Goal: Task Accomplishment & Management: Complete application form

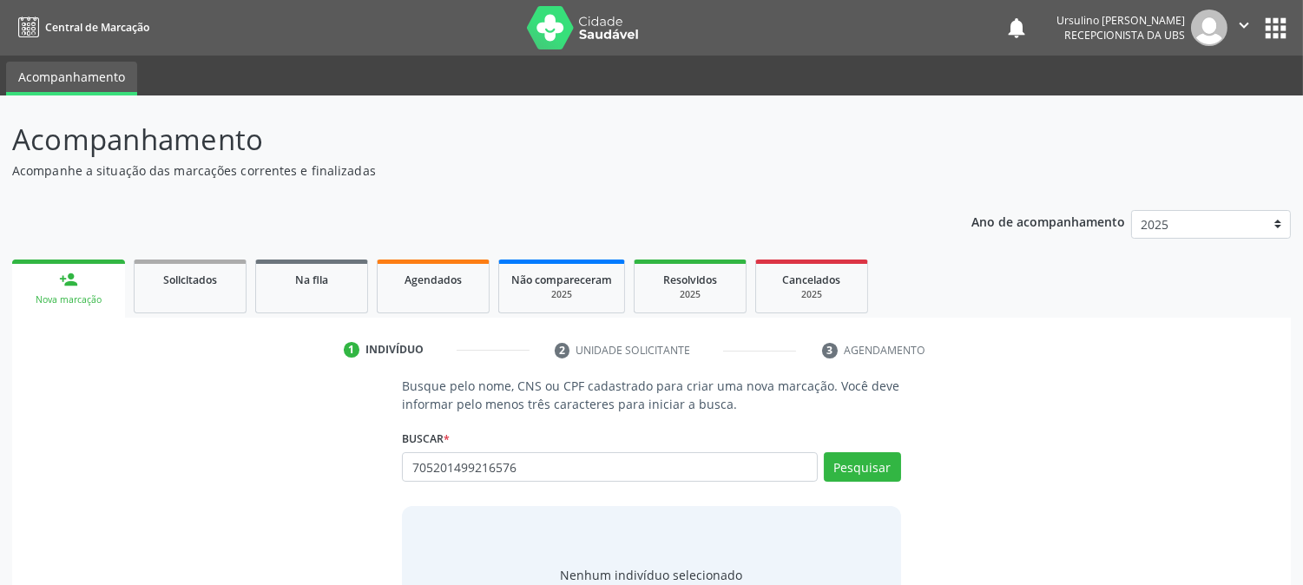
type input "705201499216576"
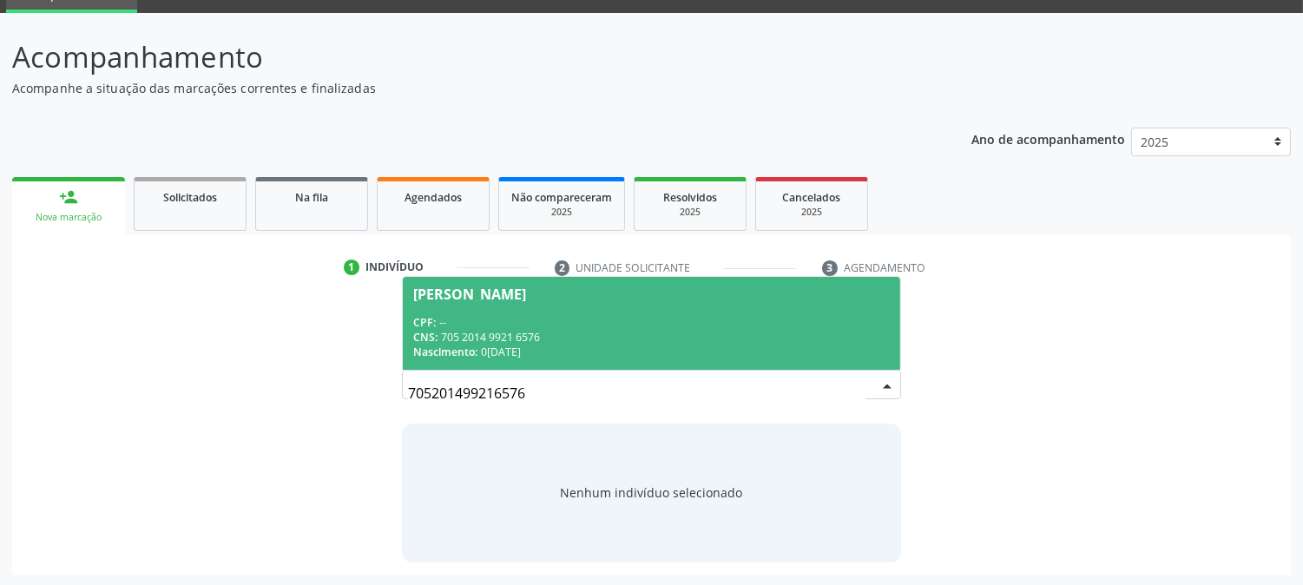
click at [661, 305] on span "[PERSON_NAME] CPF: -- CNS: 705 2014 9921 6576 Nascimento: [DATE]" at bounding box center [651, 323] width 496 height 93
click at [661, 305] on p "Busque pelo nome, CNS ou CPF cadastrado para criar uma nova marcação. Você deve…" at bounding box center [651, 312] width 498 height 36
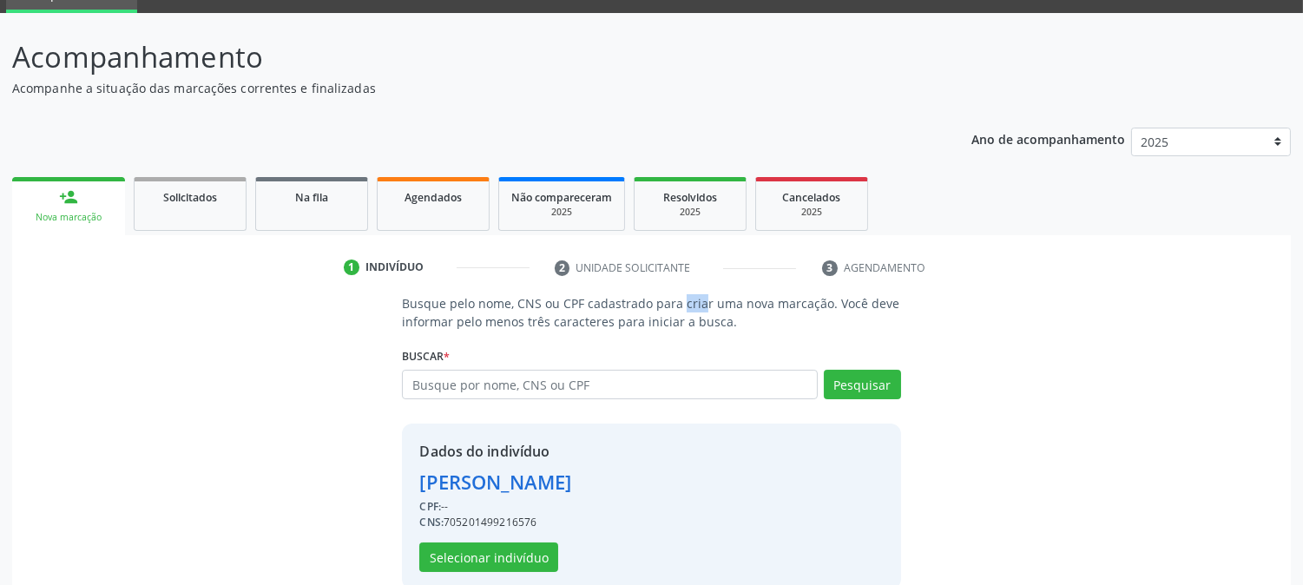
scroll to position [109, 0]
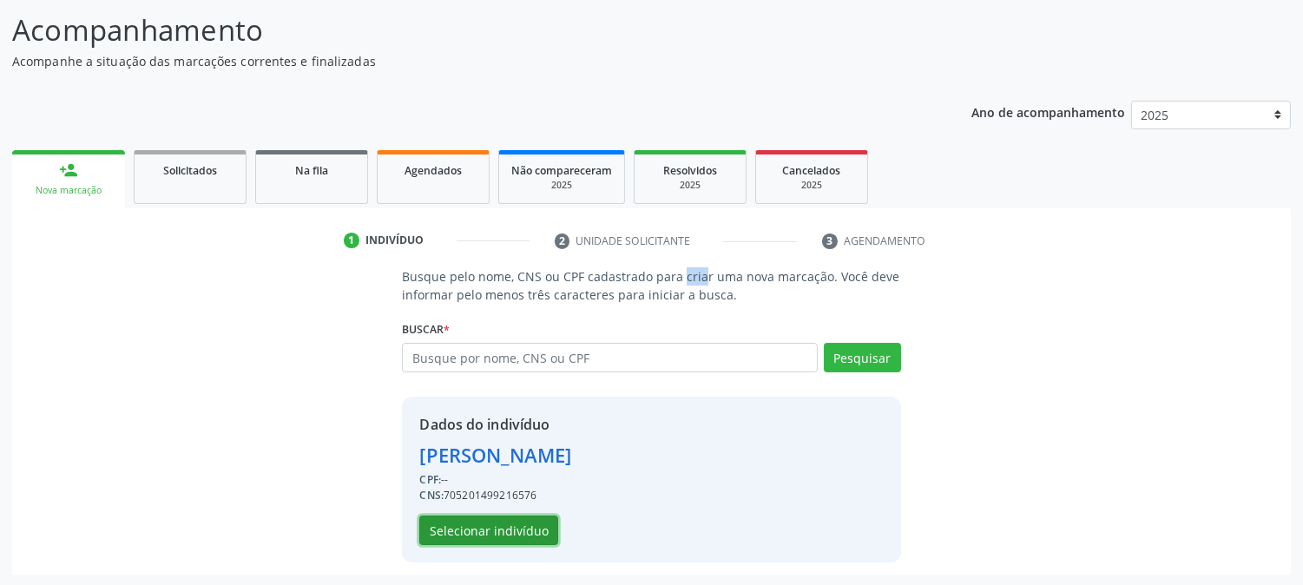
click at [508, 535] on button "Selecionar indivíduo" at bounding box center [488, 530] width 139 height 30
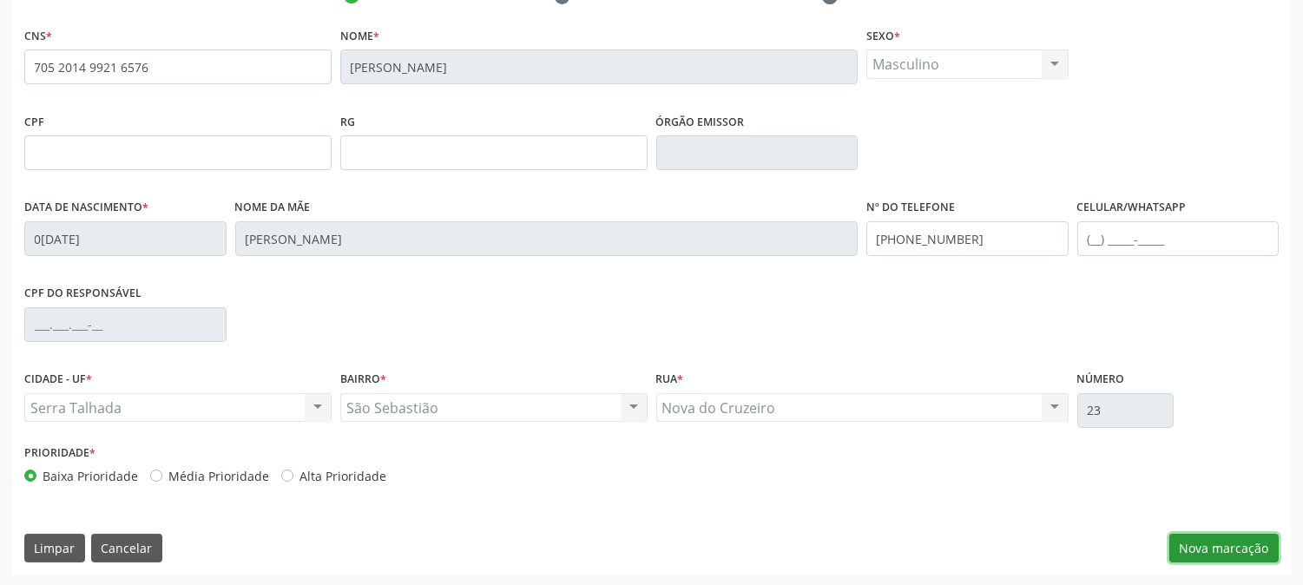
click at [1200, 544] on button "Nova marcação" at bounding box center [1223, 549] width 109 height 30
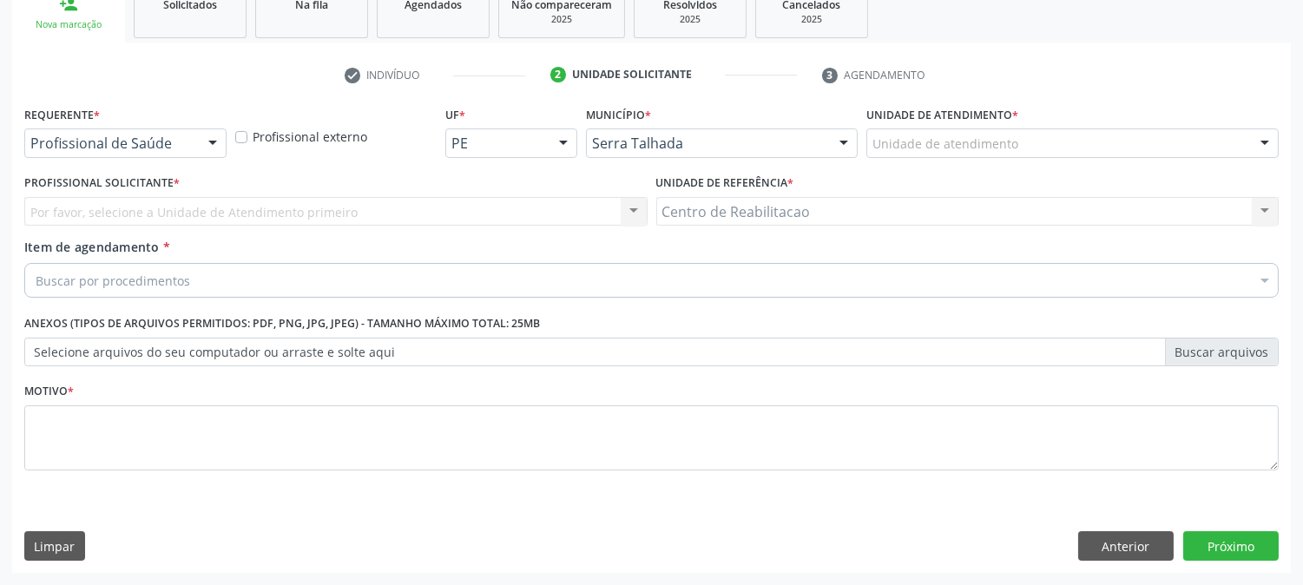
scroll to position [274, 0]
click at [142, 154] on div "Profissional de Saúde" at bounding box center [125, 144] width 202 height 30
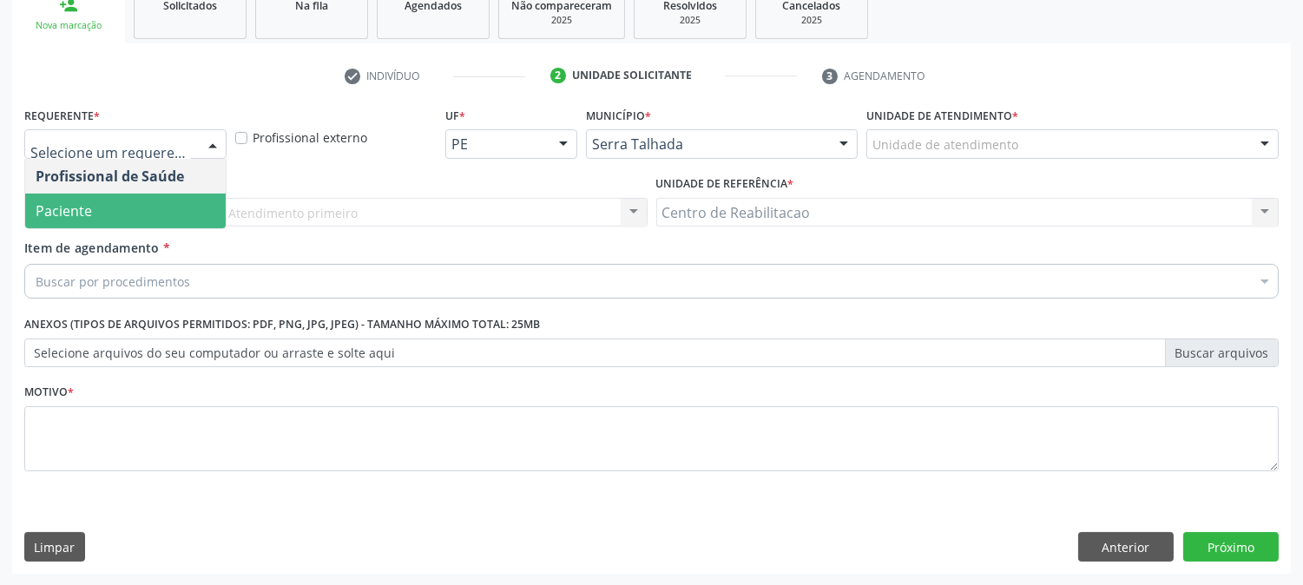
click at [128, 208] on span "Paciente" at bounding box center [125, 211] width 200 height 35
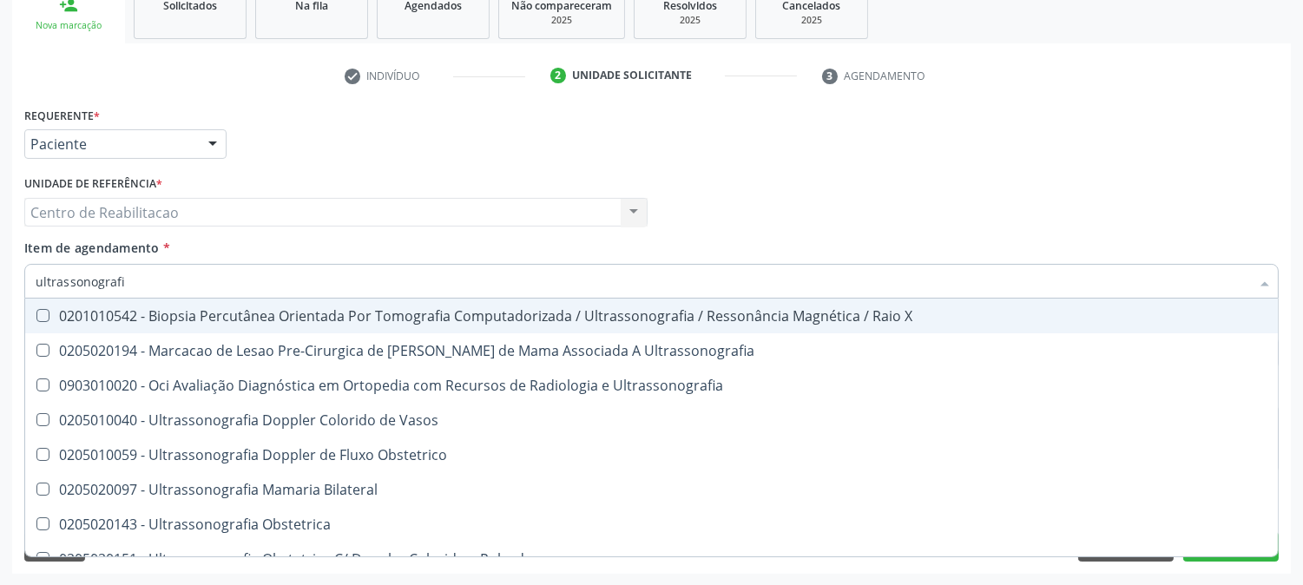
type input "ultrassonografia"
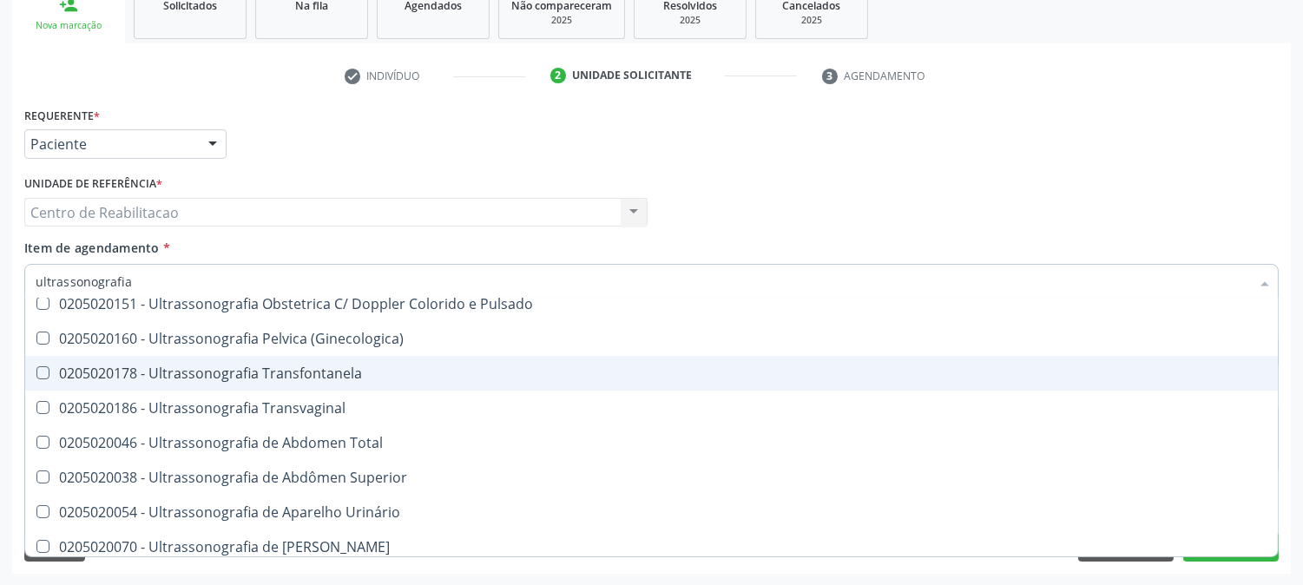
scroll to position [289, 0]
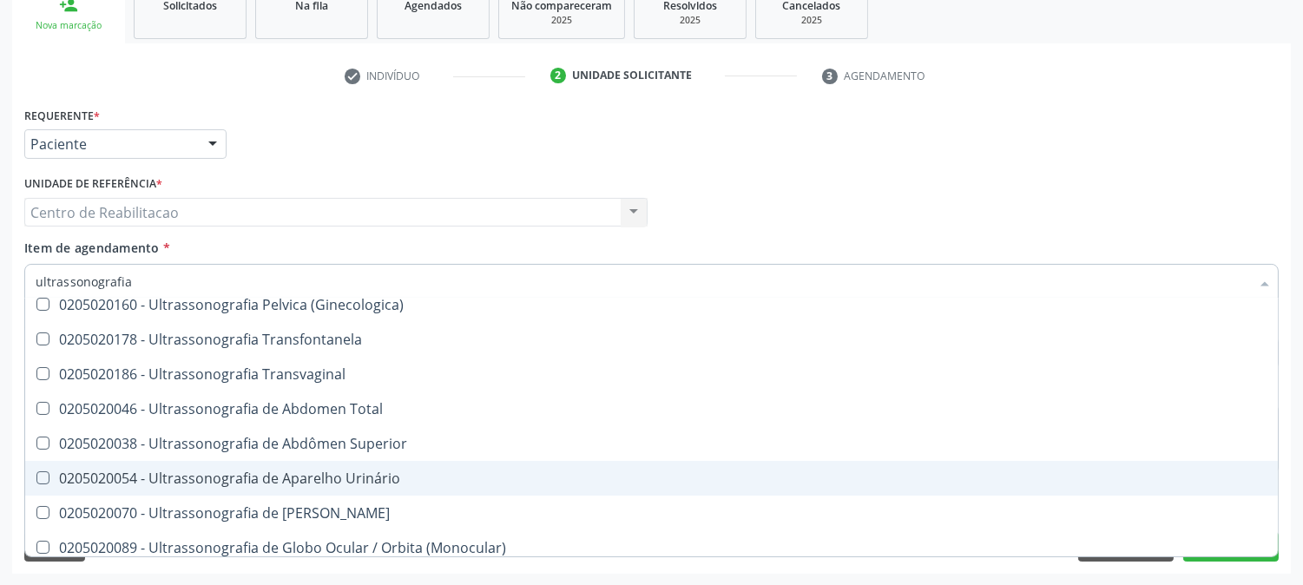
click at [363, 472] on div "0205020054 - Ultrassonografia de Aparelho Urinário" at bounding box center [651, 478] width 1231 height 14
checkbox Urinário "true"
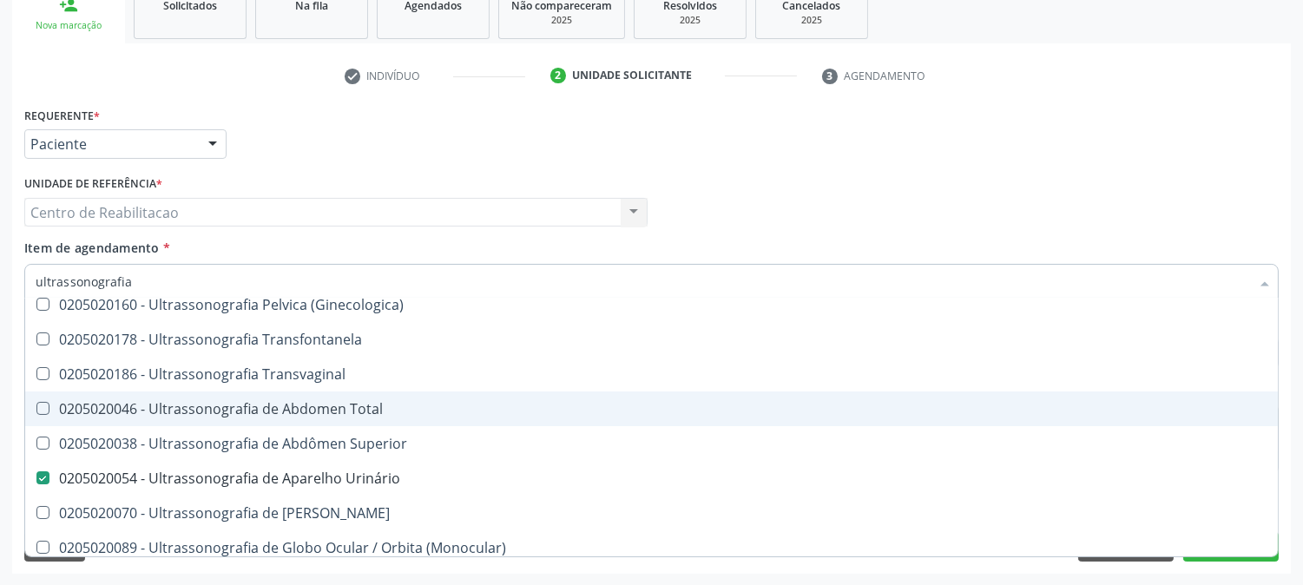
click at [361, 404] on div "0205020046 - Ultrassonografia de Abdomen Total" at bounding box center [651, 409] width 1231 height 14
checkbox Total "true"
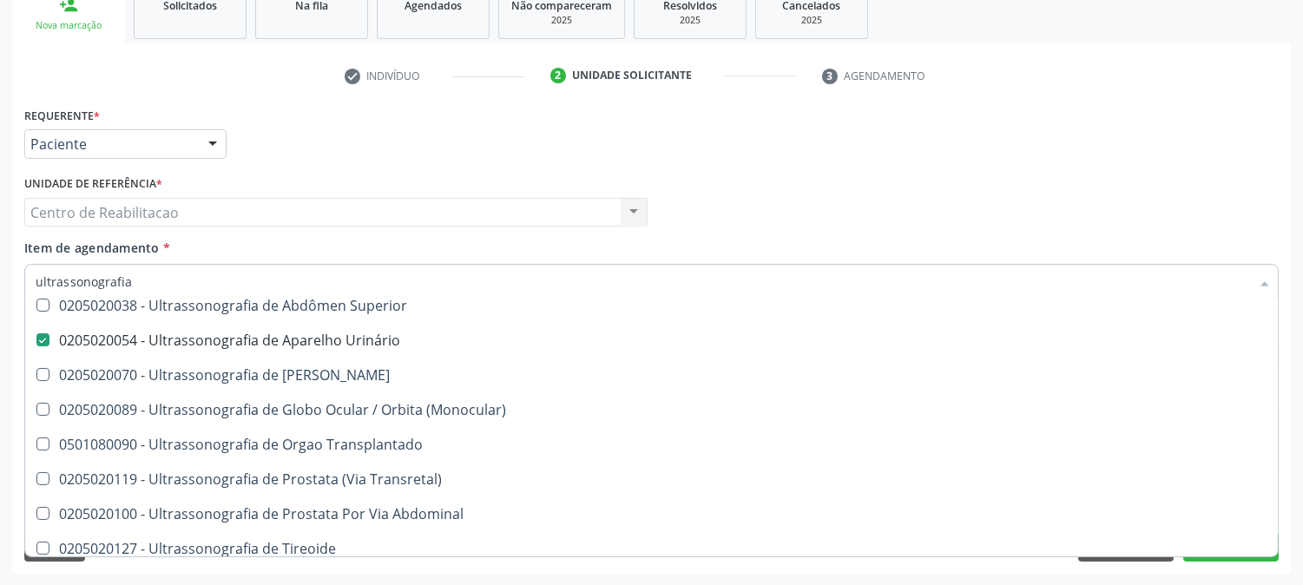
scroll to position [471, 0]
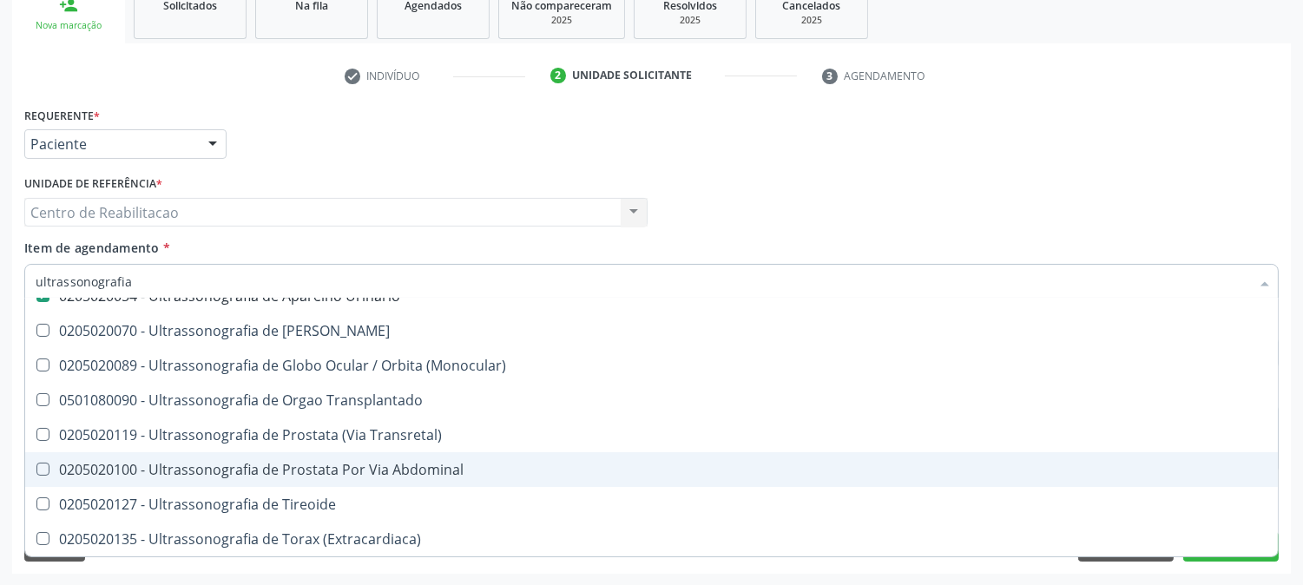
click at [449, 464] on div "0205020100 - Ultrassonografia de Prostata Por Via Abdominal" at bounding box center [651, 470] width 1231 height 14
checkbox Abdominal "true"
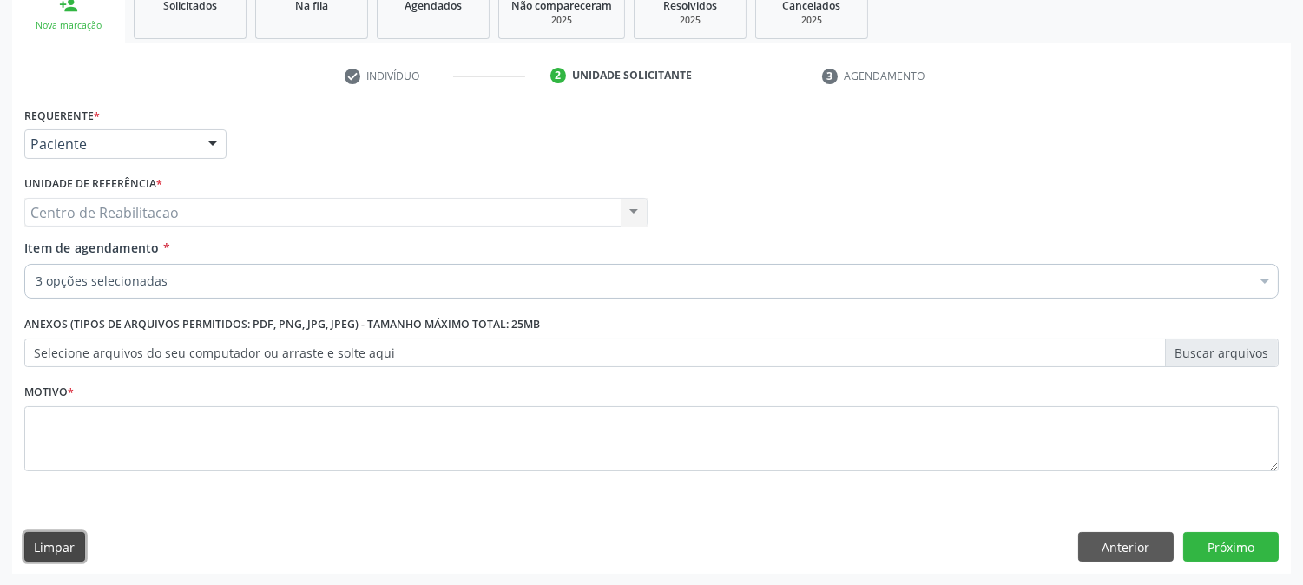
scroll to position [0, 0]
click button "Anterior" at bounding box center [1125, 547] width 95 height 30
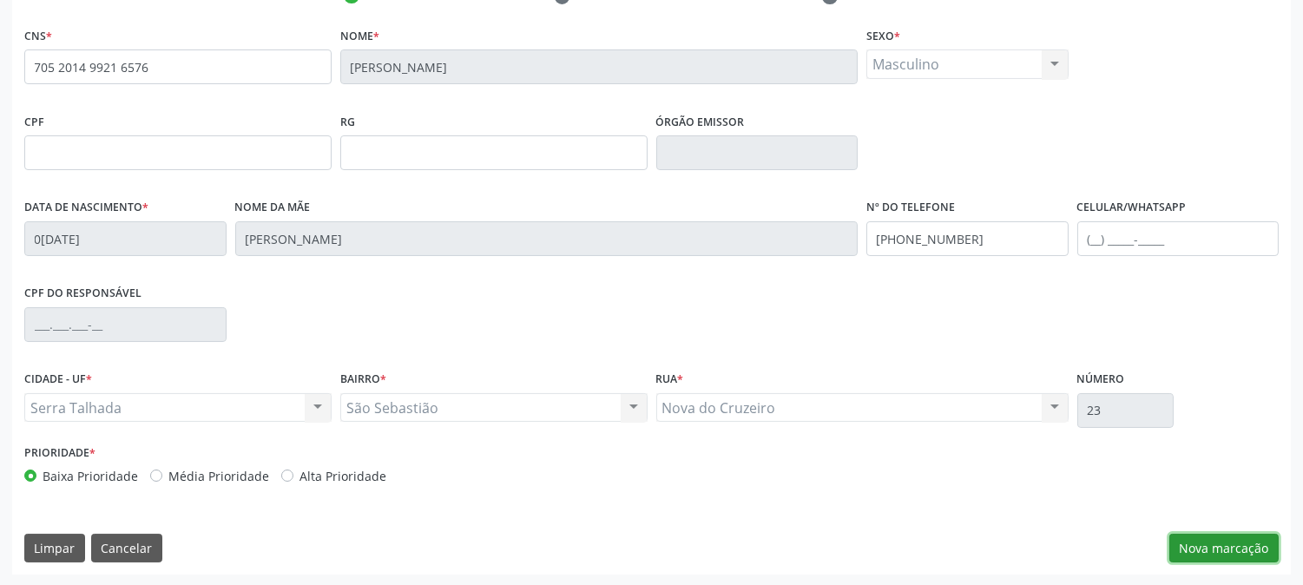
click at [1189, 534] on button "Nova marcação" at bounding box center [1223, 549] width 109 height 30
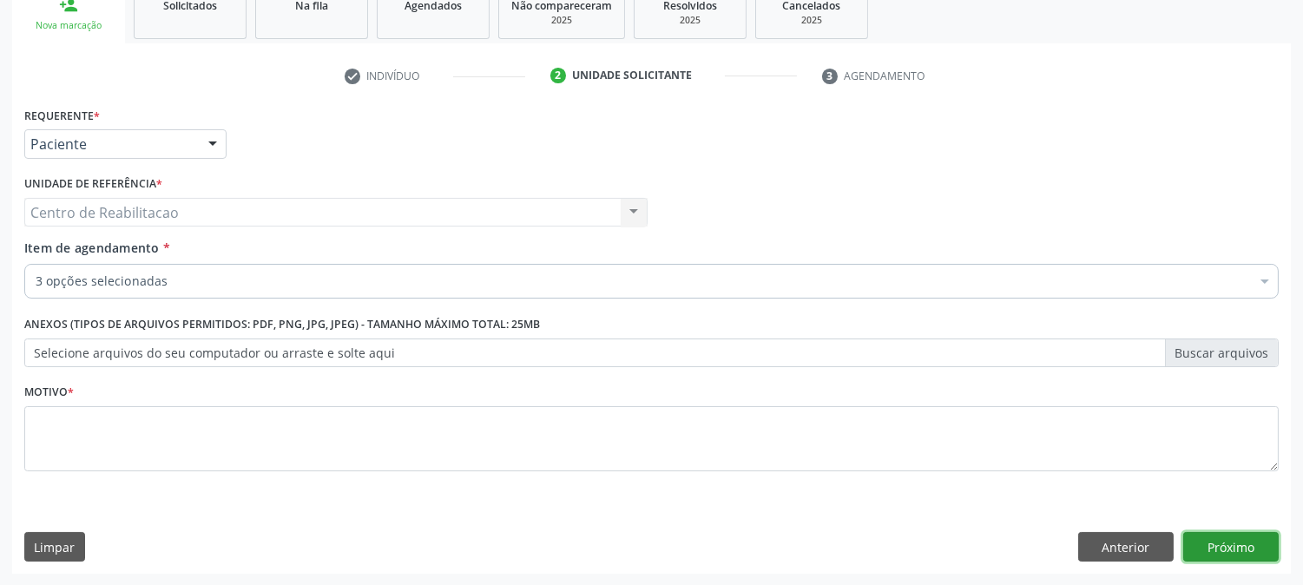
click at [1217, 539] on button "Próximo" at bounding box center [1230, 547] width 95 height 30
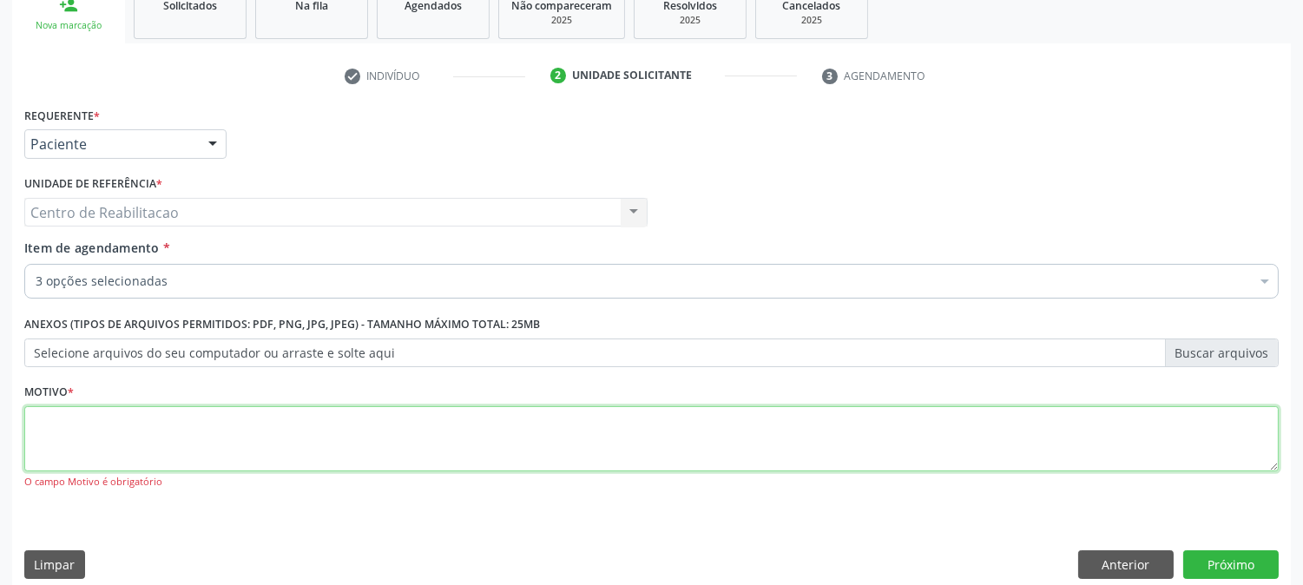
click at [273, 417] on textarea at bounding box center [651, 439] width 1254 height 66
type textarea "."
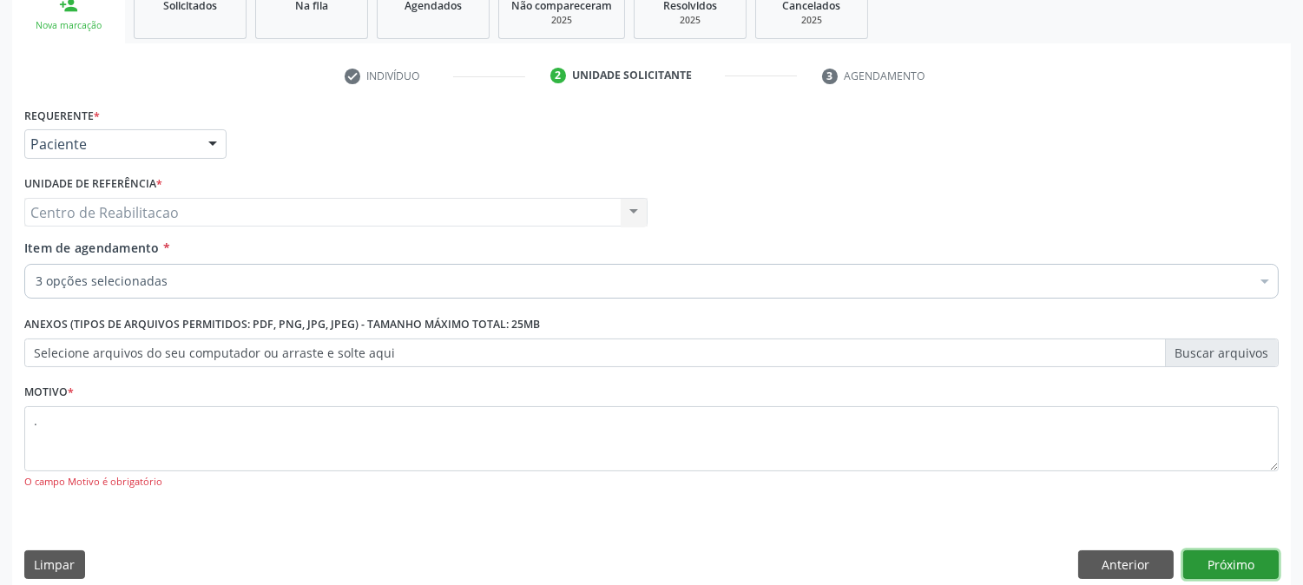
click at [1230, 562] on button "Próximo" at bounding box center [1230, 565] width 95 height 30
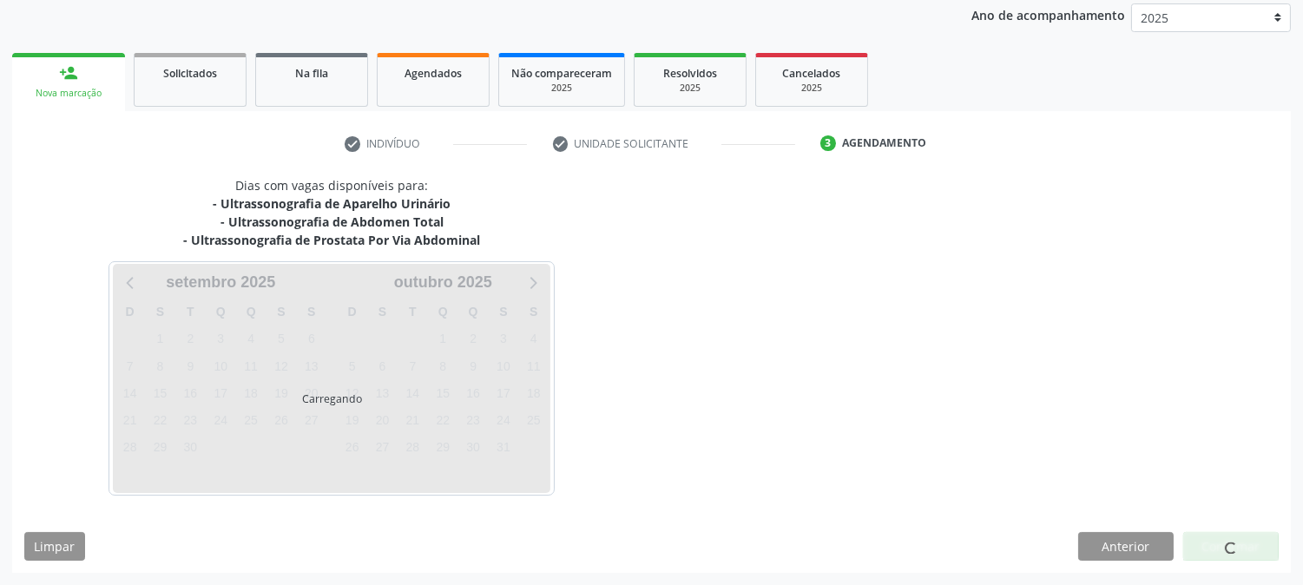
scroll to position [206, 0]
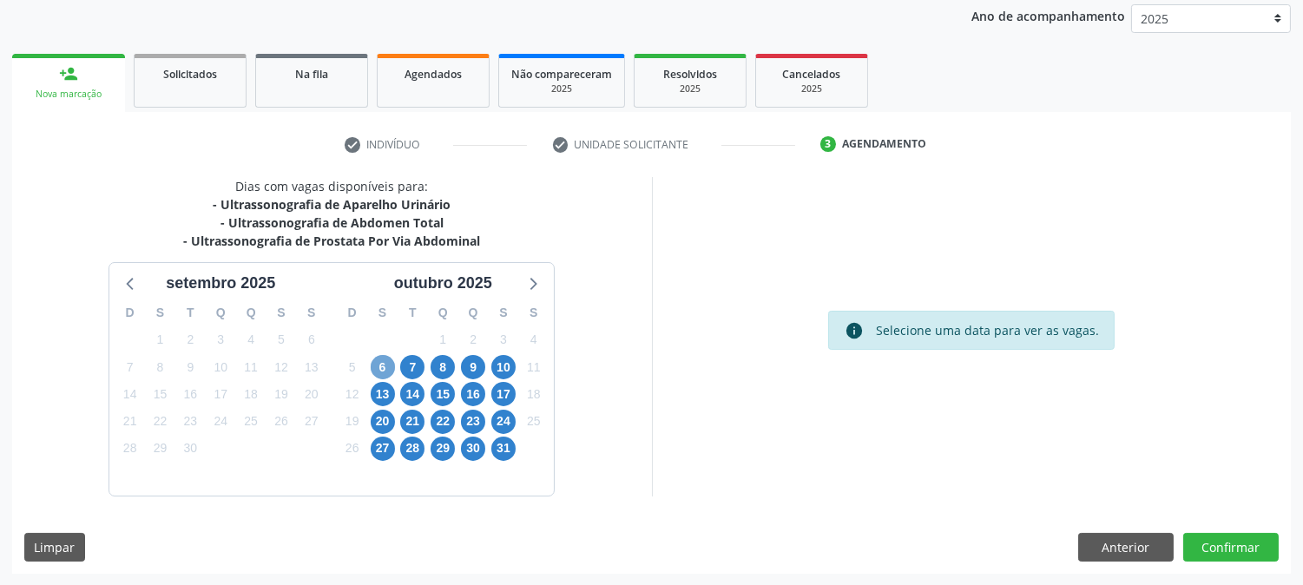
click at [382, 369] on span "6" at bounding box center [383, 367] width 24 height 24
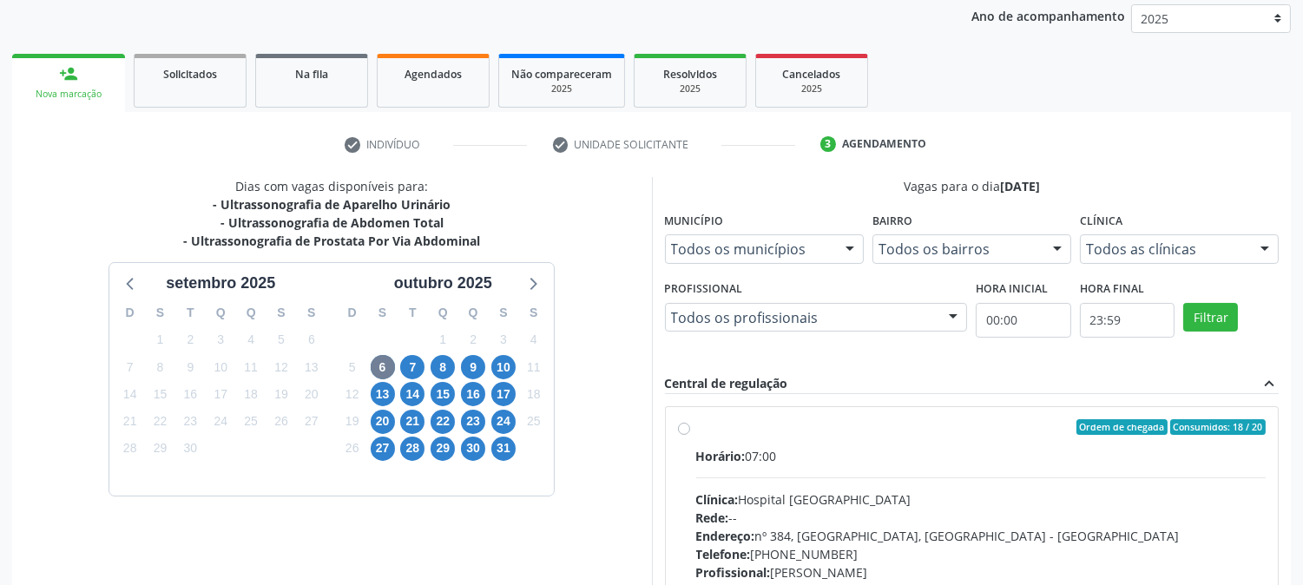
click at [696, 434] on label "Ordem de chegada Consumidos: 18 / 20 Horário: 07:00 Clínica: Hospital Sao Franc…" at bounding box center [981, 552] width 570 height 266
click at [690, 434] on input "Ordem de chegada Consumidos: 18 / 20 Horário: 07:00 Clínica: Hospital Sao Franc…" at bounding box center [684, 427] width 12 height 16
radio input "true"
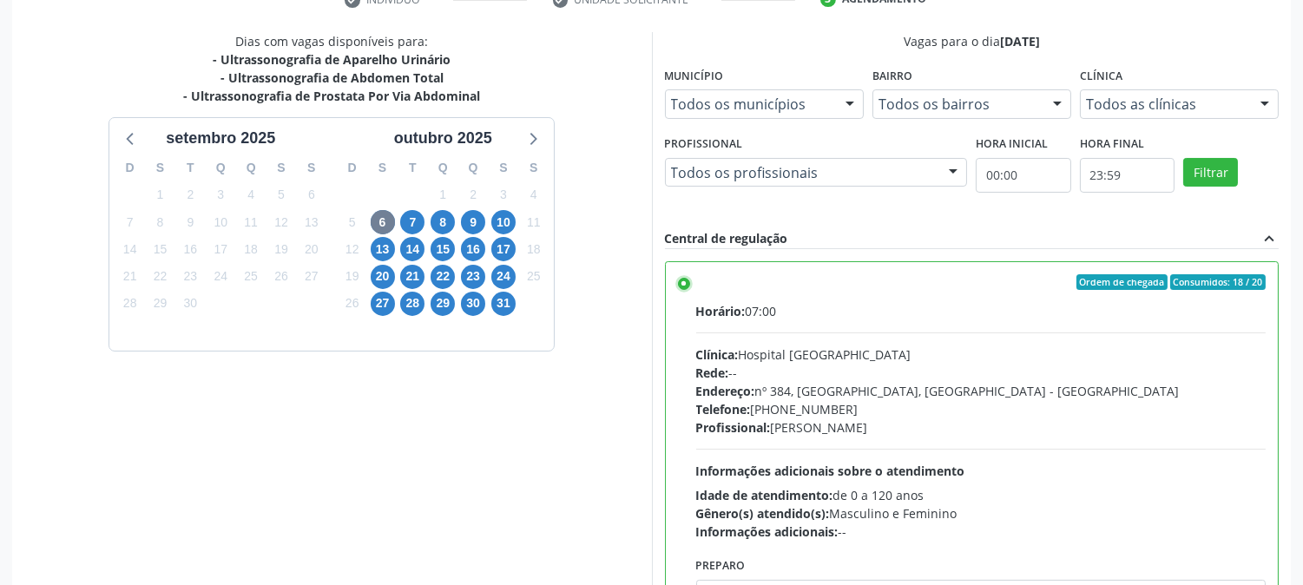
scroll to position [451, 0]
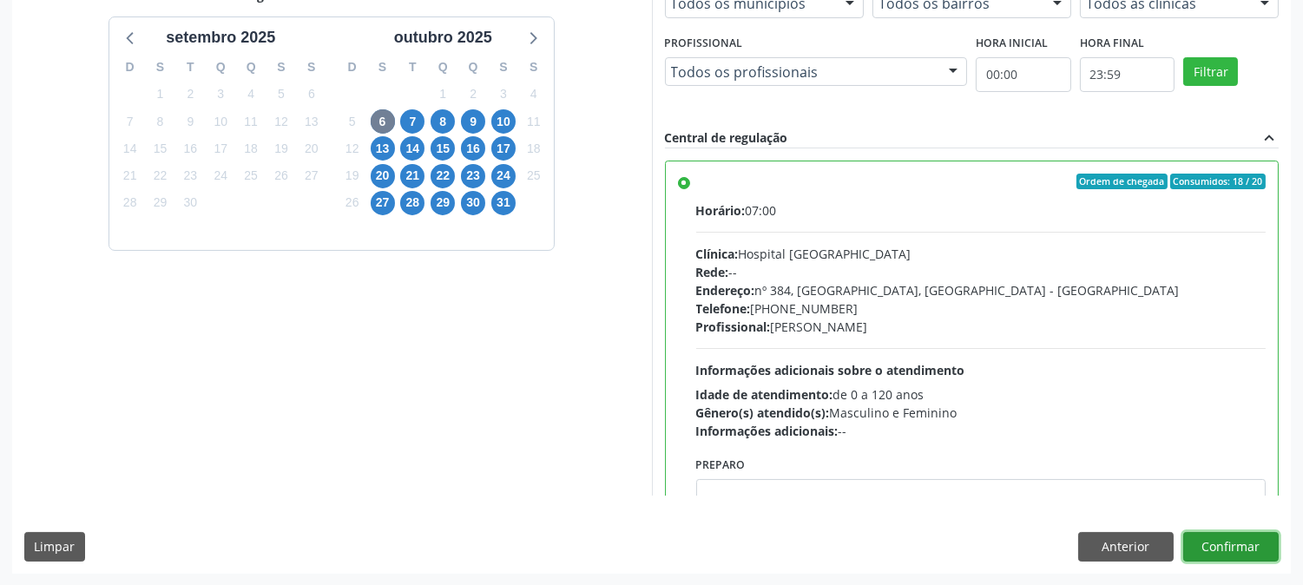
click at [1241, 540] on button "Confirmar" at bounding box center [1230, 547] width 95 height 30
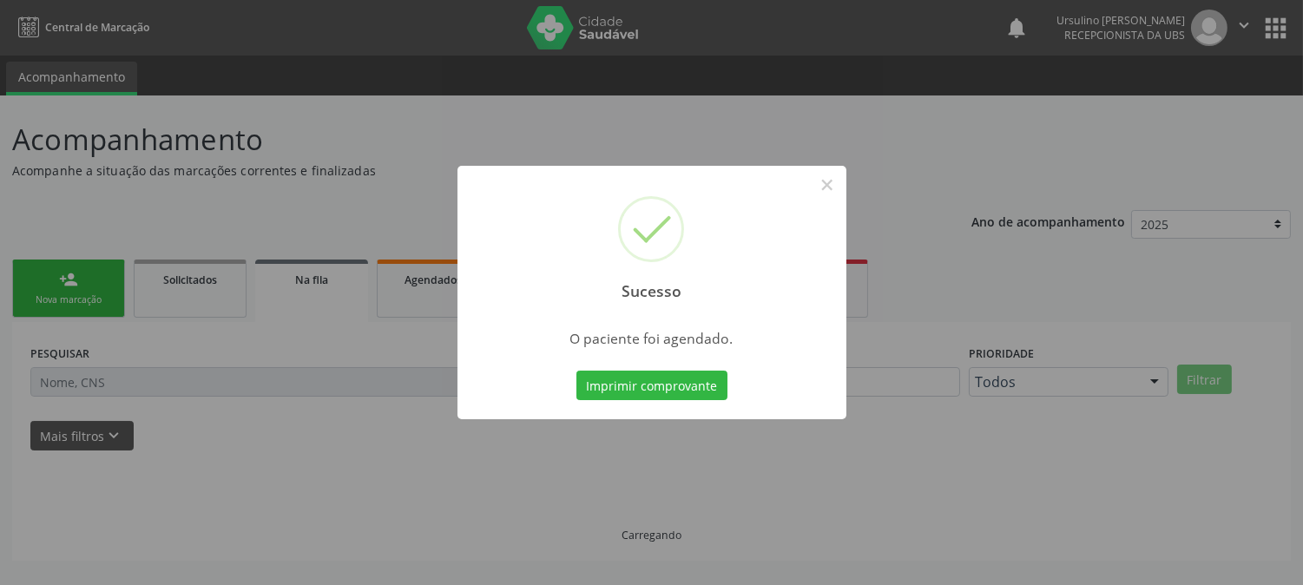
scroll to position [0, 0]
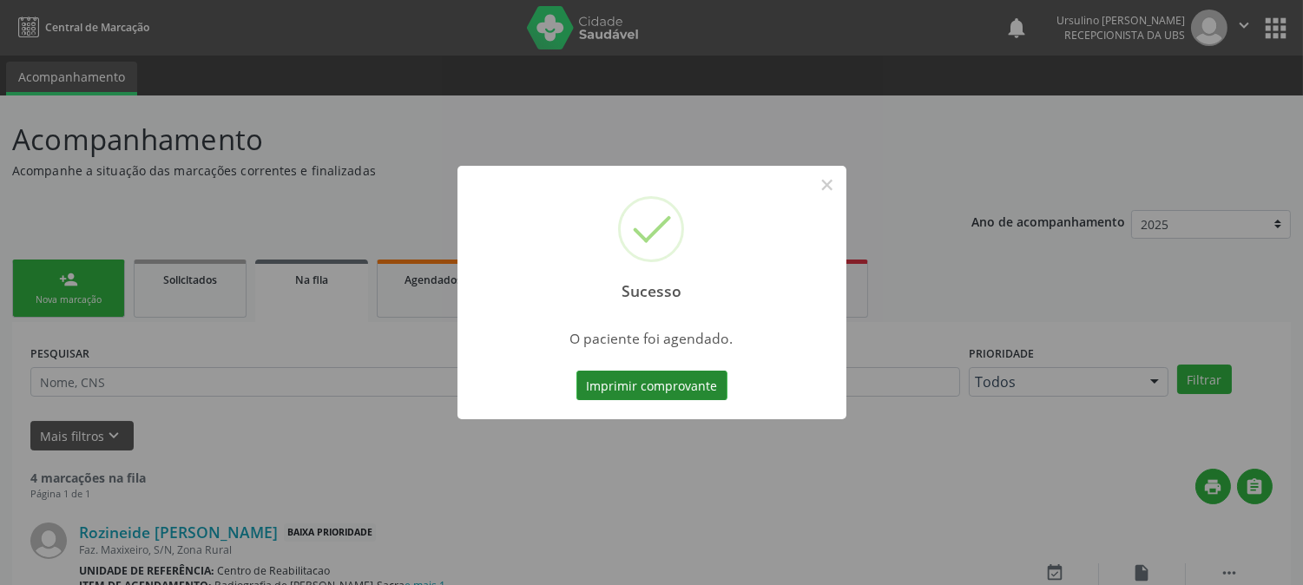
click at [695, 394] on button "Imprimir comprovante" at bounding box center [651, 386] width 151 height 30
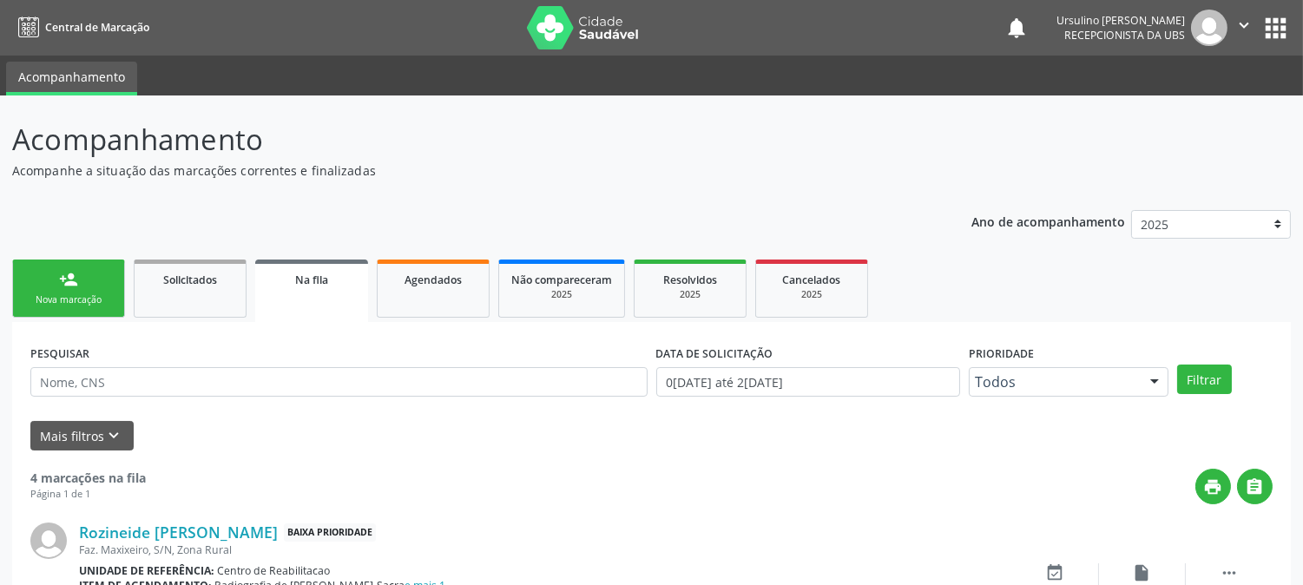
click at [88, 284] on link "person_add Nova marcação" at bounding box center [68, 288] width 113 height 58
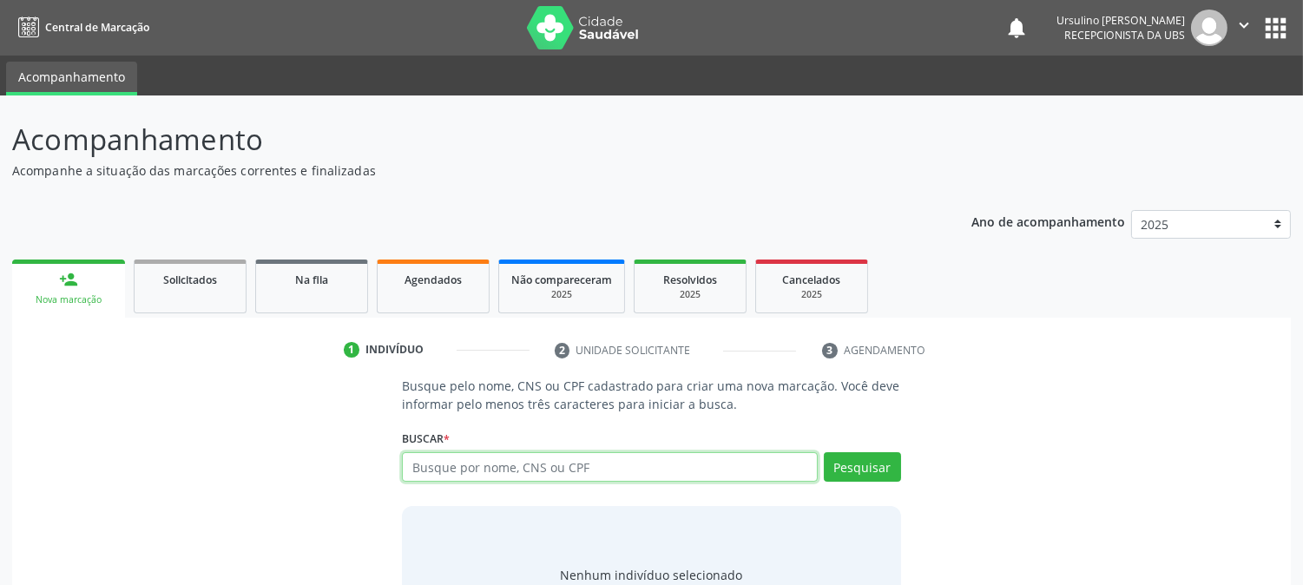
click at [642, 460] on input "text" at bounding box center [609, 467] width 415 height 30
paste input "705 2014 9921 6576"
type input "705 2014 9921 6576"
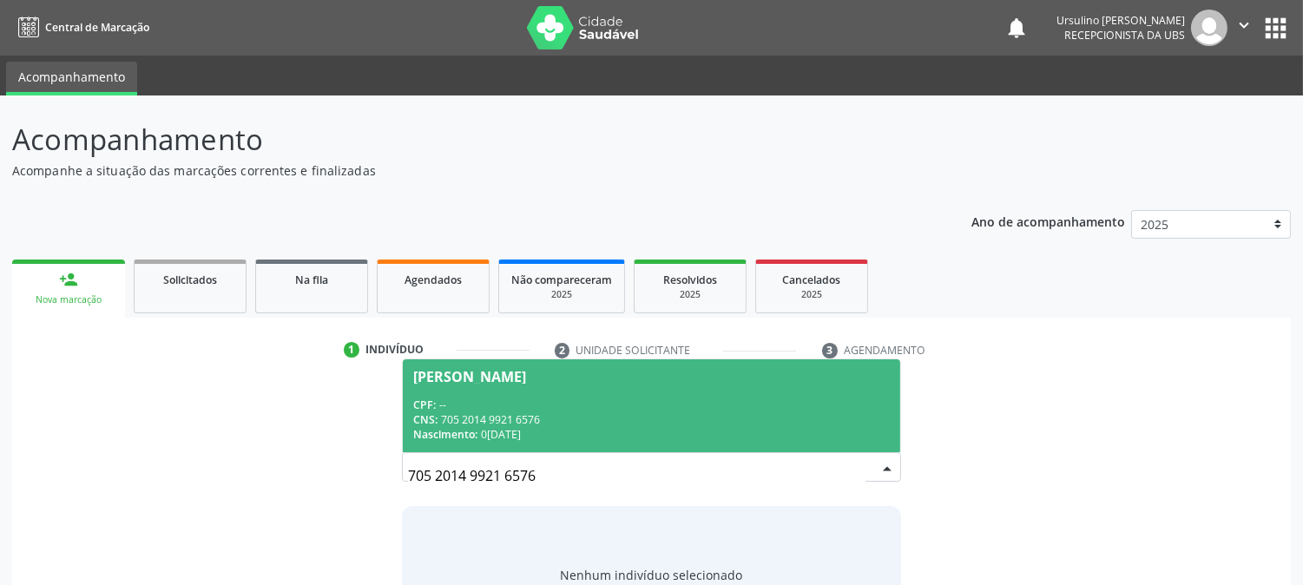
click at [627, 404] on div "CPF: --" at bounding box center [651, 404] width 476 height 15
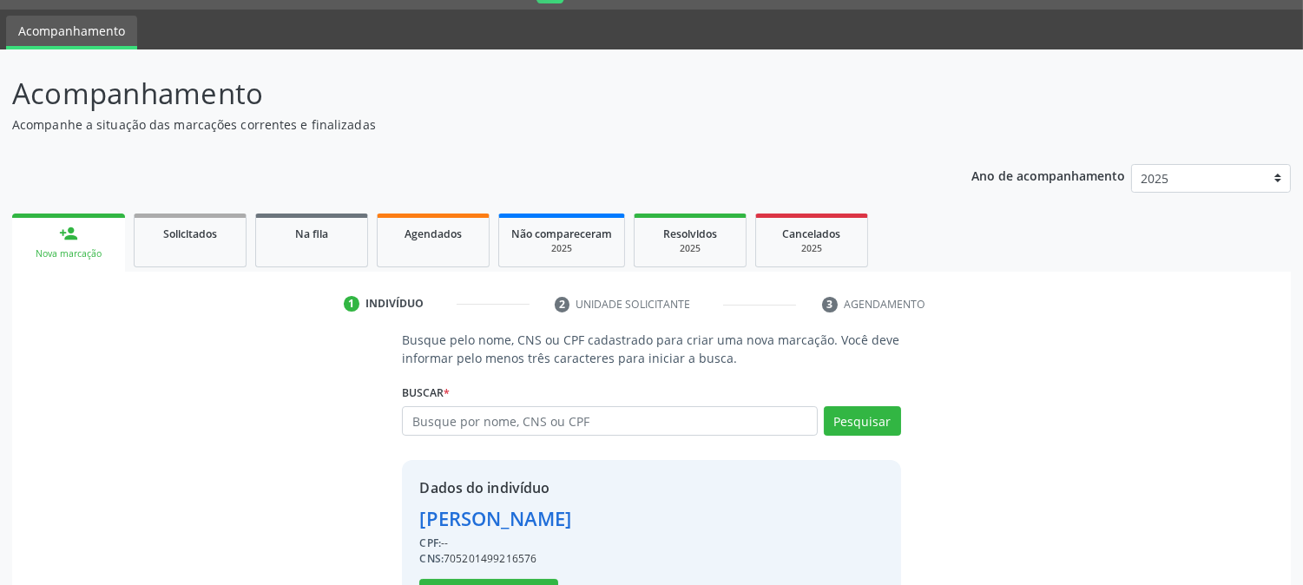
scroll to position [109, 0]
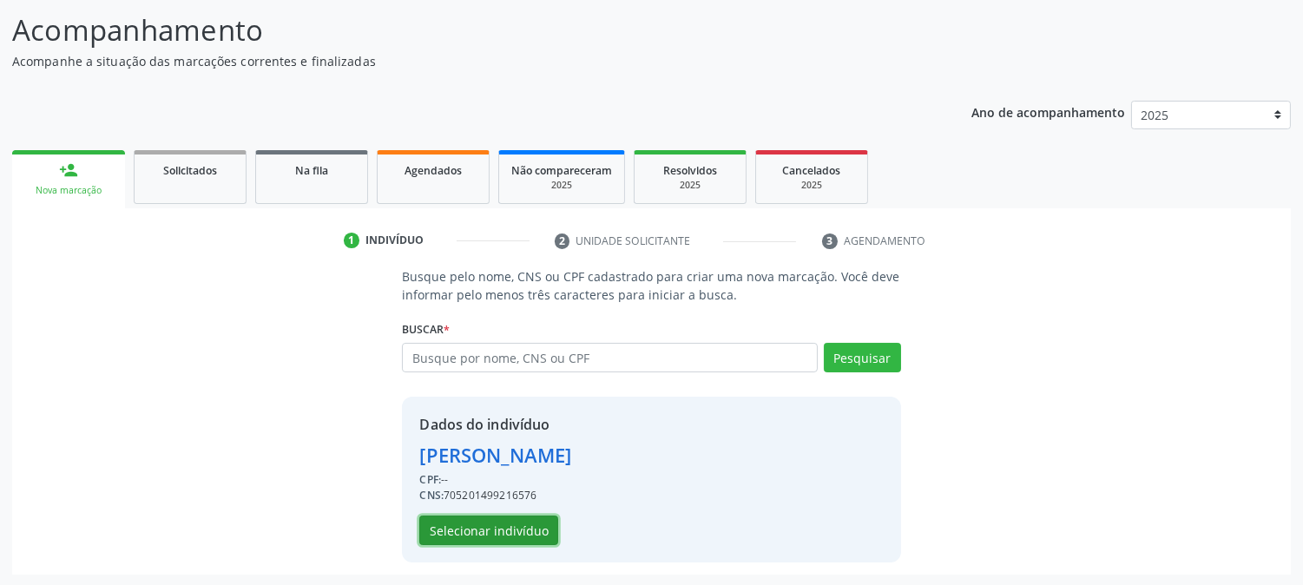
click at [479, 522] on button "Selecionar indivíduo" at bounding box center [488, 530] width 139 height 30
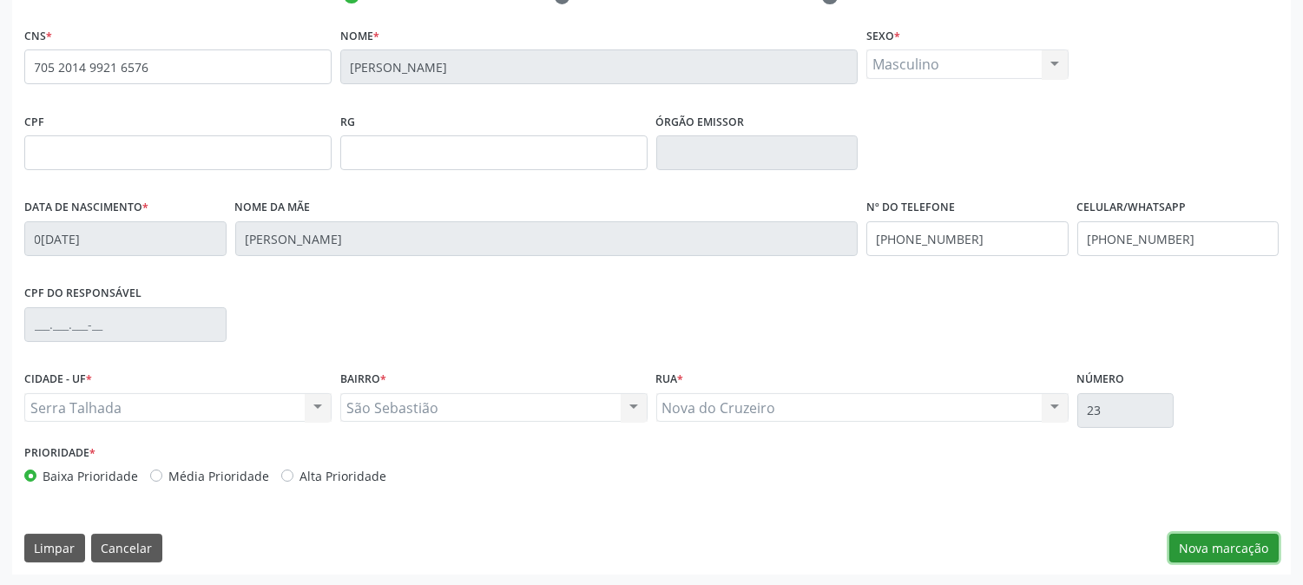
click at [1211, 538] on button "Nova marcação" at bounding box center [1223, 549] width 109 height 30
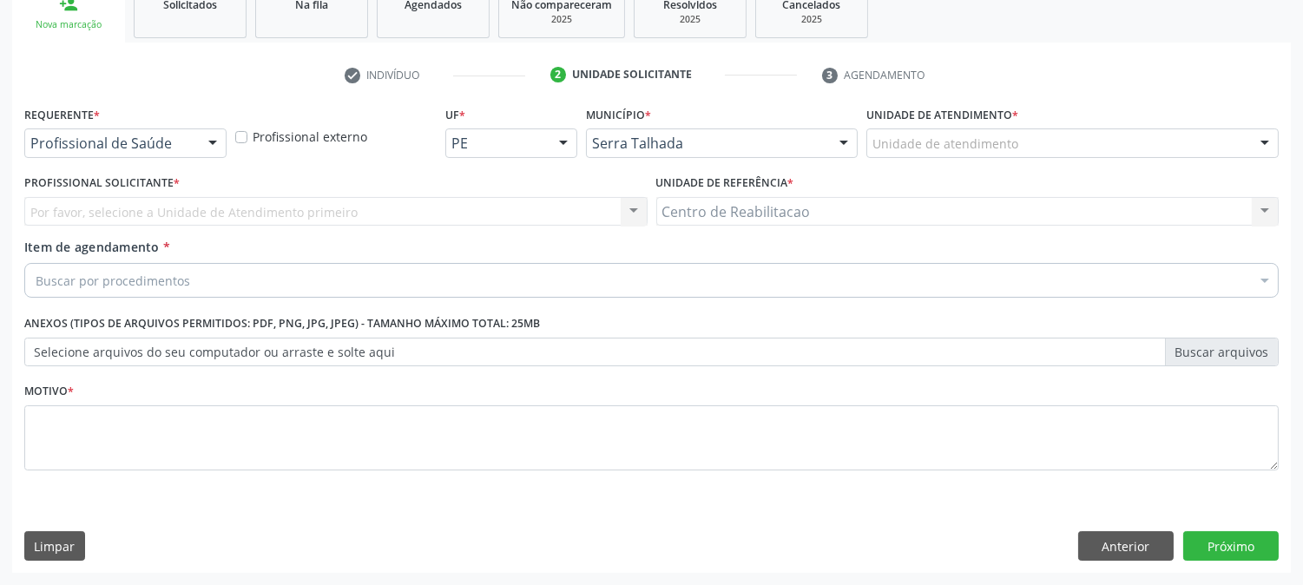
scroll to position [274, 0]
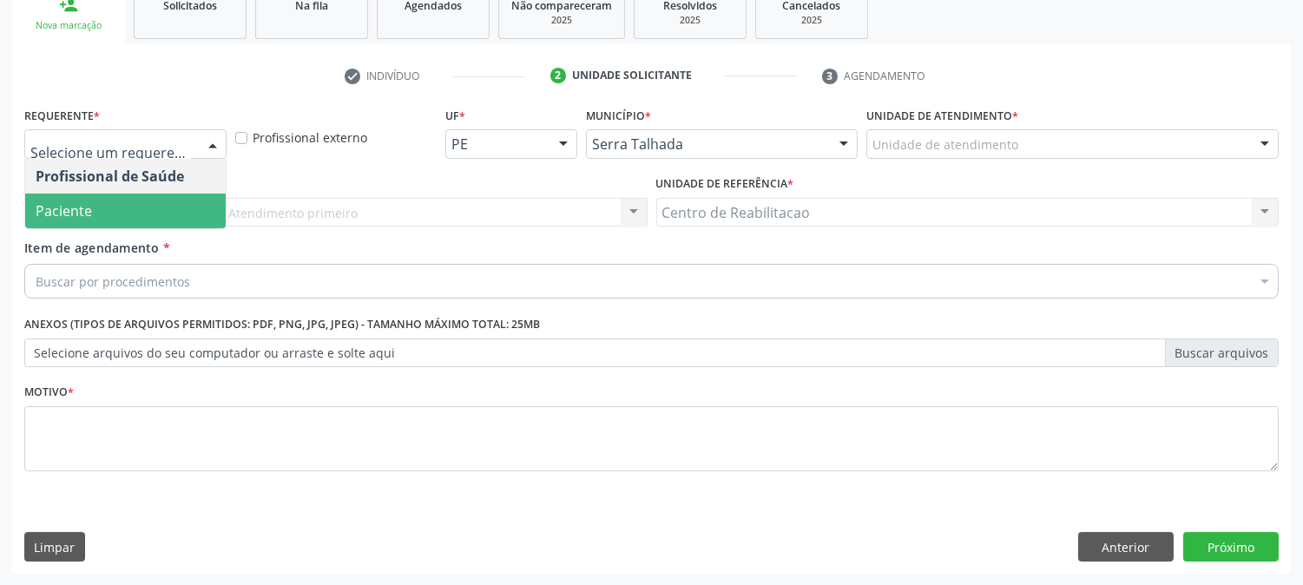
click at [116, 208] on span "Paciente" at bounding box center [125, 211] width 200 height 35
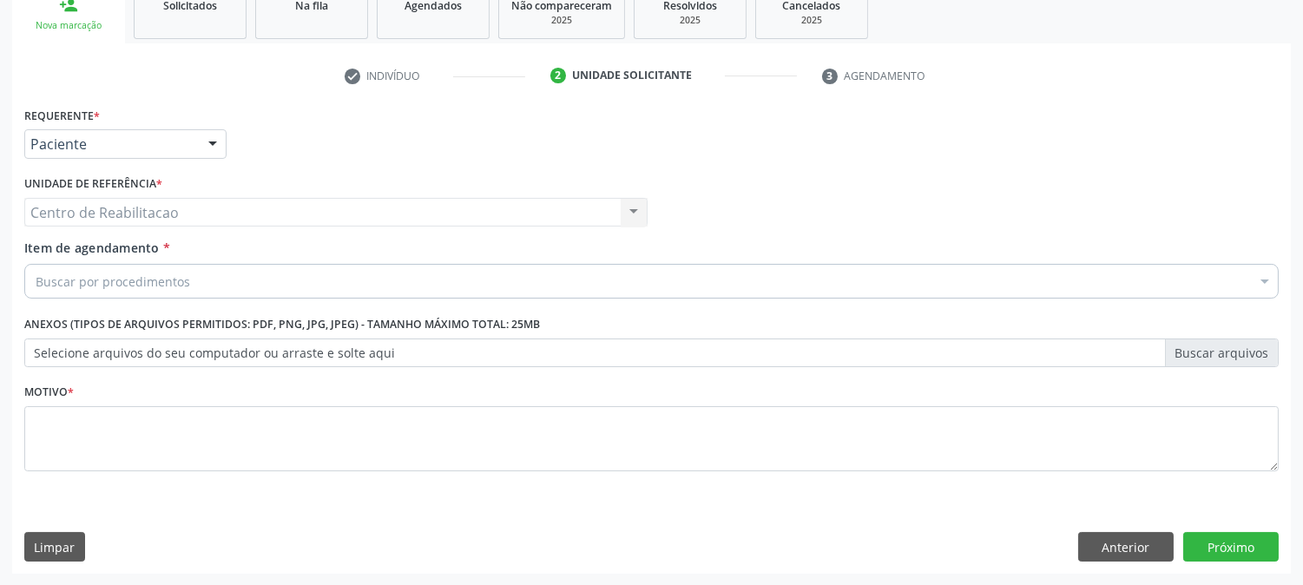
click at [281, 288] on div "Buscar por procedimentos" at bounding box center [651, 281] width 1254 height 35
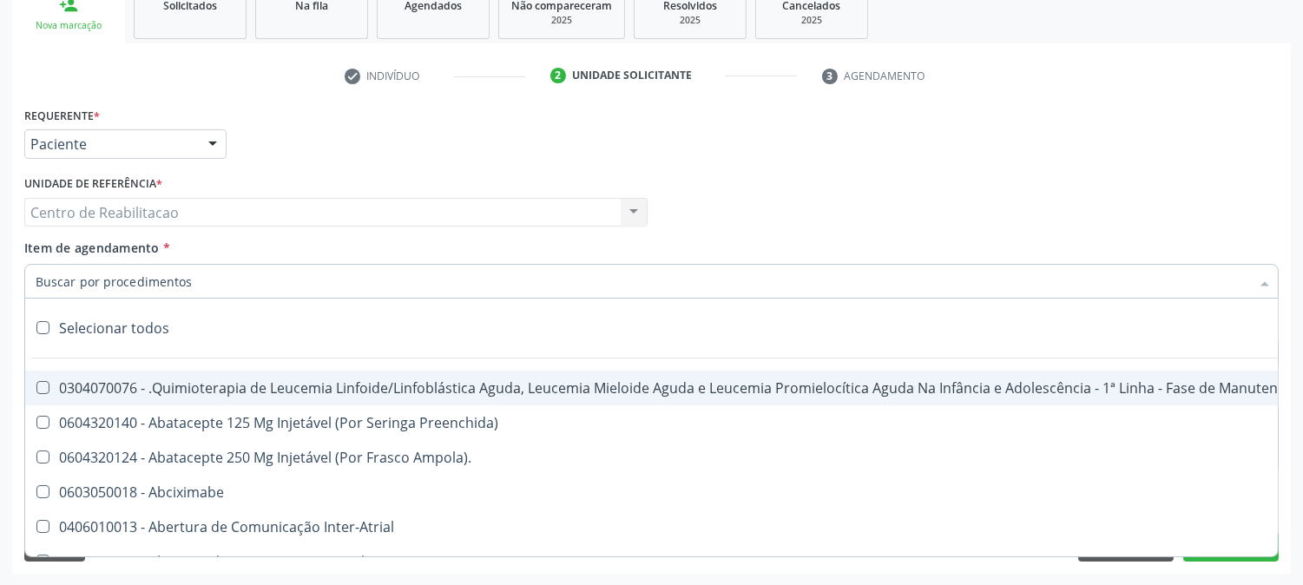
click at [279, 270] on input "Item de agendamento *" at bounding box center [643, 281] width 1214 height 35
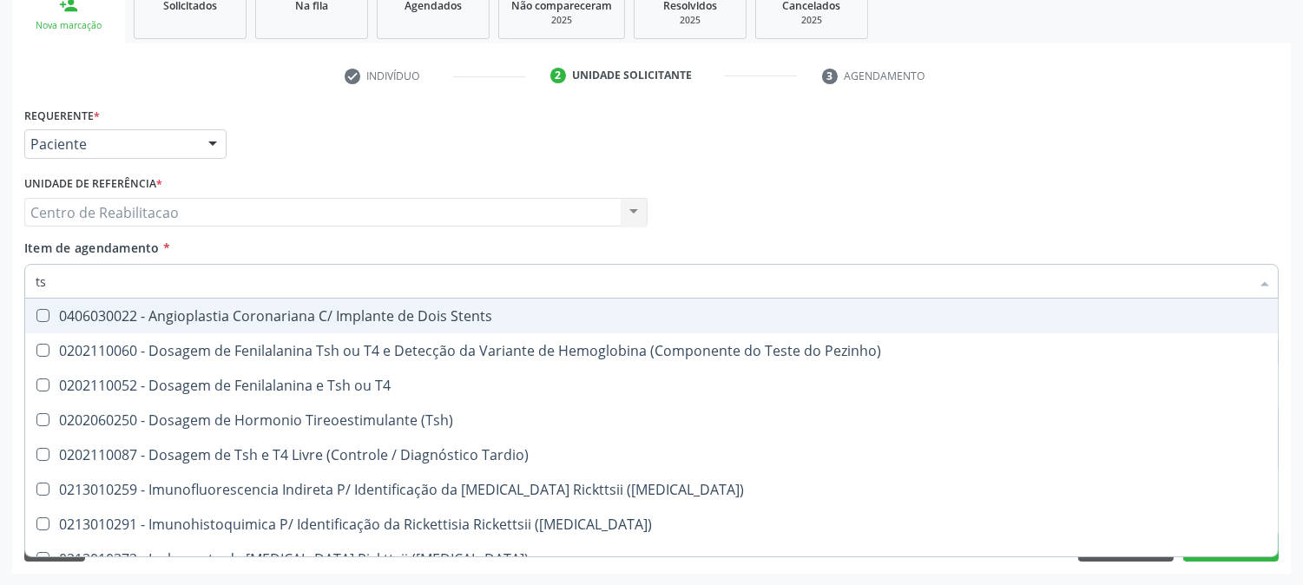
type input "tsh"
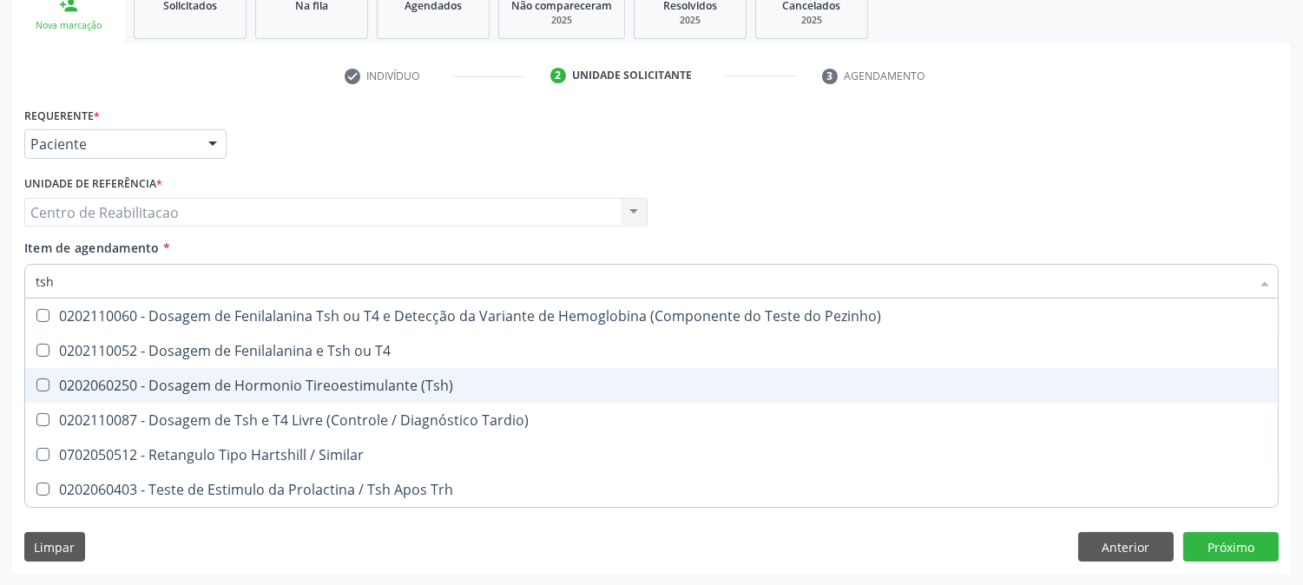
click at [340, 382] on div "0202060250 - Dosagem de Hormonio Tireoestimulante (Tsh)" at bounding box center [651, 385] width 1231 height 14
checkbox \(Tsh\) "true"
type input "t"
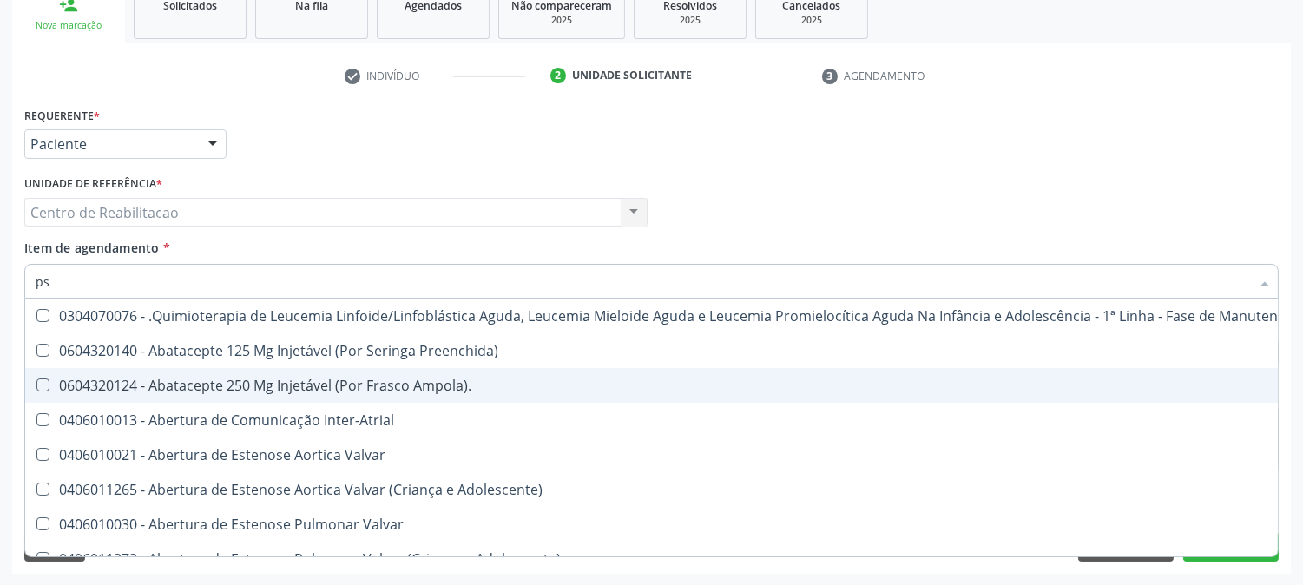
type input "psa"
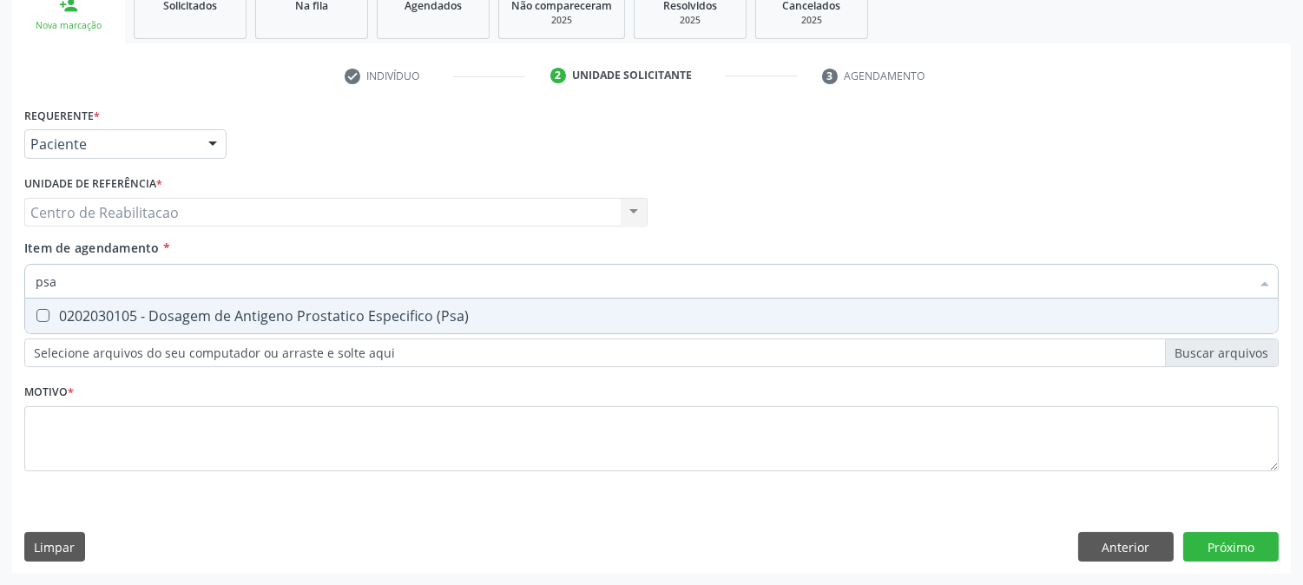
click at [385, 313] on div "0202030105 - Dosagem de Antigeno Prostatico Especifico (Psa)" at bounding box center [651, 316] width 1231 height 14
checkbox \(Psa\) "true"
type input "gl"
checkbox \(Psa\) "false"
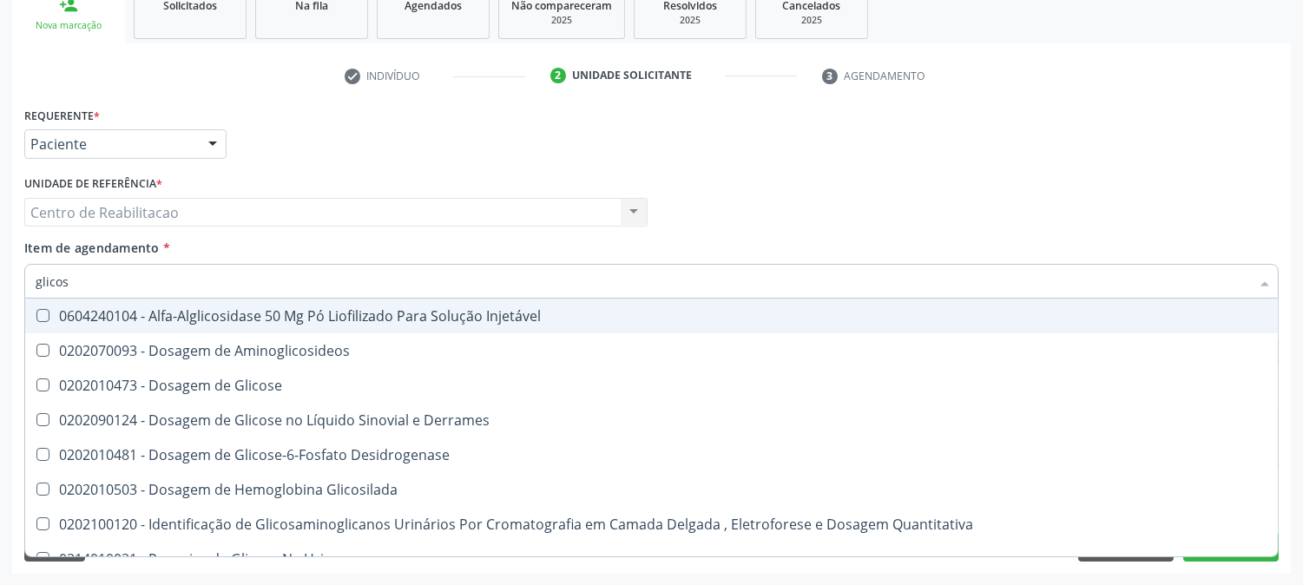
type input "glicose"
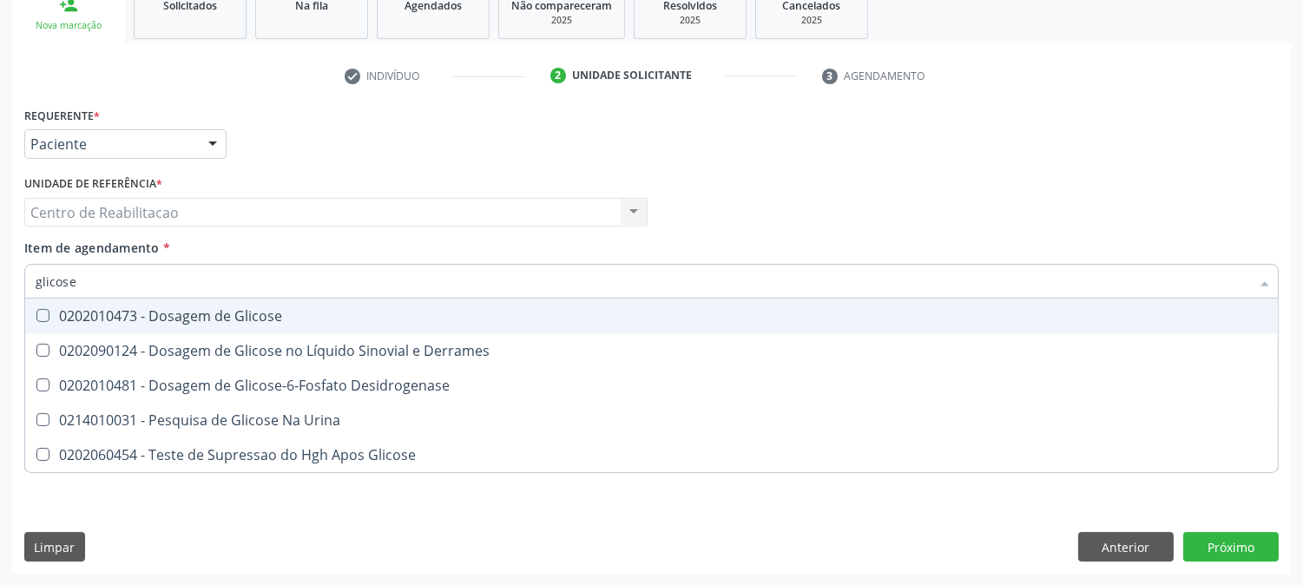
click at [401, 316] on div "0202010473 - Dosagem de Glicose" at bounding box center [651, 316] width 1231 height 14
checkbox Glicose "true"
type input "gli"
checkbox Glicose "false"
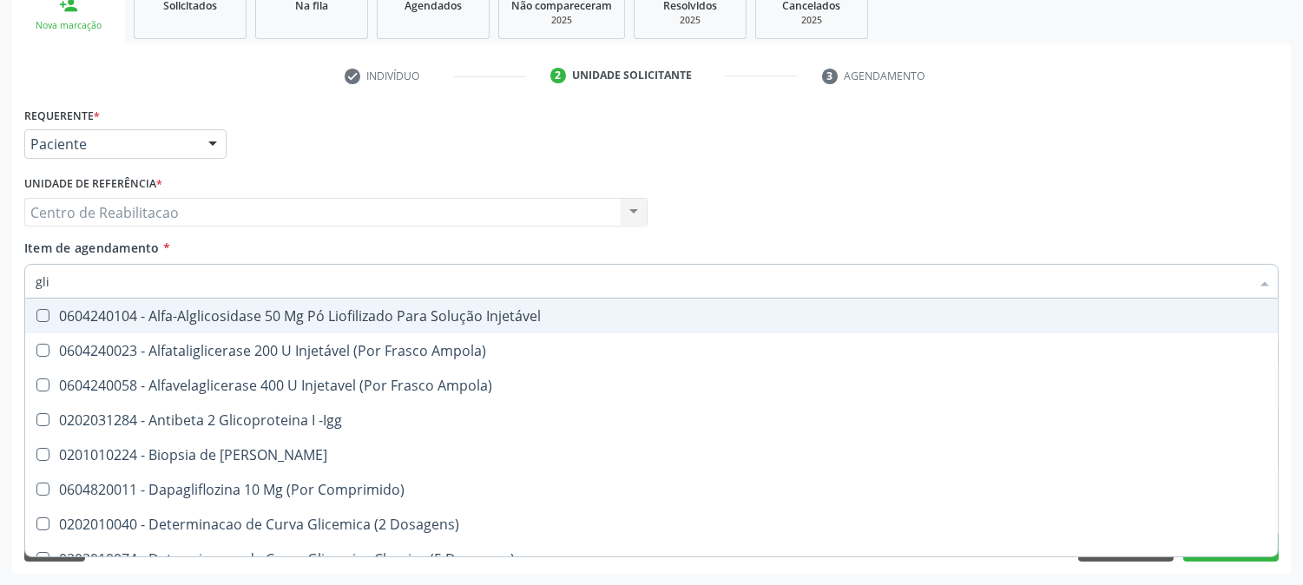
type input "glic"
checkbox Aminoglicosideos "true"
checkbox Glicose "false"
type input "glico"
checkbox Dosagens\) "true"
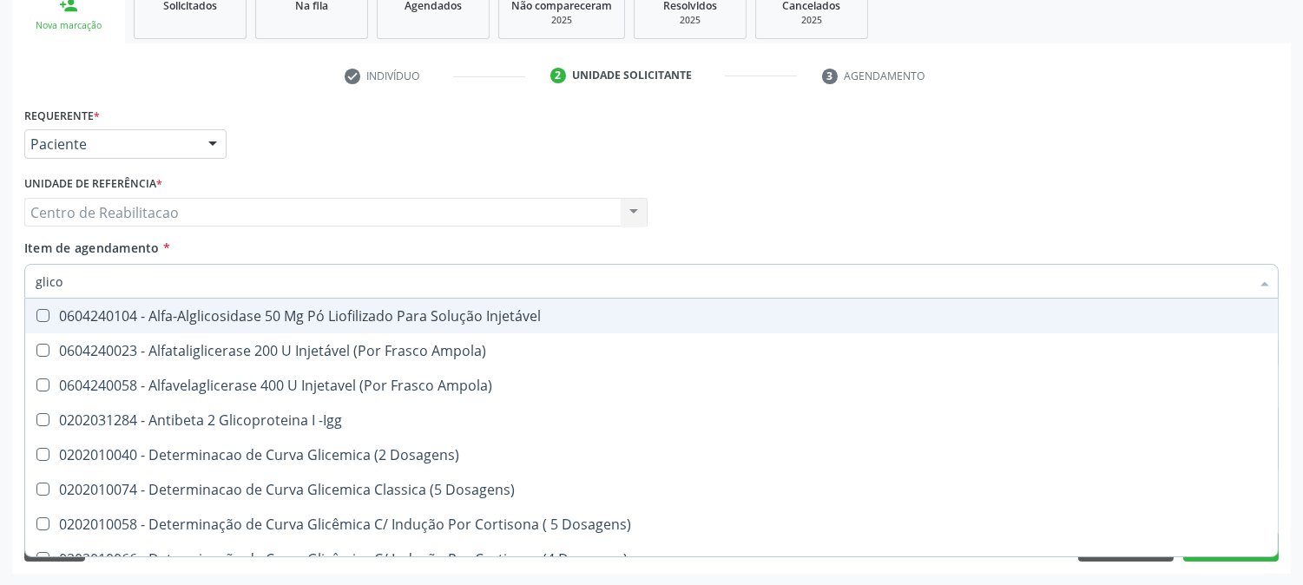
checkbox Glicose "false"
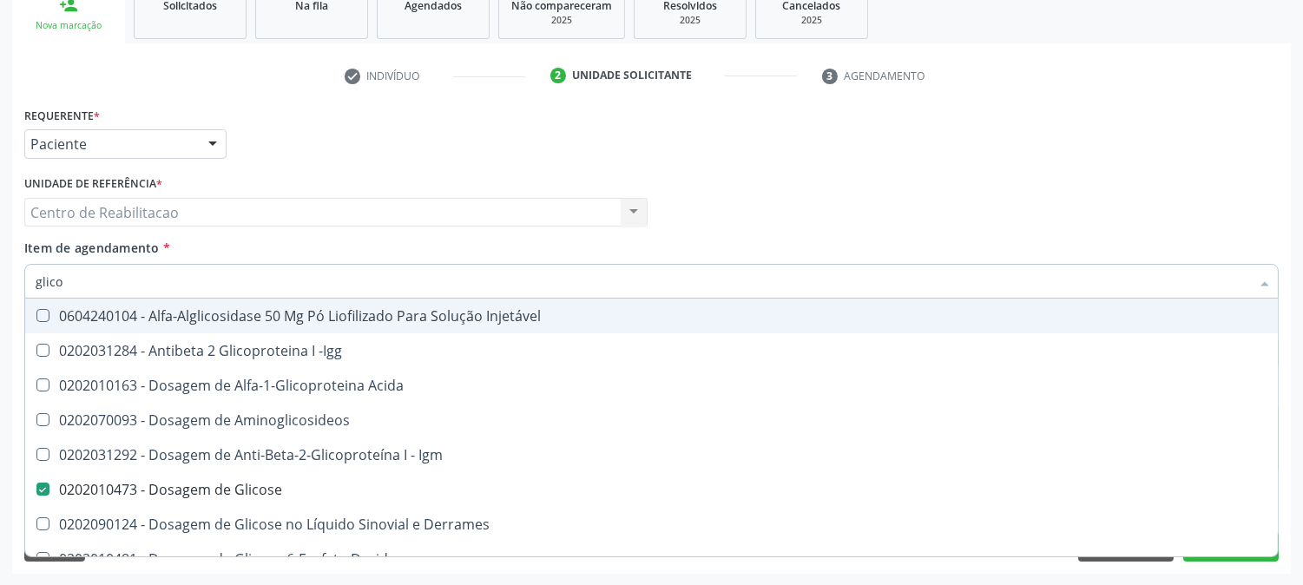
type input "glicos"
checkbox Acida "true"
checkbox Glicose "false"
type input "glicosi"
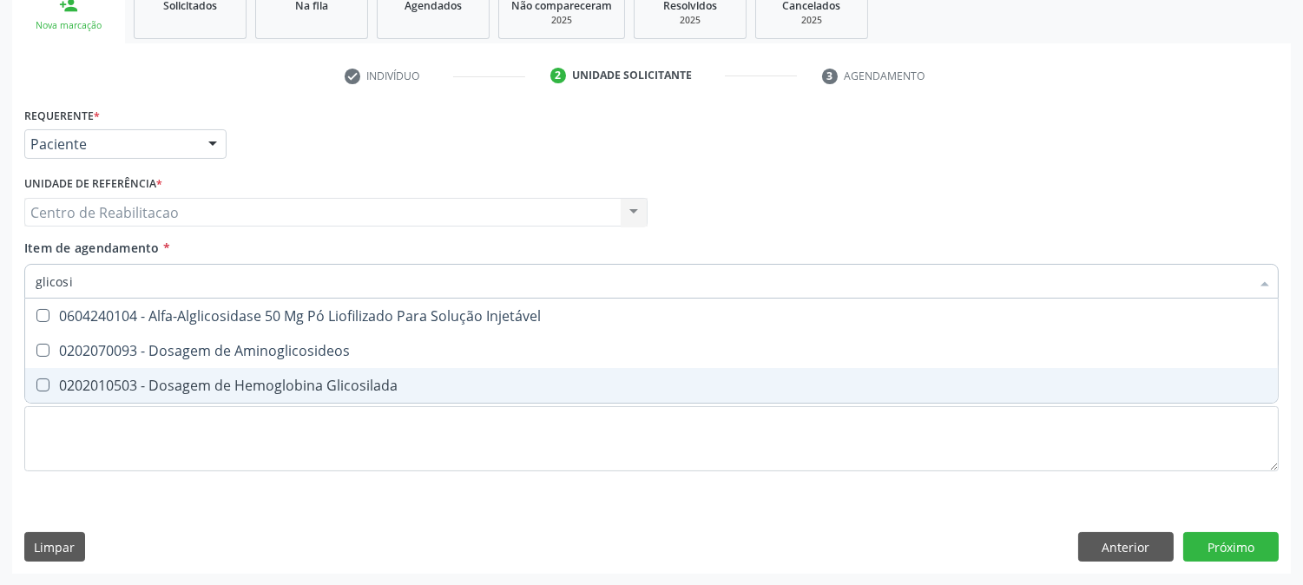
click at [403, 383] on div "0202010503 - Dosagem de Hemoglobina Glicosilada" at bounding box center [651, 385] width 1231 height 14
checkbox Glicosilada "true"
type input "c"
checkbox Glicosilada "false"
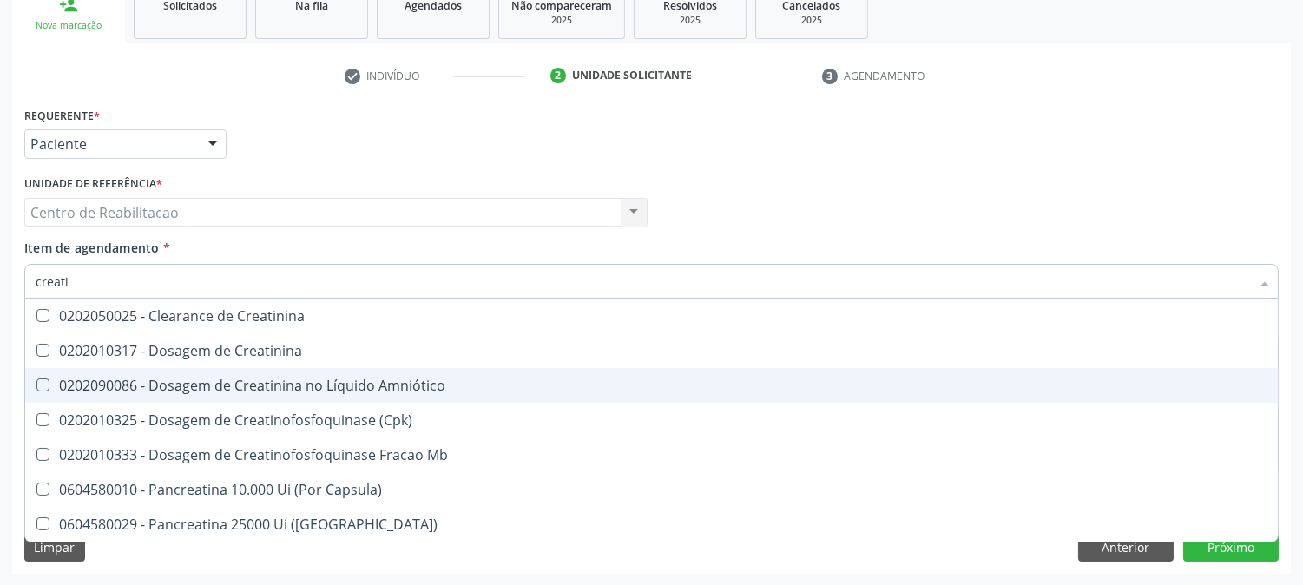
type input "creatin"
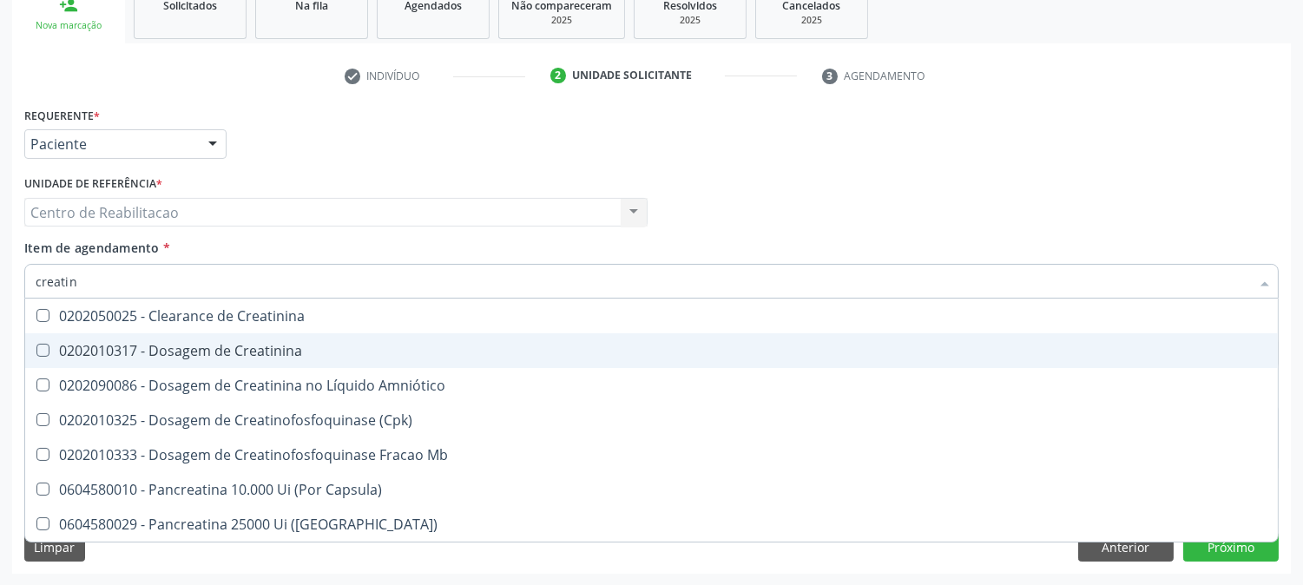
click at [350, 344] on div "0202010317 - Dosagem de Creatinina" at bounding box center [651, 351] width 1231 height 14
checkbox Creatinina "true"
type input "ureia"
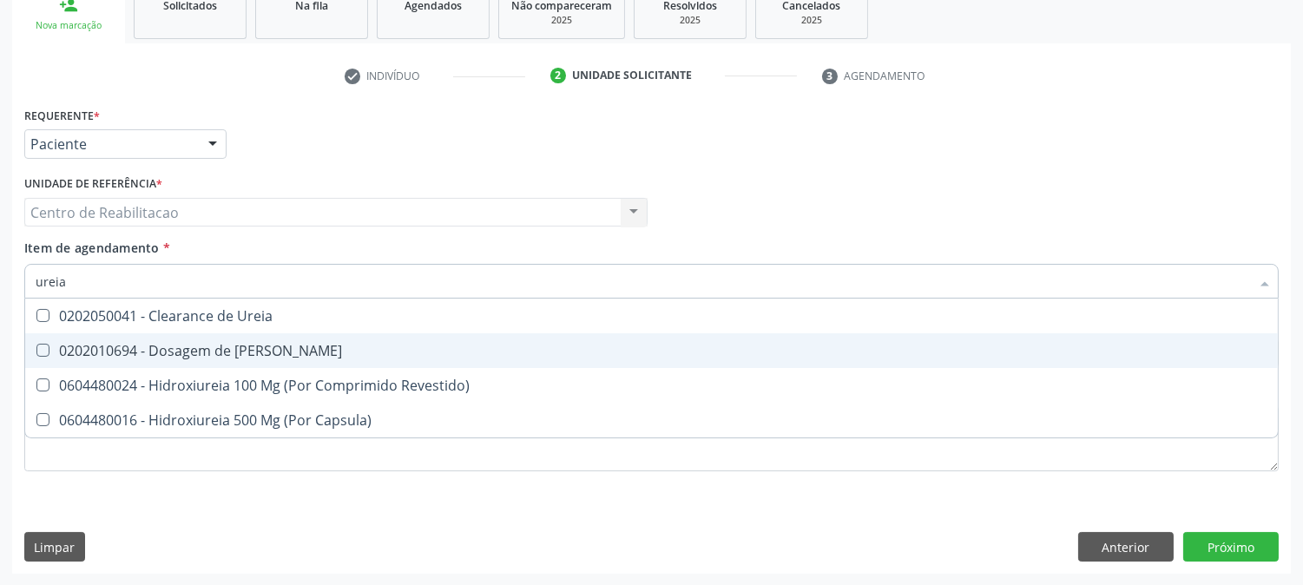
click at [269, 344] on div "0202010694 - Dosagem de Ureia" at bounding box center [651, 351] width 1231 height 14
checkbox Ureia "true"
type input "cole"
checkbox Ureia "false"
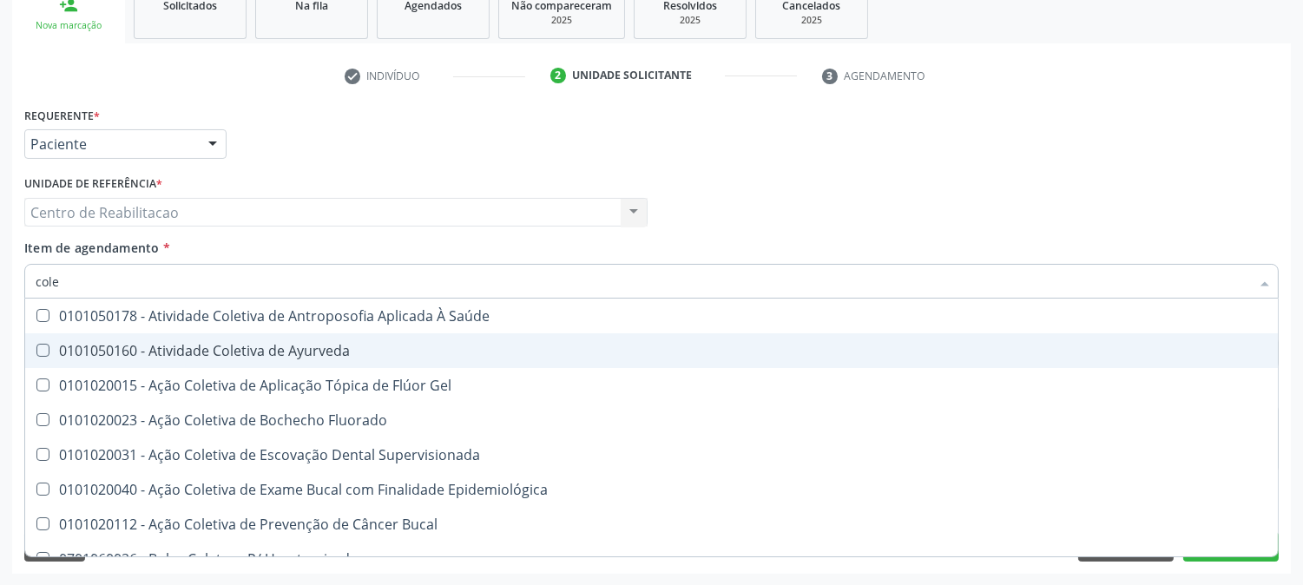
type input "coles"
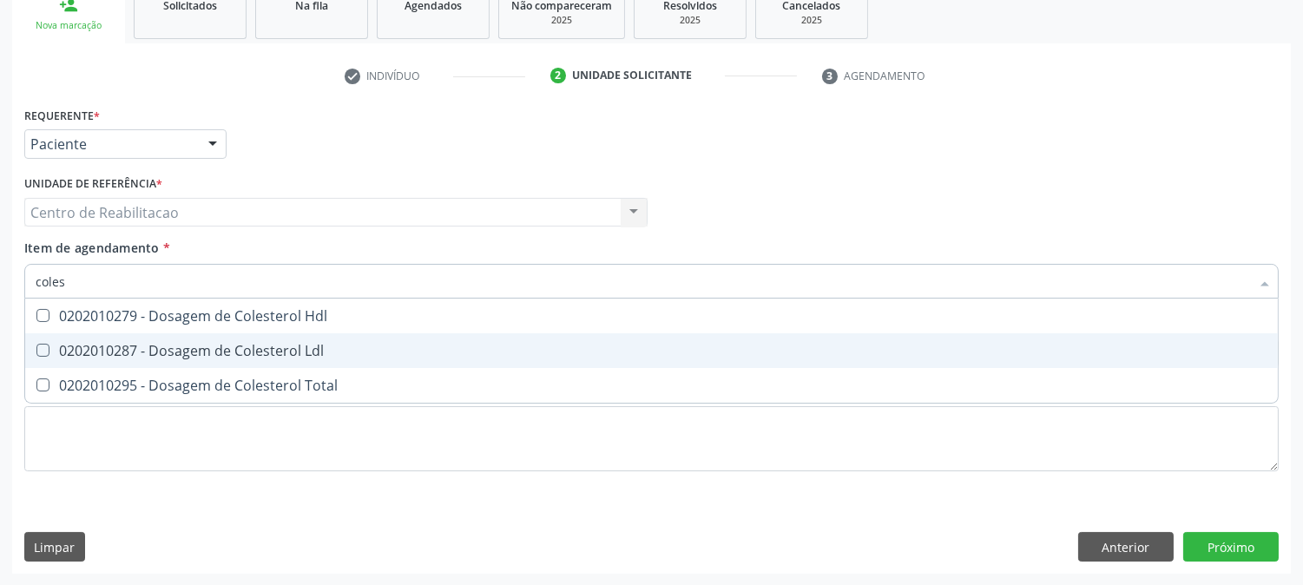
click at [269, 344] on div "0202010287 - Dosagem de Colesterol Ldl" at bounding box center [651, 351] width 1231 height 14
checkbox Ldl "true"
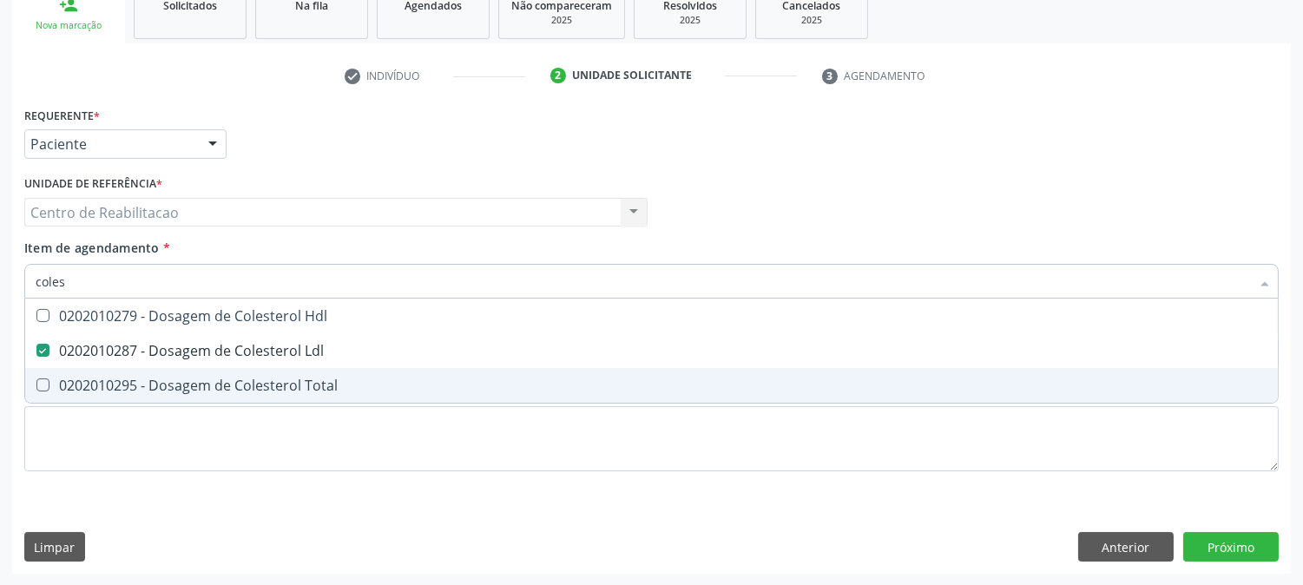
click at [276, 371] on span "0202010295 - Dosagem de Colesterol Total" at bounding box center [651, 385] width 1252 height 35
checkbox Total "true"
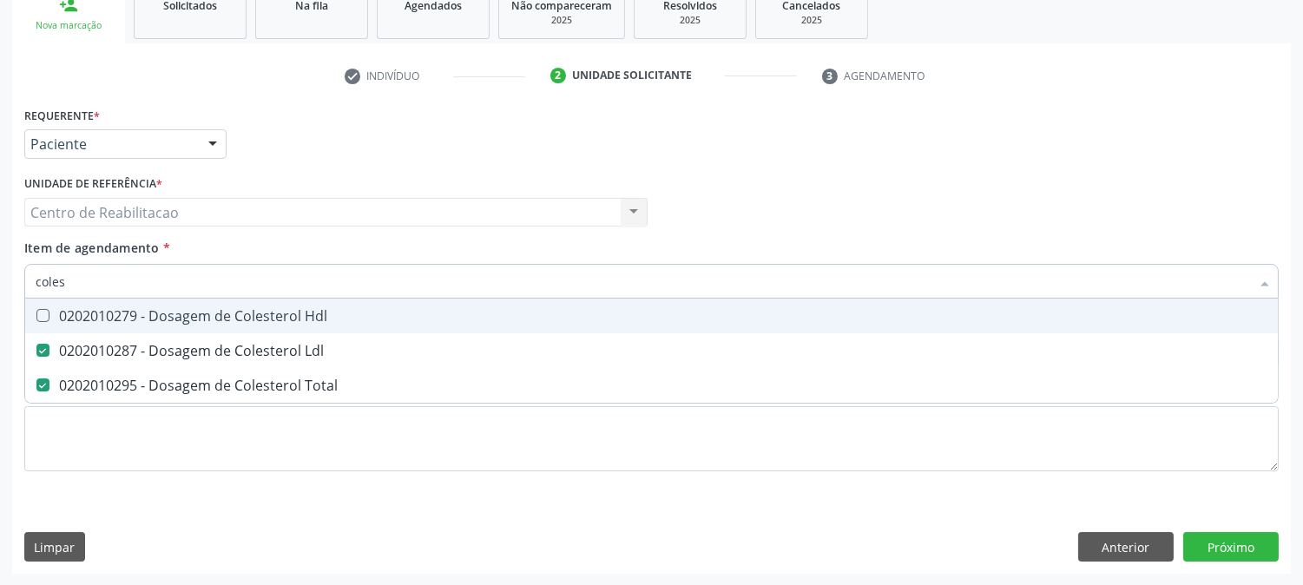
click at [293, 318] on div "0202010279 - Dosagem de Colesterol Hdl" at bounding box center [651, 316] width 1231 height 14
checkbox Hdl "true"
type input "cre"
checkbox Hdl "false"
checkbox Ldl "false"
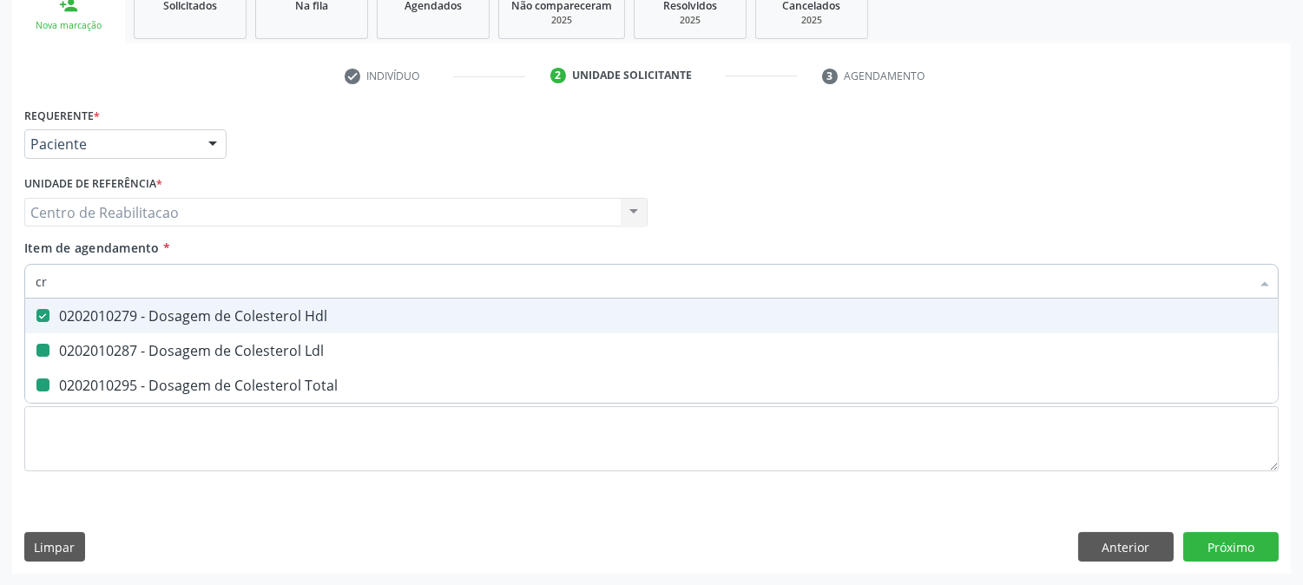
checkbox Total "false"
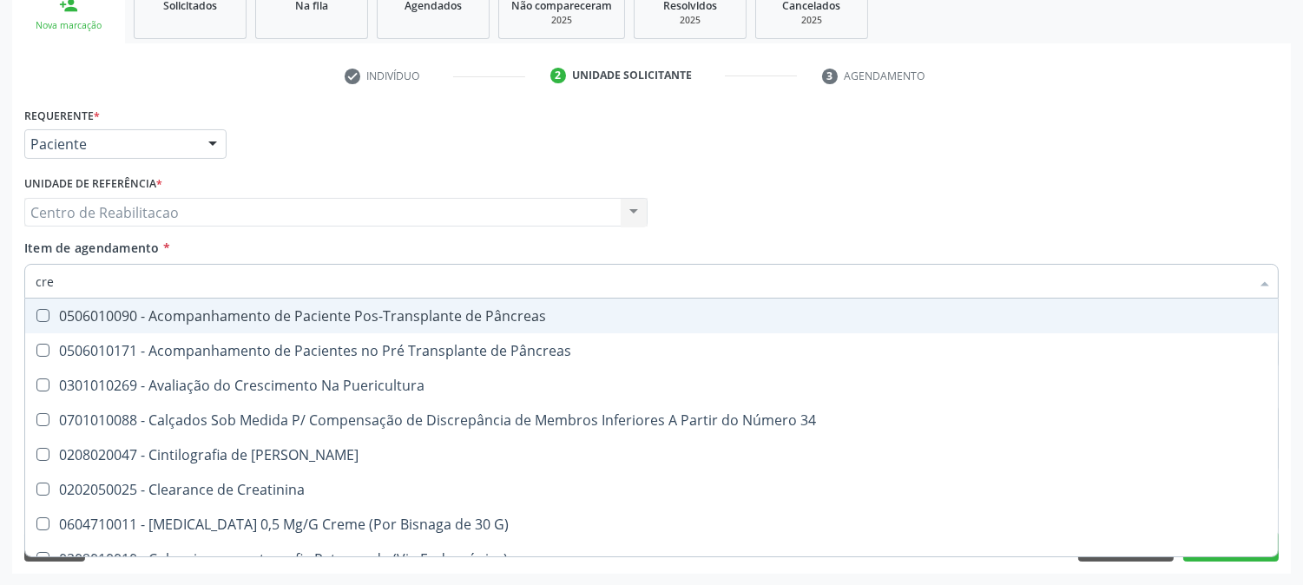
type input "crea"
checkbox G\) "true"
checkbox Creatinina "false"
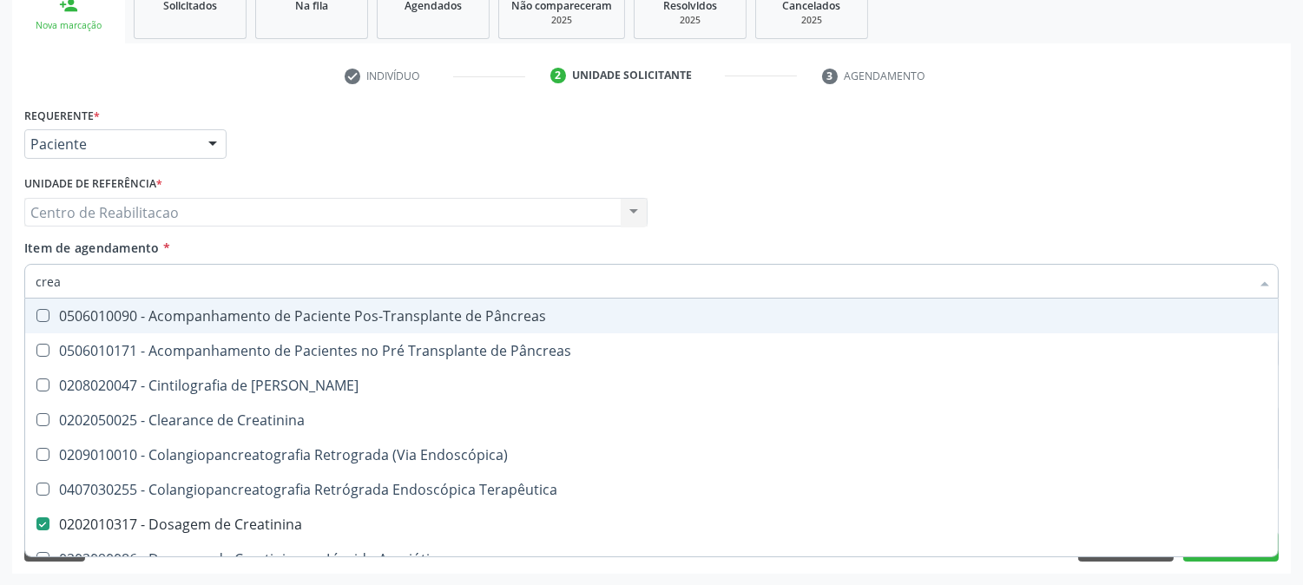
type input "creat"
checkbox Creatinina "true"
checkbox Creatinina "false"
type input "creati"
checkbox Pâncreas "true"
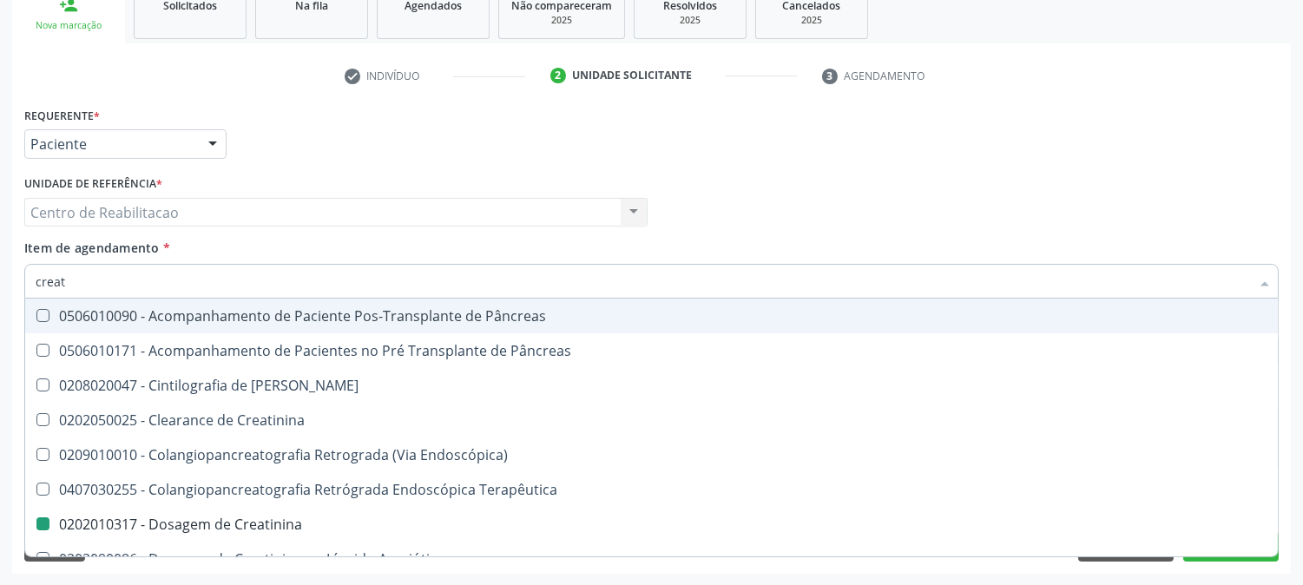
checkbox Creatinina "false"
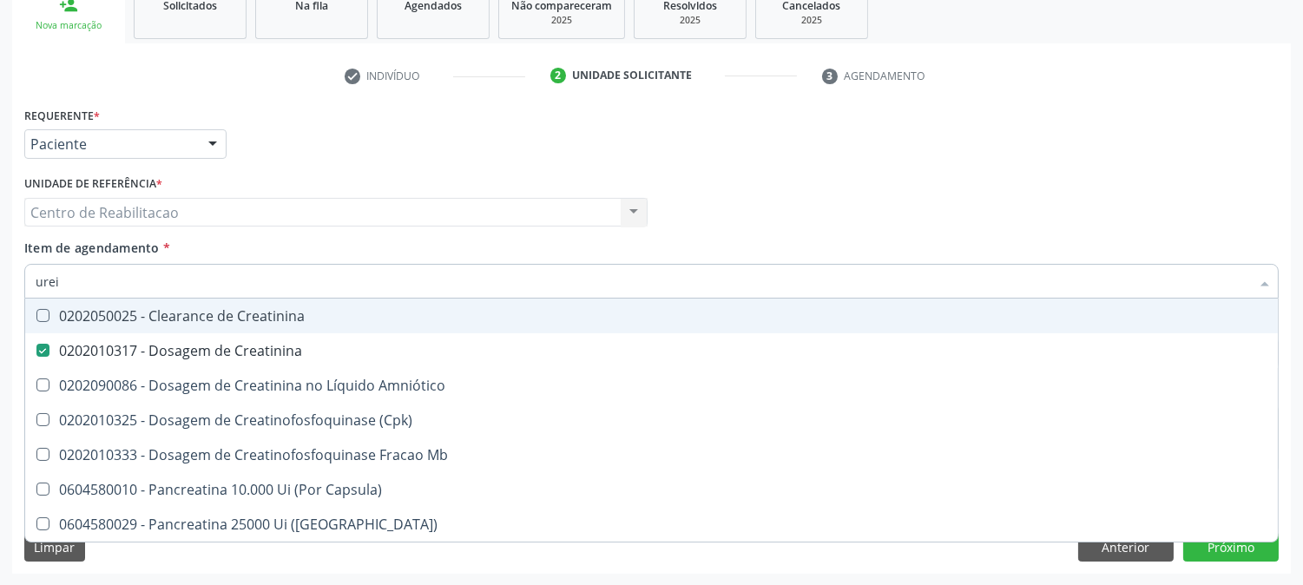
type input "ureia"
checkbox Creatinina "true"
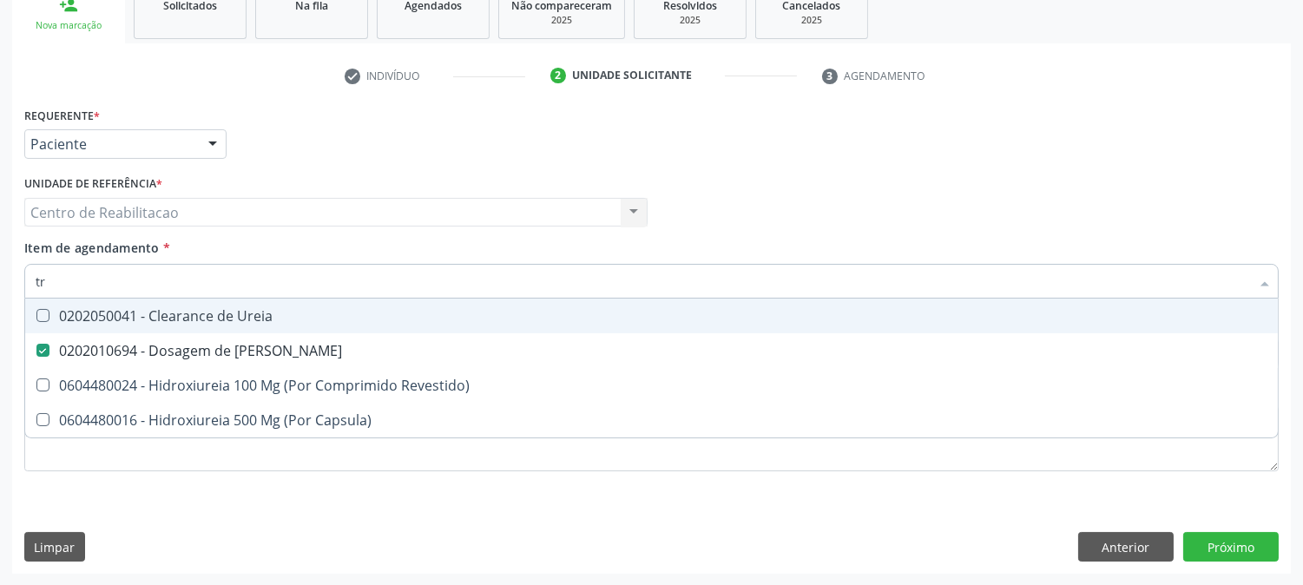
type input "tri"
checkbox Ureia "false"
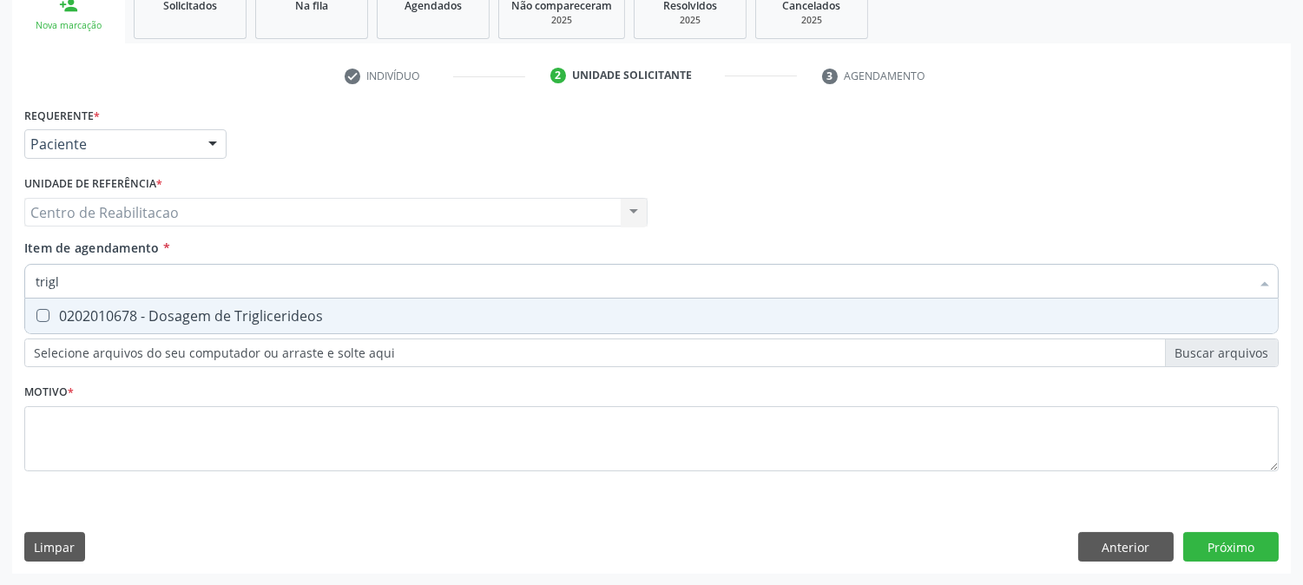
type input "trigli"
click at [293, 318] on div "0202010678 - Dosagem de Triglicerideos" at bounding box center [651, 316] width 1231 height 14
checkbox Triglicerideos "true"
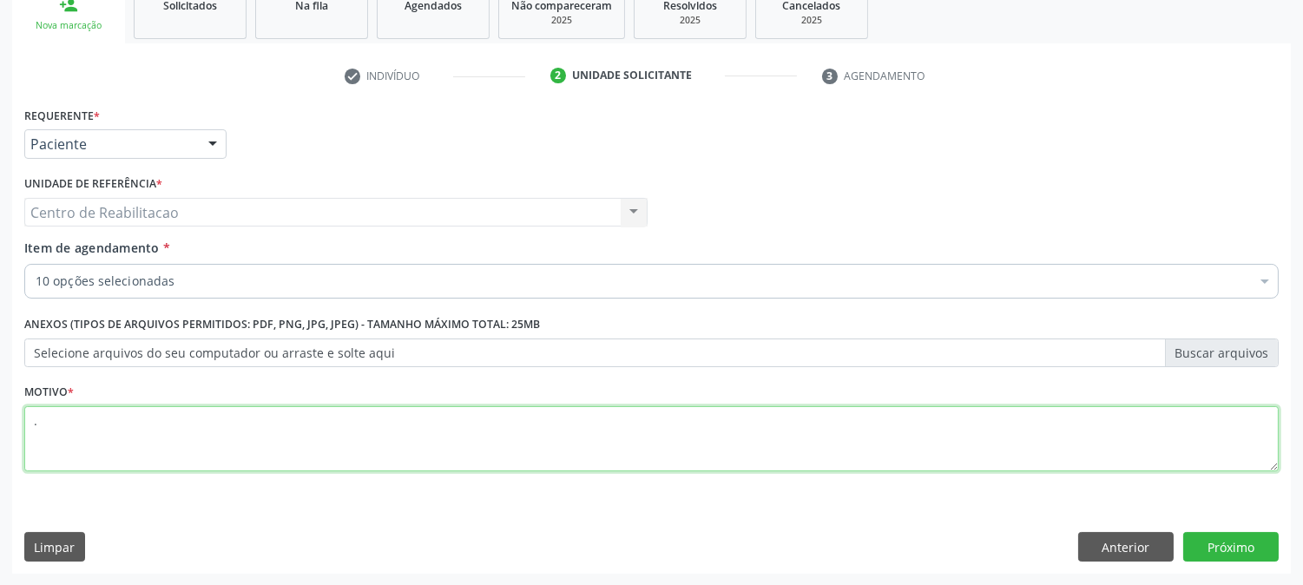
type textarea "."
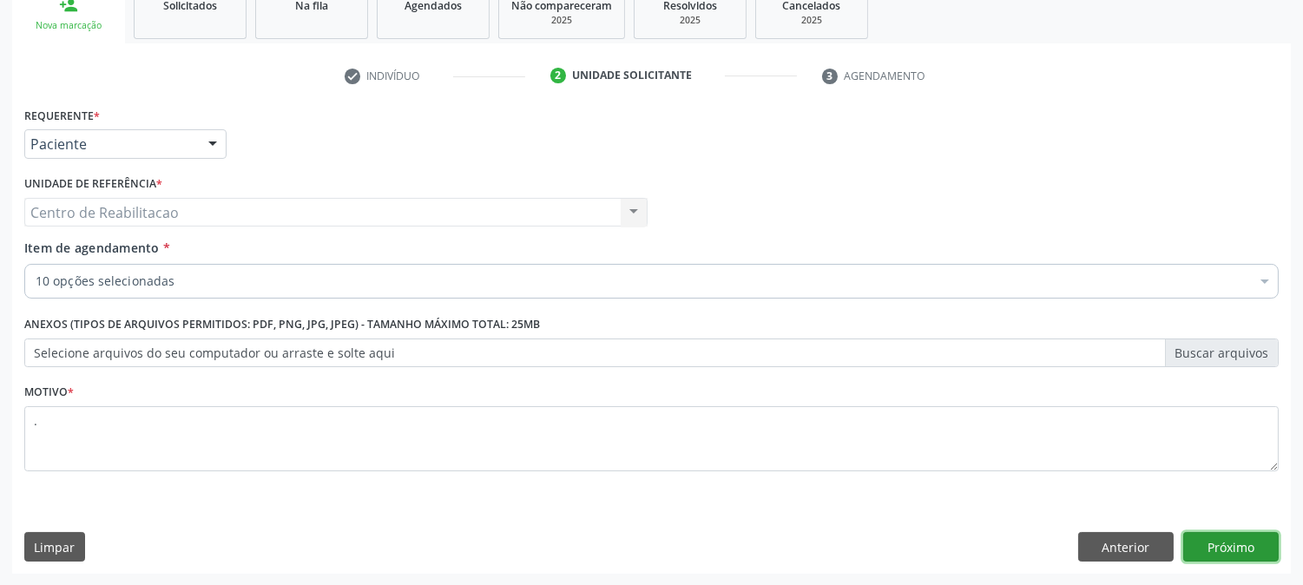
click button "Próximo" at bounding box center [1230, 547] width 95 height 30
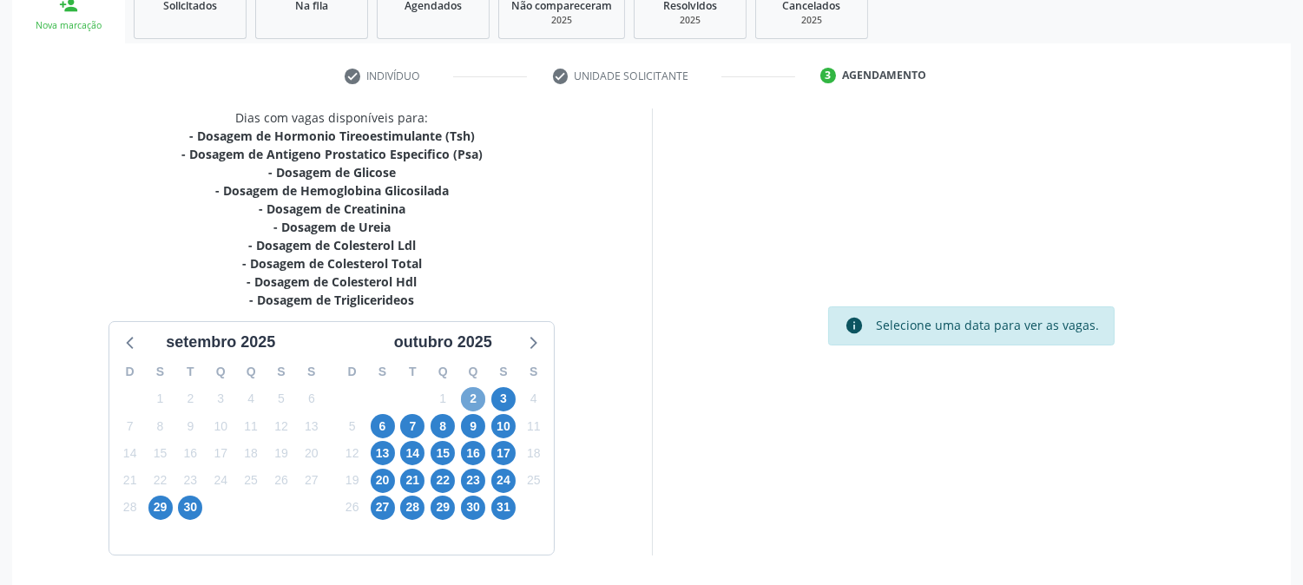
click at [476, 400] on span "2" at bounding box center [473, 399] width 24 height 24
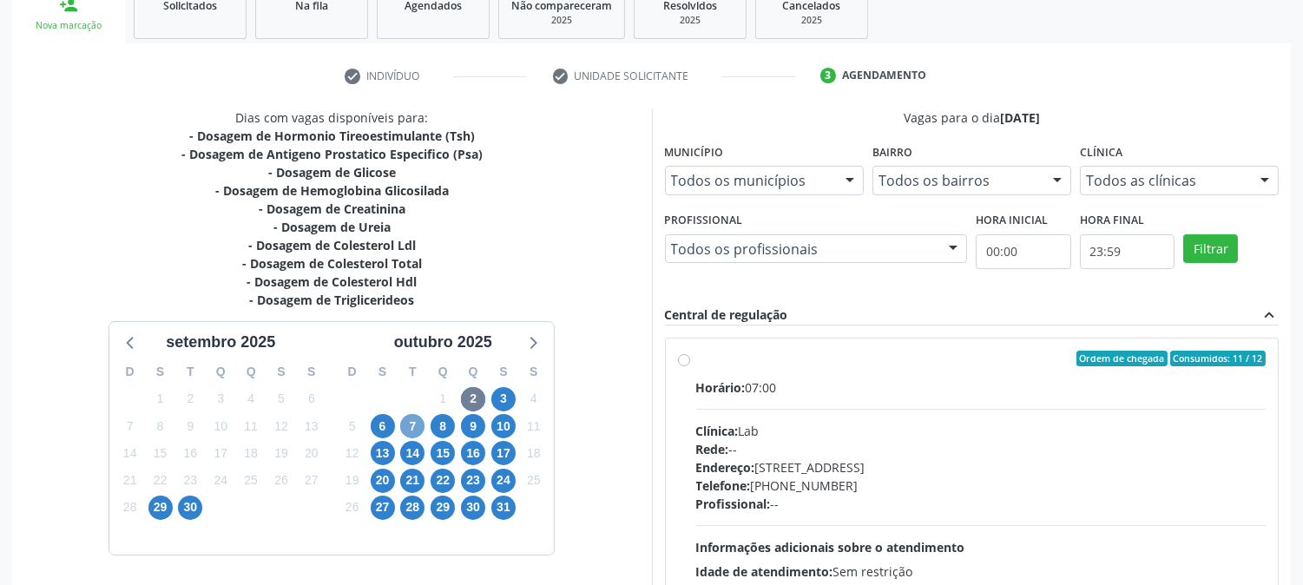
click at [418, 429] on span "7" at bounding box center [412, 426] width 24 height 24
click at [436, 428] on span "8" at bounding box center [442, 426] width 24 height 24
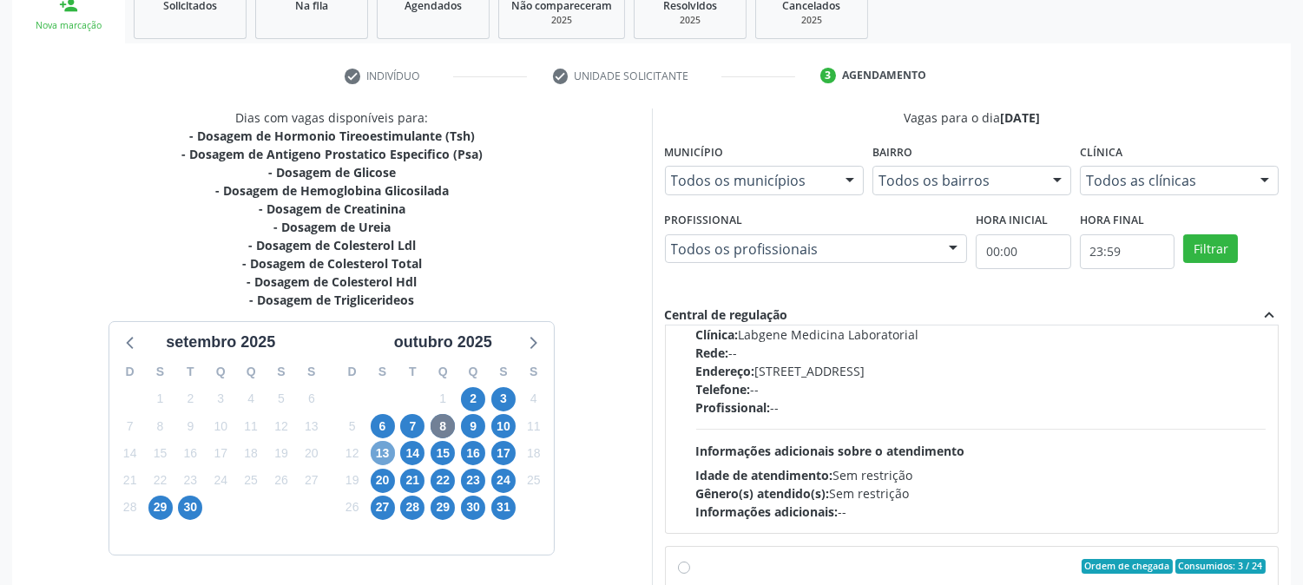
click at [388, 448] on span "13" at bounding box center [383, 453] width 24 height 24
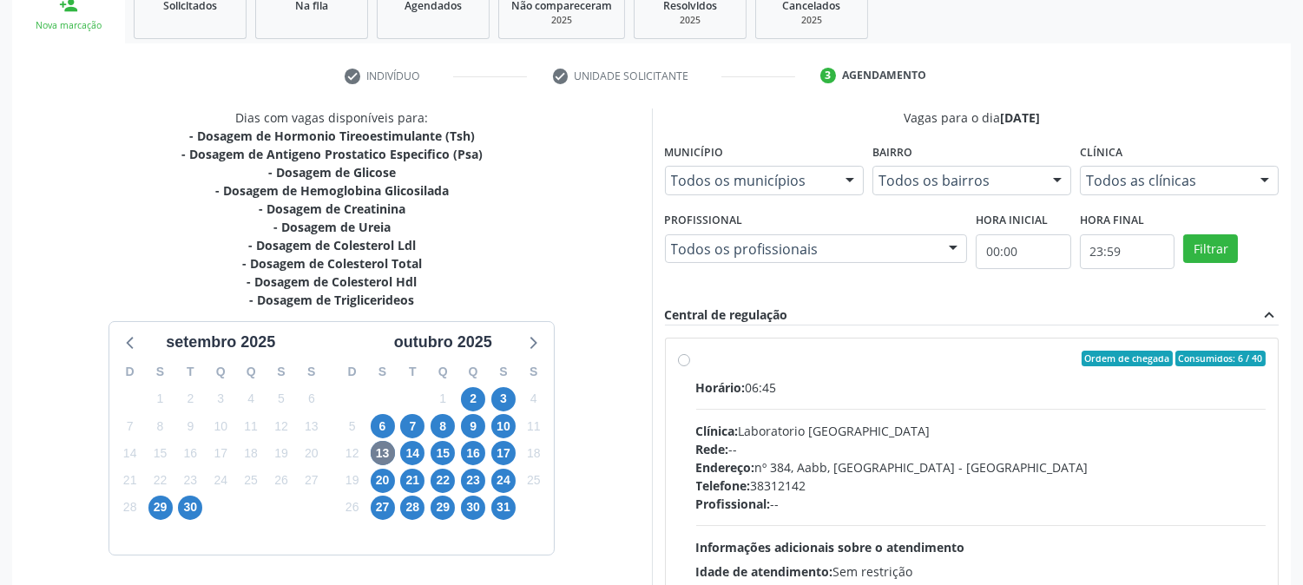
click at [853, 376] on label "Ordem de chegada Consumidos: 6 / 40 Horário: 06:45 Clínica: Laboratorio Sao Fra…" at bounding box center [981, 484] width 570 height 266
click at [690, 366] on input "Ordem de chegada Consumidos: 6 / 40 Horário: 06:45 Clínica: Laboratorio Sao Fra…" at bounding box center [684, 359] width 12 height 16
radio input "true"
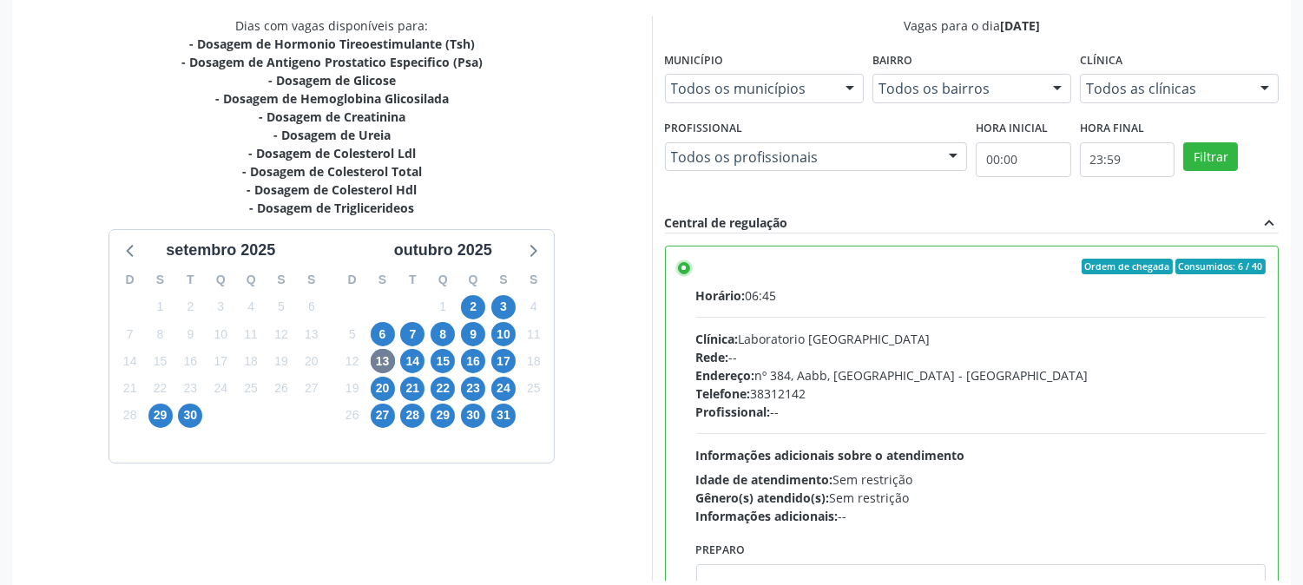
scroll to position [451, 0]
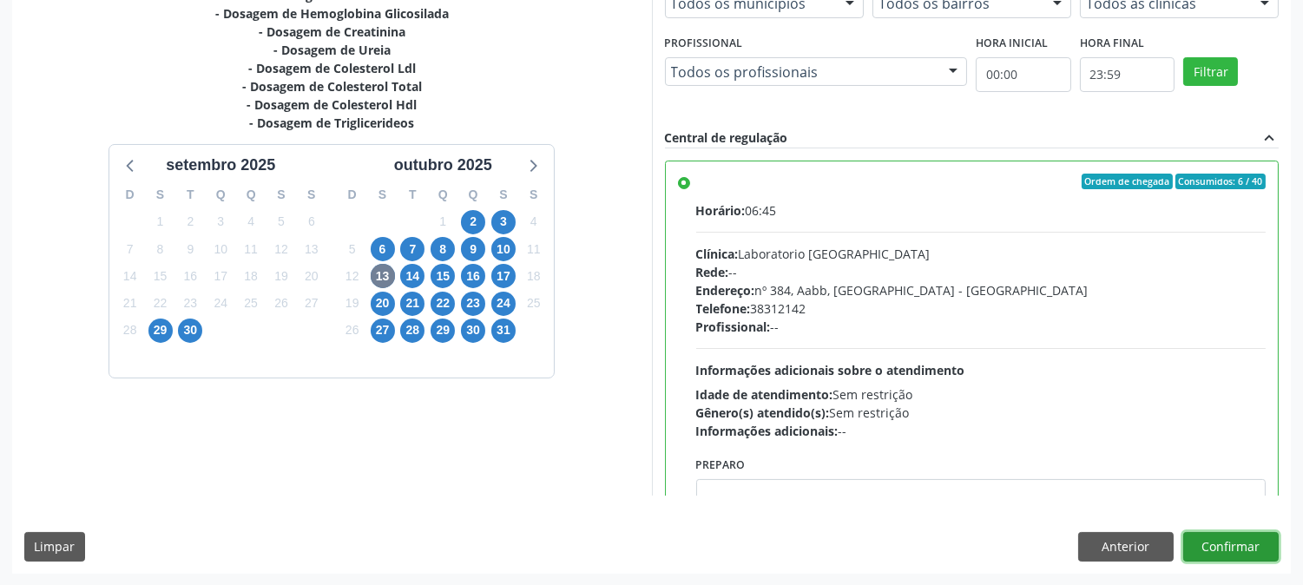
click at [1241, 552] on button "Confirmar" at bounding box center [1230, 547] width 95 height 30
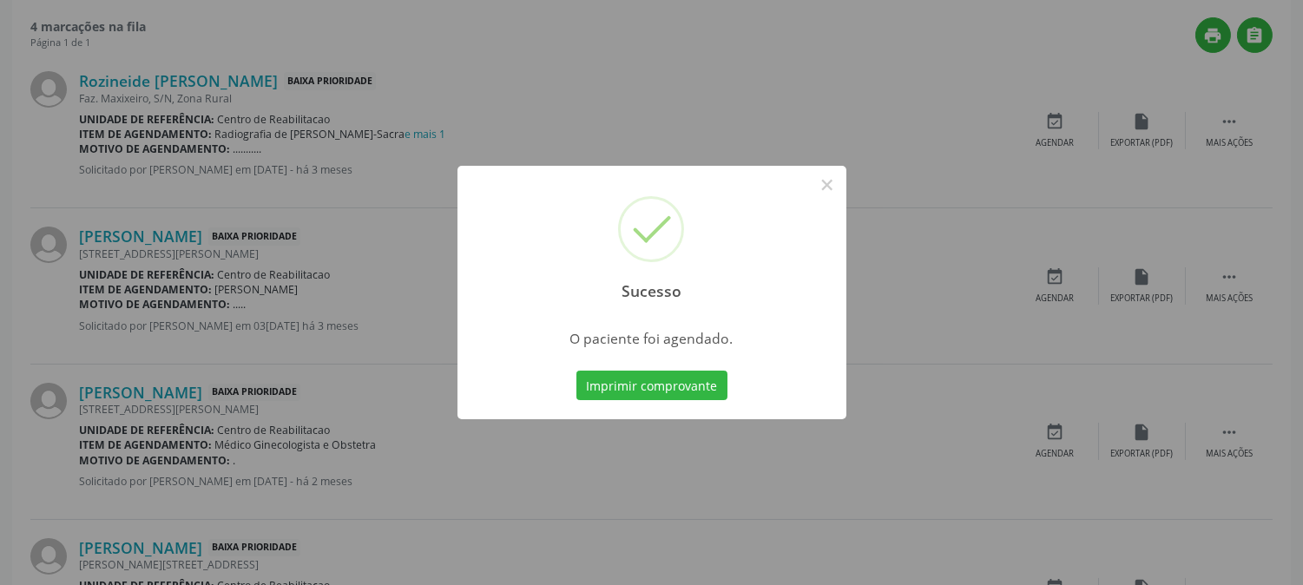
scroll to position [0, 0]
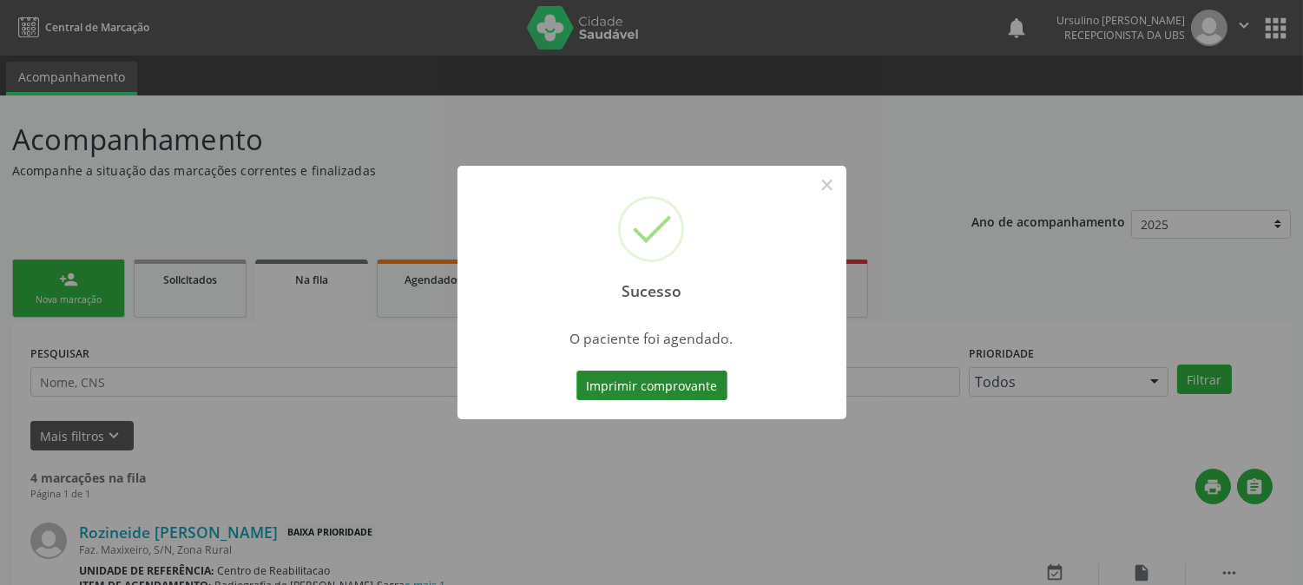
click at [682, 391] on button "Imprimir comprovante" at bounding box center [651, 386] width 151 height 30
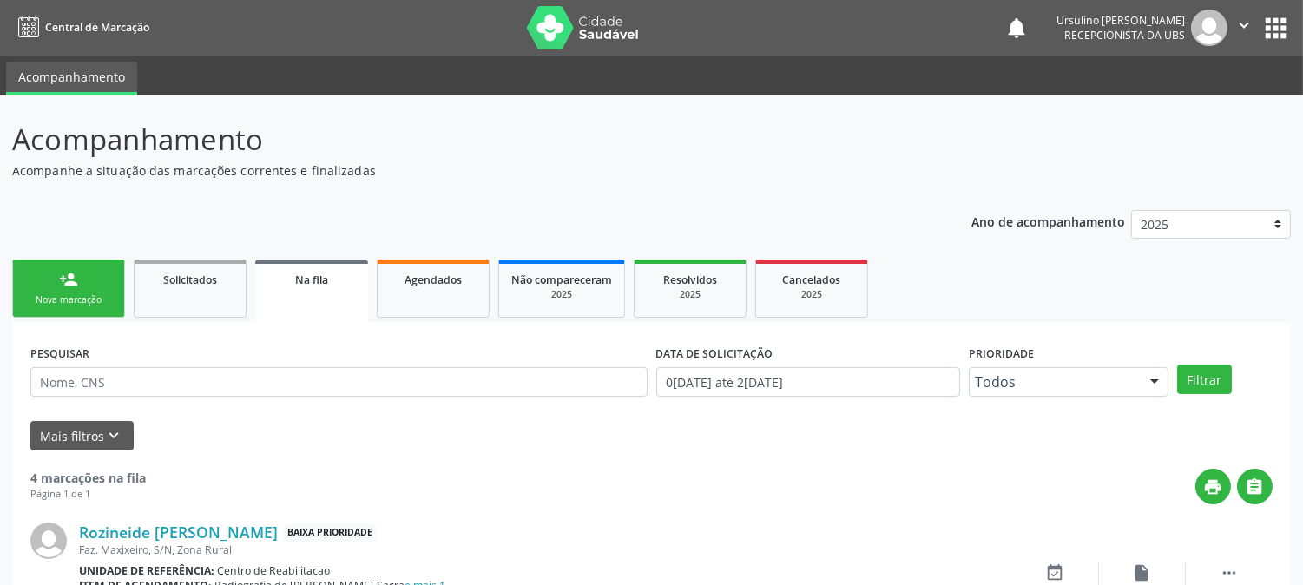
click at [105, 286] on link "person_add Nova marcação" at bounding box center [68, 288] width 113 height 58
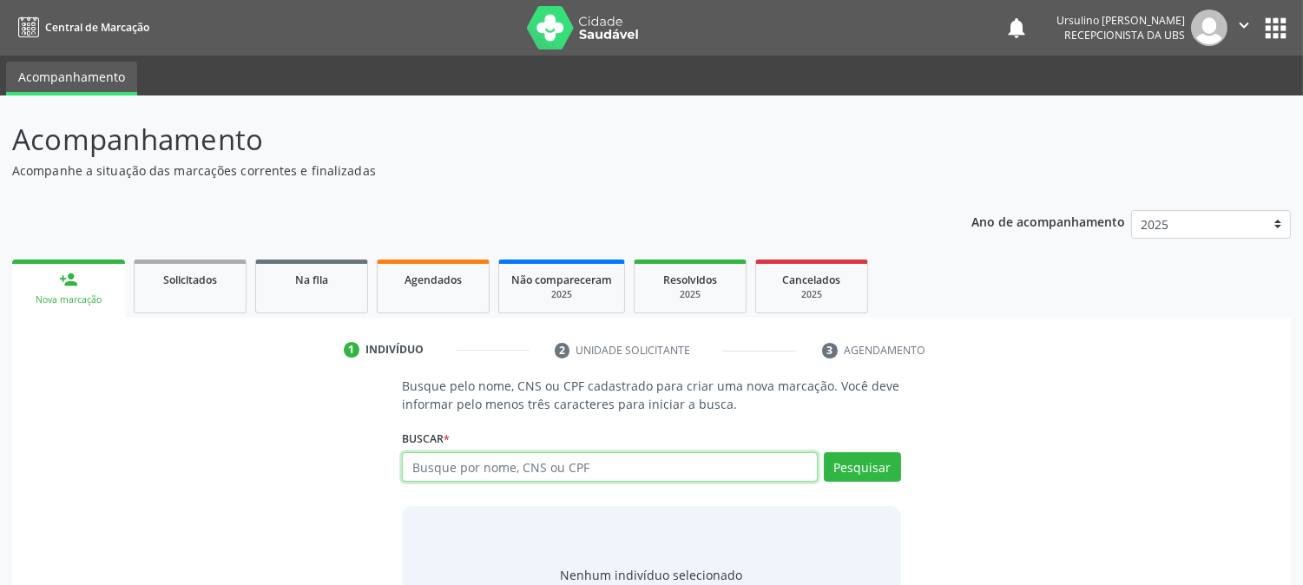
click at [489, 466] on input "text" at bounding box center [609, 467] width 415 height 30
type input "705508401702810"
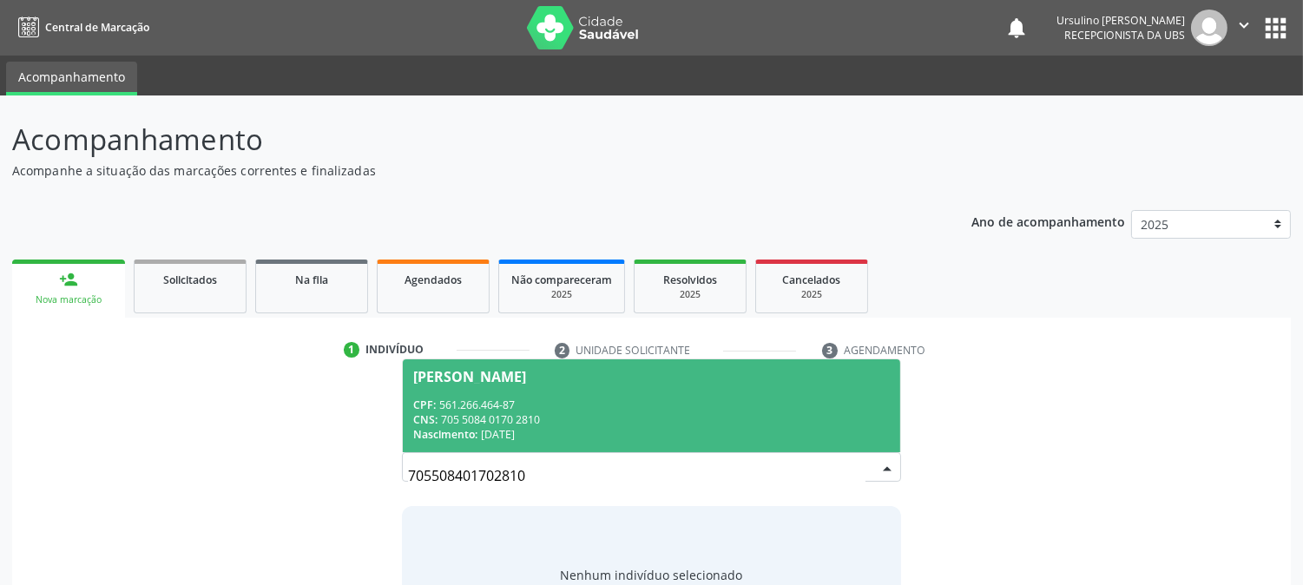
click at [671, 419] on div "CNS: 705 5084 0170 2810" at bounding box center [651, 419] width 476 height 15
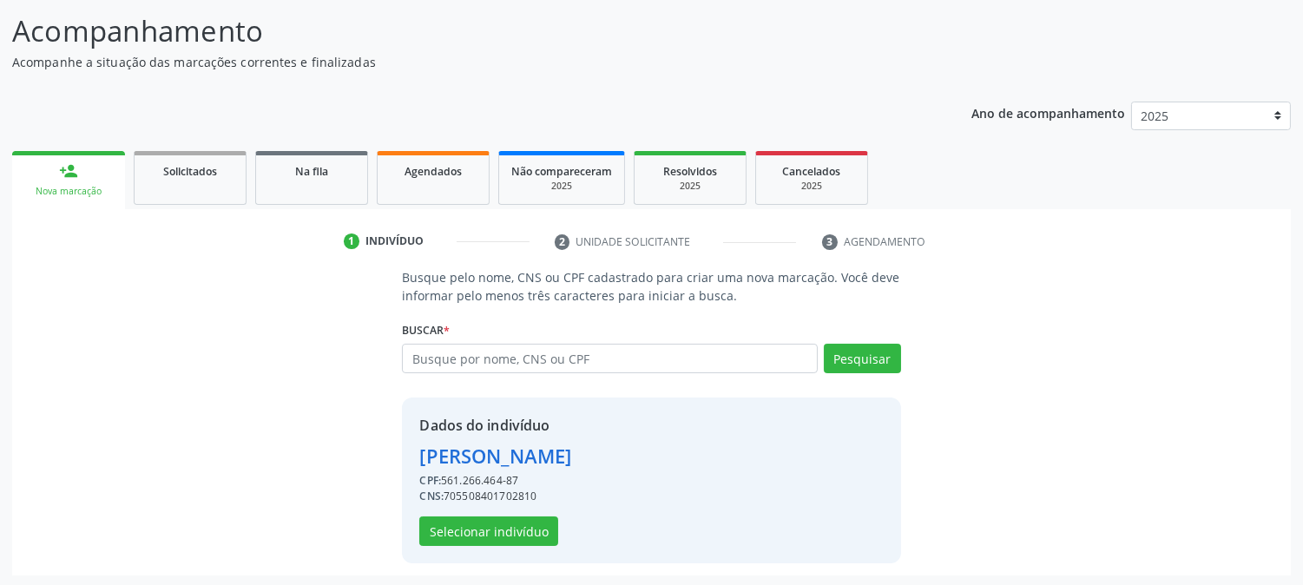
scroll to position [109, 0]
click at [449, 177] on link "Agendados" at bounding box center [433, 177] width 113 height 54
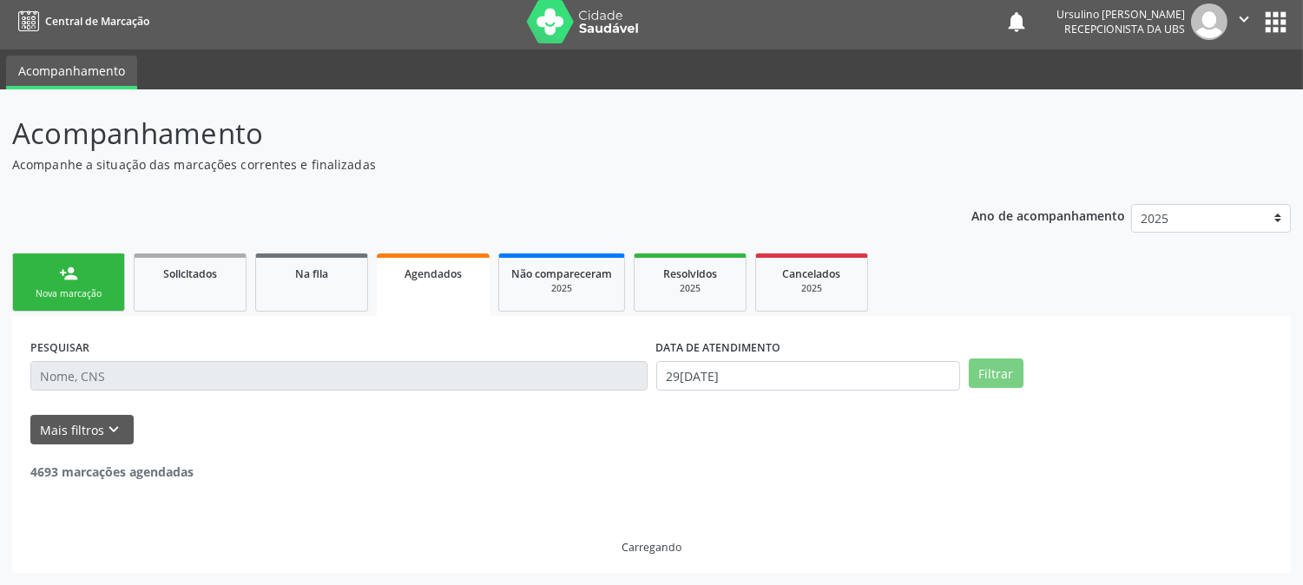
scroll to position [0, 0]
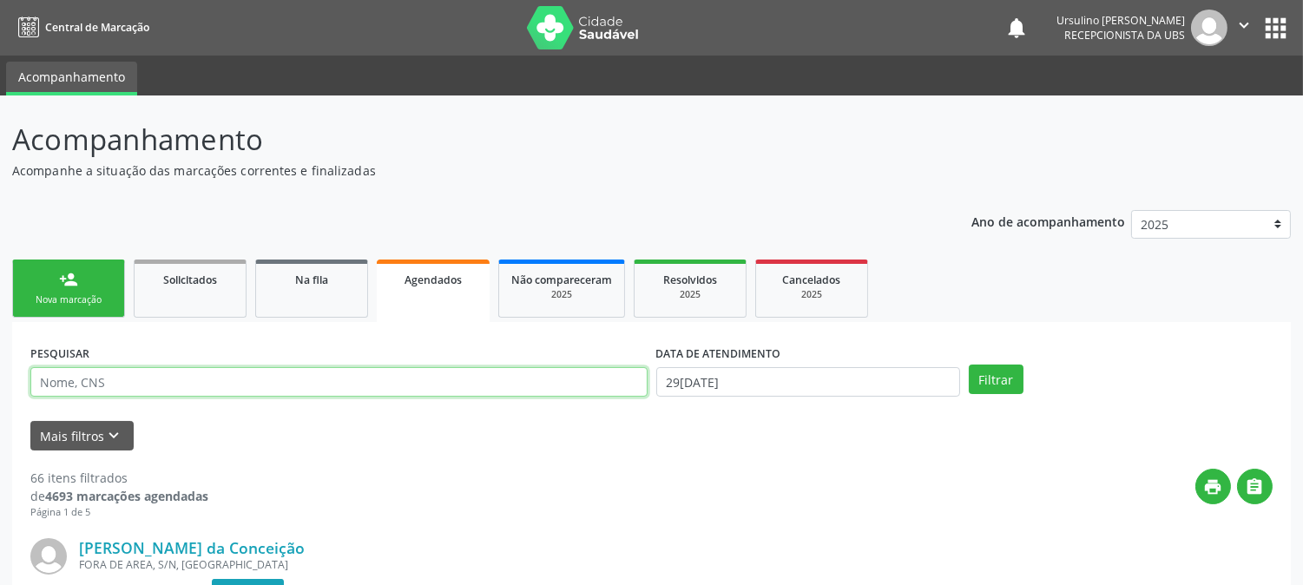
click at [296, 380] on input "text" at bounding box center [338, 382] width 617 height 30
type input "lucas natan"
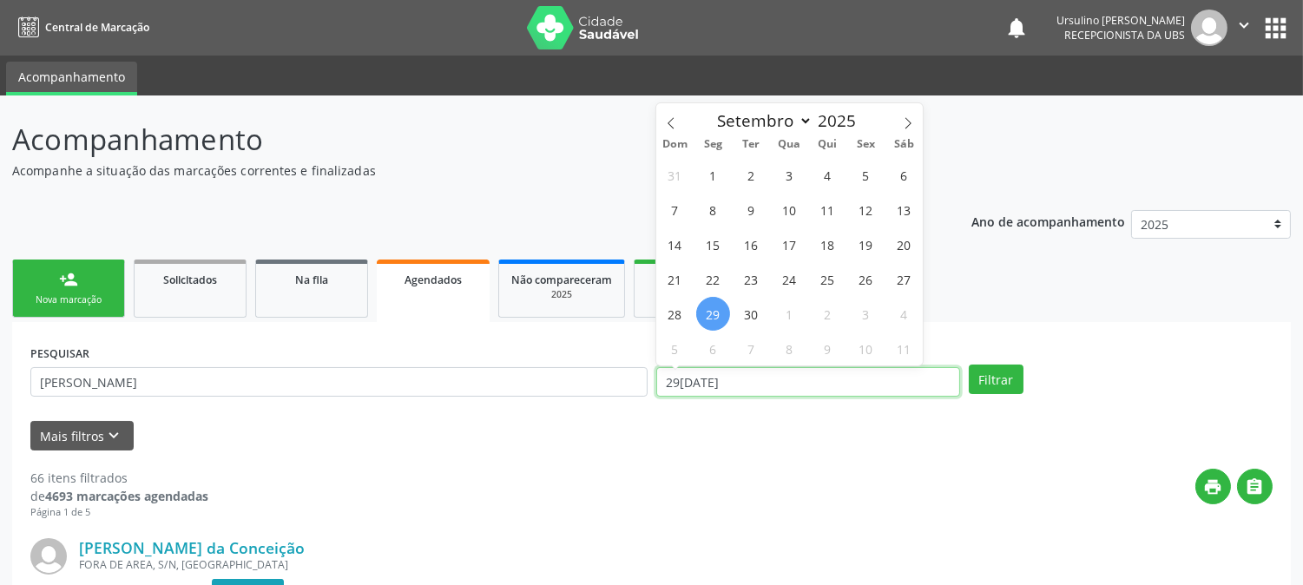
click at [733, 384] on input "29/09/2025" at bounding box center [808, 382] width 304 height 30
click at [709, 175] on span "1" at bounding box center [713, 175] width 34 height 34
type input "01/09/2025"
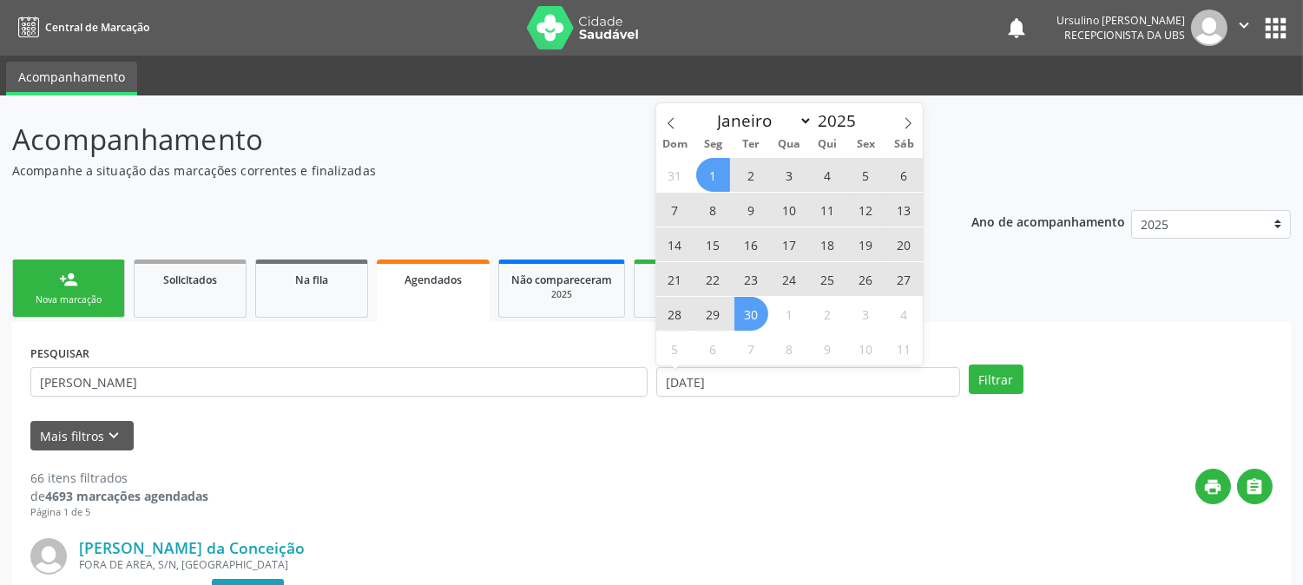
click at [752, 314] on span "30" at bounding box center [751, 314] width 34 height 34
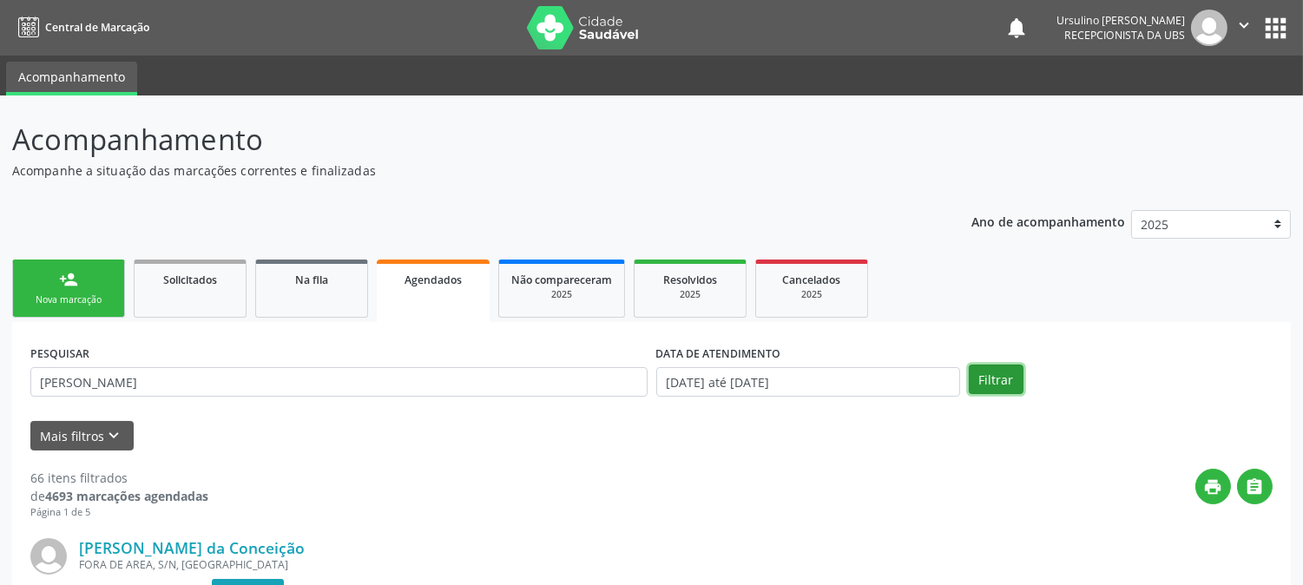
click at [1001, 384] on button "Filtrar" at bounding box center [995, 379] width 55 height 30
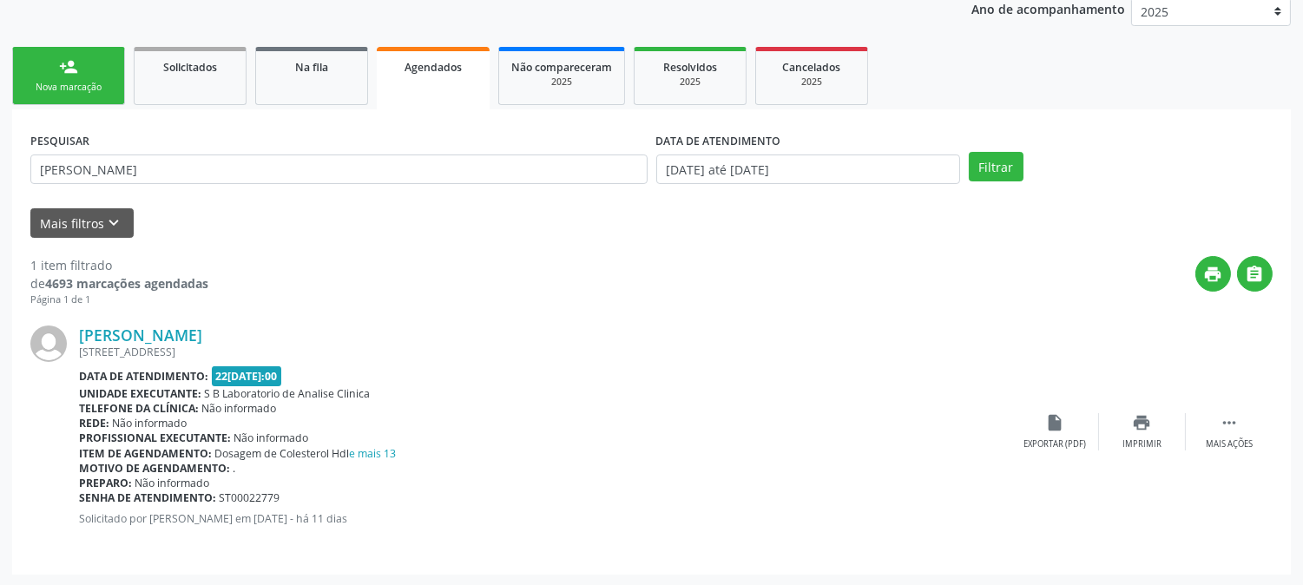
scroll to position [213, 0]
click at [1149, 428] on icon "print" at bounding box center [1141, 421] width 19 height 19
click at [99, 87] on div "Nova marcação" at bounding box center [68, 86] width 87 height 13
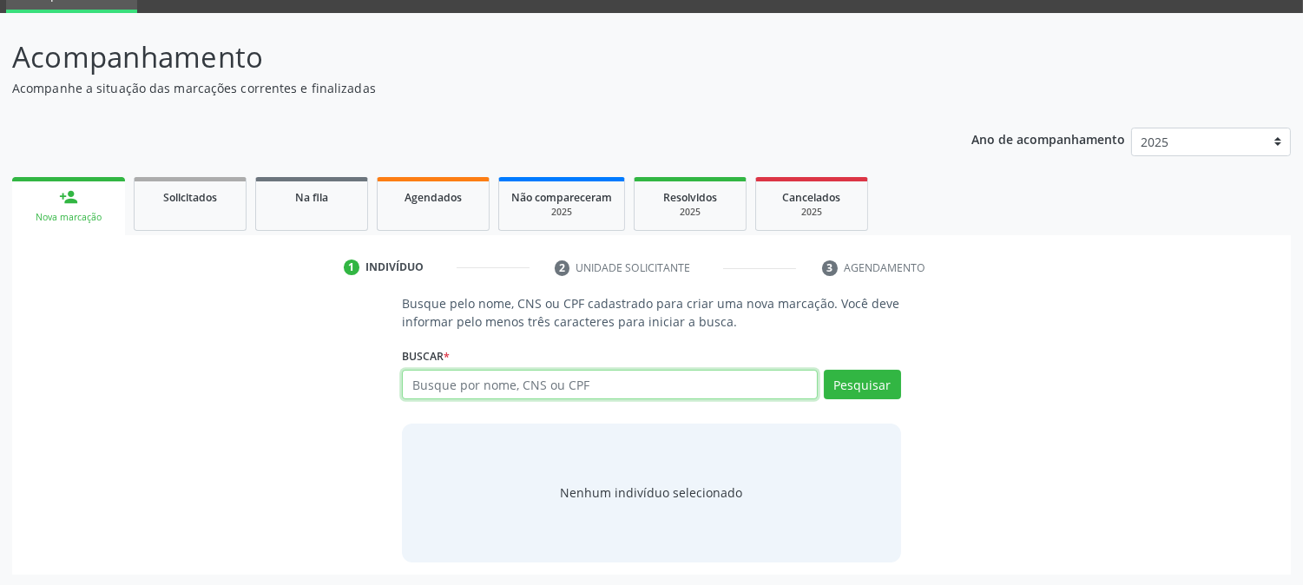
click at [519, 377] on input "text" at bounding box center [609, 385] width 415 height 30
type input "705508401702810"
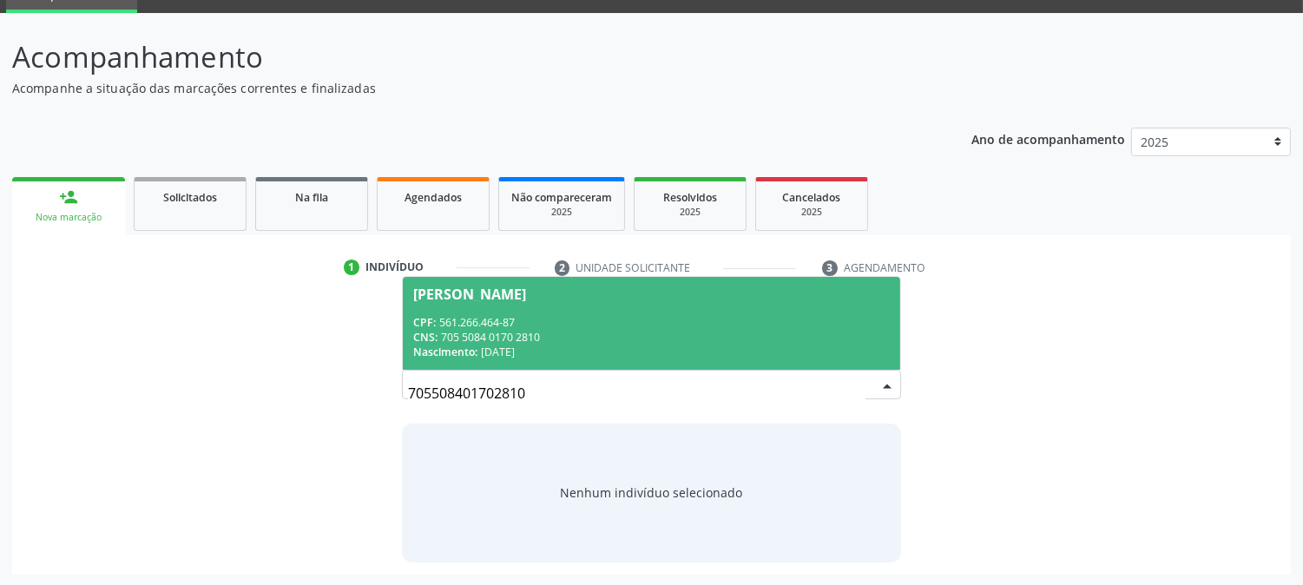
click at [568, 337] on div "CNS: 705 5084 0170 2810" at bounding box center [651, 337] width 476 height 15
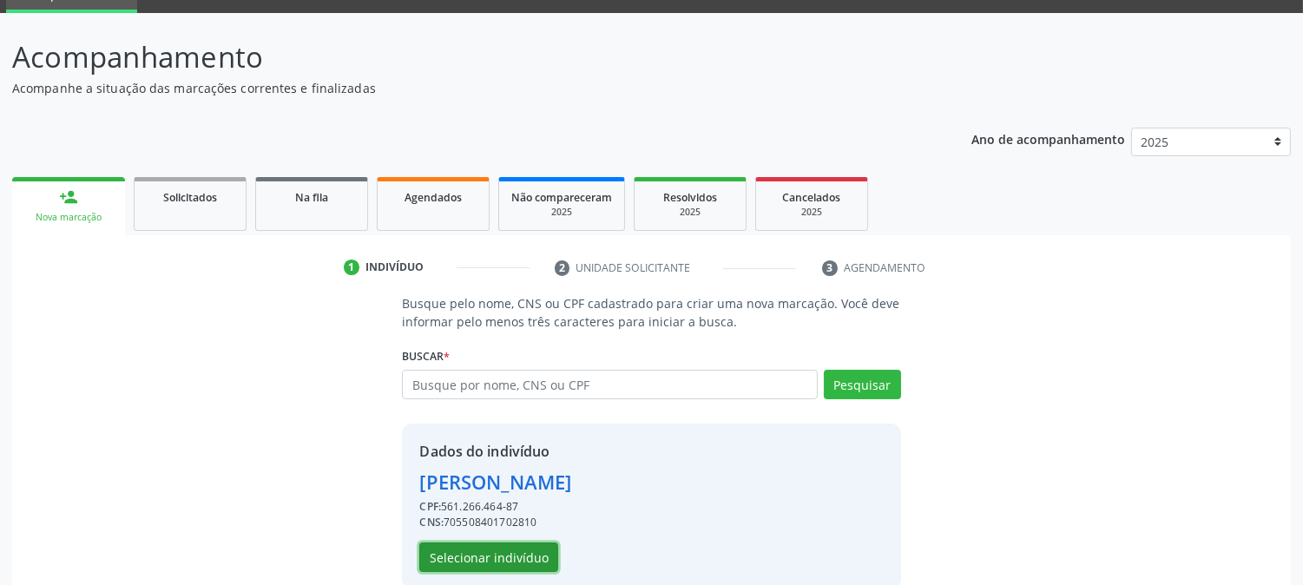
click at [523, 555] on button "Selecionar indivíduo" at bounding box center [488, 557] width 139 height 30
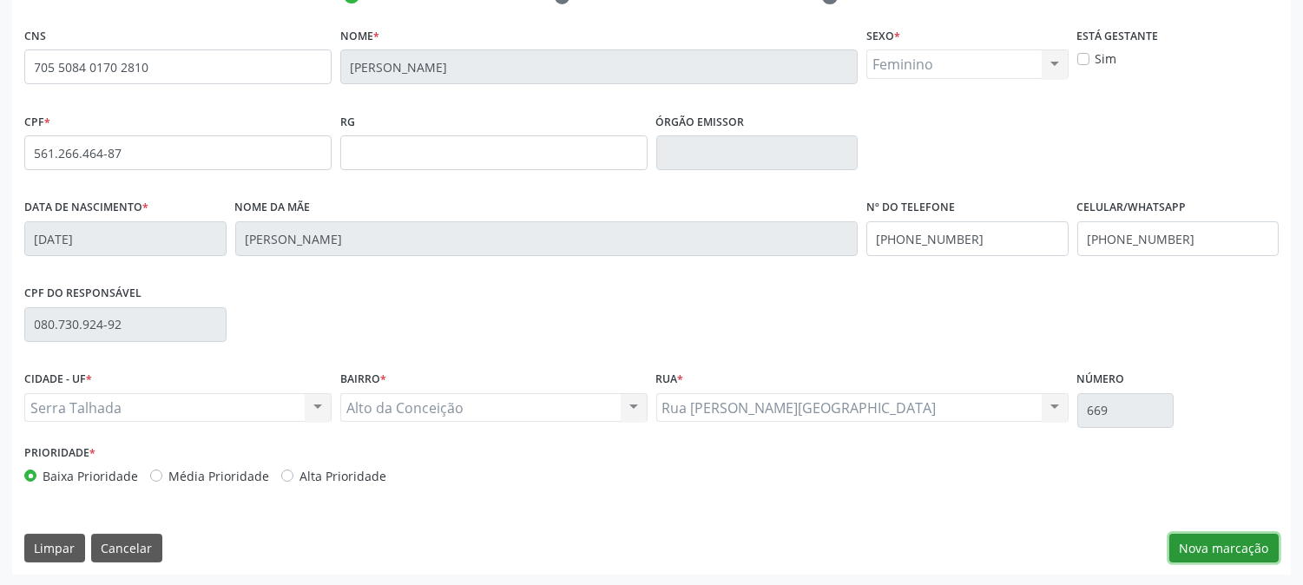
click at [1237, 541] on button "Nova marcação" at bounding box center [1223, 549] width 109 height 30
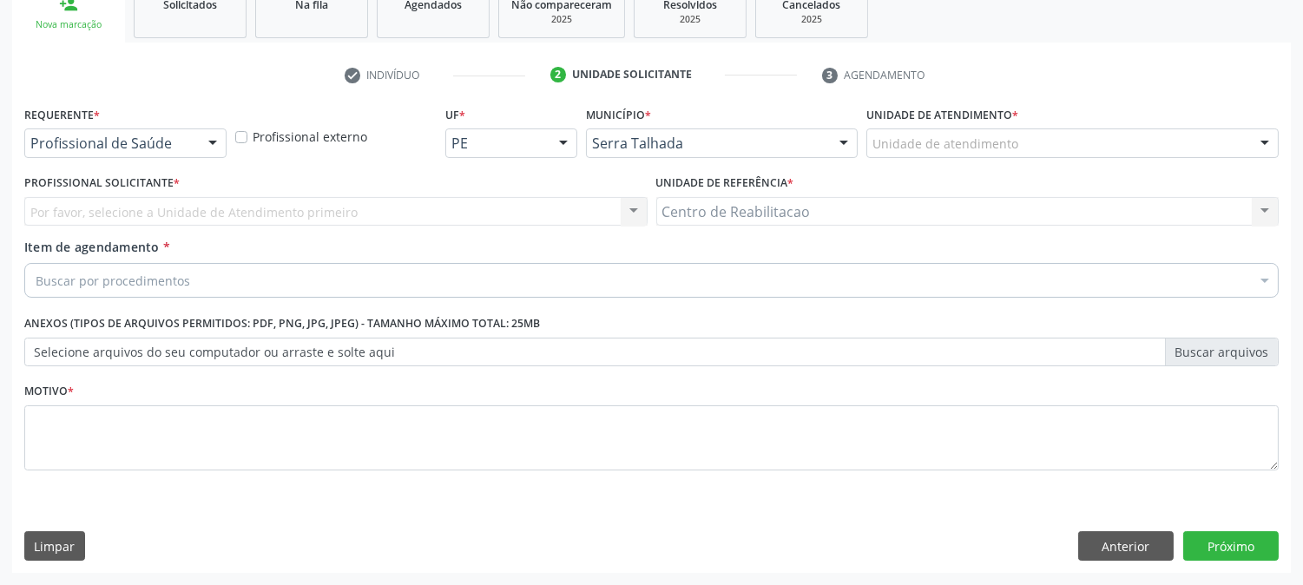
scroll to position [274, 0]
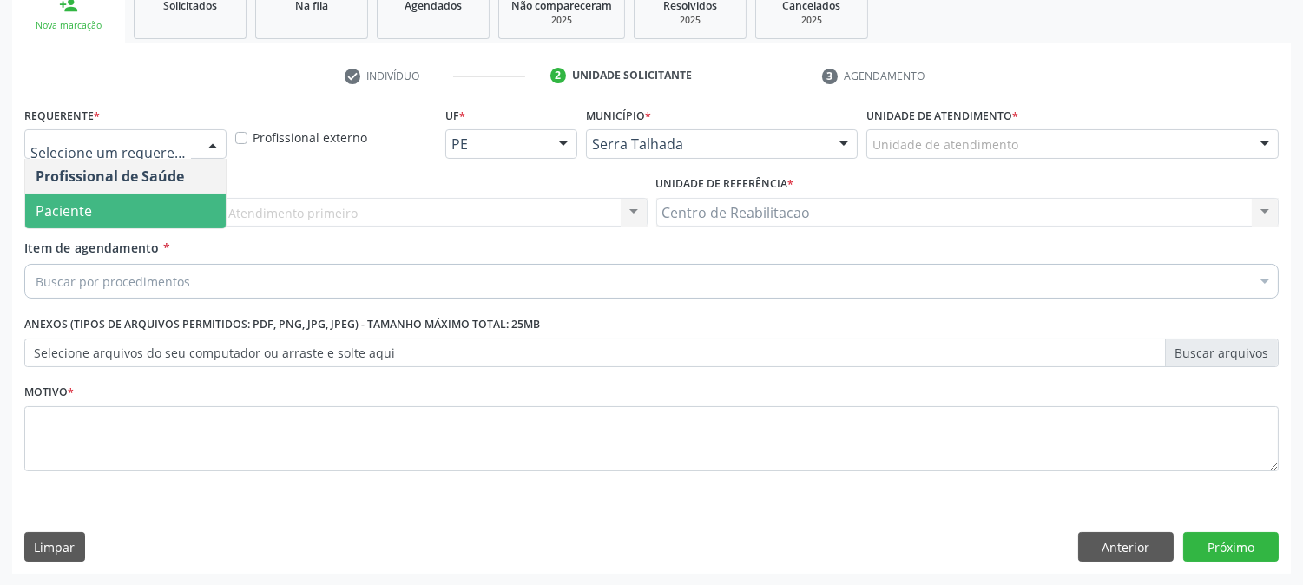
click at [118, 200] on span "Paciente" at bounding box center [125, 211] width 200 height 35
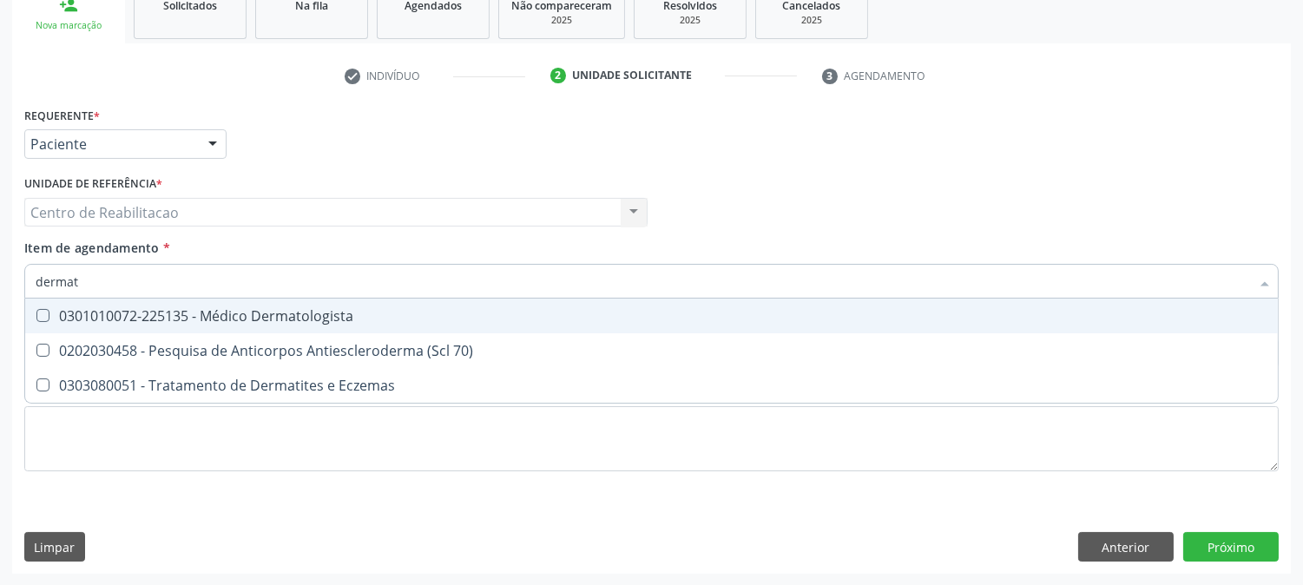
type input "dermato"
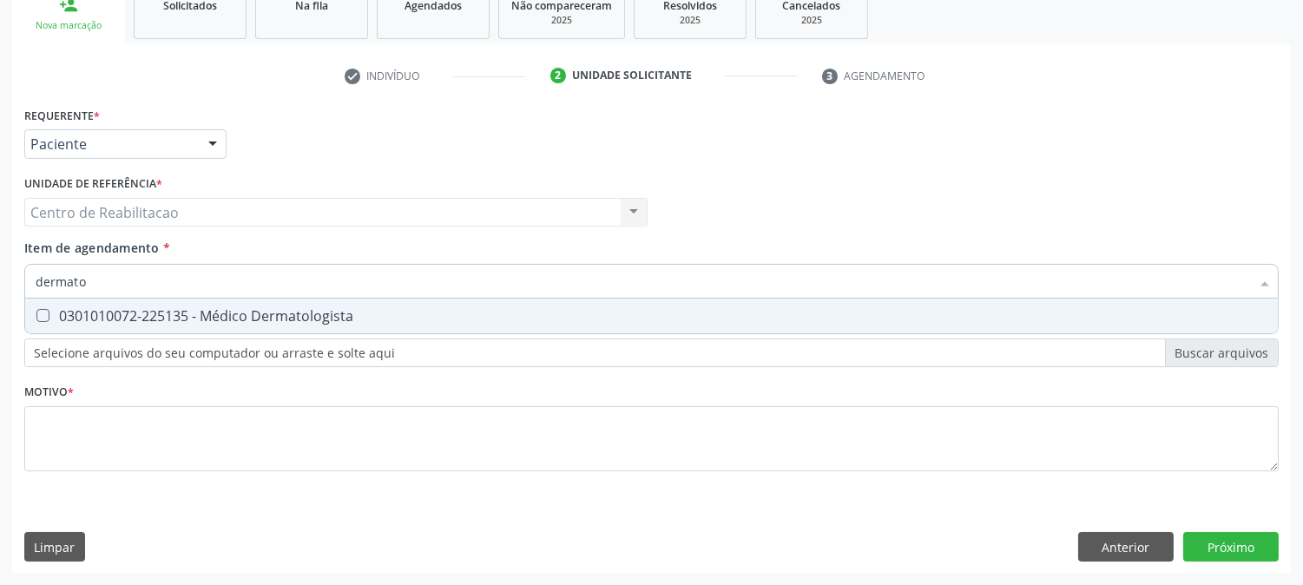
click at [390, 314] on div "0301010072-225135 - Médico Dermatologista" at bounding box center [651, 316] width 1231 height 14
checkbox Dermatologista "true"
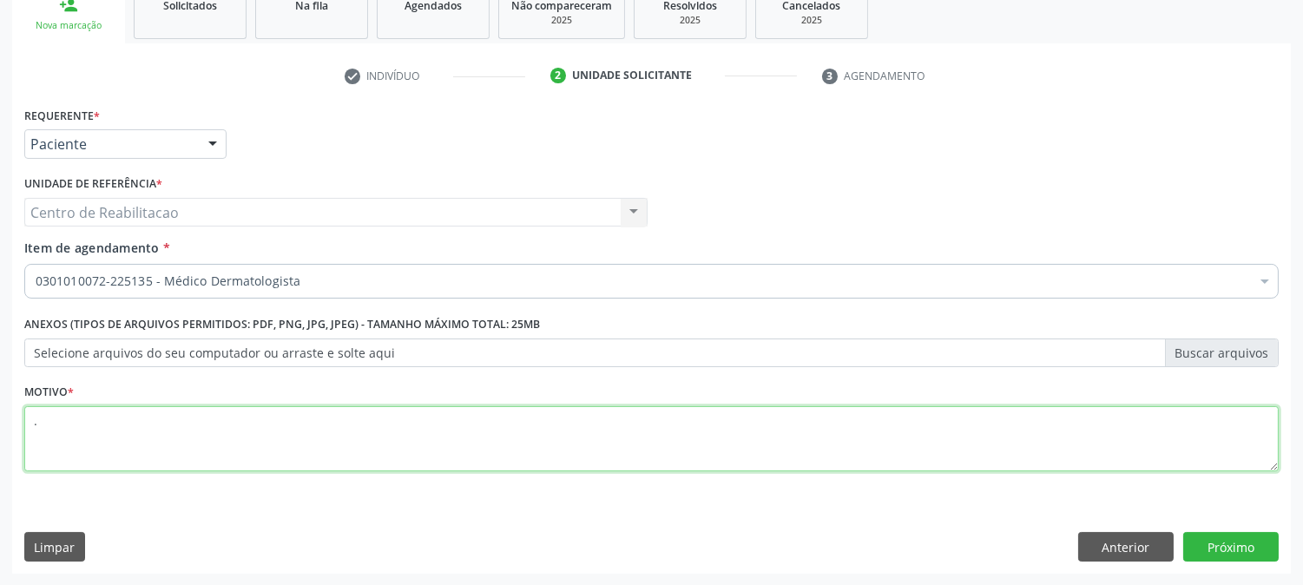
type textarea "."
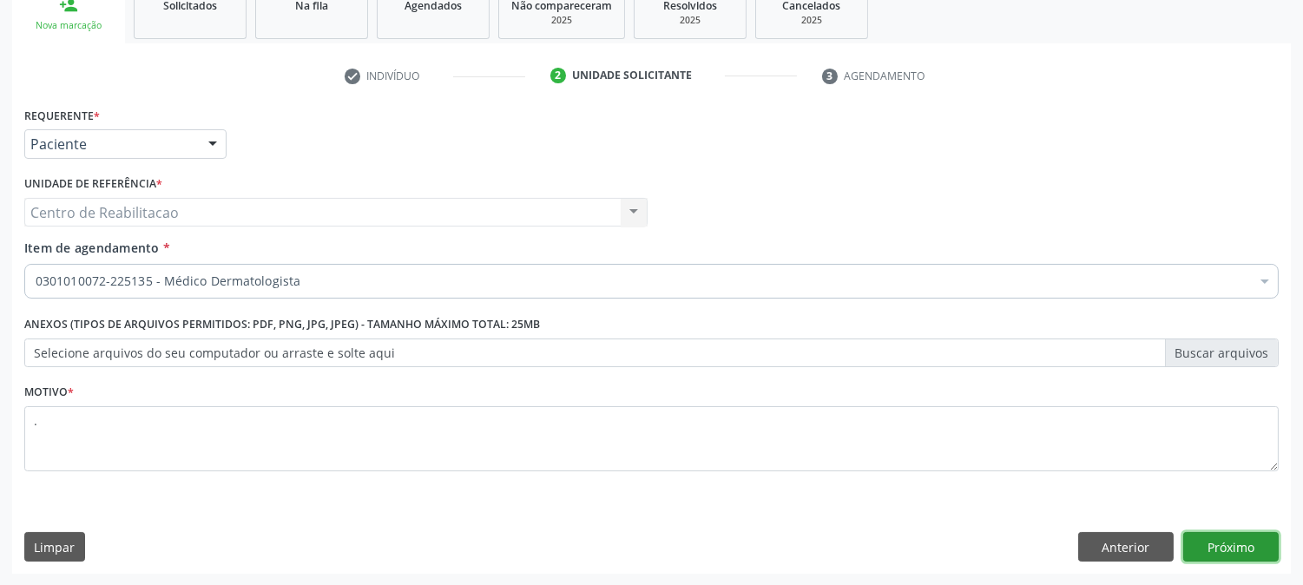
click button "Próximo" at bounding box center [1230, 547] width 95 height 30
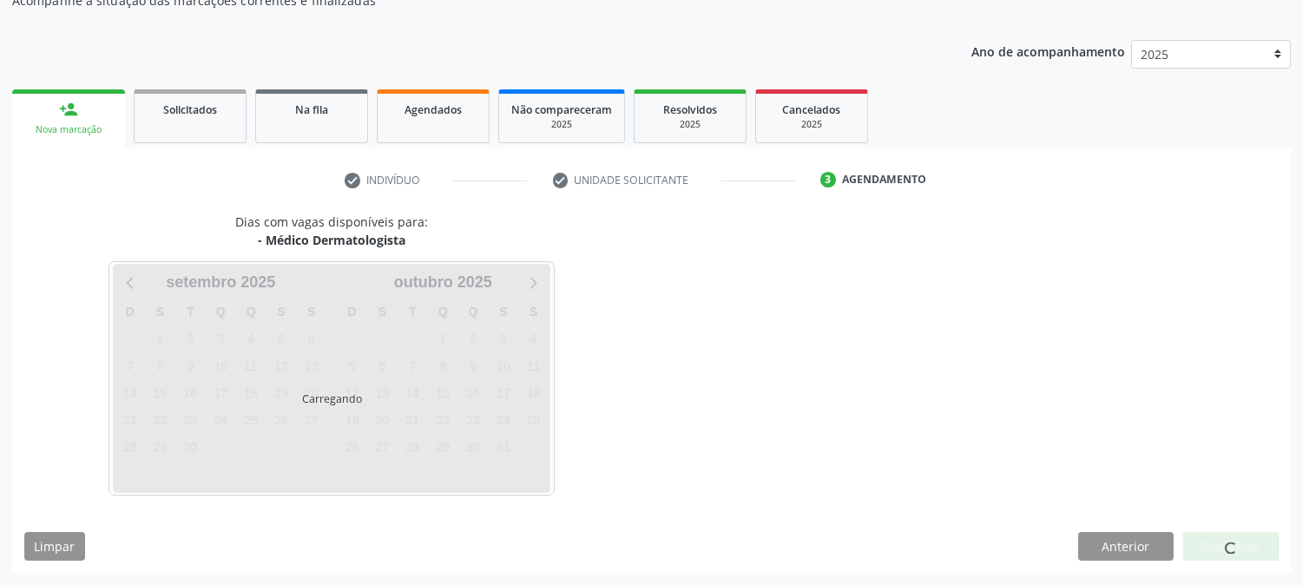
scroll to position [169, 0]
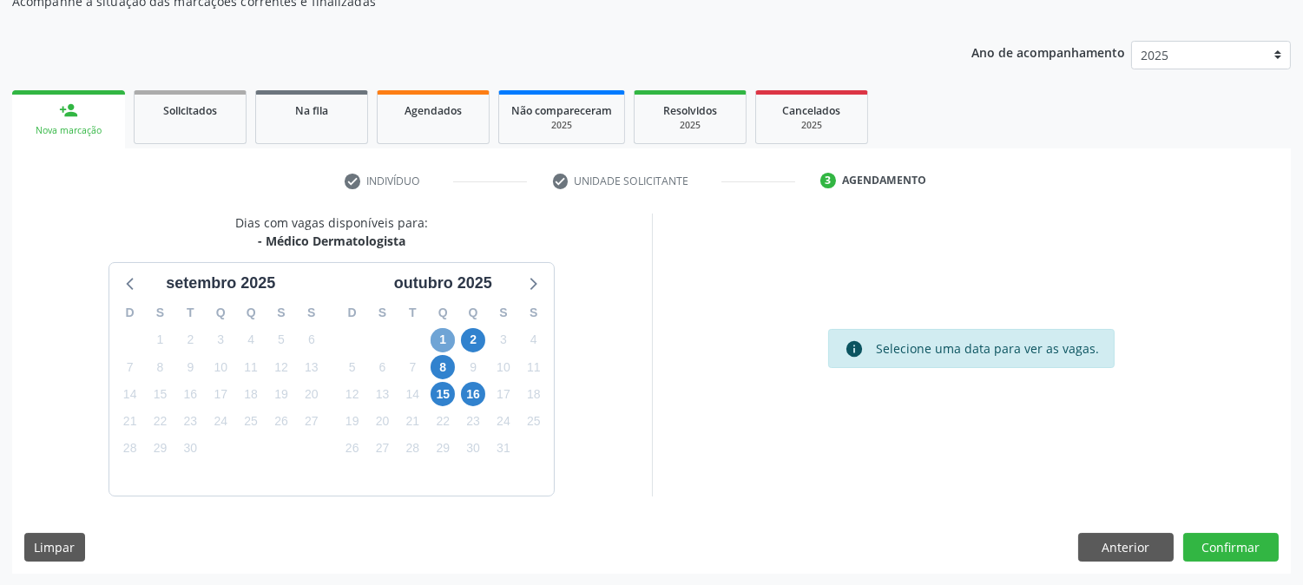
click at [451, 340] on span "1" at bounding box center [442, 340] width 24 height 24
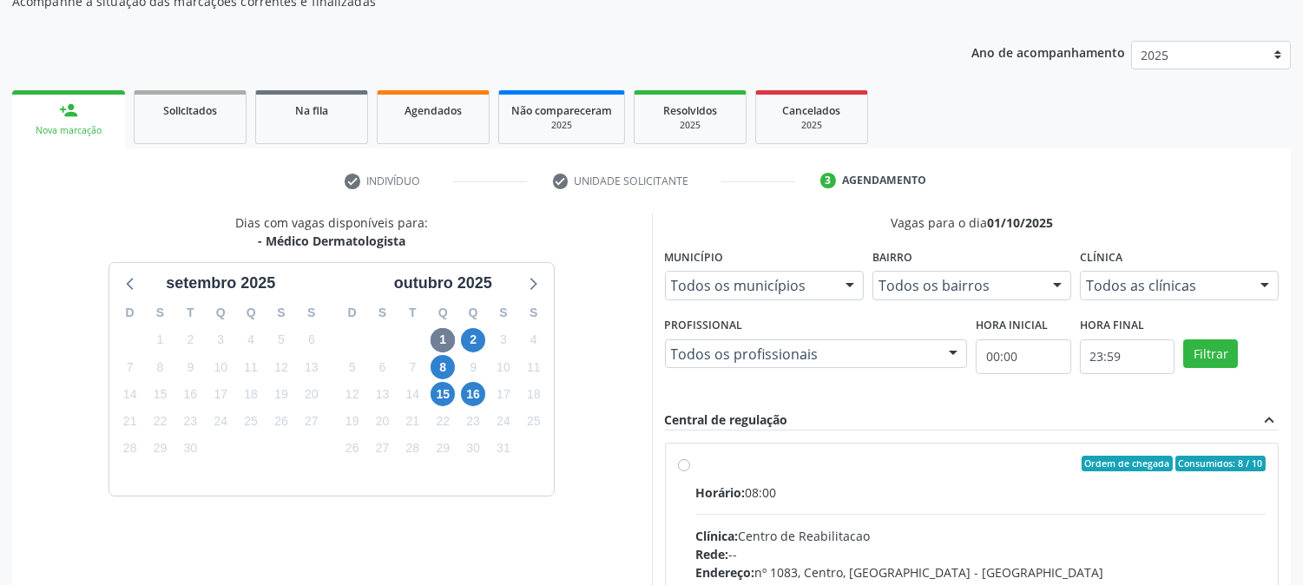
click at [791, 479] on label "Ordem de chegada Consumidos: 8 / 10 Horário: 08:00 Clínica: Centro de Reabilita…" at bounding box center [981, 589] width 570 height 266
click at [690, 471] on input "Ordem de chegada Consumidos: 8 / 10 Horário: 08:00 Clínica: Centro de Reabilita…" at bounding box center [684, 464] width 12 height 16
radio input "true"
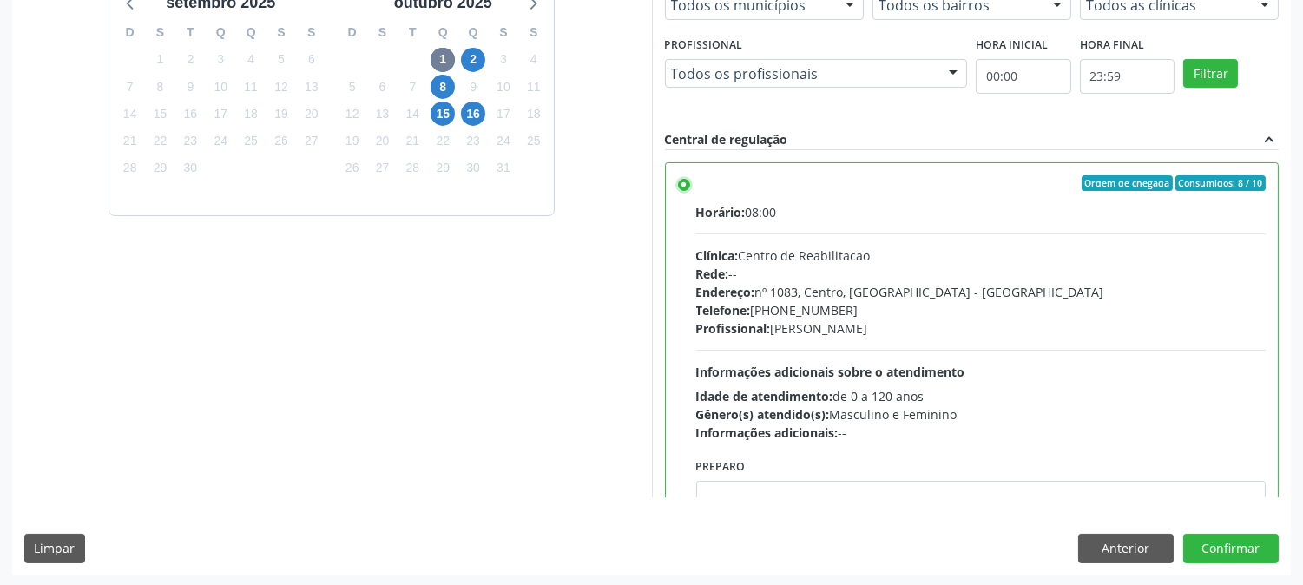
scroll to position [451, 0]
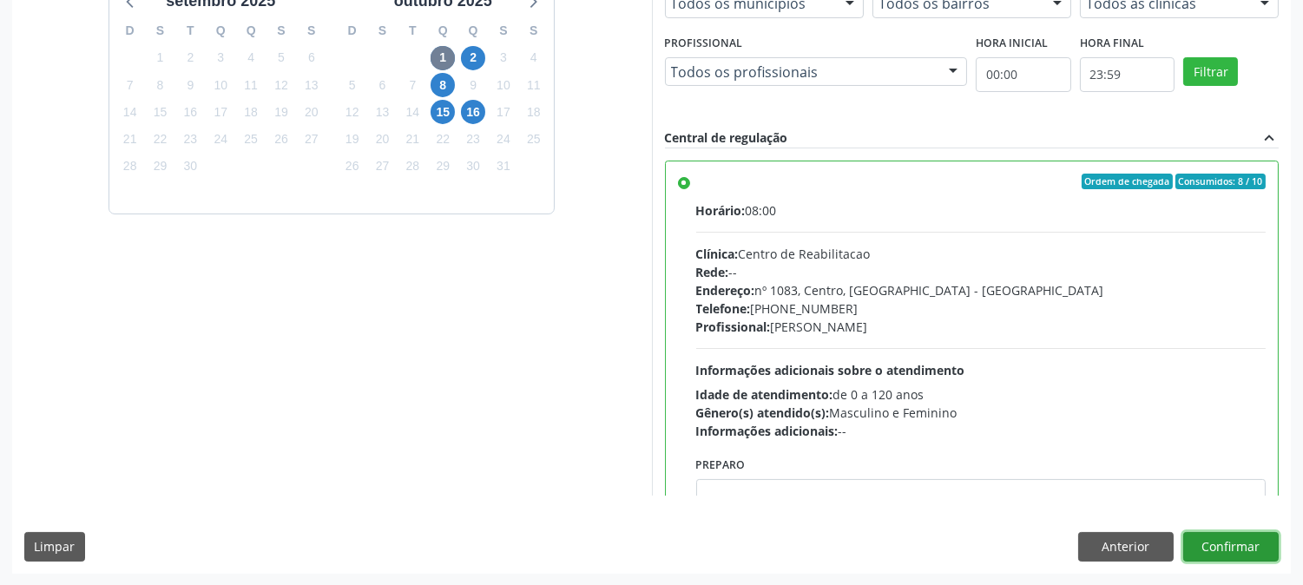
click at [1237, 555] on button "Confirmar" at bounding box center [1230, 547] width 95 height 30
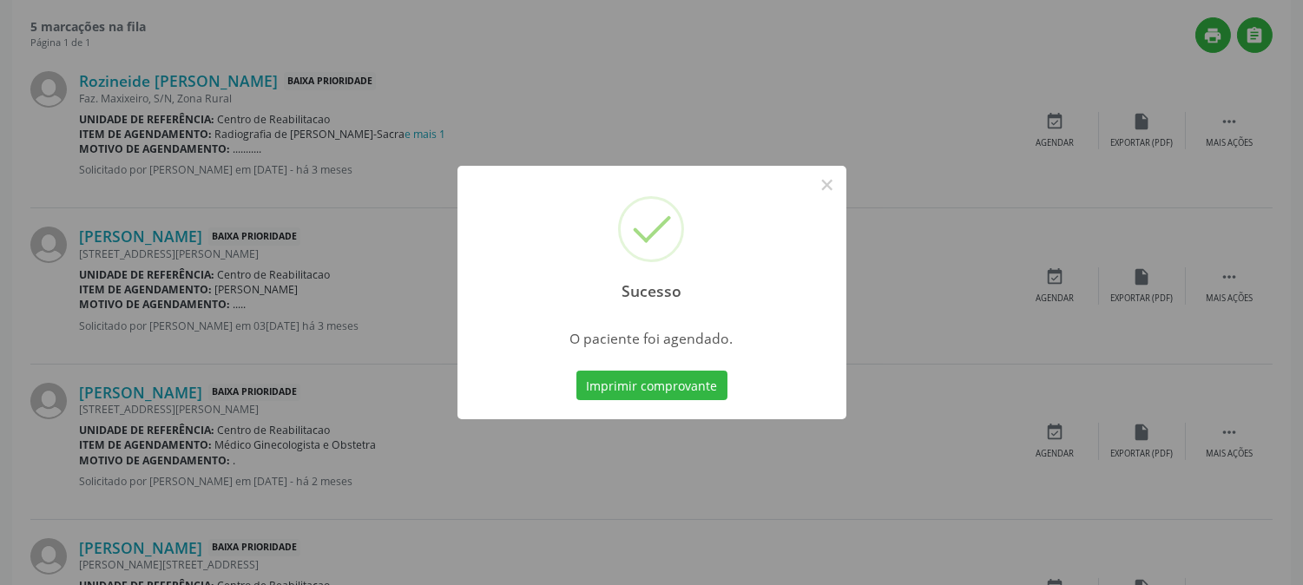
scroll to position [0, 0]
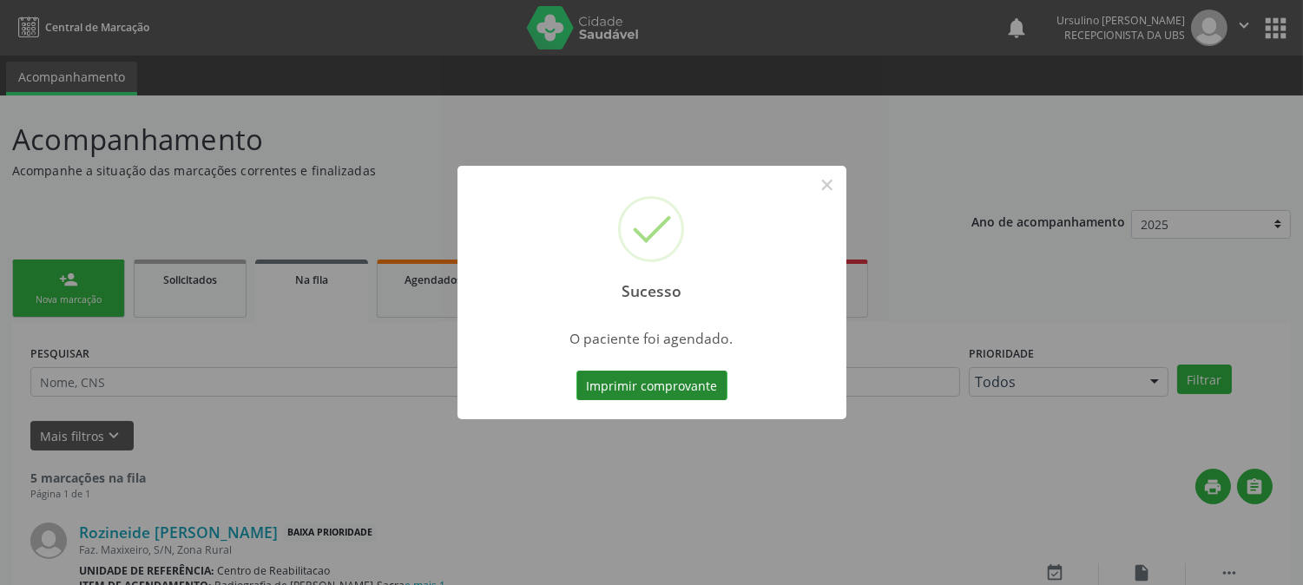
click at [669, 385] on button "Imprimir comprovante" at bounding box center [651, 386] width 151 height 30
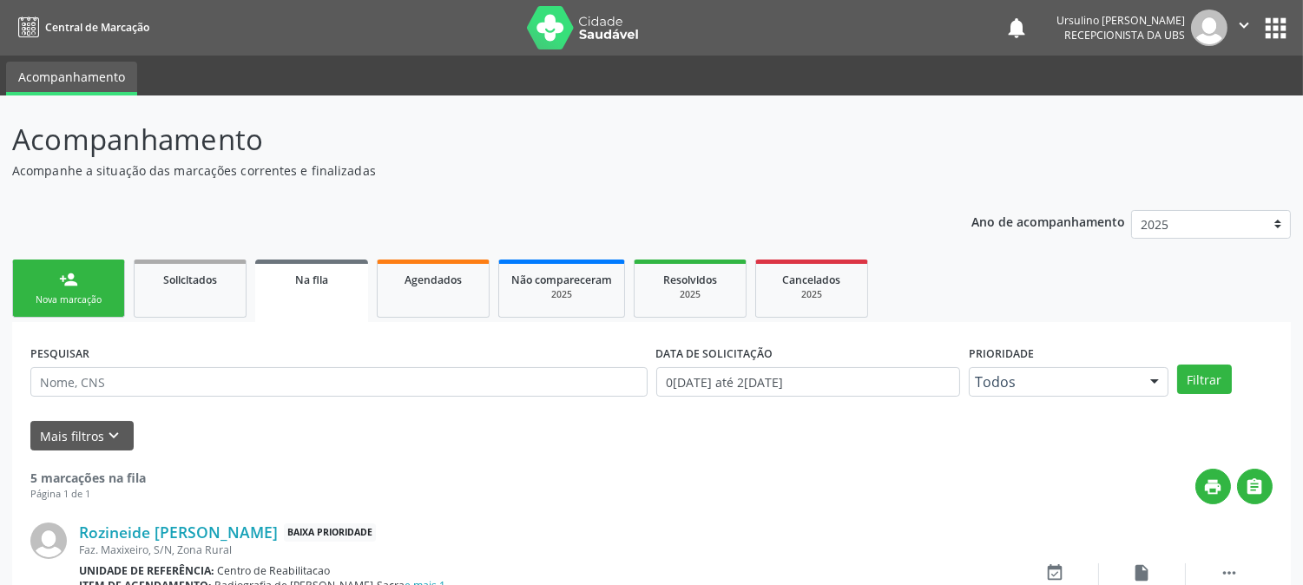
click at [83, 283] on link "person_add Nova marcação" at bounding box center [68, 288] width 113 height 58
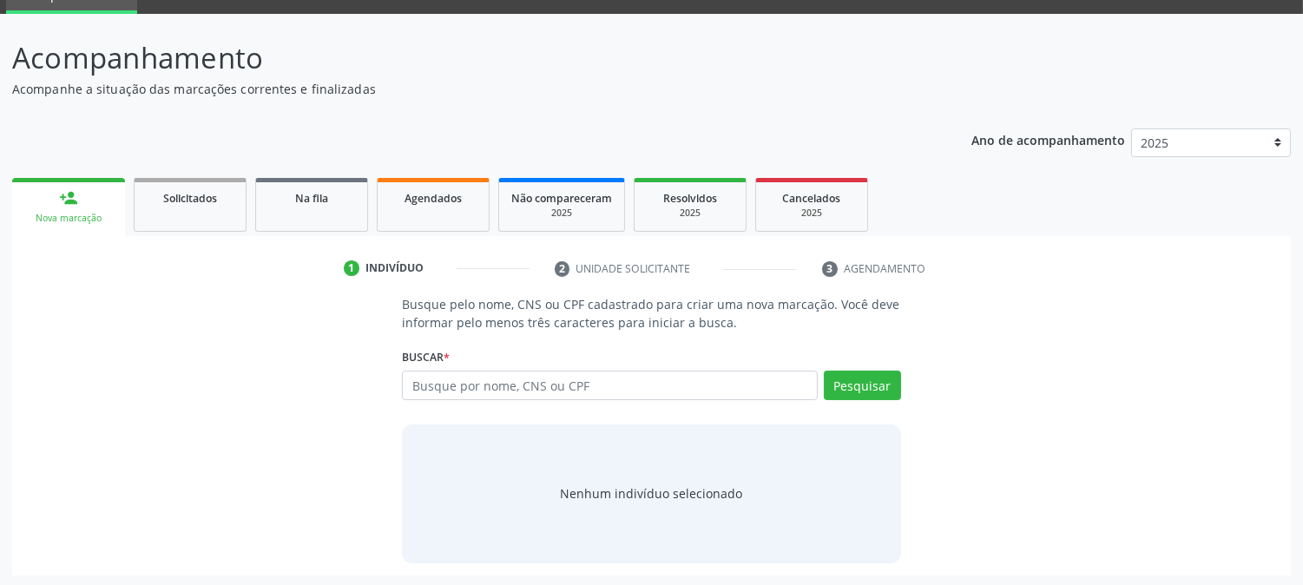
scroll to position [82, 0]
click at [635, 386] on input "text" at bounding box center [609, 385] width 415 height 30
paste input "705 5084 0170 2810"
type input "705 5084 0170 2810"
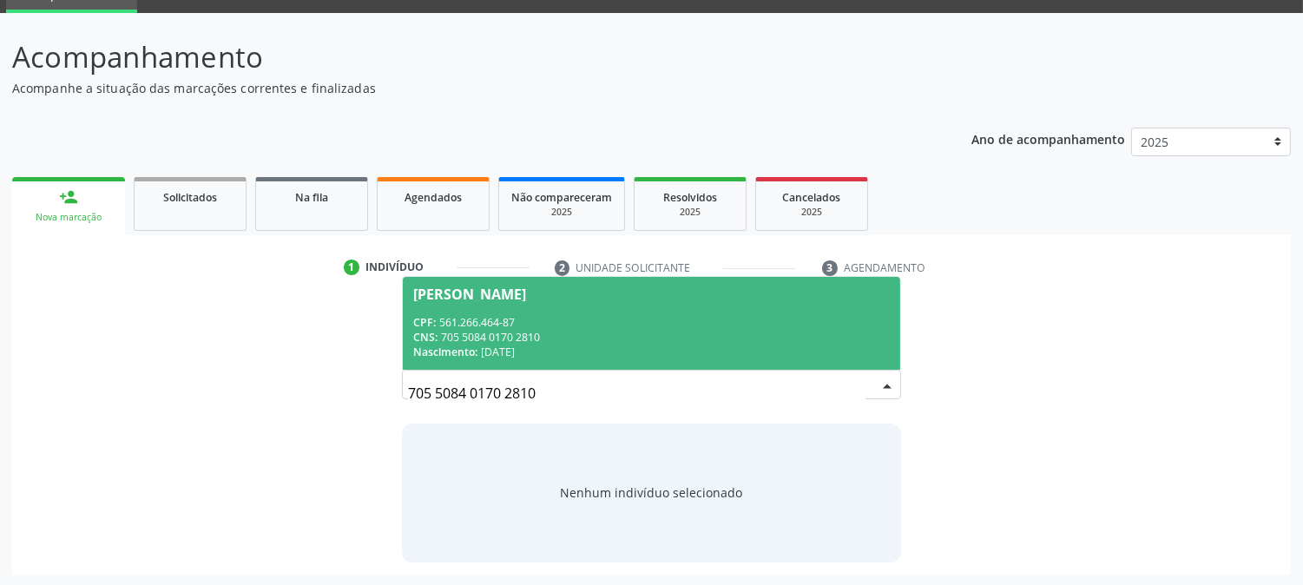
click at [599, 336] on div "CNS: 705 5084 0170 2810" at bounding box center [651, 337] width 476 height 15
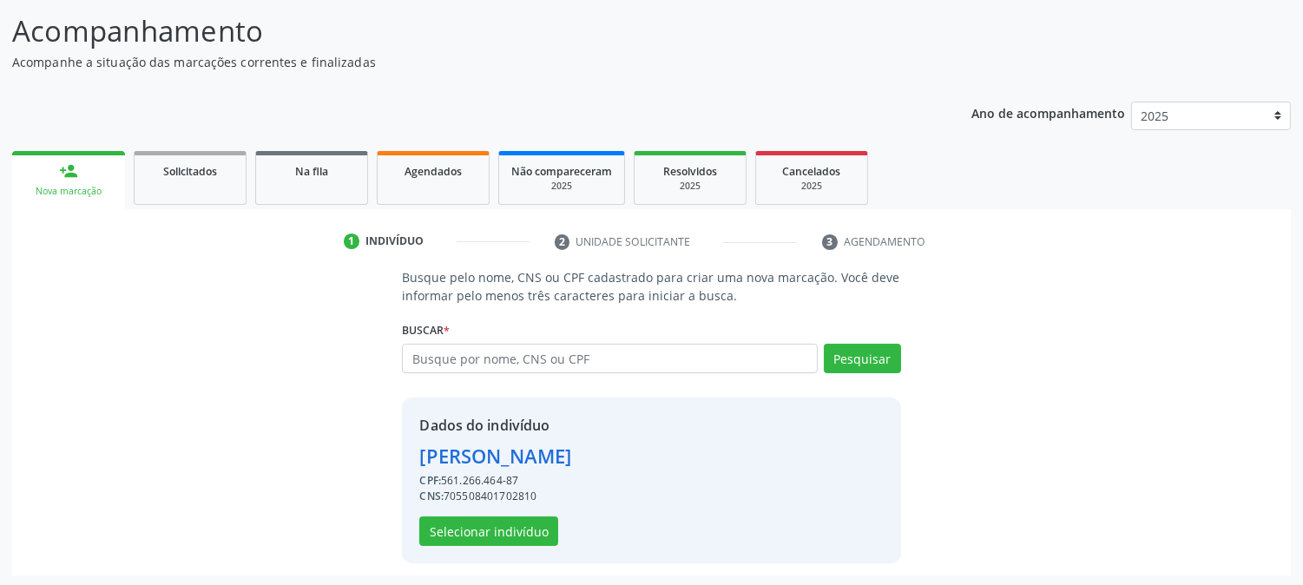
scroll to position [109, 0]
click at [529, 529] on button "Selecionar indivíduo" at bounding box center [488, 530] width 139 height 30
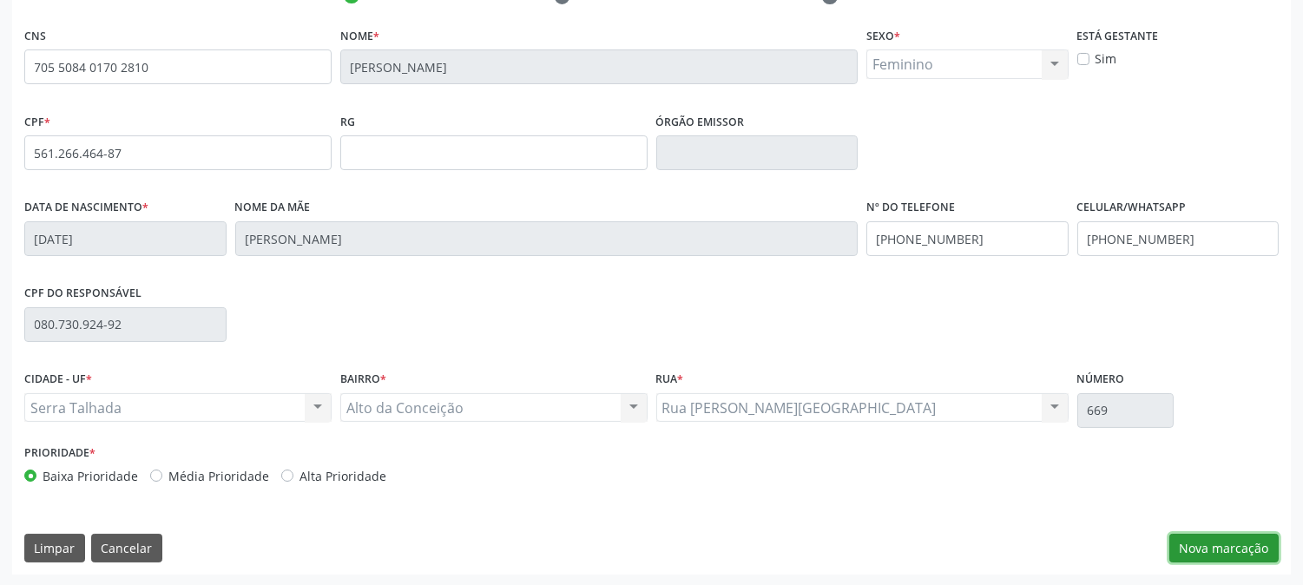
click at [1215, 541] on button "Nova marcação" at bounding box center [1223, 549] width 109 height 30
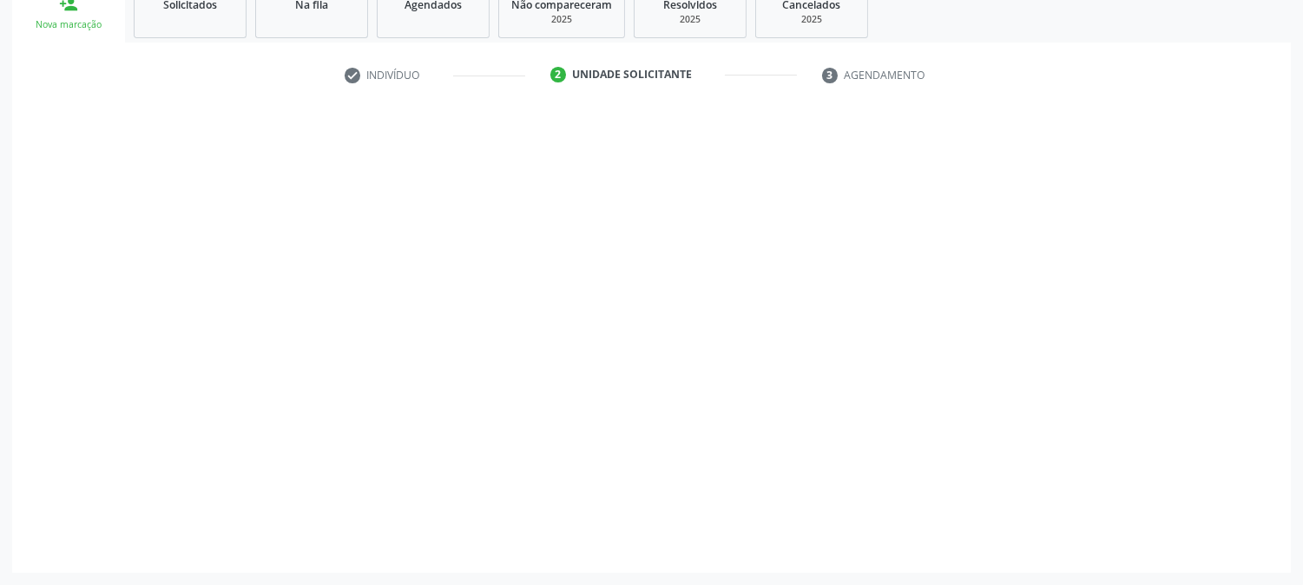
scroll to position [274, 0]
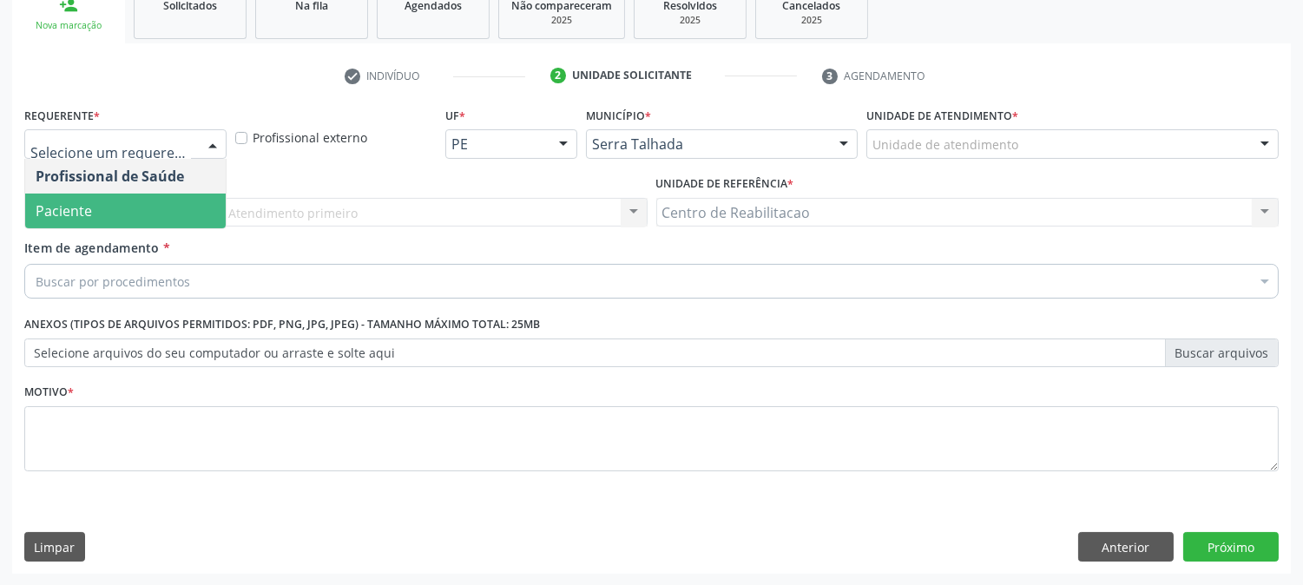
click at [99, 211] on span "Paciente" at bounding box center [125, 211] width 200 height 35
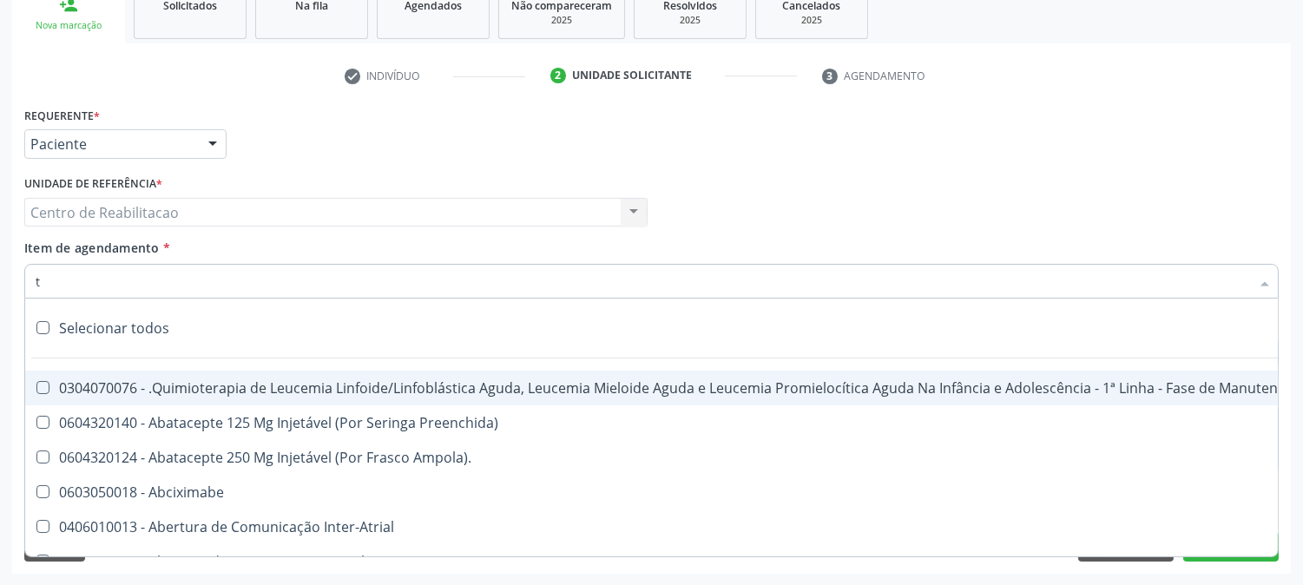
type input "t4"
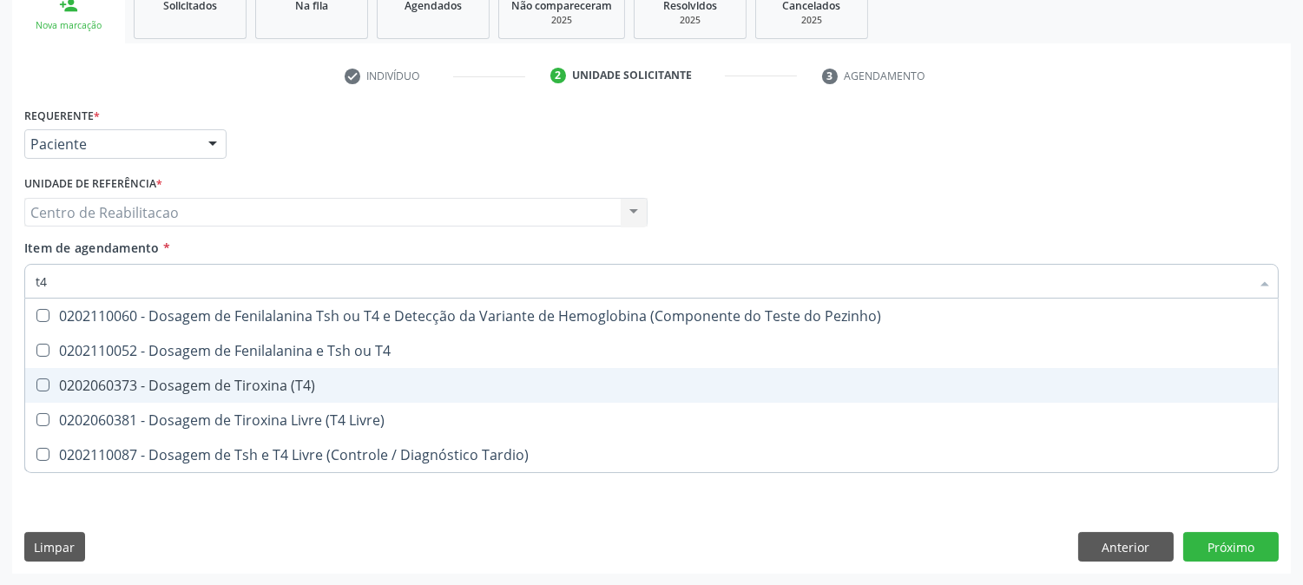
click at [353, 380] on div "0202060373 - Dosagem de Tiroxina (T4)" at bounding box center [651, 385] width 1231 height 14
checkbox \(T4\) "true"
type input "t"
checkbox \(T4\) "false"
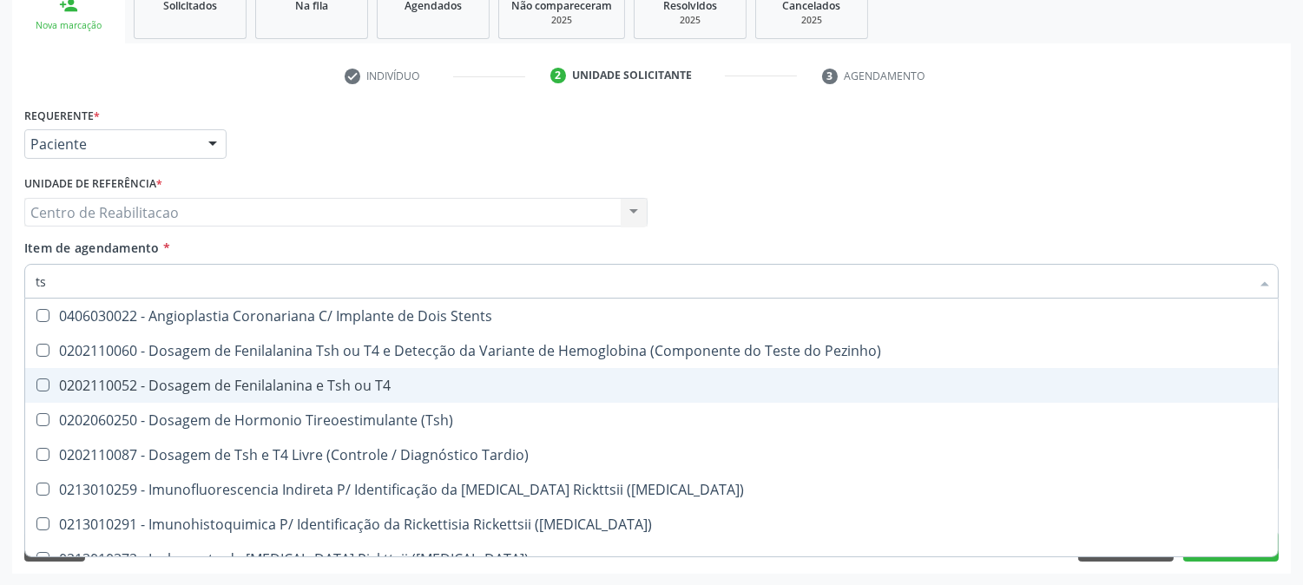
type input "tsh"
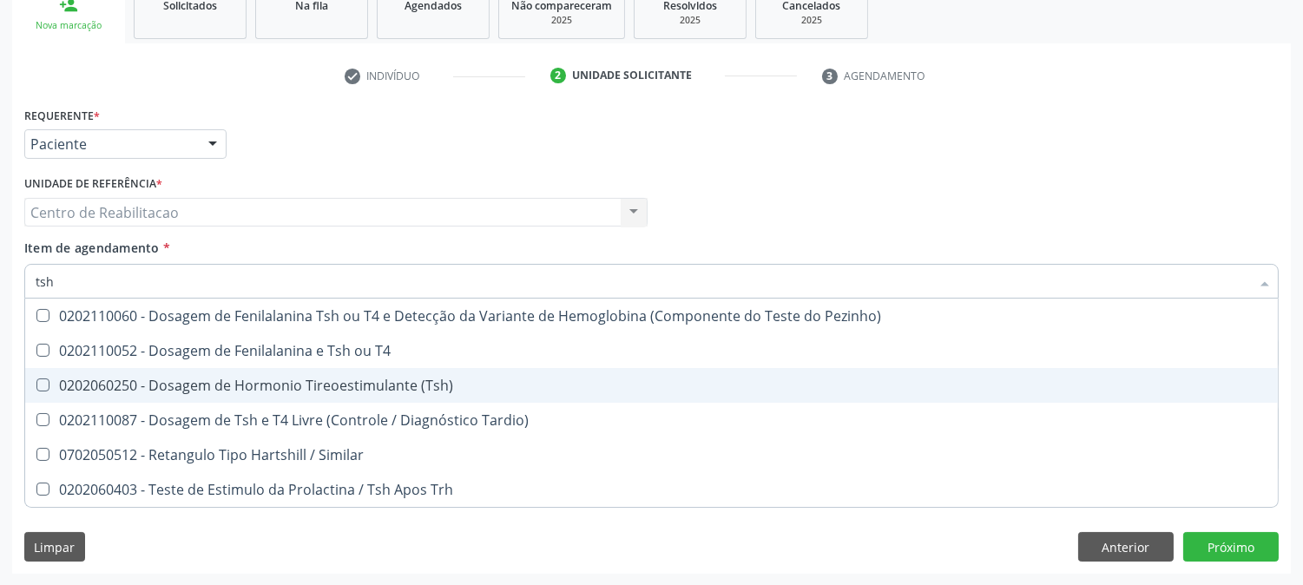
click at [353, 380] on div "0202060250 - Dosagem de Hormonio Tireoestimulante (Tsh)" at bounding box center [651, 385] width 1231 height 14
checkbox \(Tsh\) "true"
checkbox T4 "true"
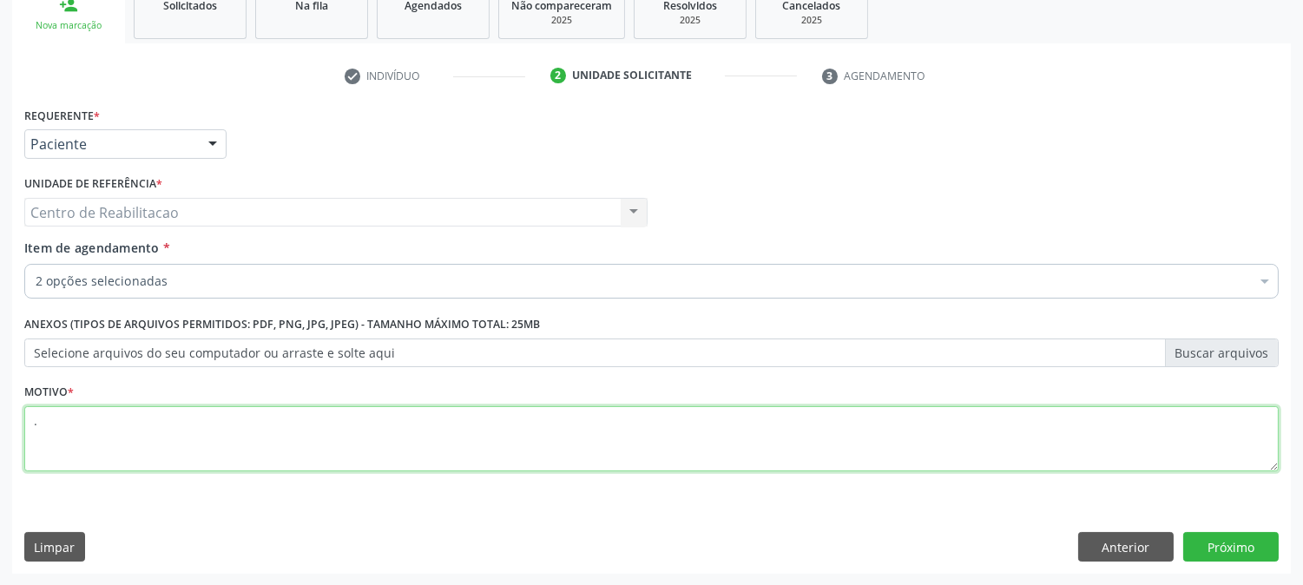
type textarea "."
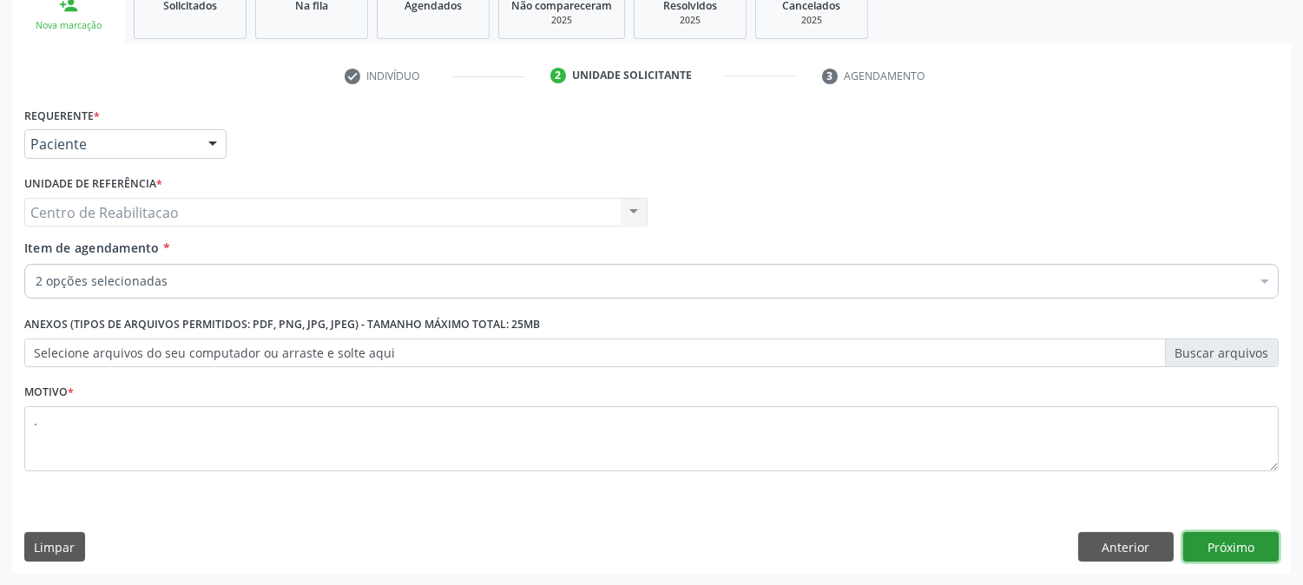
click button "Próximo" at bounding box center [1230, 547] width 95 height 30
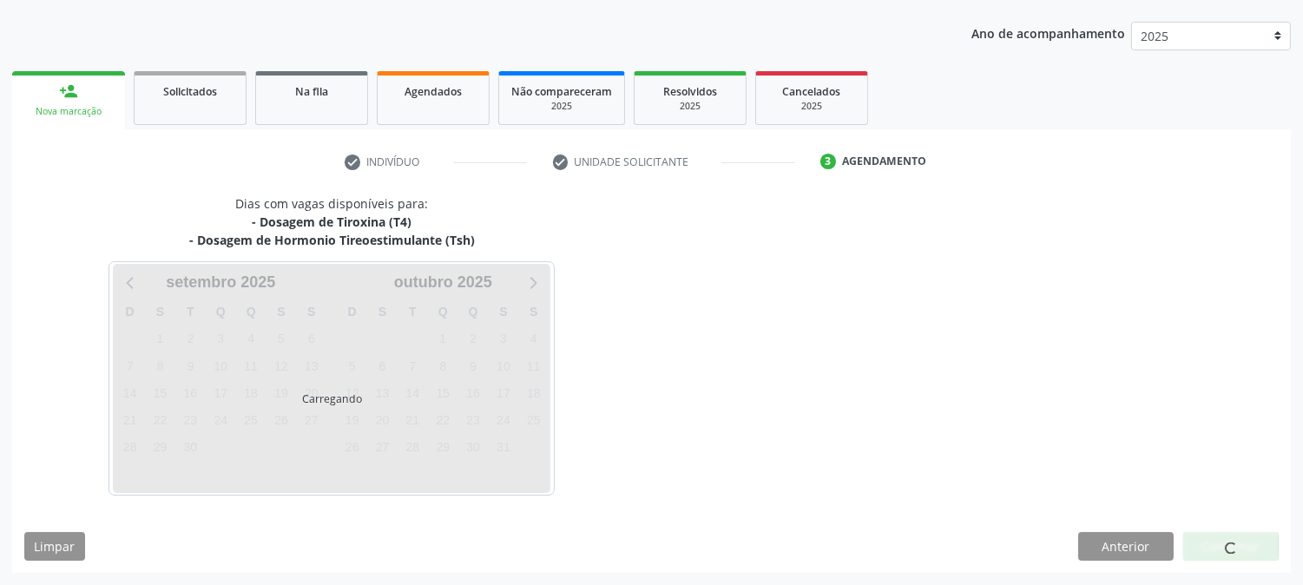
scroll to position [187, 0]
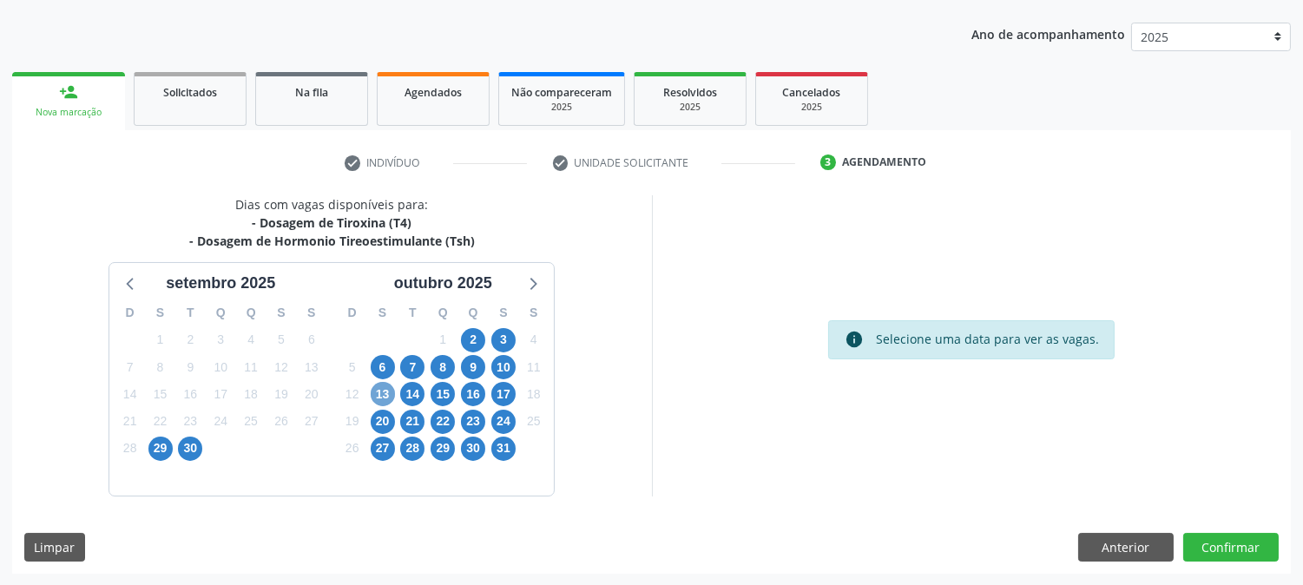
click at [385, 393] on span "13" at bounding box center [383, 394] width 24 height 24
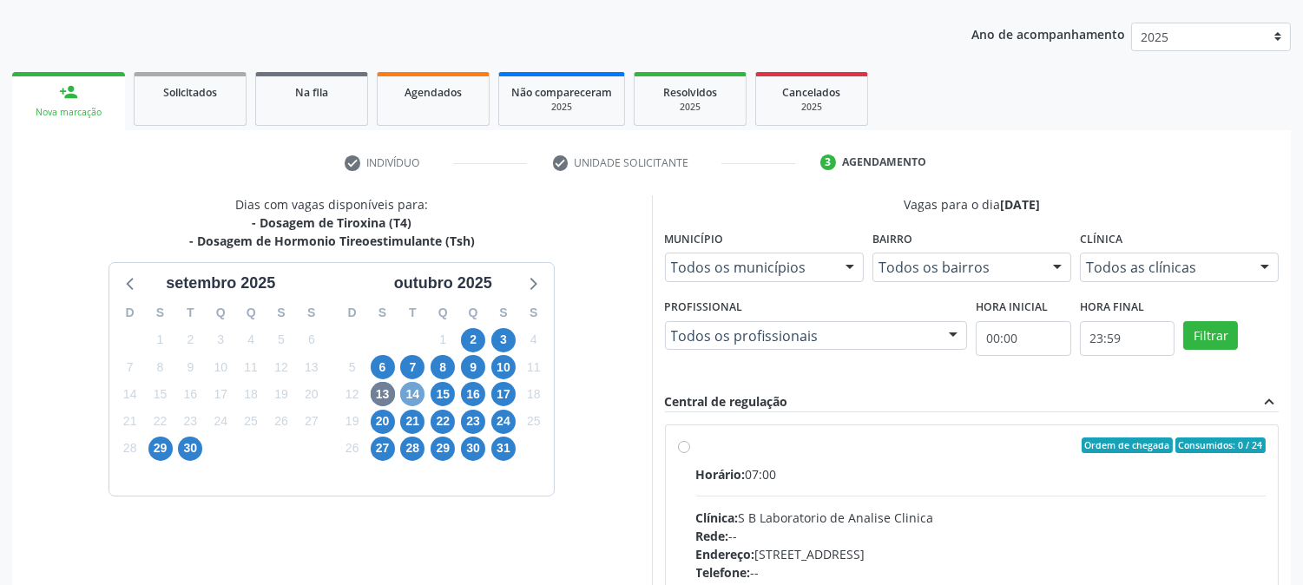
click at [410, 391] on span "14" at bounding box center [412, 394] width 24 height 24
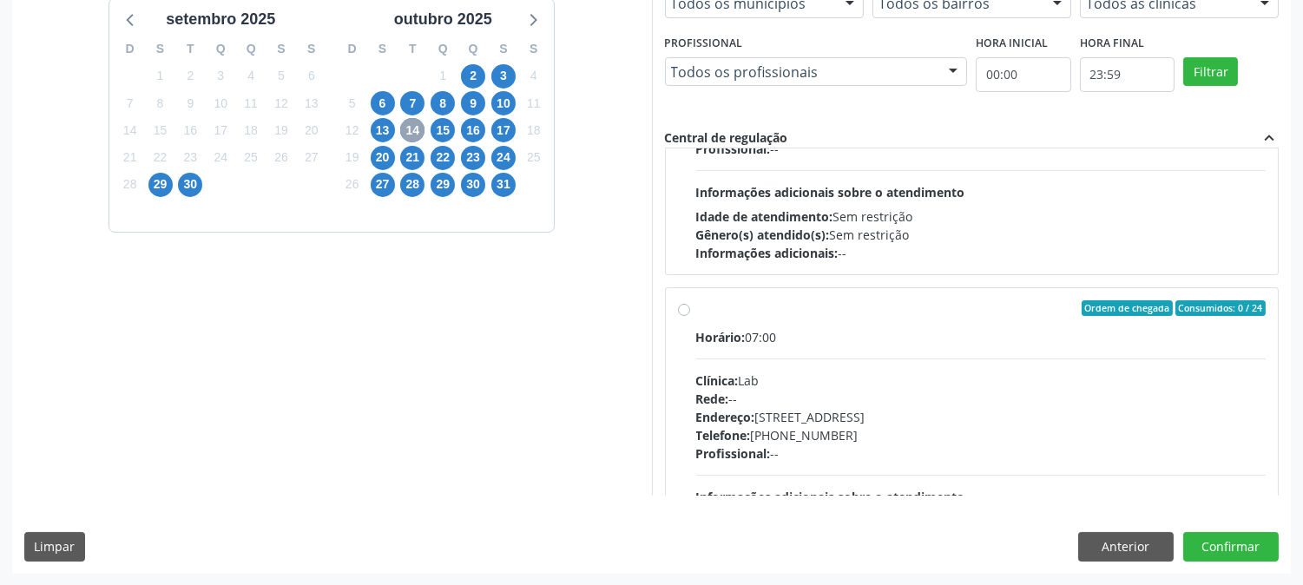
scroll to position [577, 0]
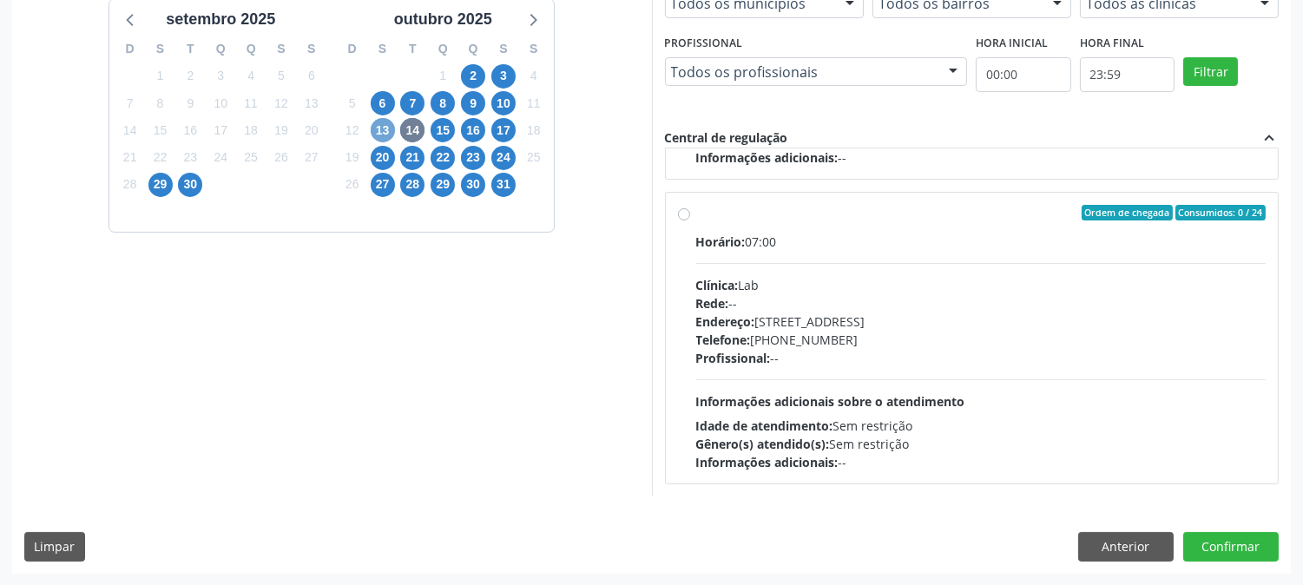
click at [382, 136] on span "13" at bounding box center [383, 130] width 24 height 24
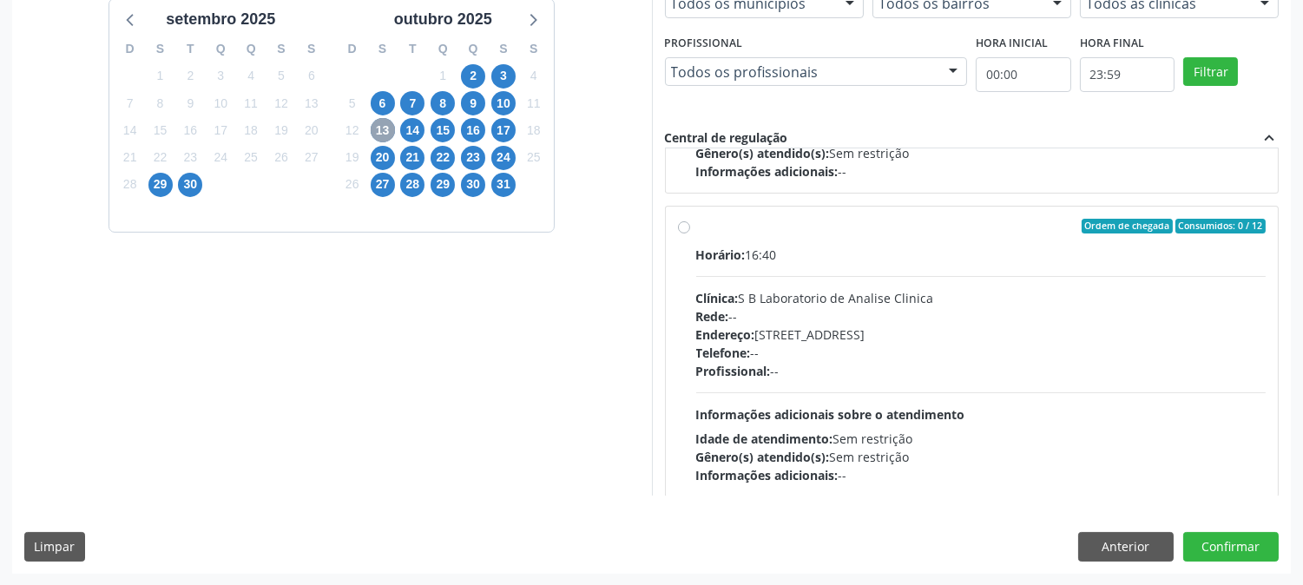
scroll to position [882, 0]
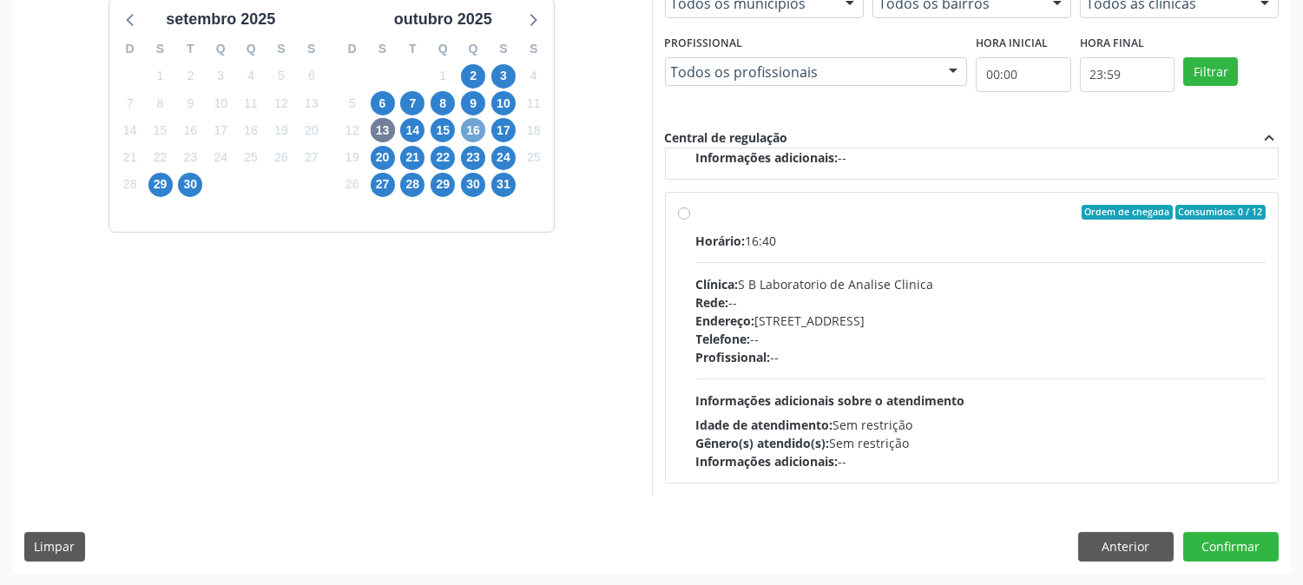
click at [474, 122] on span "16" at bounding box center [473, 130] width 24 height 24
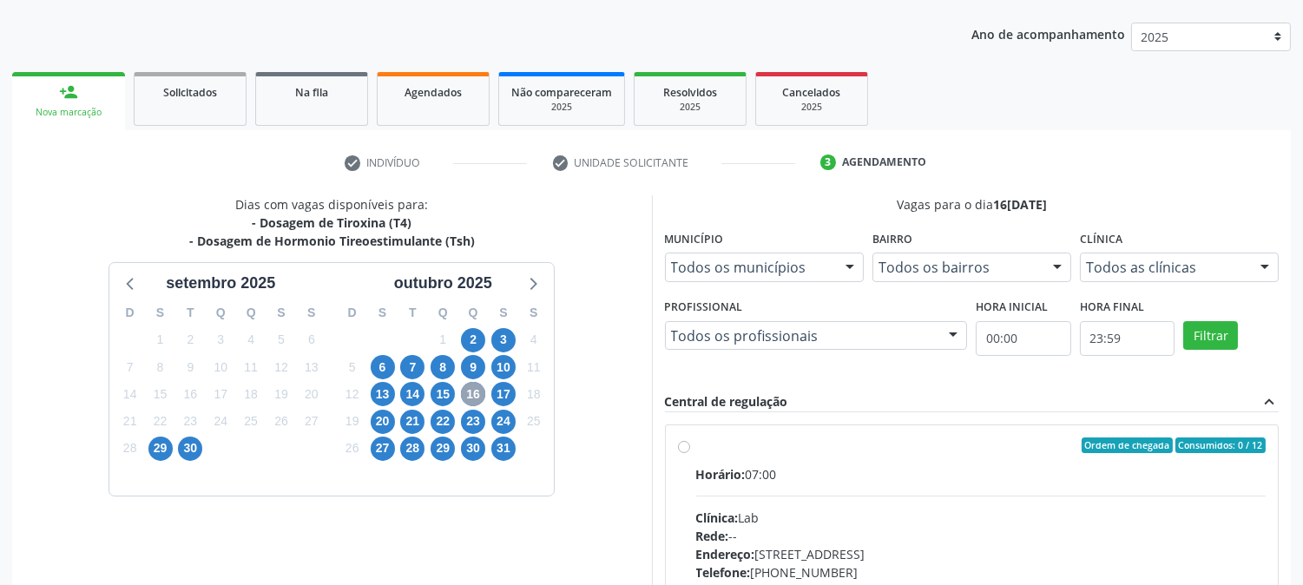
scroll to position [420, 0]
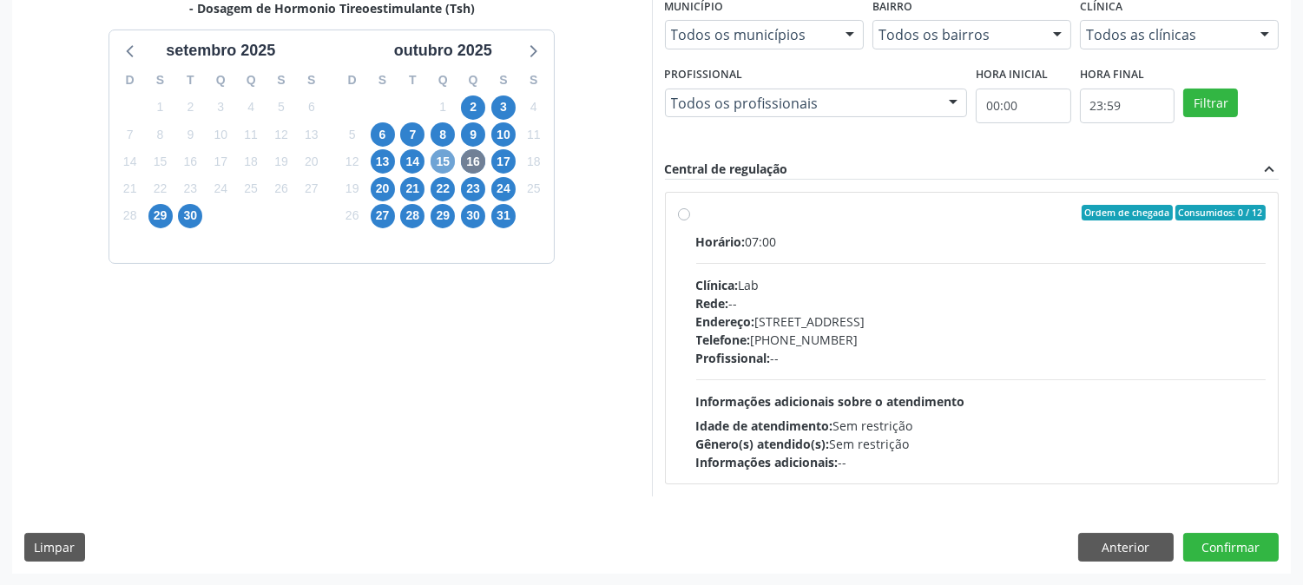
click at [439, 151] on span "15" at bounding box center [442, 161] width 24 height 24
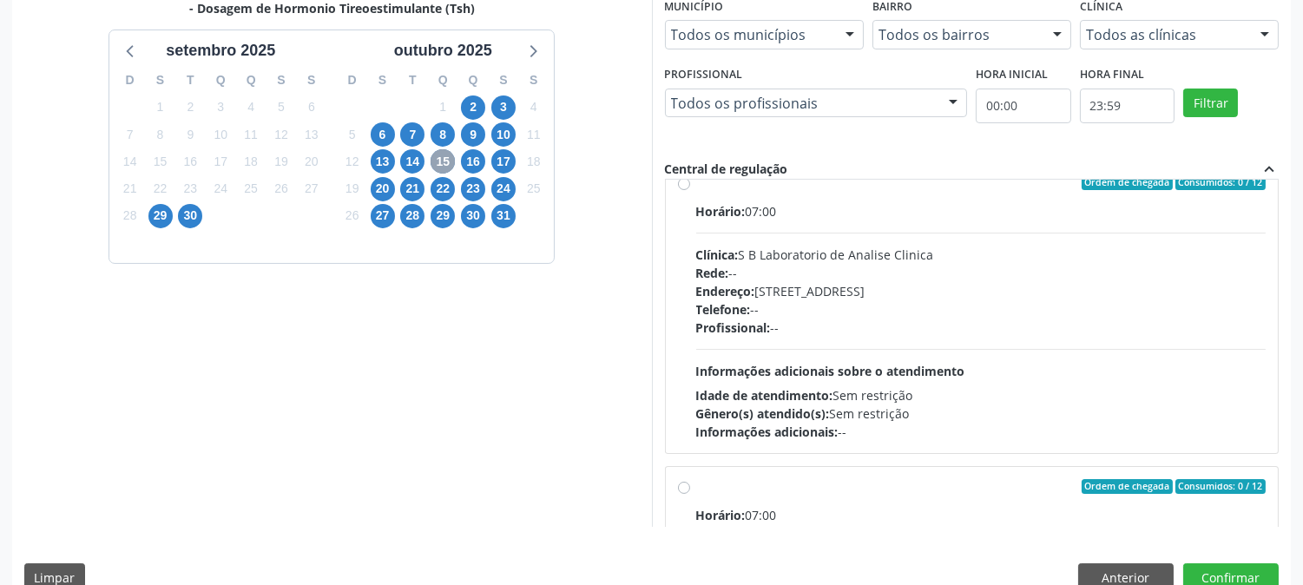
scroll to position [0, 0]
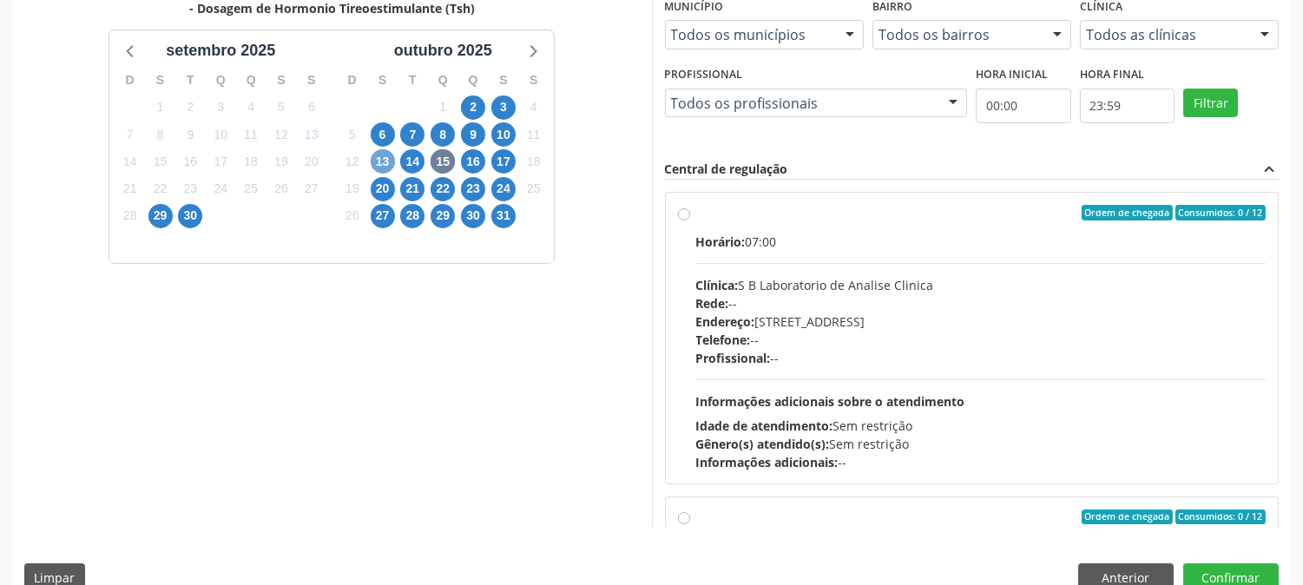
click at [383, 156] on span "13" at bounding box center [383, 161] width 24 height 24
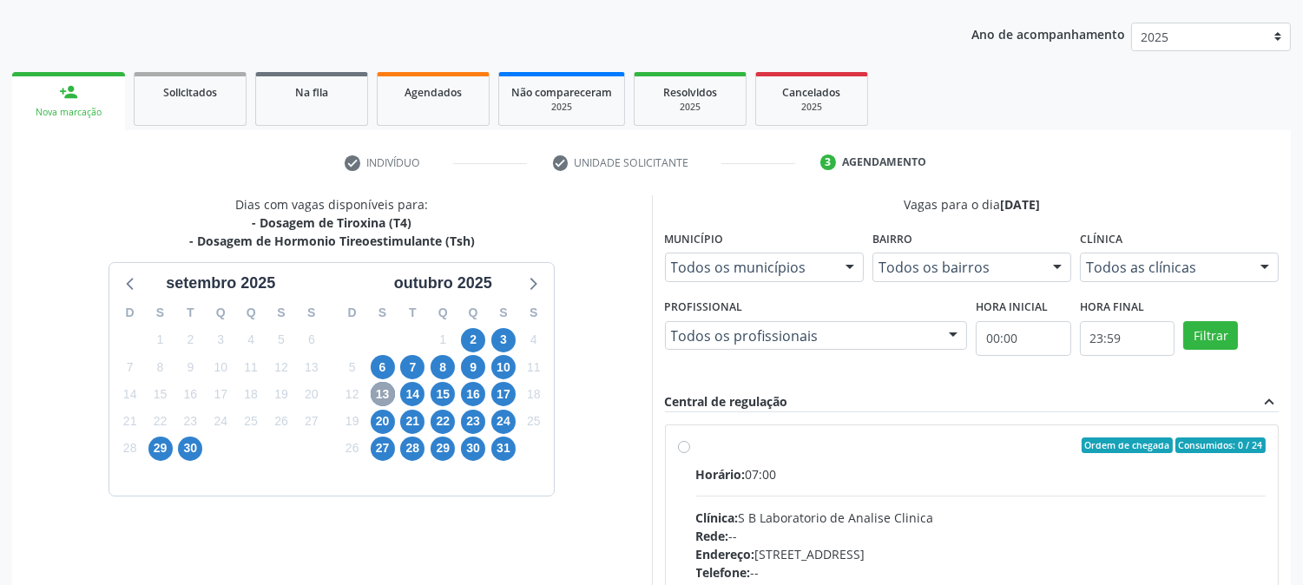
scroll to position [420, 0]
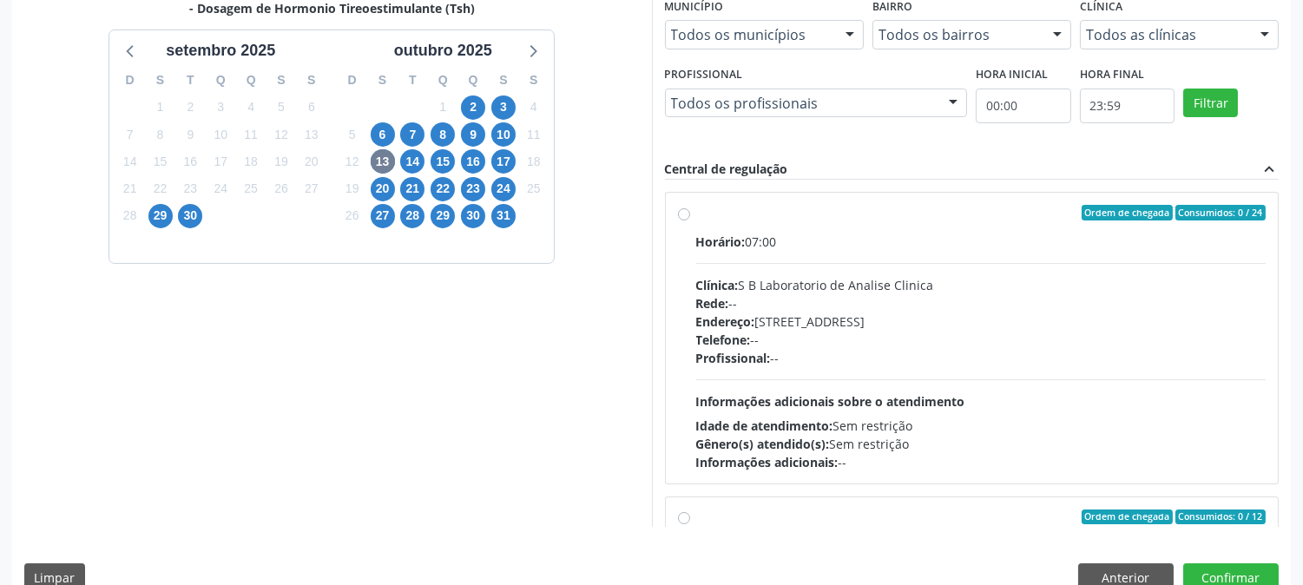
click at [821, 234] on div "Horário: 07:00" at bounding box center [981, 242] width 570 height 18
click at [690, 220] on input "Ordem de chegada Consumidos: 0 / 24 Horário: 07:00 Clínica: S B Laboratorio de …" at bounding box center [684, 213] width 12 height 16
radio input "true"
click at [1237, 571] on button "Confirmar" at bounding box center [1230, 578] width 95 height 30
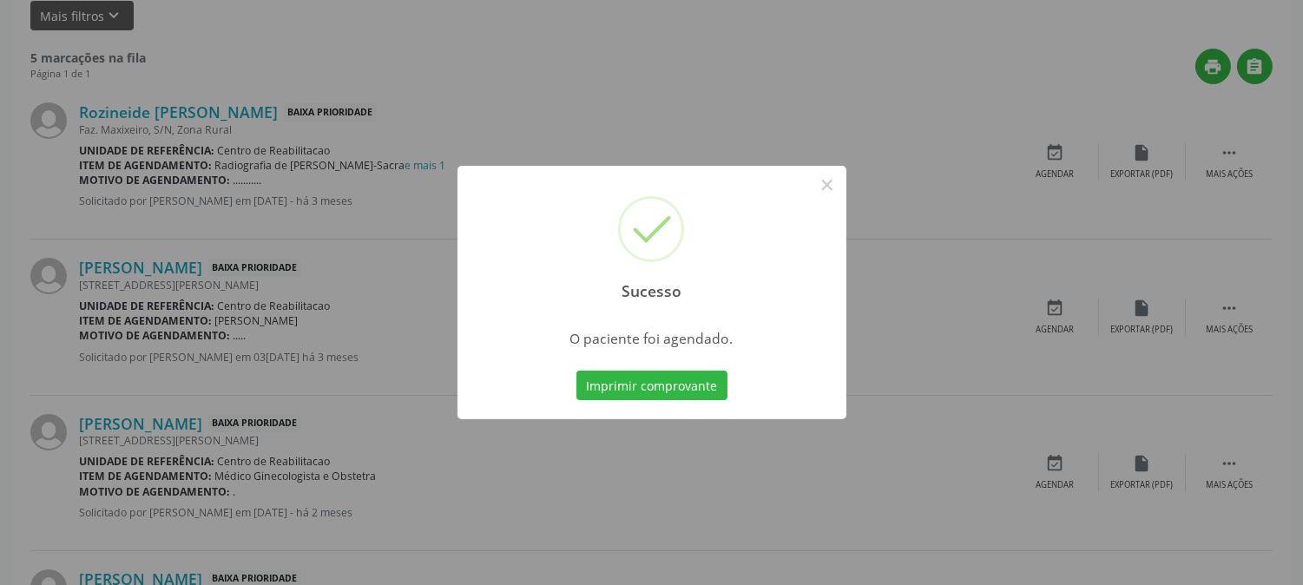
scroll to position [0, 0]
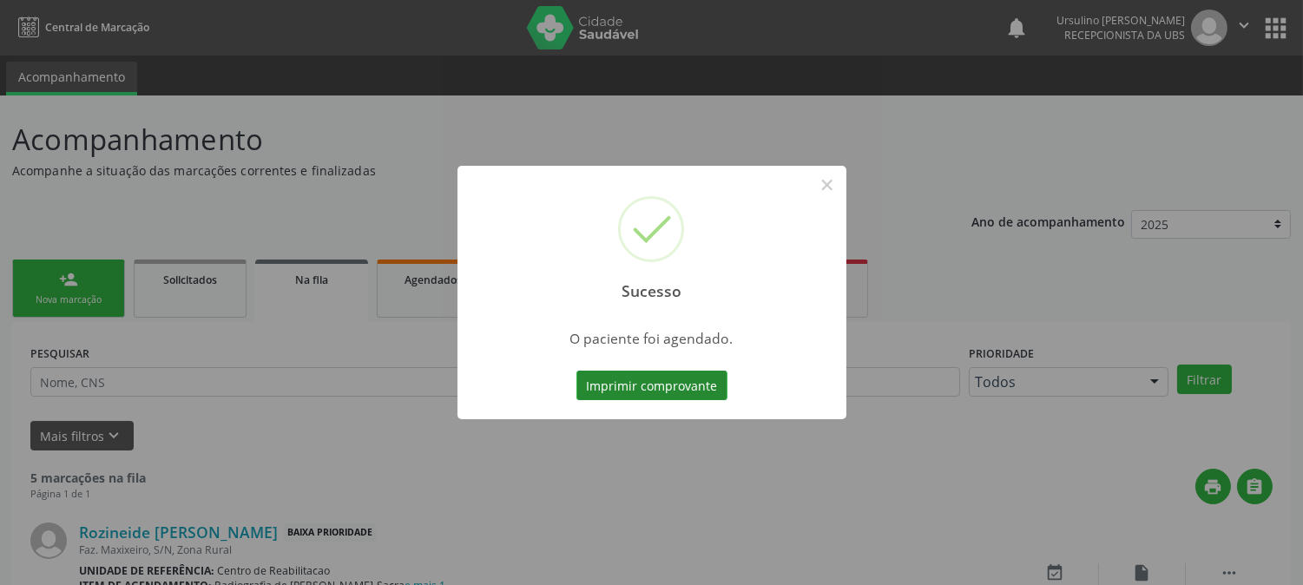
click at [631, 375] on button "Imprimir comprovante" at bounding box center [651, 386] width 151 height 30
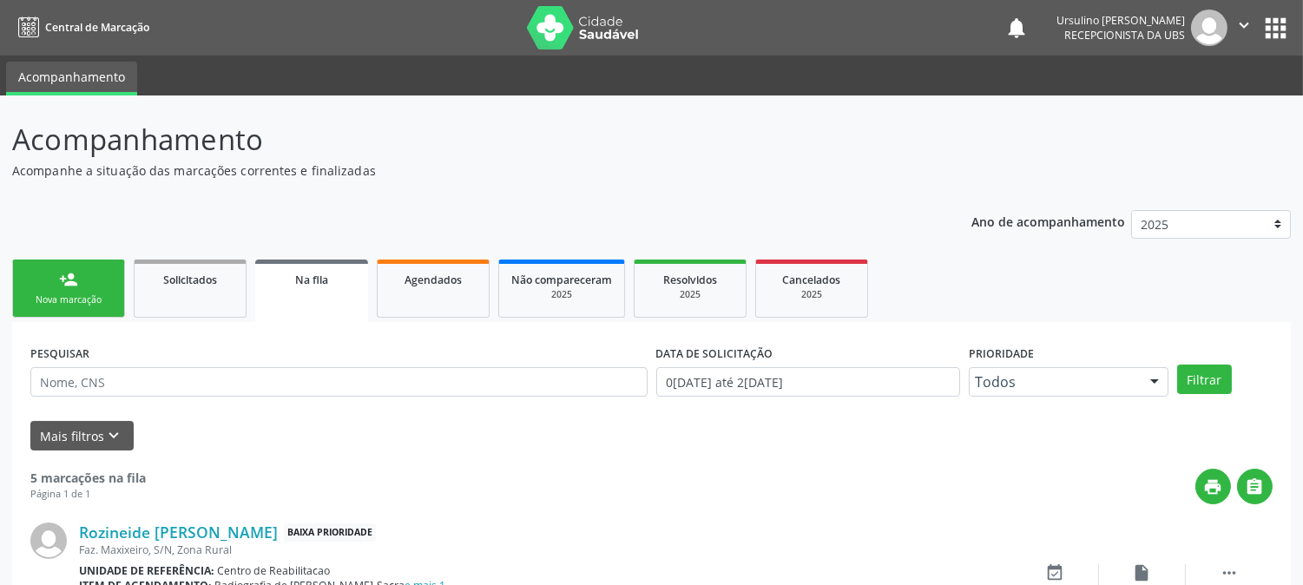
click at [93, 279] on link "person_add Nova marcação" at bounding box center [68, 288] width 113 height 58
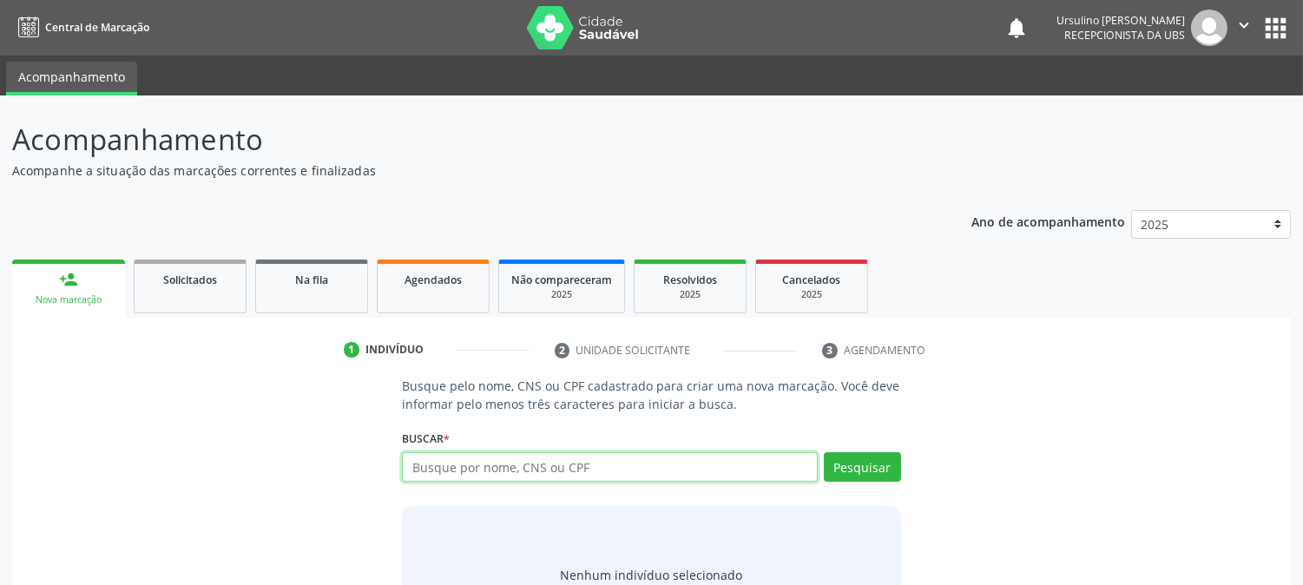
click at [466, 464] on input "text" at bounding box center [609, 467] width 415 height 30
paste input "705 5084 0170 2810"
type input "705 5084 0170 2810"
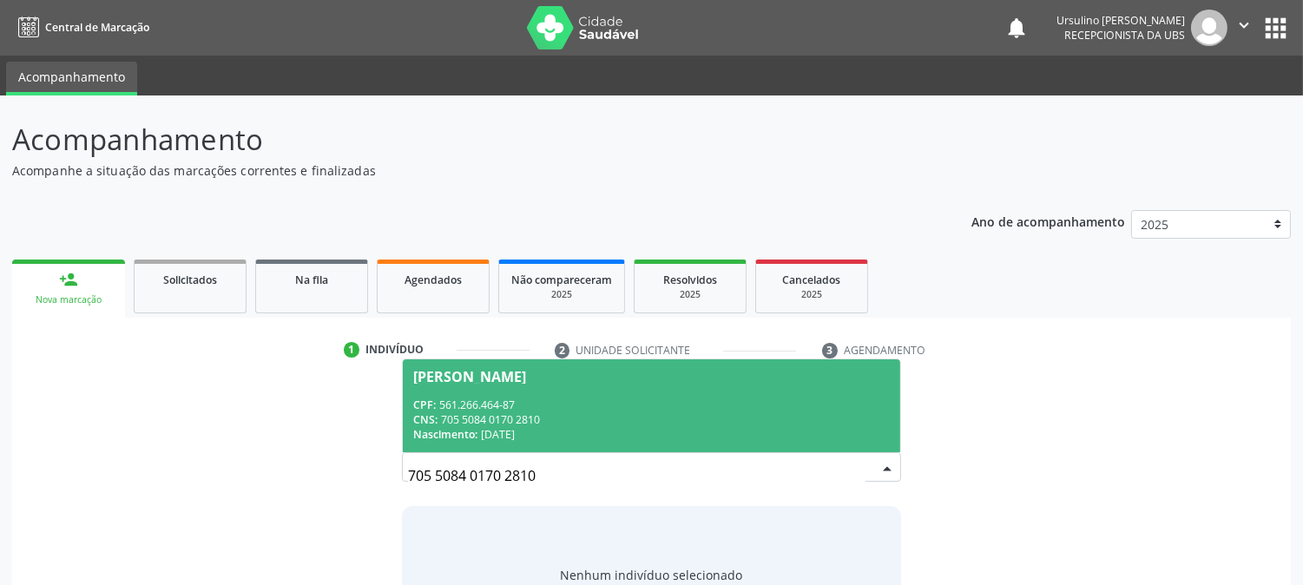
click at [560, 453] on div "705 5084 0170 2810 Zulene Maria Ferreira Ribeiro CPF: 561.266.464-87 CNS: 705 5…" at bounding box center [651, 473] width 498 height 42
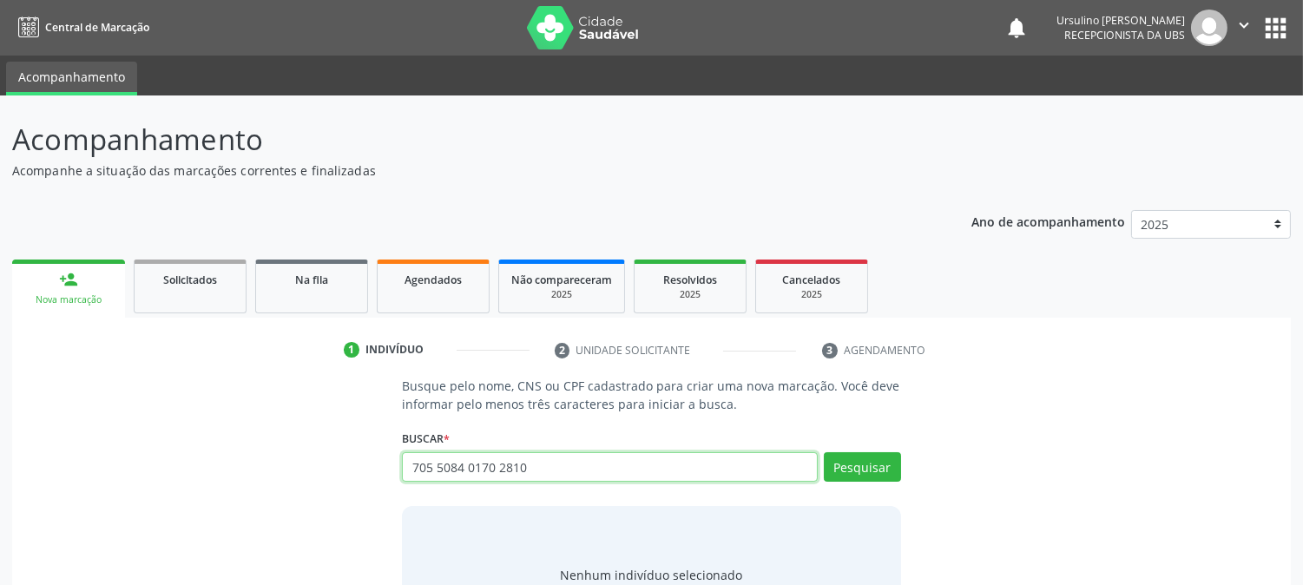
click at [526, 472] on input "705 5084 0170 2810" at bounding box center [609, 467] width 415 height 30
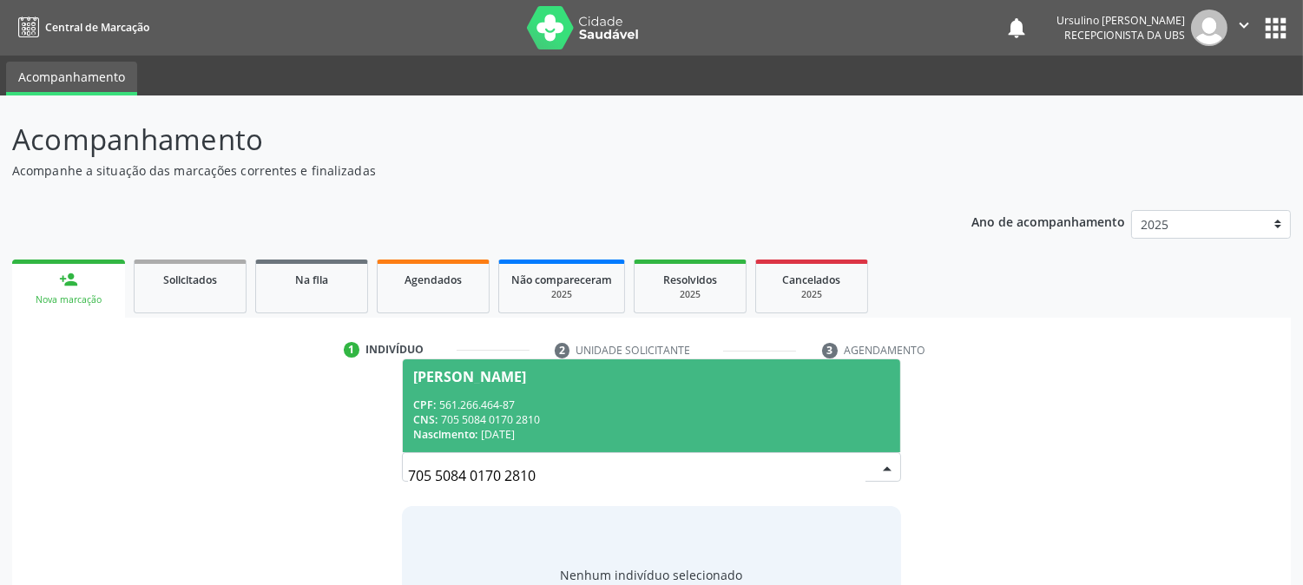
click at [556, 384] on span "Zulene Maria Ferreira Ribeiro CPF: 561.266.464-87 CNS: 705 5084 0170 2810 Nasci…" at bounding box center [651, 405] width 496 height 93
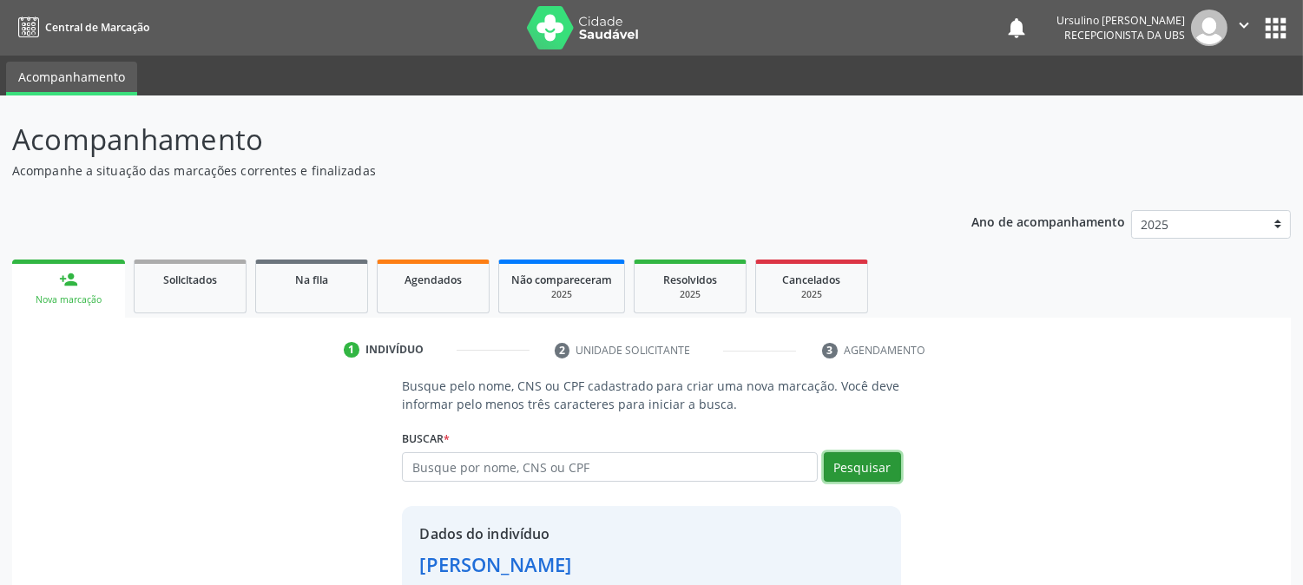
click at [869, 466] on button "Pesquisar" at bounding box center [862, 467] width 77 height 30
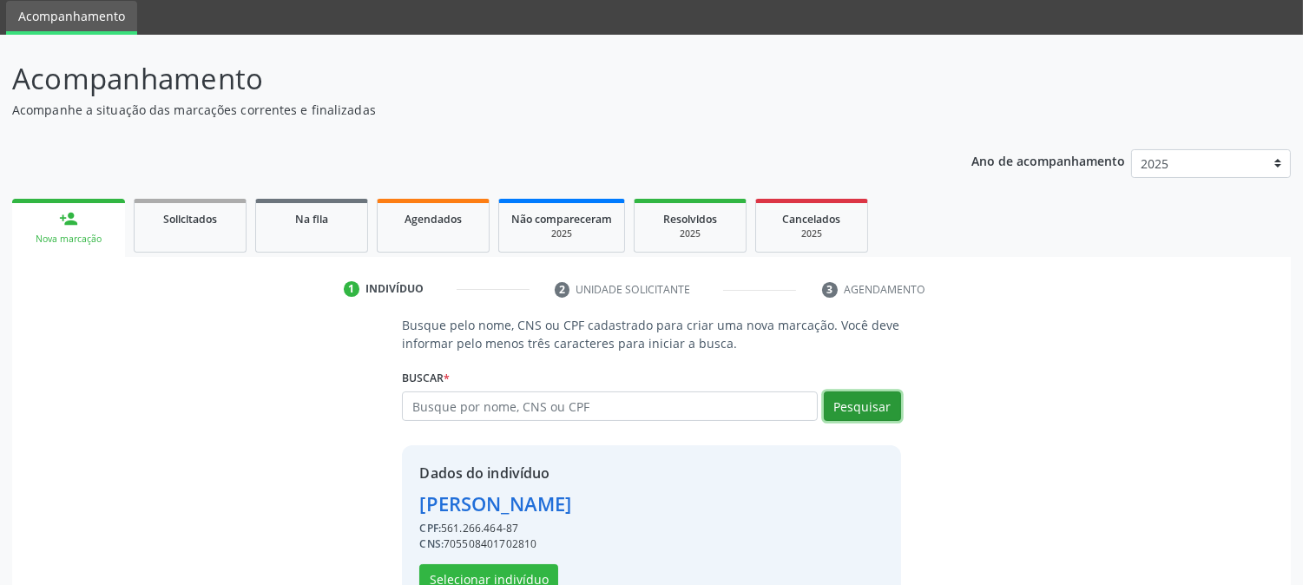
scroll to position [109, 0]
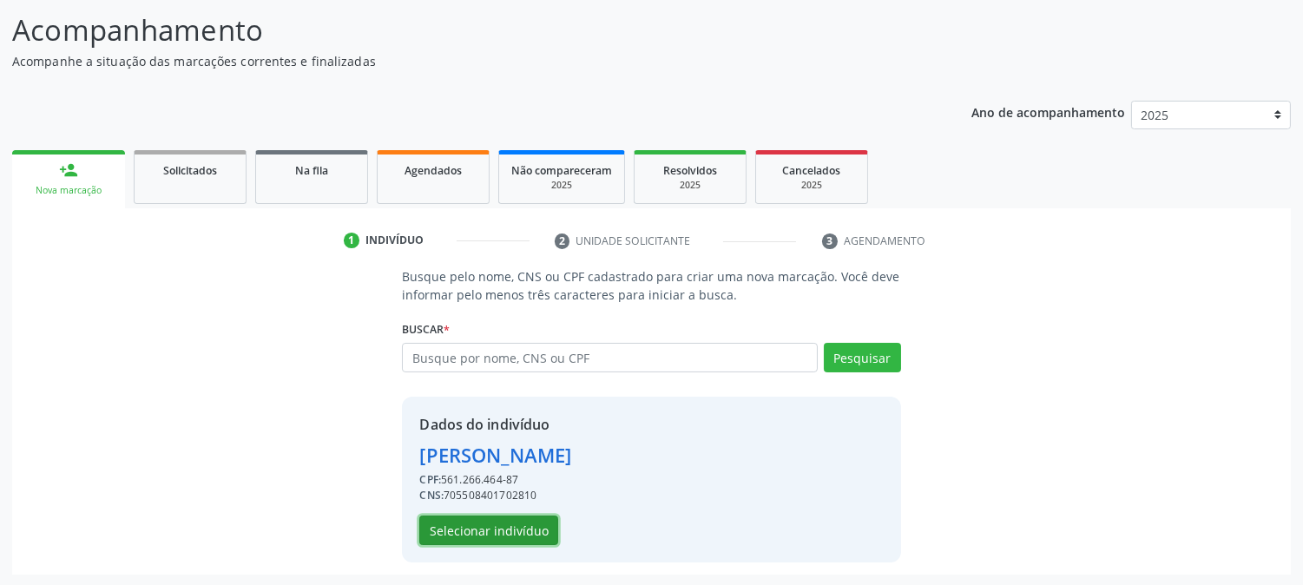
click at [513, 535] on button "Selecionar indivíduo" at bounding box center [488, 530] width 139 height 30
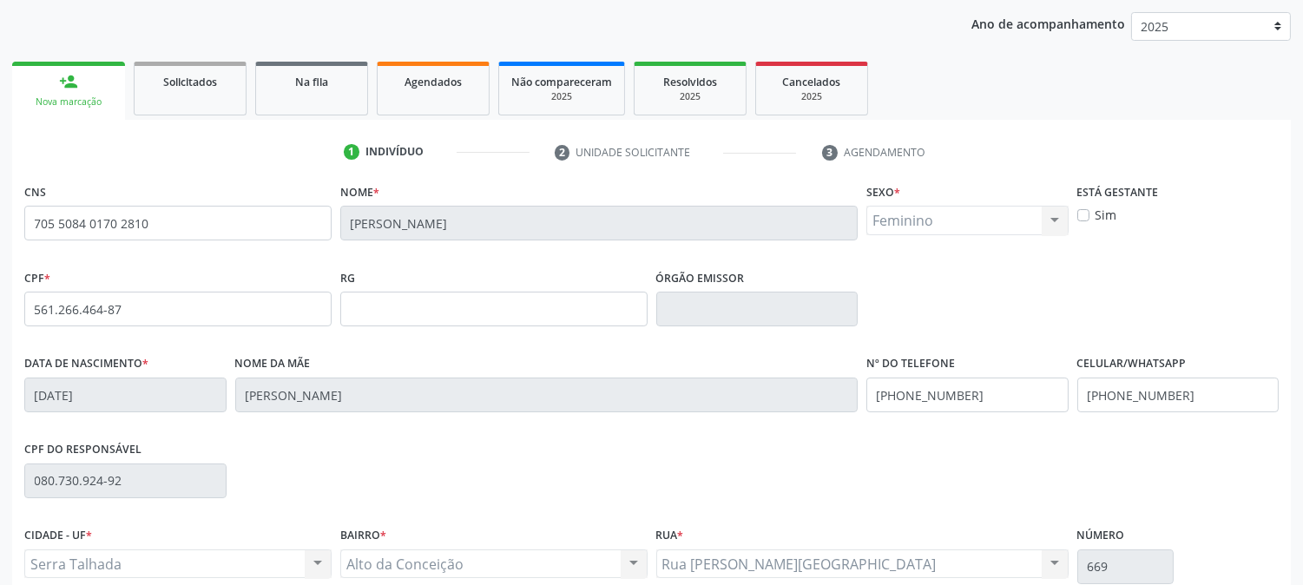
scroll to position [354, 0]
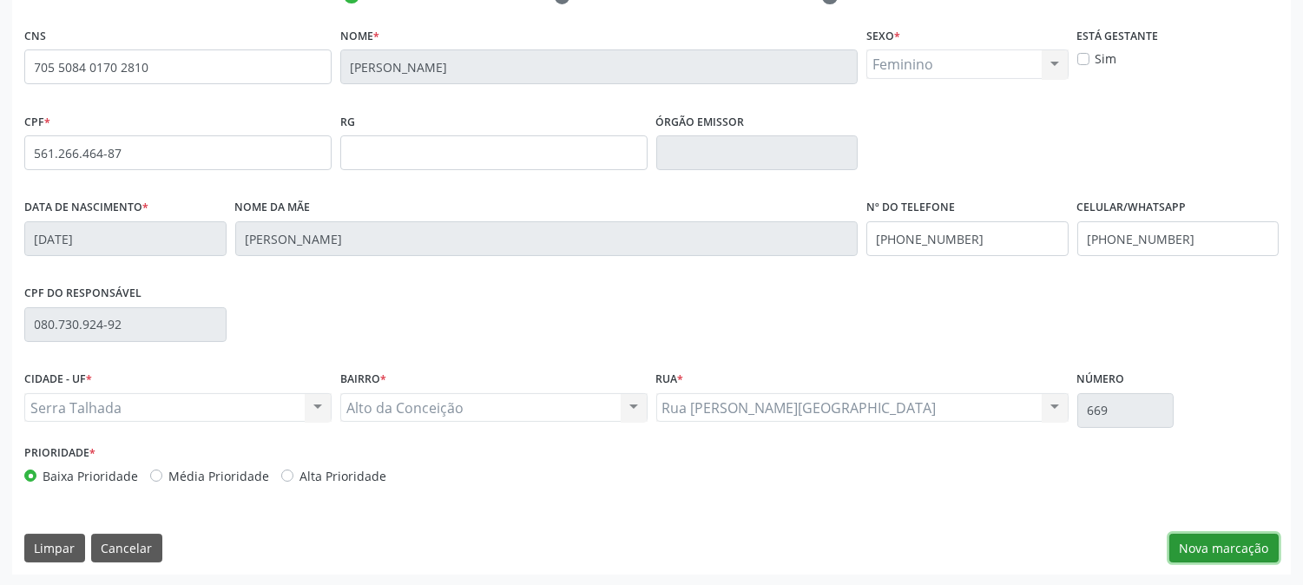
click at [1225, 548] on button "Nova marcação" at bounding box center [1223, 549] width 109 height 30
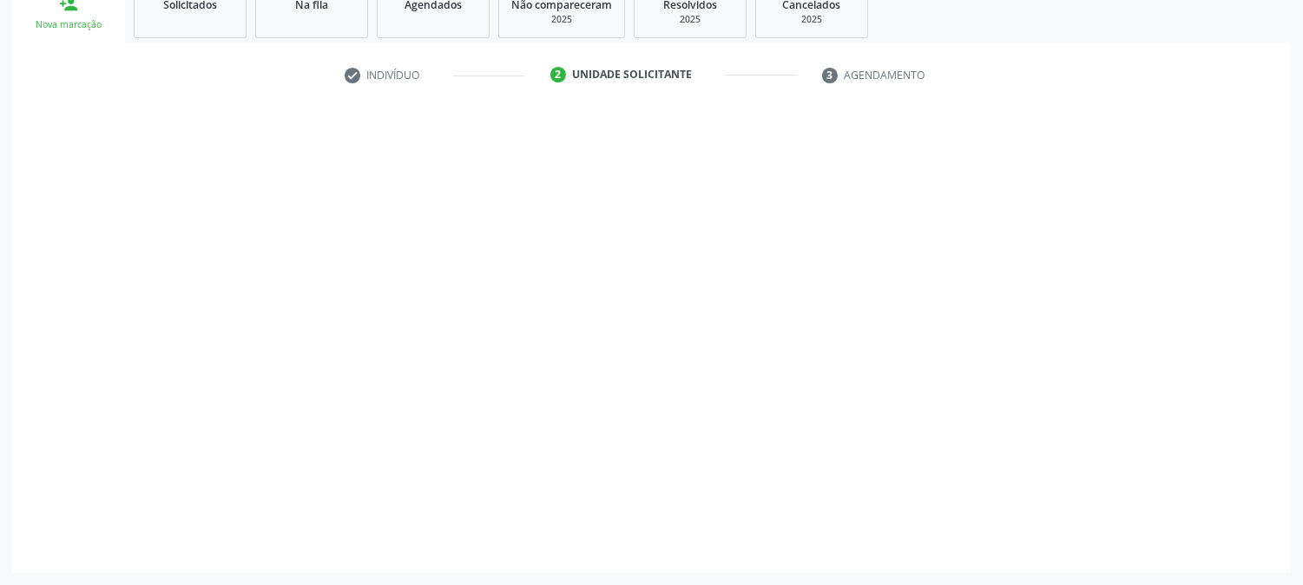
scroll to position [274, 0]
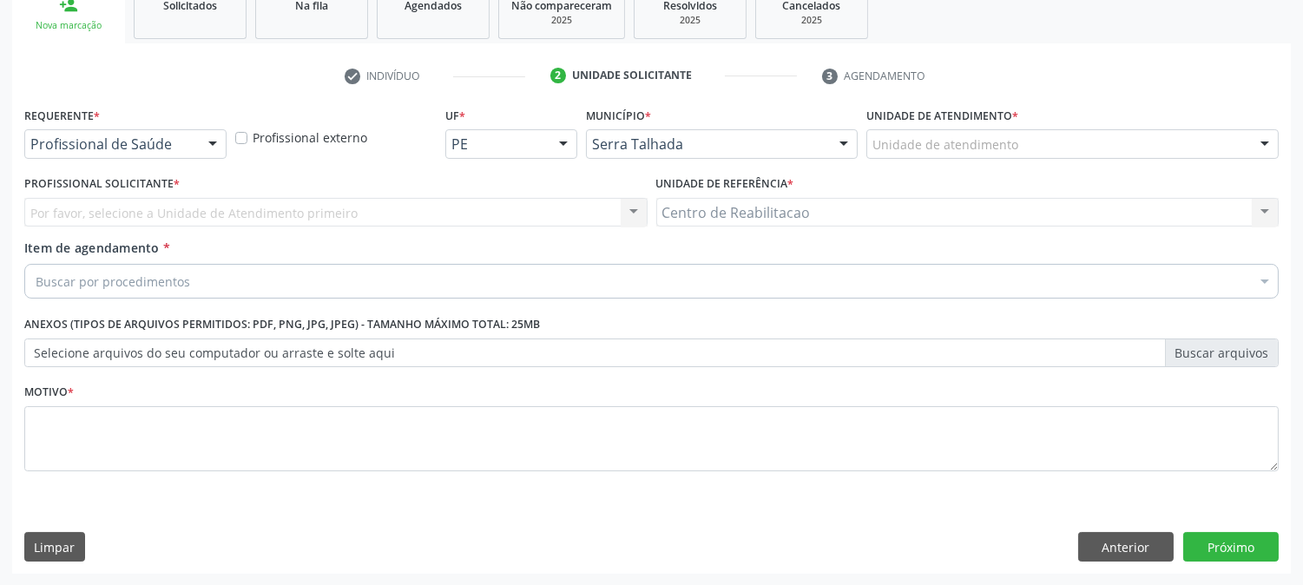
click at [169, 154] on div "Profissional de Saúde" at bounding box center [125, 144] width 202 height 30
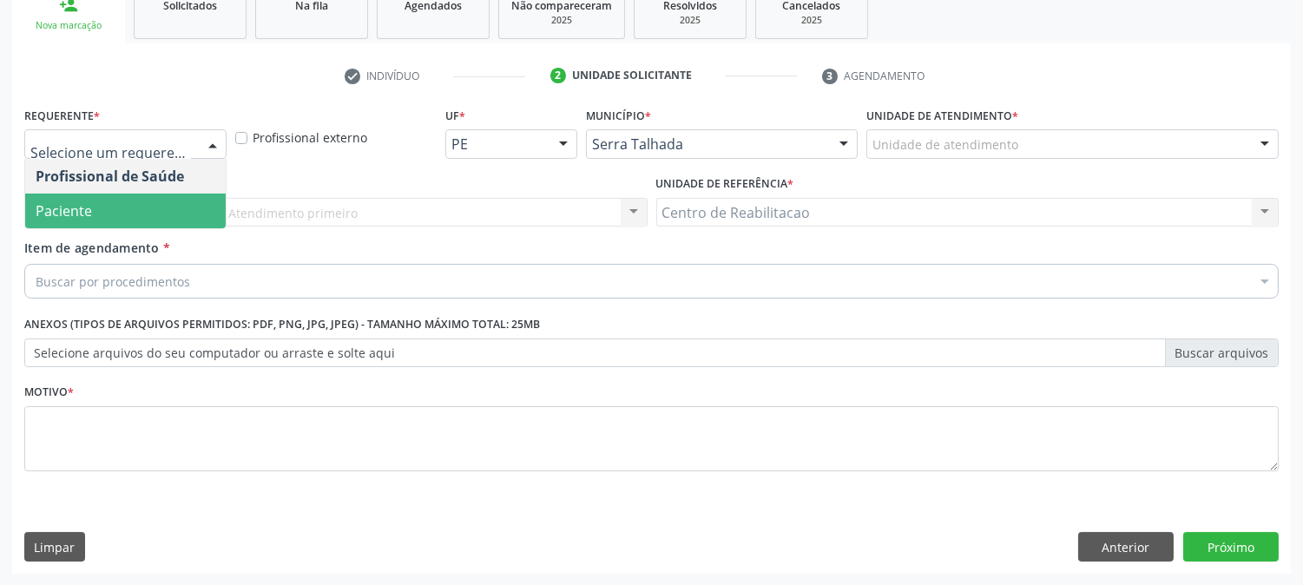
click at [159, 194] on span "Paciente" at bounding box center [125, 211] width 200 height 35
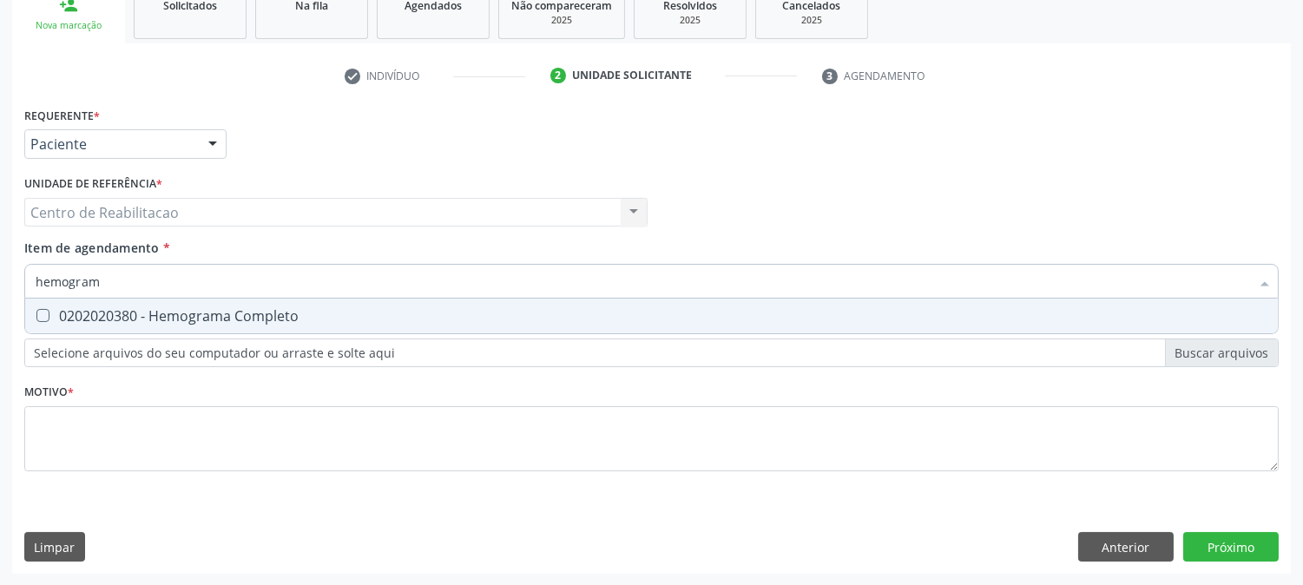
type input "hemograma"
click at [279, 321] on div "0202020380 - Hemograma Completo" at bounding box center [651, 316] width 1231 height 14
checkbox Completo "true"
type input "gk"
checkbox Completo "false"
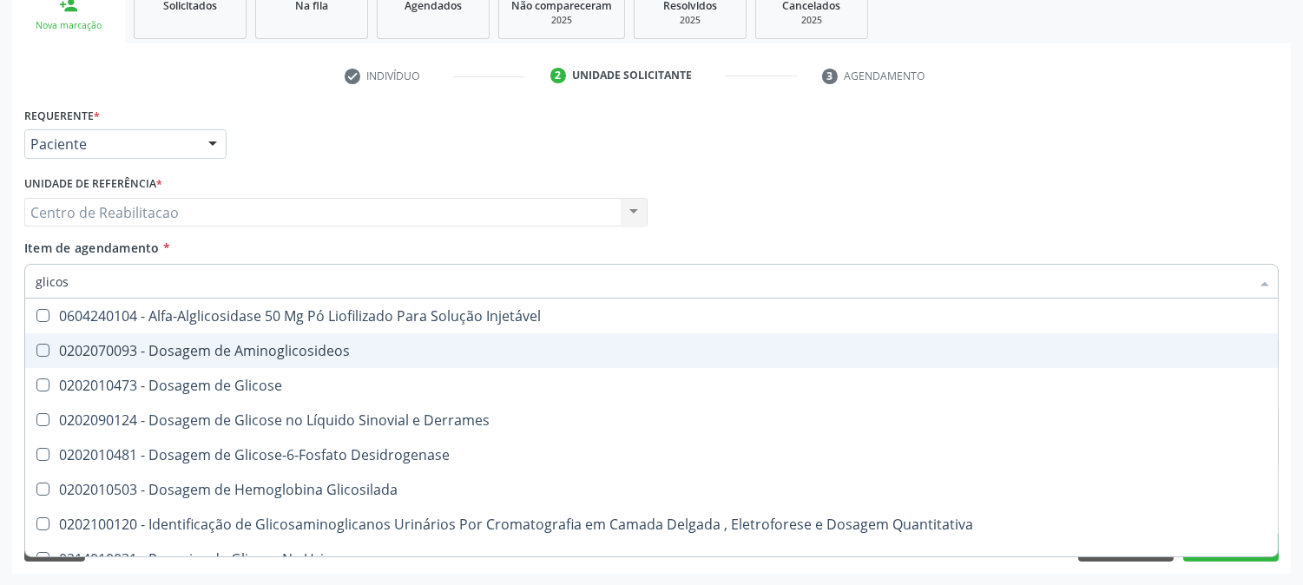
type input "glicose"
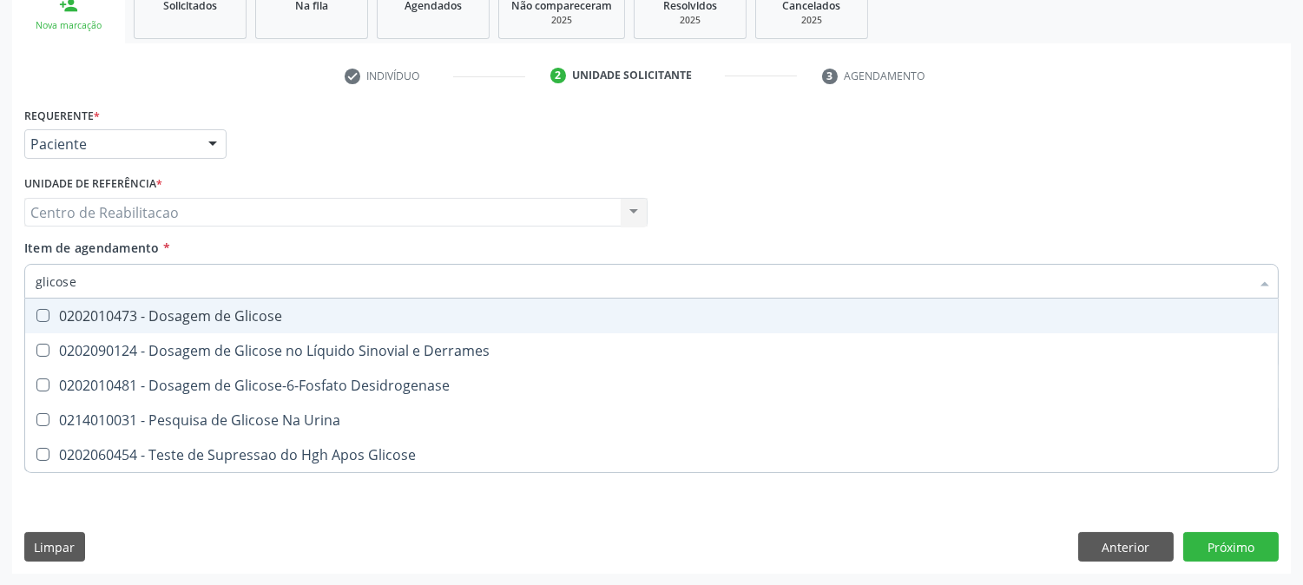
click at [281, 316] on div "0202010473 - Dosagem de Glicose" at bounding box center [651, 316] width 1231 height 14
checkbox Glicose "true"
type input "acido"
checkbox Glicose "false"
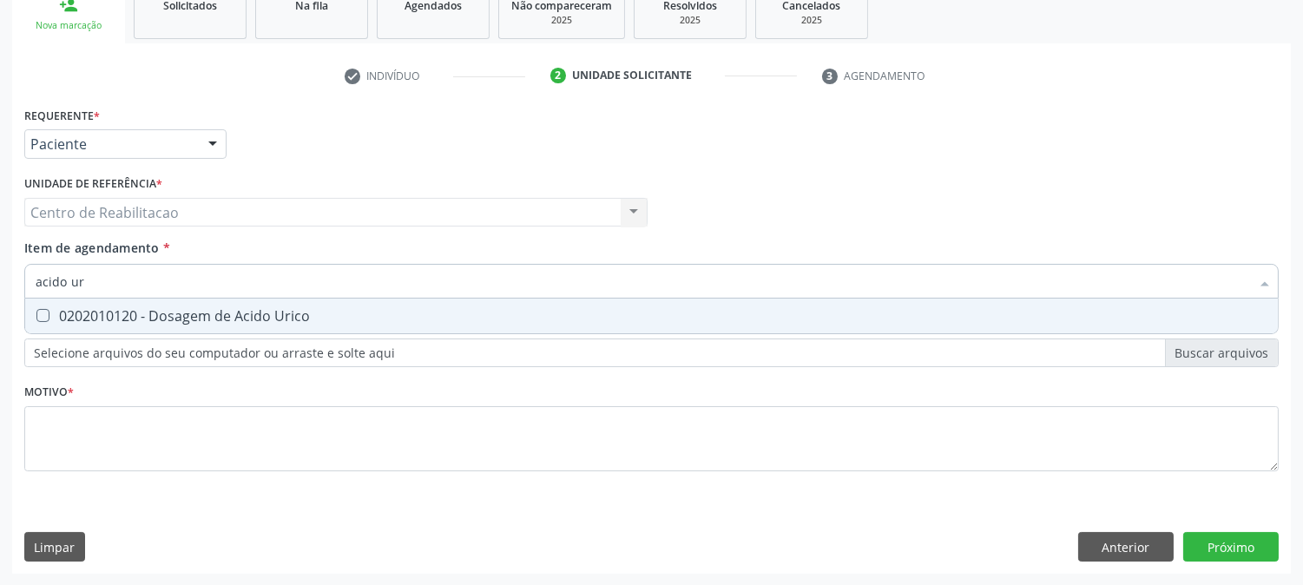
type input "acido uri"
click at [281, 316] on div "0202010120 - Dosagem de Acido Urico" at bounding box center [651, 316] width 1231 height 14
checkbox Urico "true"
click at [267, 279] on input "acido uri" at bounding box center [643, 281] width 1214 height 35
type input "acid"
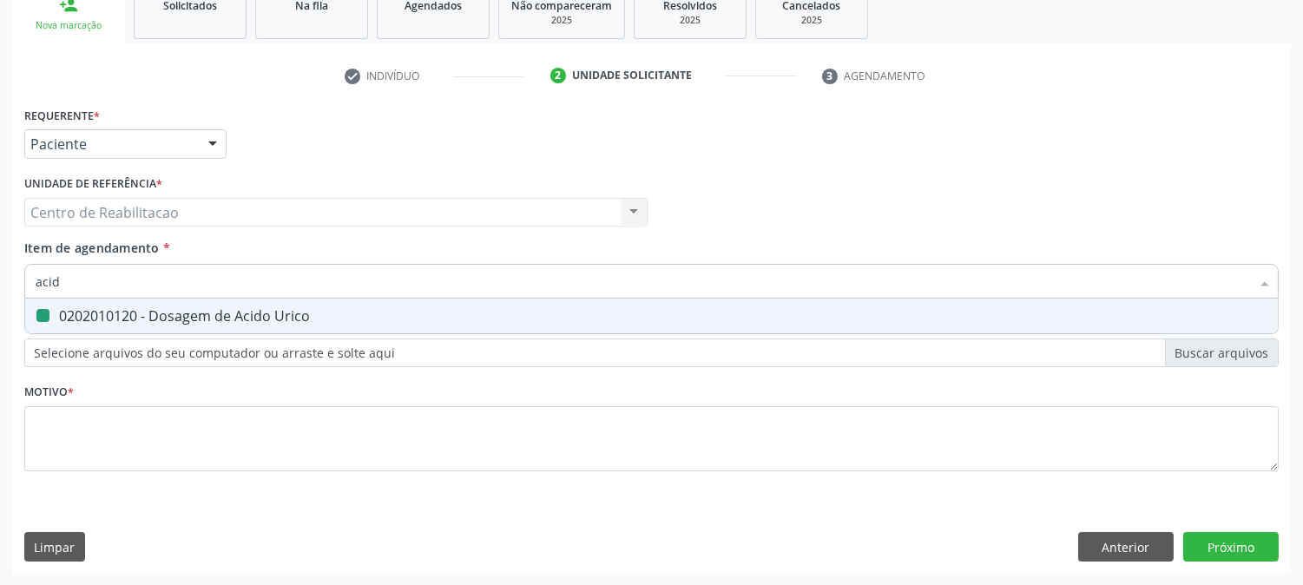
checkbox Urico "false"
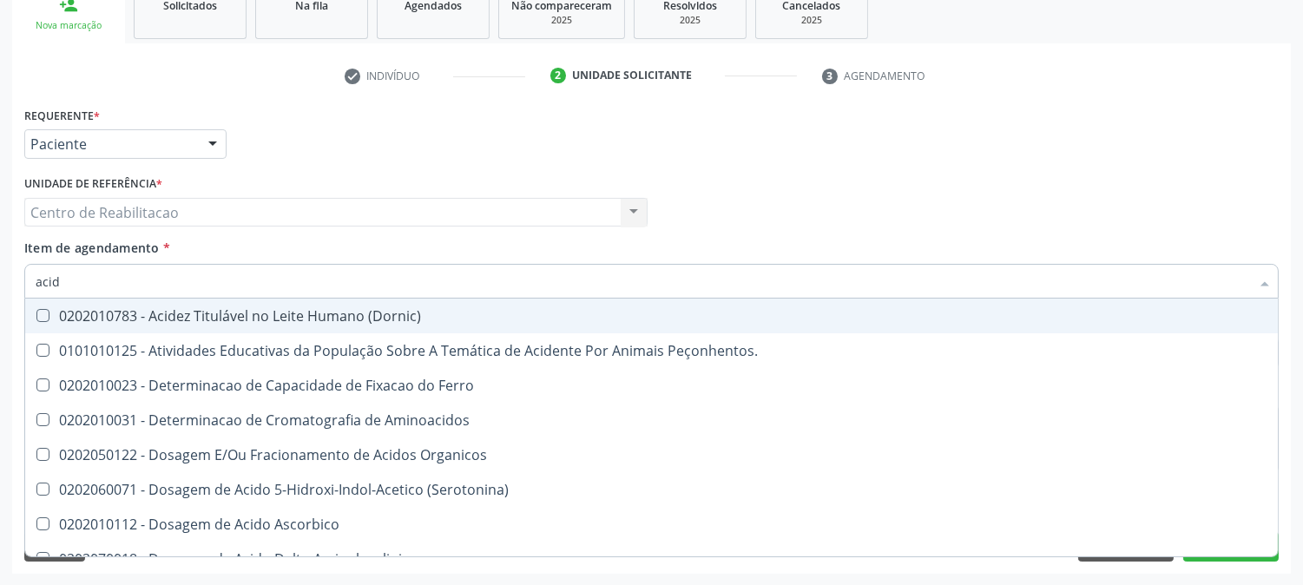
type input "acido"
checkbox Hipurico "true"
checkbox Urico "false"
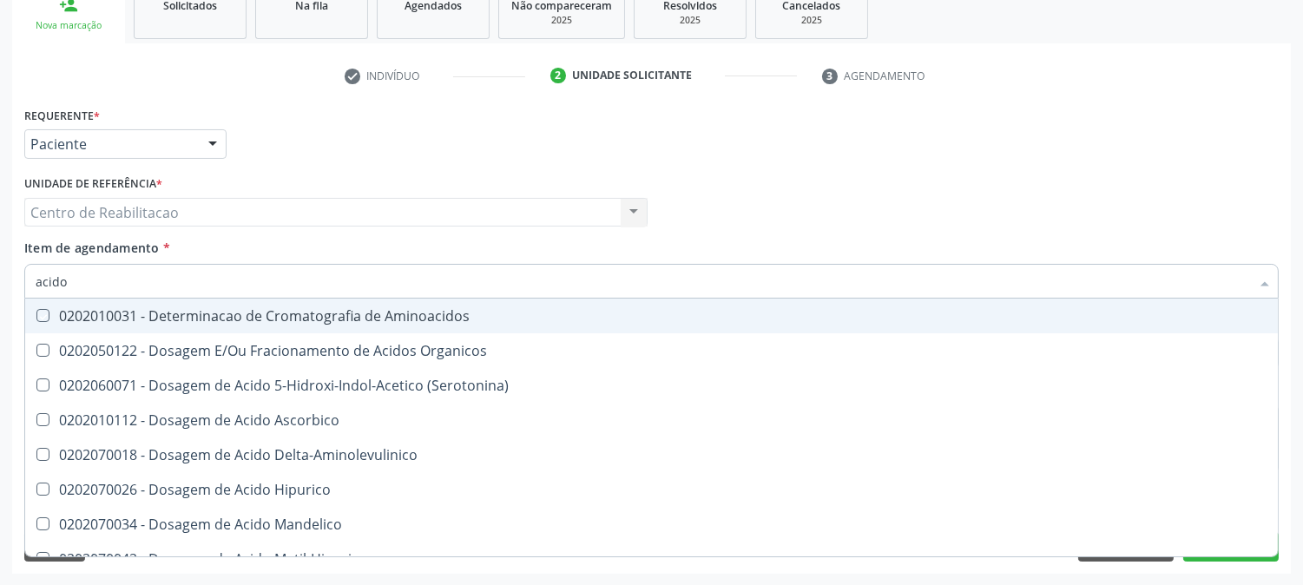
type input "acido u"
checkbox Aminoacidos "true"
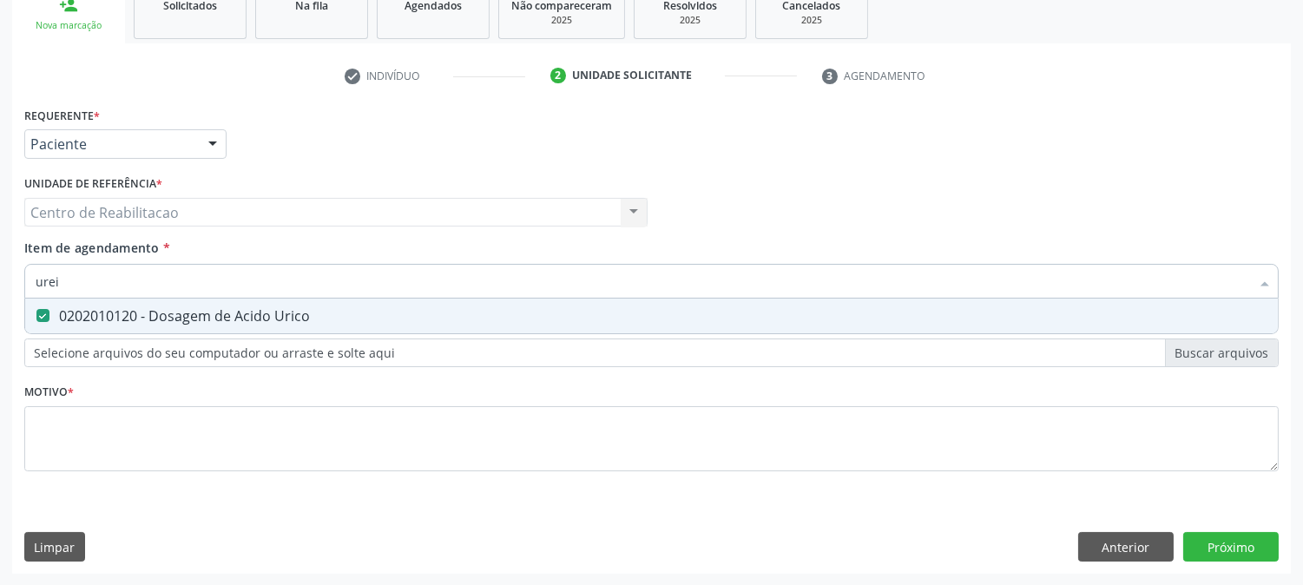
type input "ureia"
checkbox Urico "false"
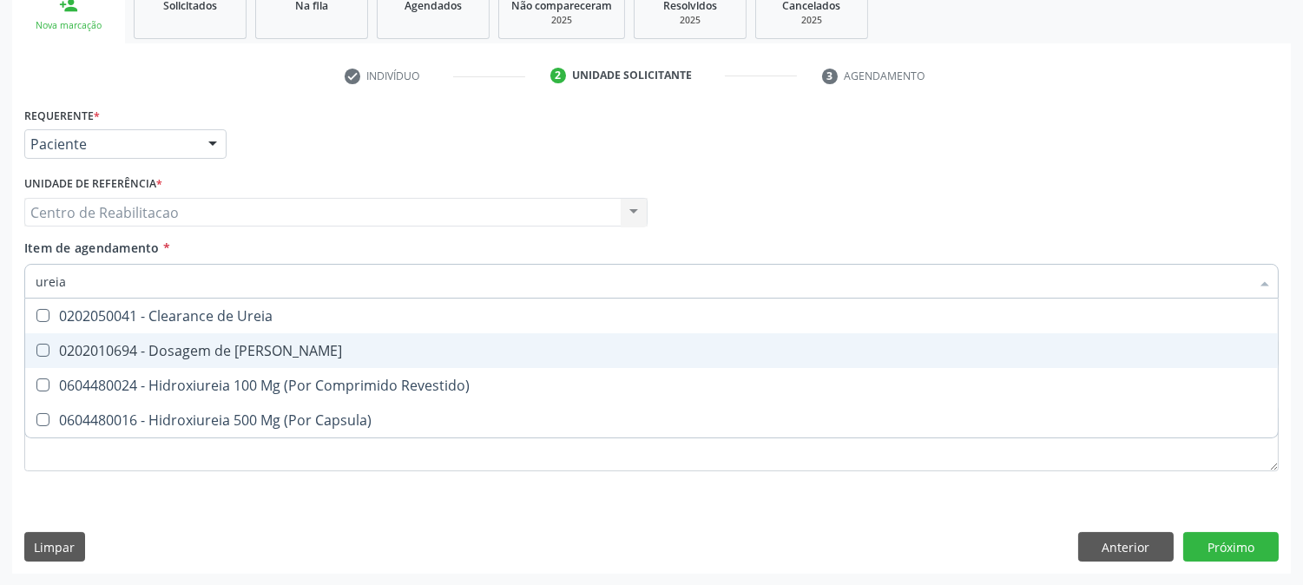
click at [273, 350] on div "0202010694 - Dosagem de Ureia" at bounding box center [651, 351] width 1231 height 14
checkbox Ureia "true"
type input "cr"
checkbox Ureia "false"
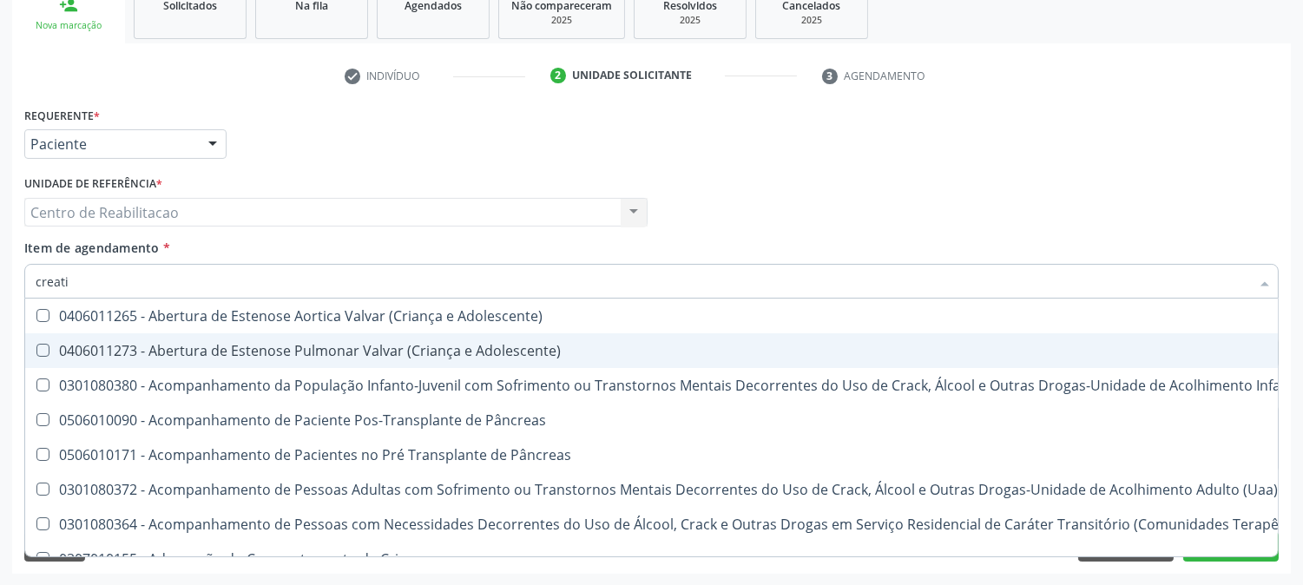
type input "creatin"
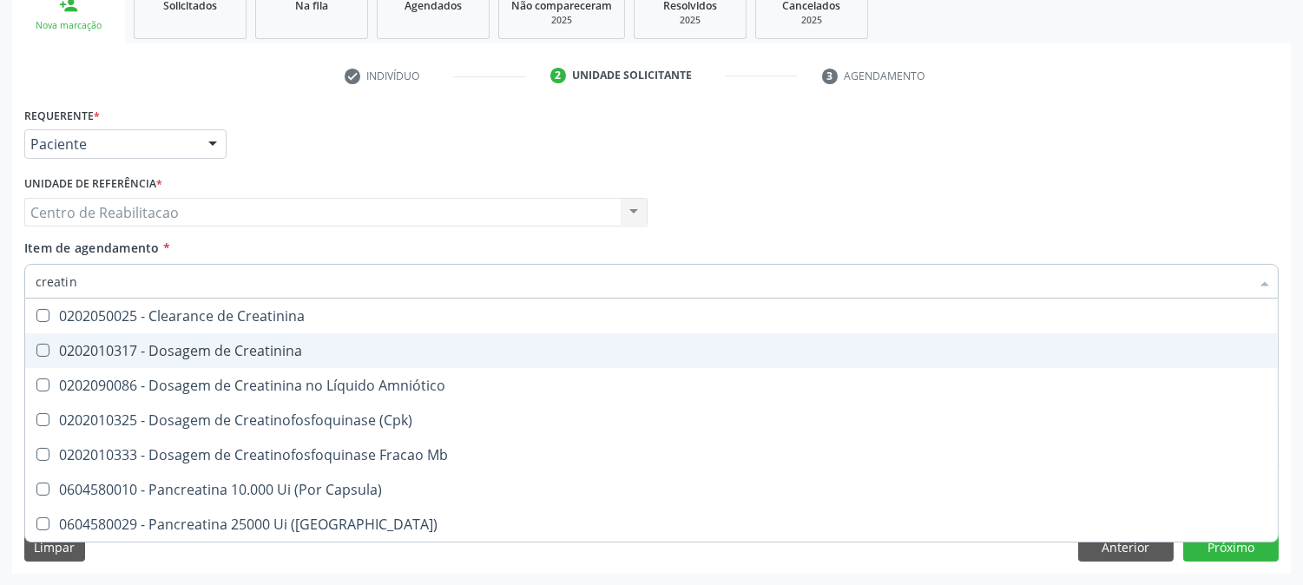
click at [308, 348] on div "0202010317 - Dosagem de Creatinina" at bounding box center [651, 351] width 1231 height 14
checkbox Creatinina "true"
type input "tg"
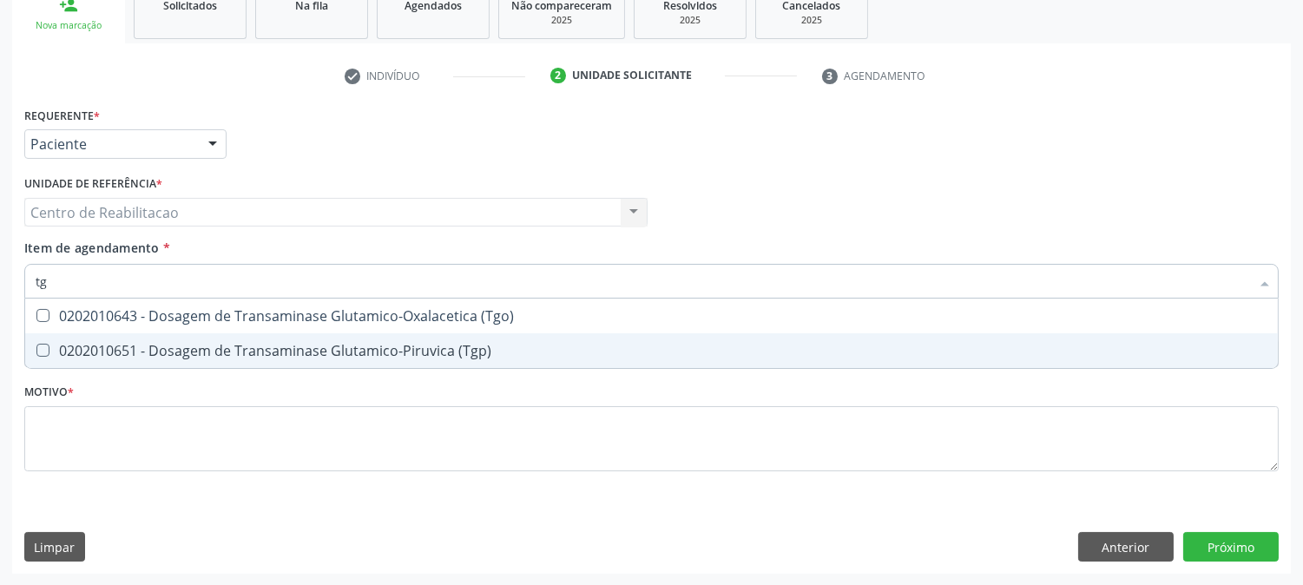
click at [304, 351] on div "0202010651 - Dosagem de Transaminase Glutamico-Piruvica (Tgp)" at bounding box center [651, 351] width 1231 height 14
checkbox \(Tgp\) "true"
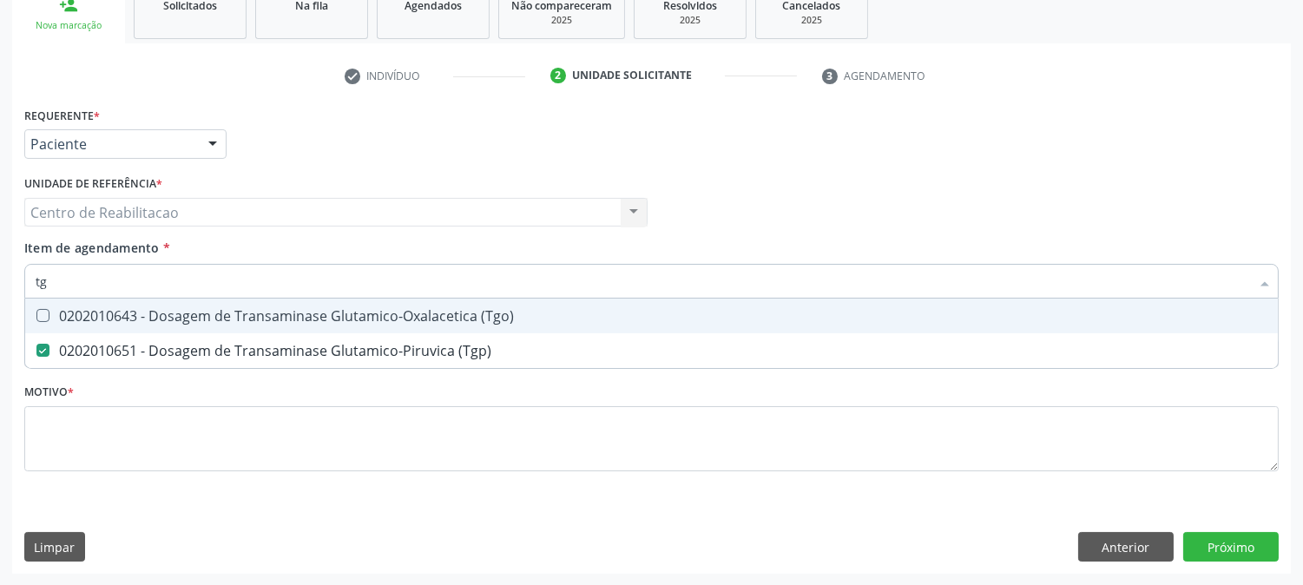
click at [301, 318] on div "0202010643 - Dosagem de Transaminase Glutamico-Oxalacetica (Tgo)" at bounding box center [651, 316] width 1231 height 14
checkbox \(Tgo\) "true"
type input "t4"
checkbox \(Tgo\) "false"
checkbox \(Tgp\) "false"
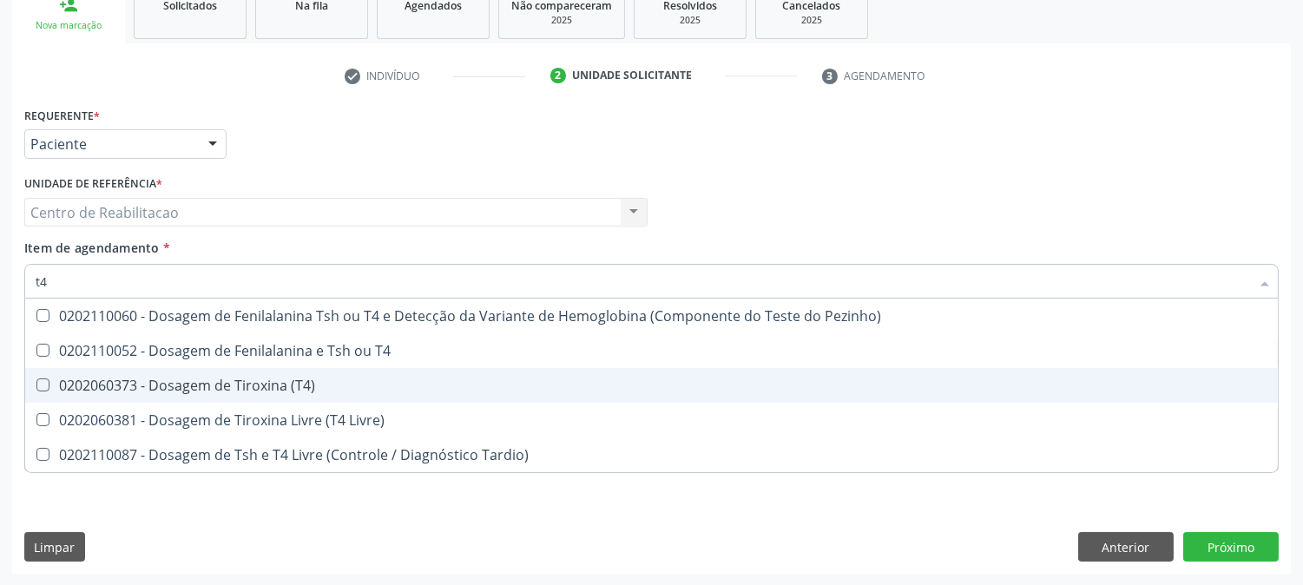
click at [333, 385] on div "0202060373 - Dosagem de Tiroxina (T4)" at bounding box center [651, 385] width 1231 height 14
checkbox \(T4\) "true"
type input "t"
checkbox \(T4\) "false"
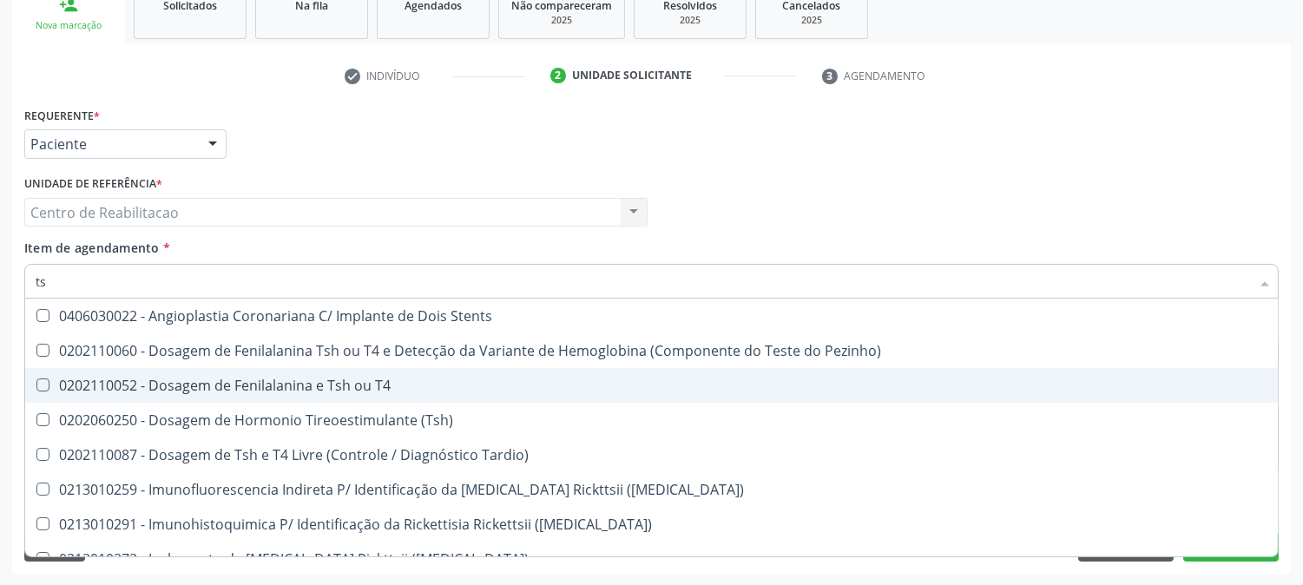
type input "tsh"
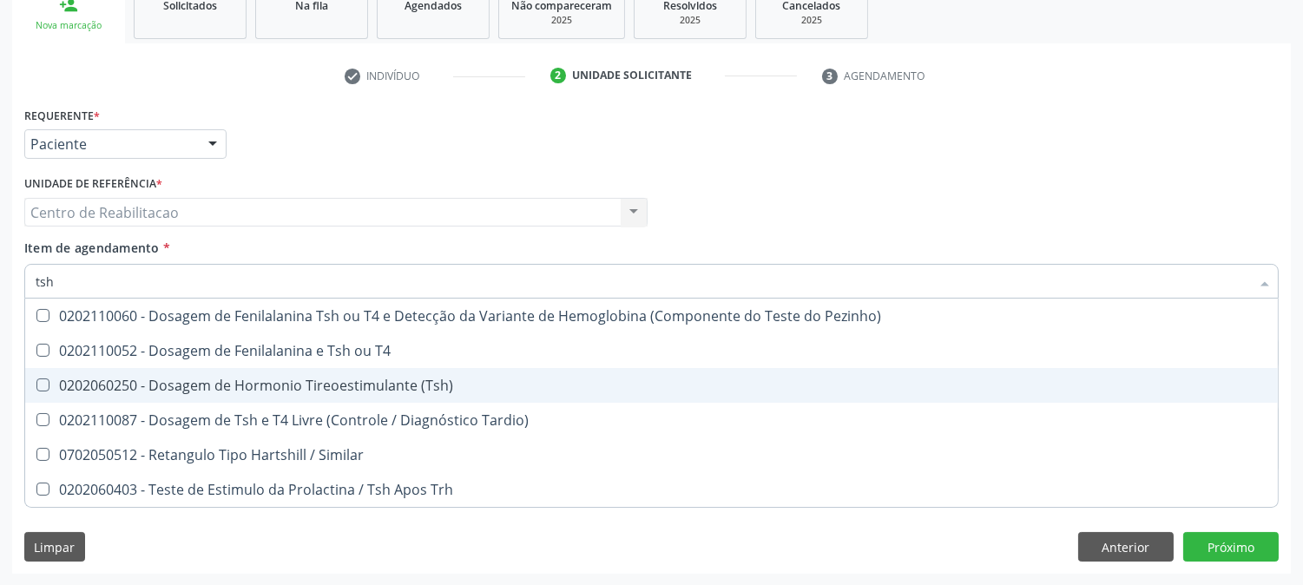
click at [333, 384] on div "0202060250 - Dosagem de Hormonio Tireoestimulante (Tsh)" at bounding box center [651, 385] width 1231 height 14
checkbox \(Tsh\) "true"
checkbox T4 "true"
checkbox Tardio\) "true"
checkbox Similar "true"
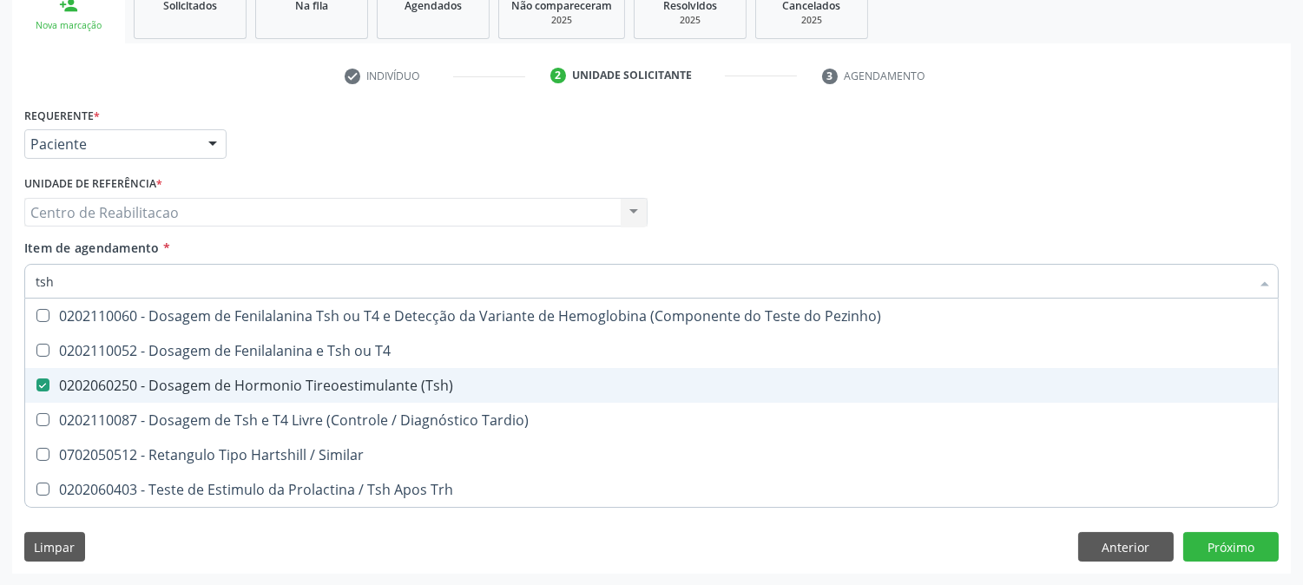
checkbox Trh "true"
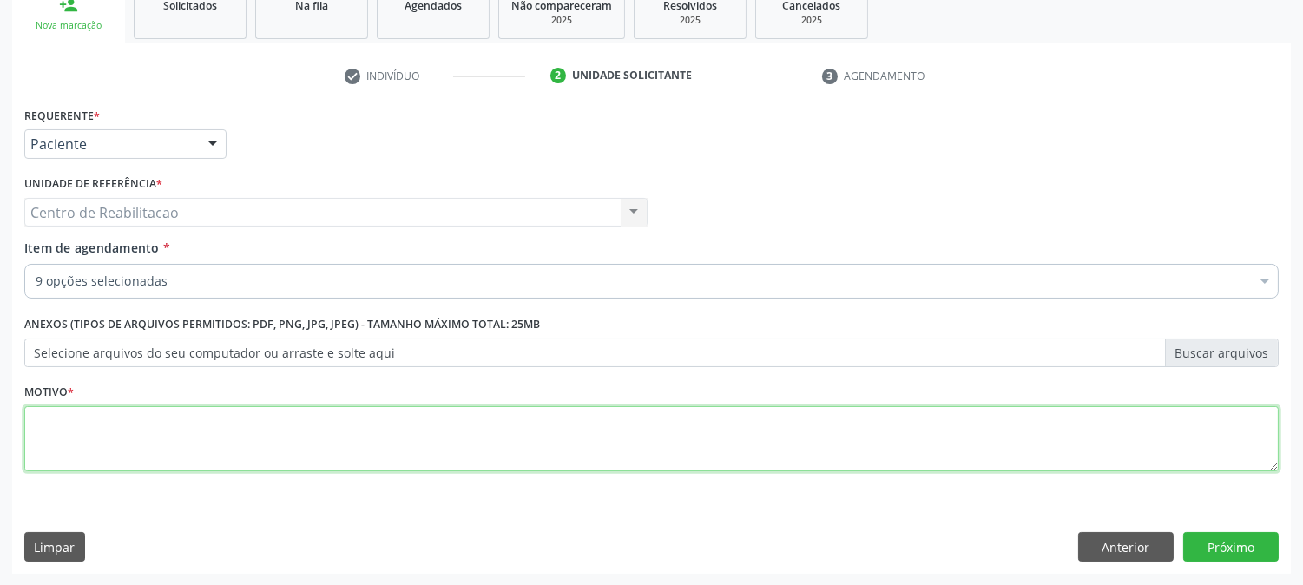
type textarea "."
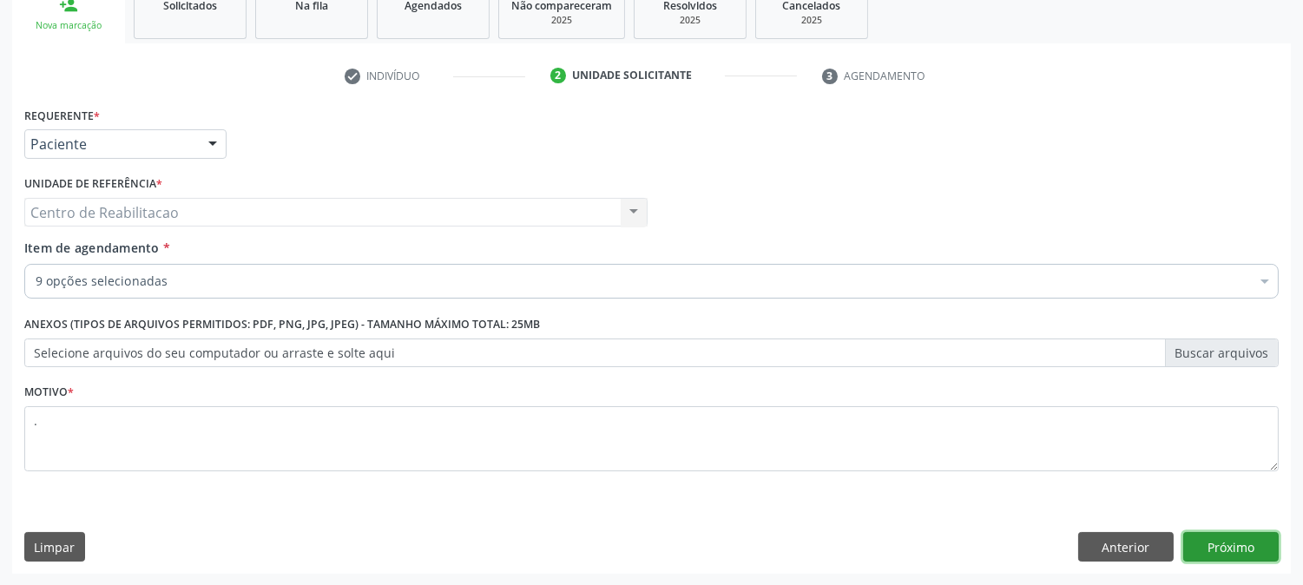
click button "Próximo" at bounding box center [1230, 547] width 95 height 30
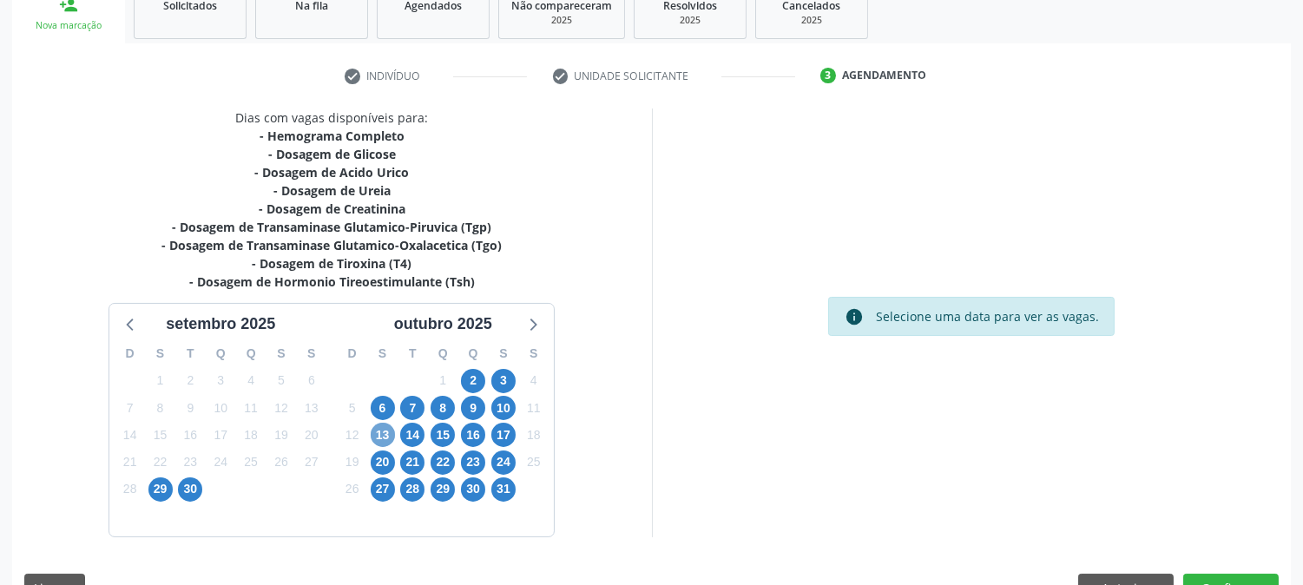
click at [384, 436] on span "13" at bounding box center [383, 435] width 24 height 24
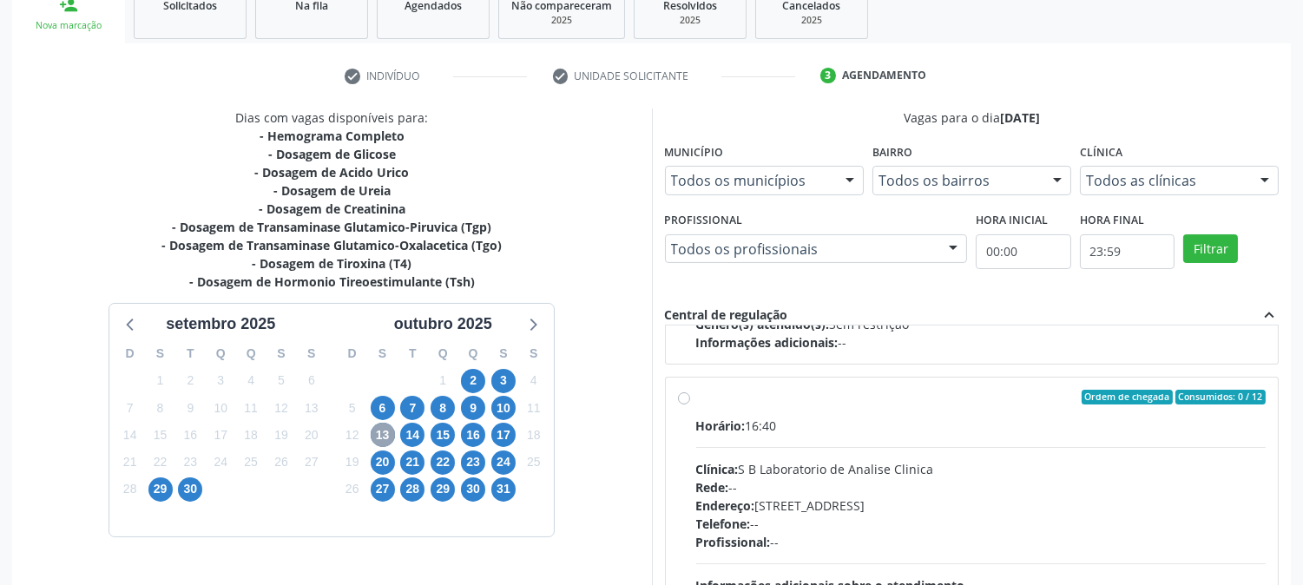
scroll to position [882, 0]
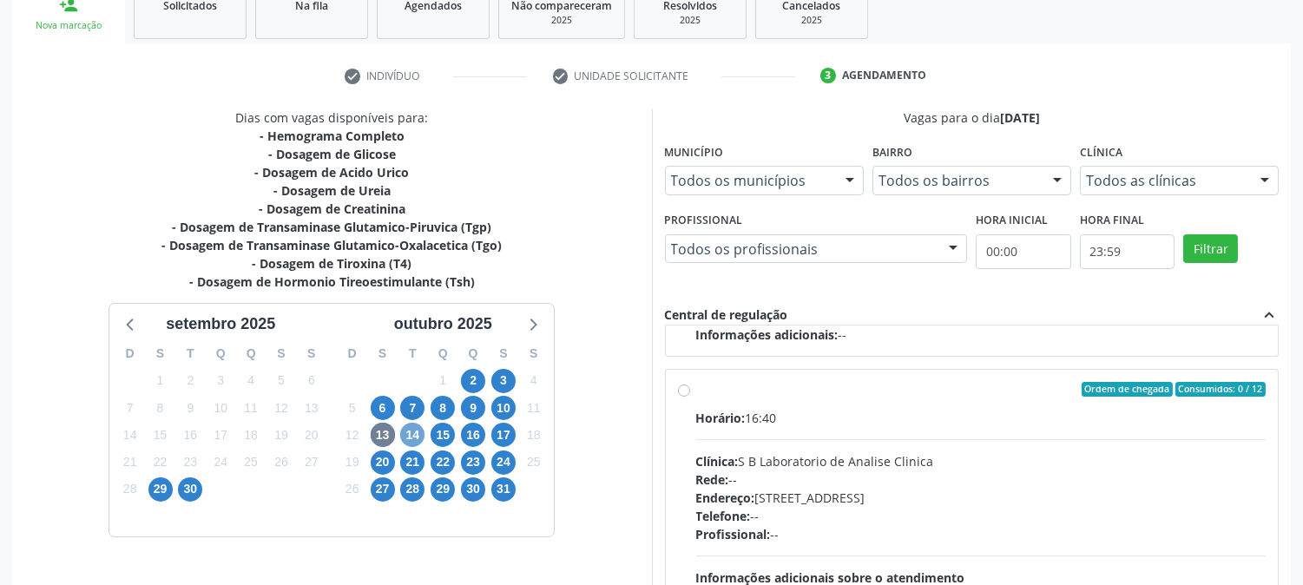
click at [417, 427] on span "14" at bounding box center [412, 435] width 24 height 24
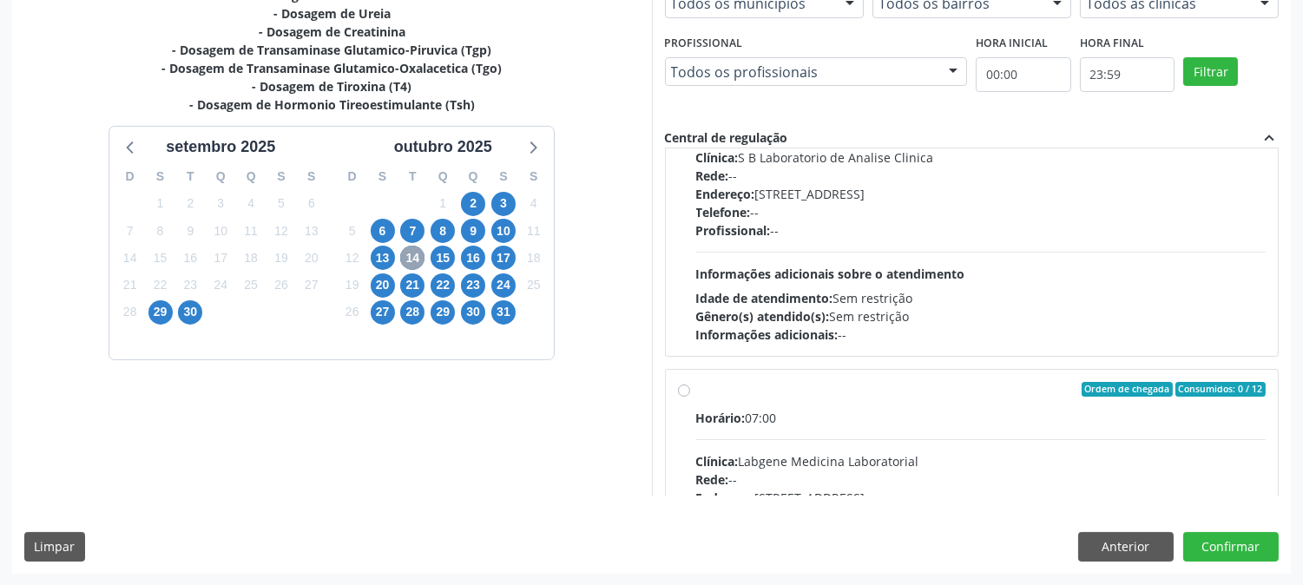
scroll to position [0, 0]
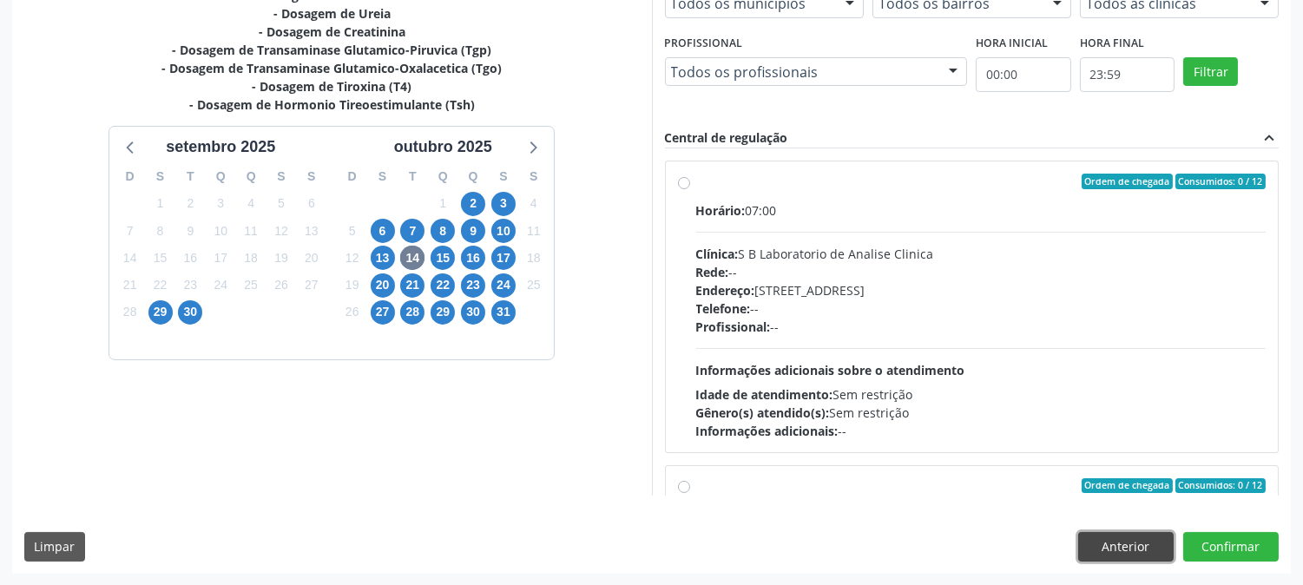
click at [1122, 535] on button "Anterior" at bounding box center [1125, 547] width 95 height 30
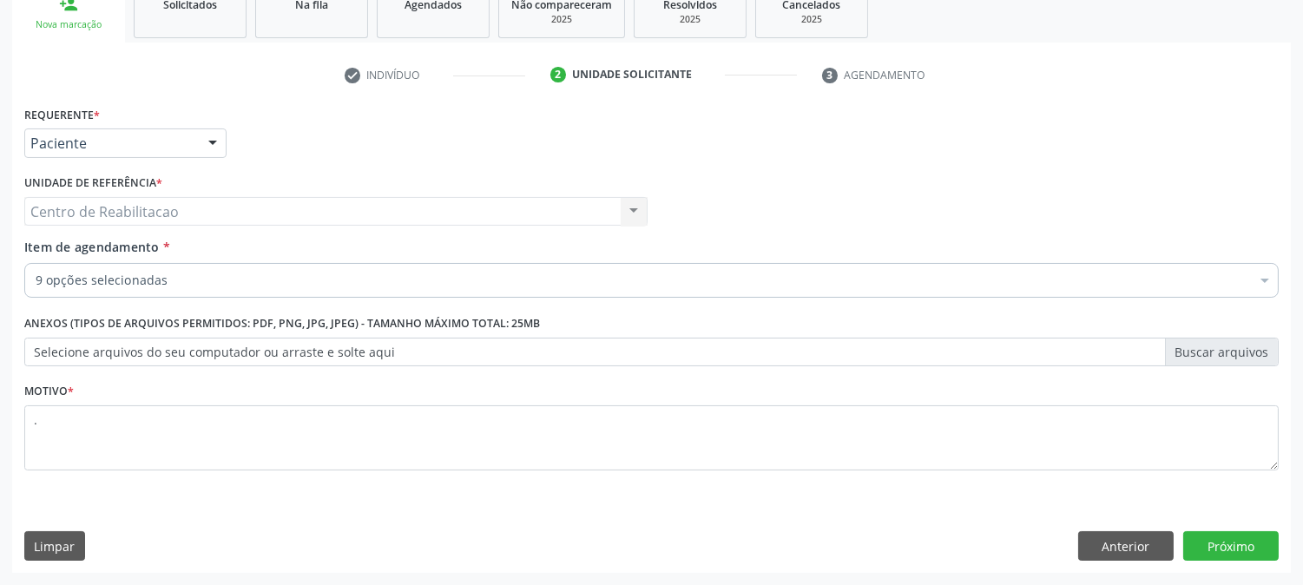
scroll to position [274, 0]
click at [1102, 542] on button "Anterior" at bounding box center [1125, 547] width 95 height 30
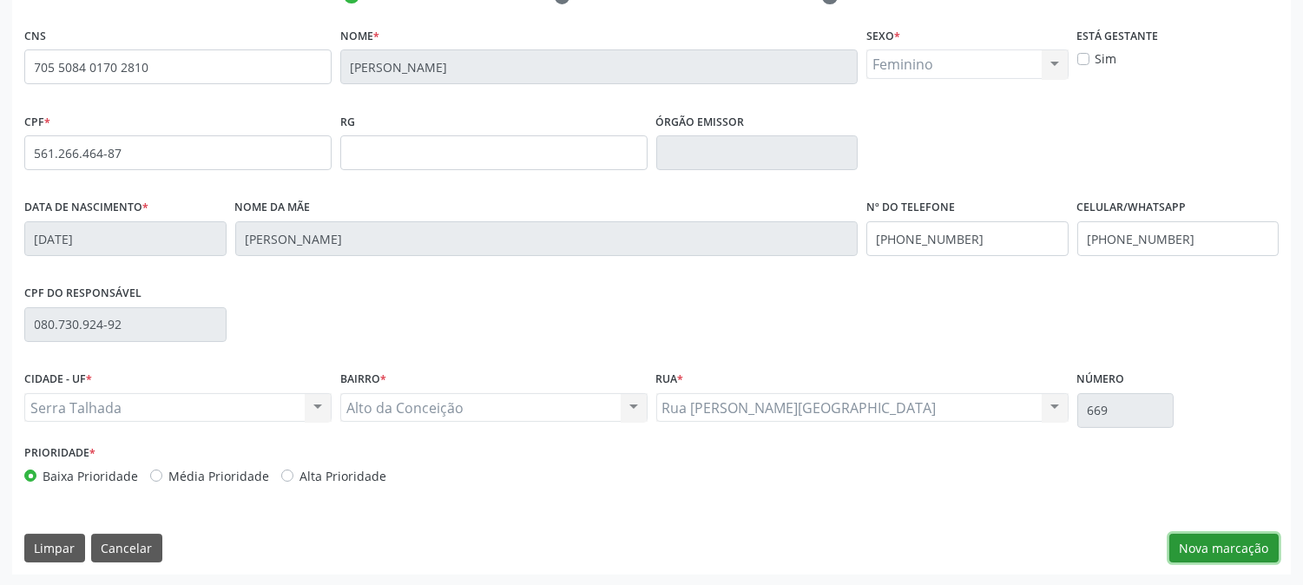
click at [1213, 545] on button "Nova marcação" at bounding box center [1223, 549] width 109 height 30
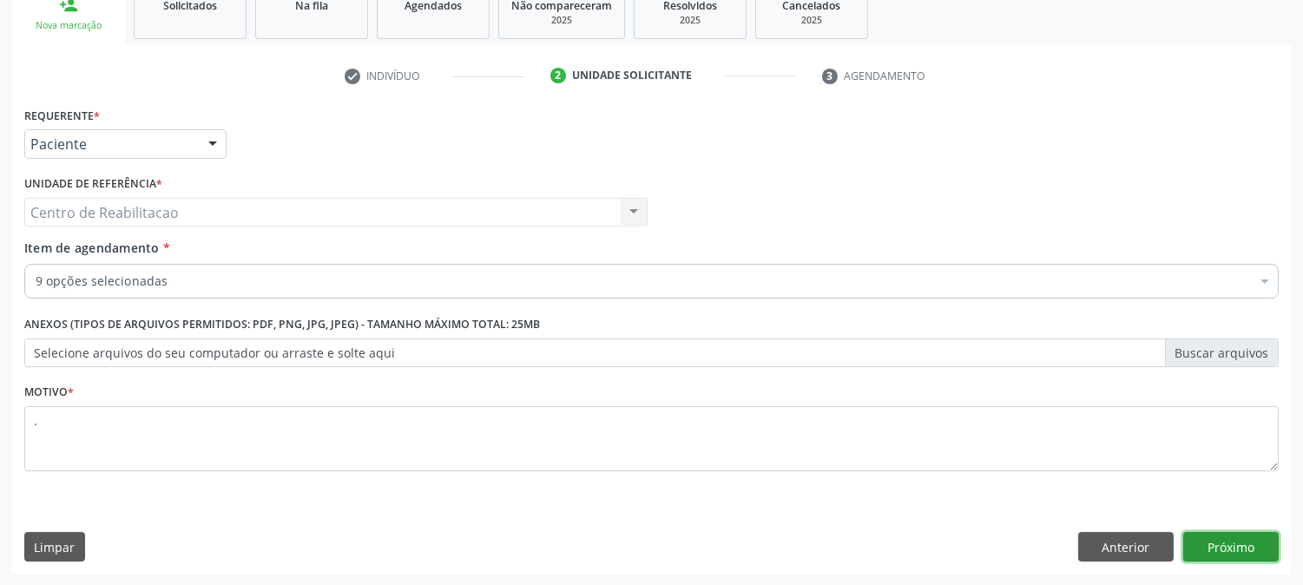
click at [1213, 545] on button "Próximo" at bounding box center [1230, 547] width 95 height 30
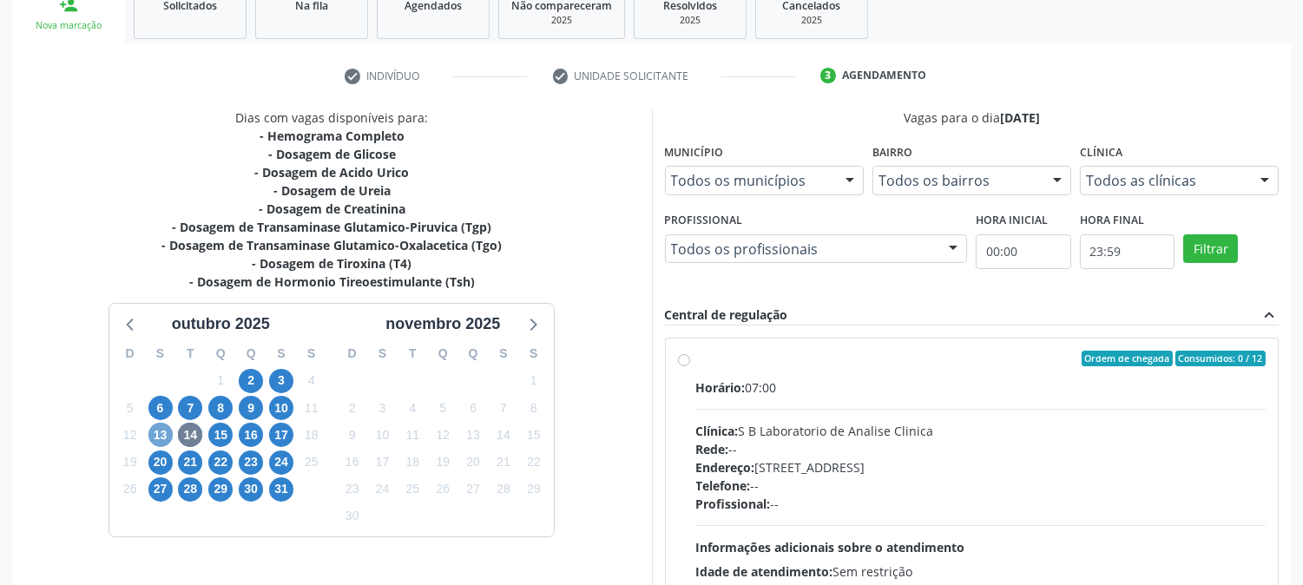
click at [167, 430] on span "13" at bounding box center [160, 435] width 24 height 24
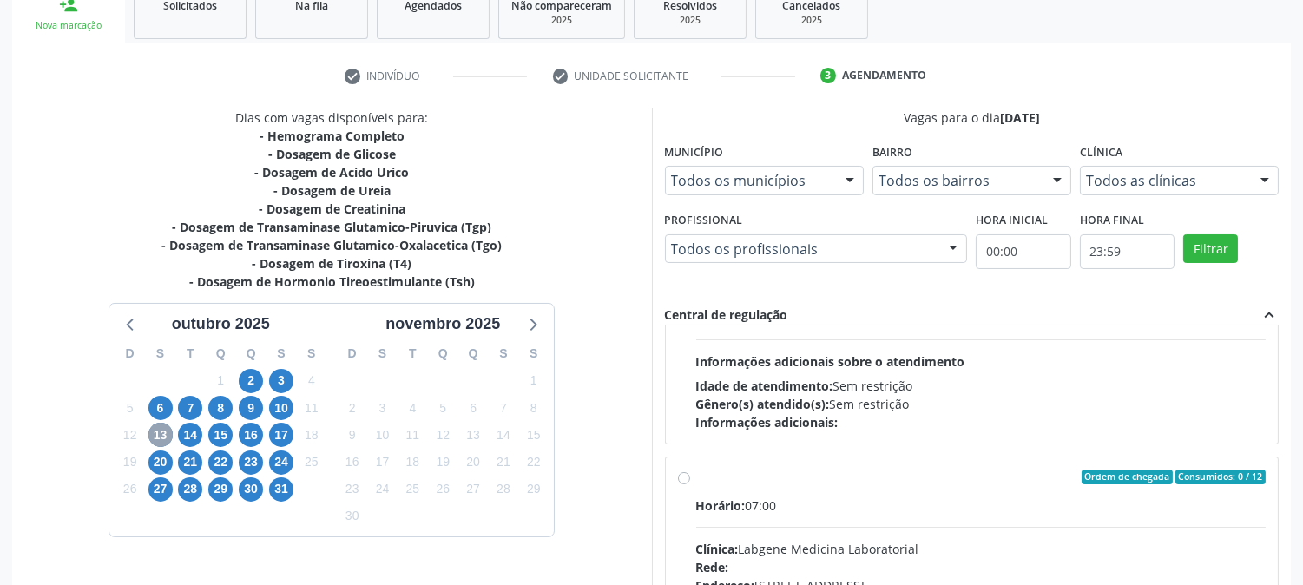
scroll to position [0, 0]
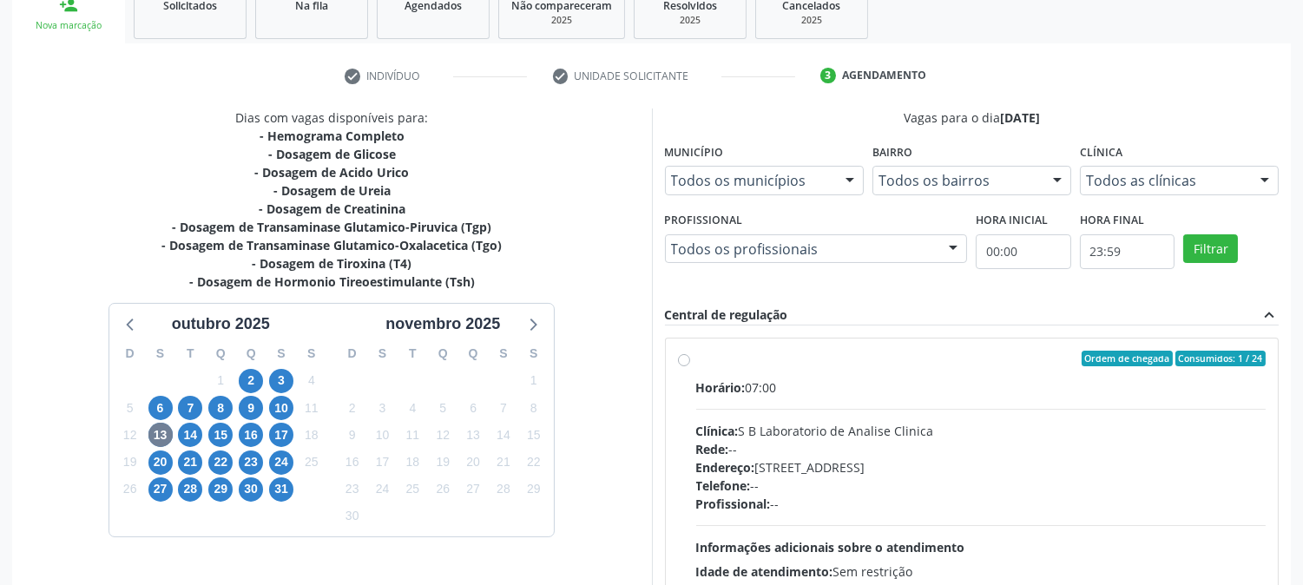
click at [736, 379] on span "Horário:" at bounding box center [720, 387] width 49 height 16
click at [690, 366] on input "Ordem de chegada Consumidos: 1 / 24 Horário: 07:00 Clínica: S B Laboratorio de …" at bounding box center [684, 359] width 12 height 16
radio input "true"
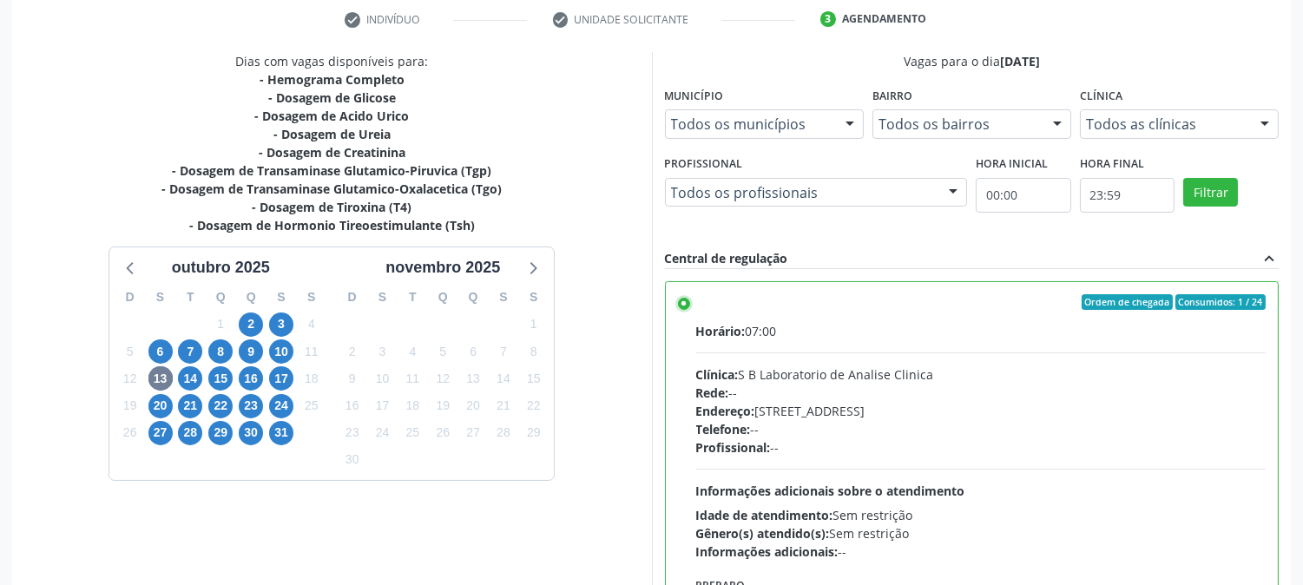
scroll to position [451, 0]
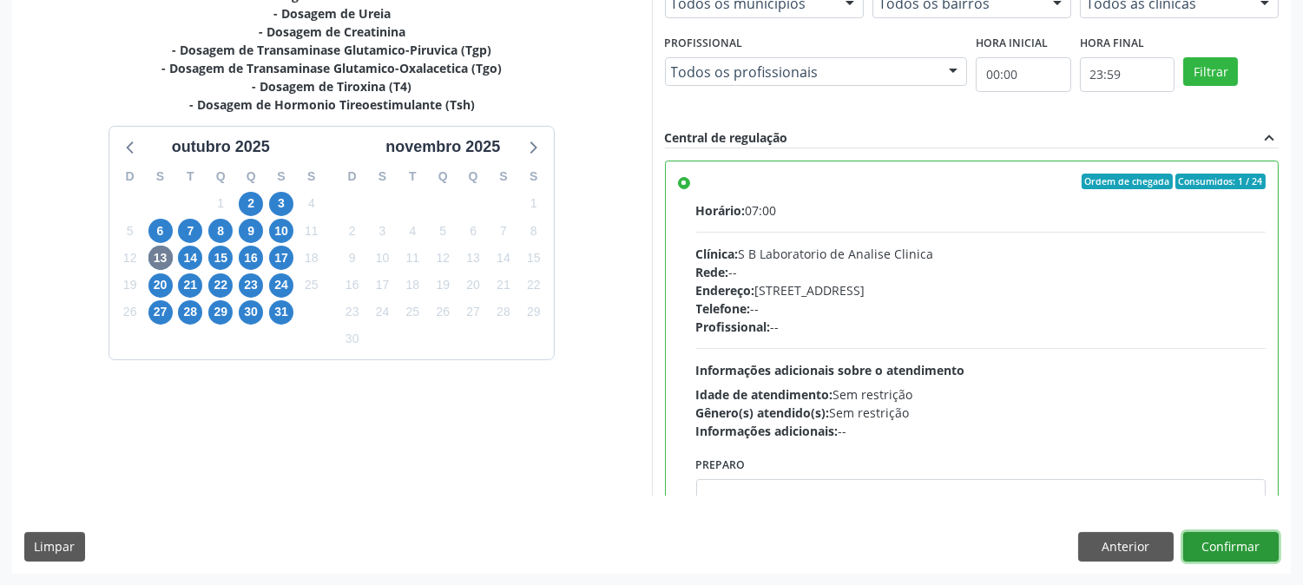
click at [1252, 548] on button "Confirmar" at bounding box center [1230, 547] width 95 height 30
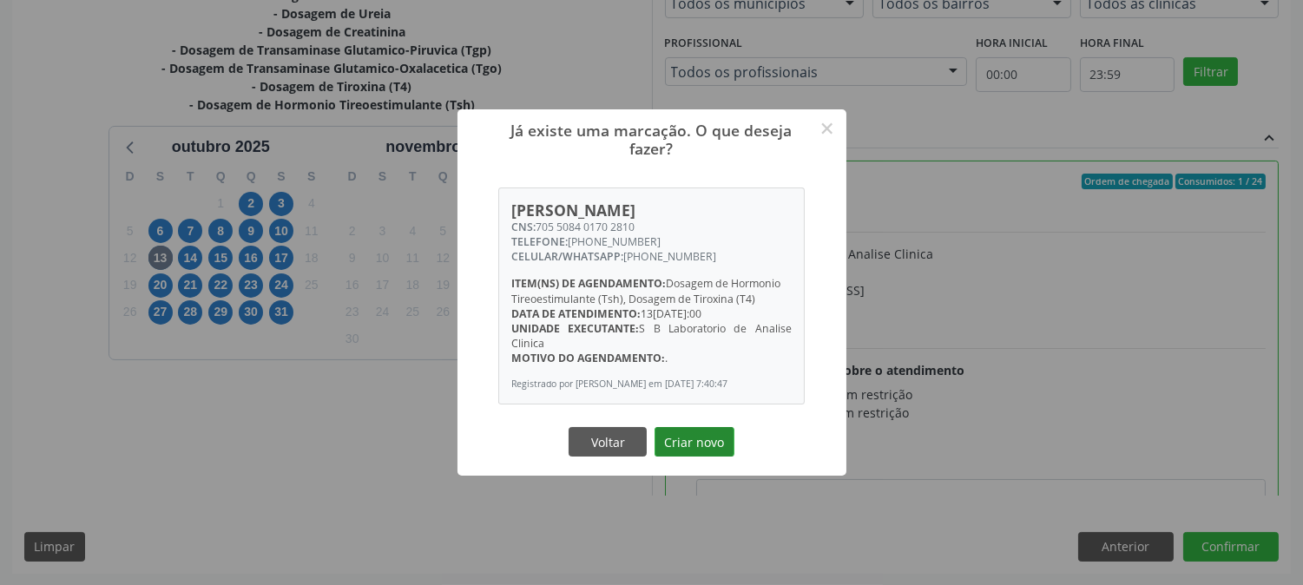
click at [694, 453] on button "Criar novo" at bounding box center [694, 442] width 80 height 30
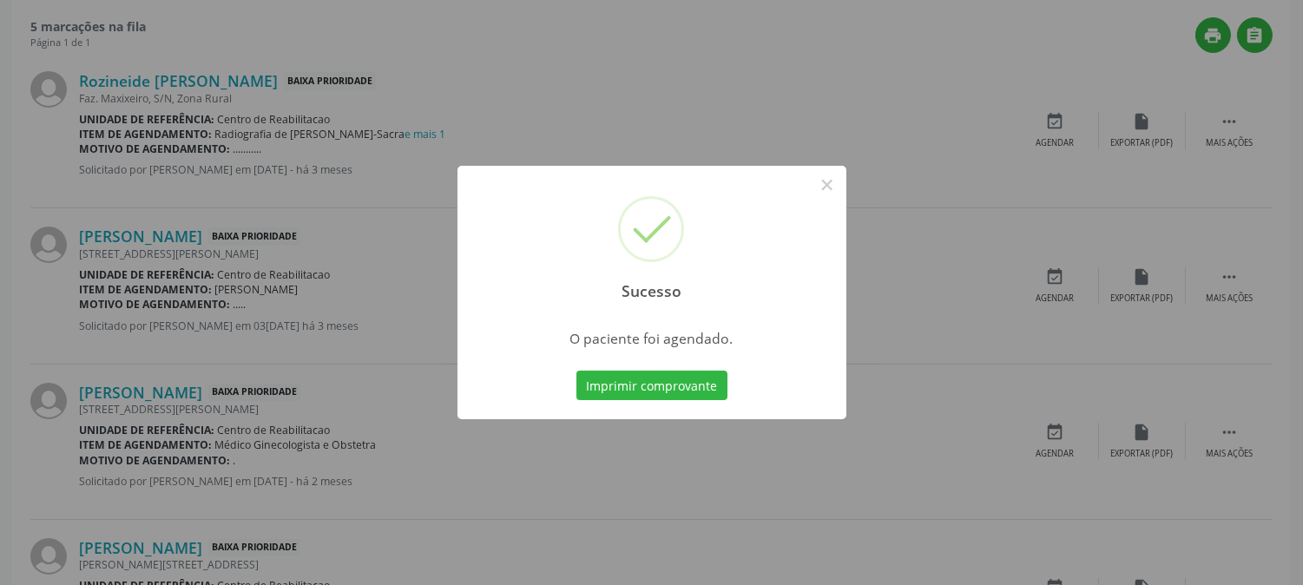
scroll to position [0, 0]
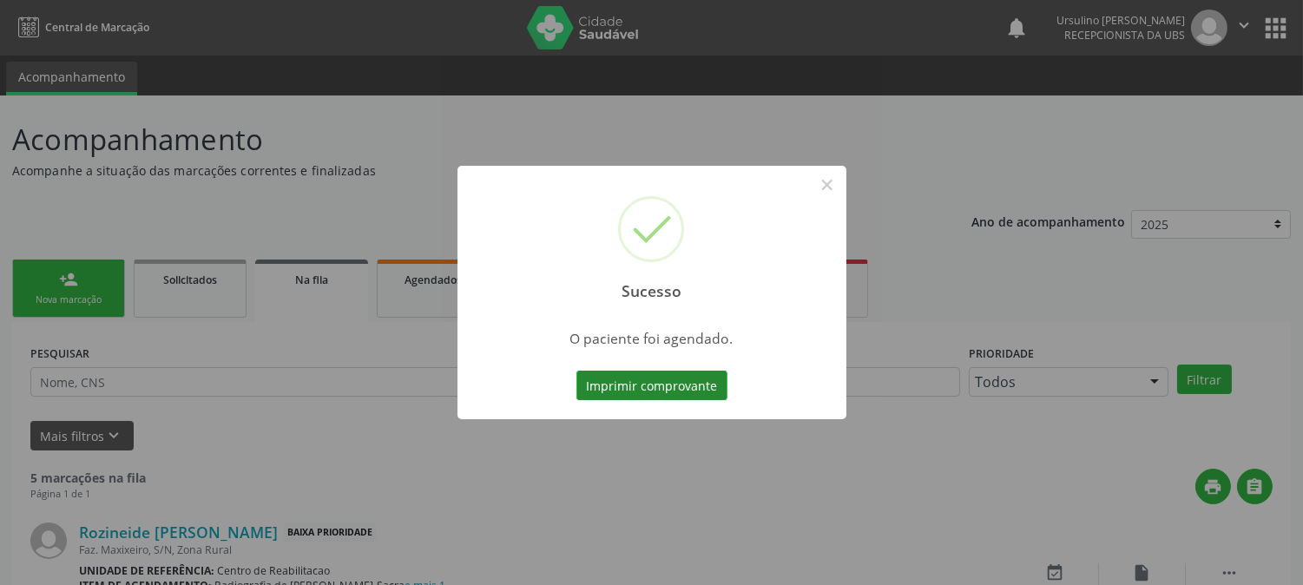
click at [661, 378] on button "Imprimir comprovante" at bounding box center [651, 386] width 151 height 30
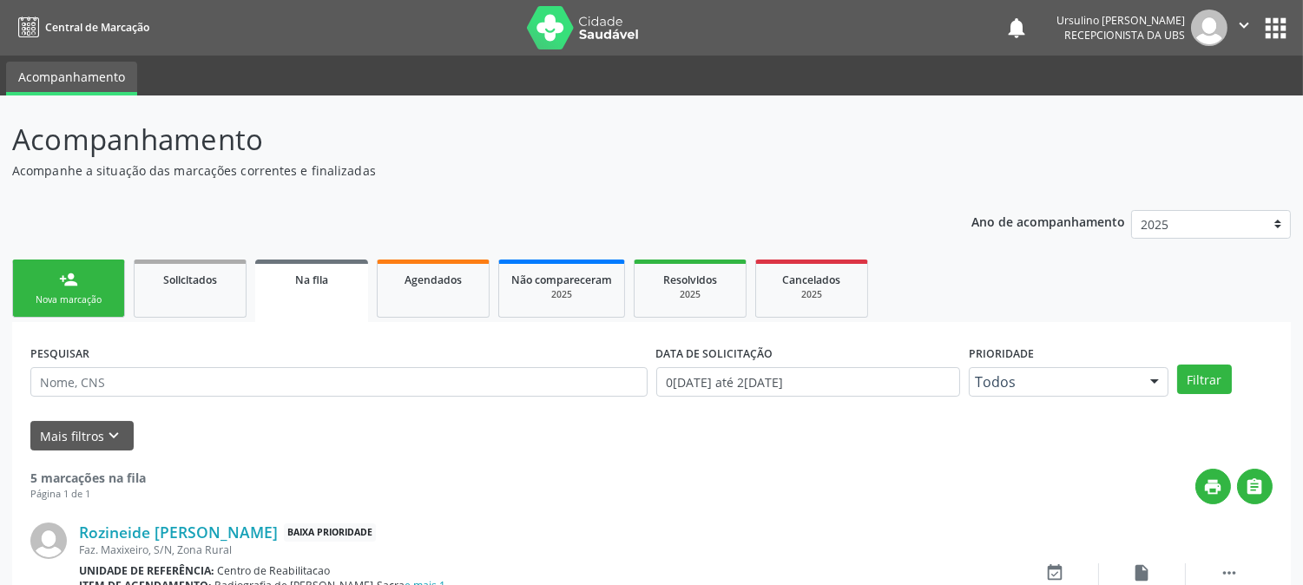
click at [63, 285] on div "person_add" at bounding box center [68, 279] width 19 height 19
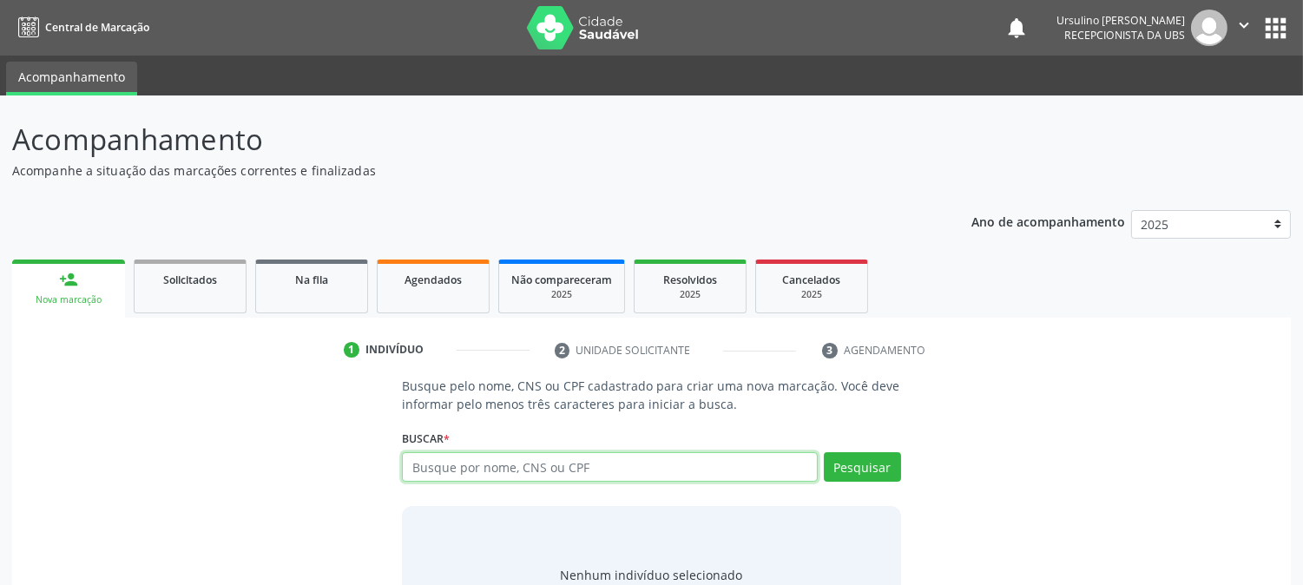
click at [445, 464] on input "text" at bounding box center [609, 467] width 415 height 30
type input "898004945550338"
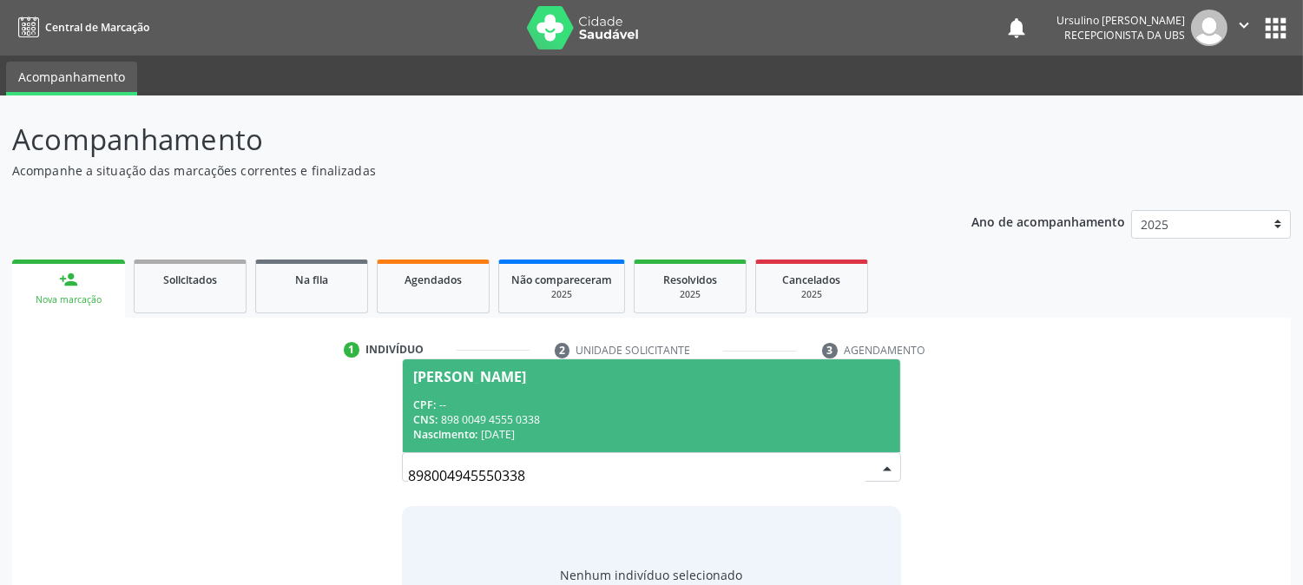
click at [554, 359] on span "Valdinezio Gabriel da Silva Lima CPF: -- CNS: 898 0049 4555 0338 Nascimento: 14…" at bounding box center [651, 405] width 496 height 93
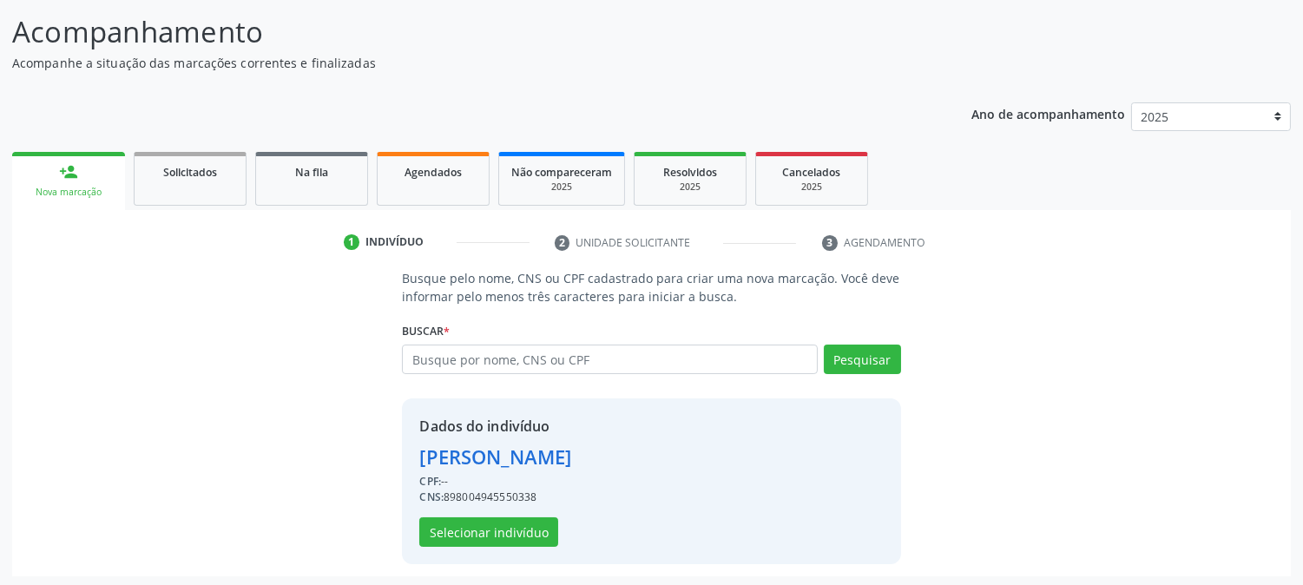
scroll to position [109, 0]
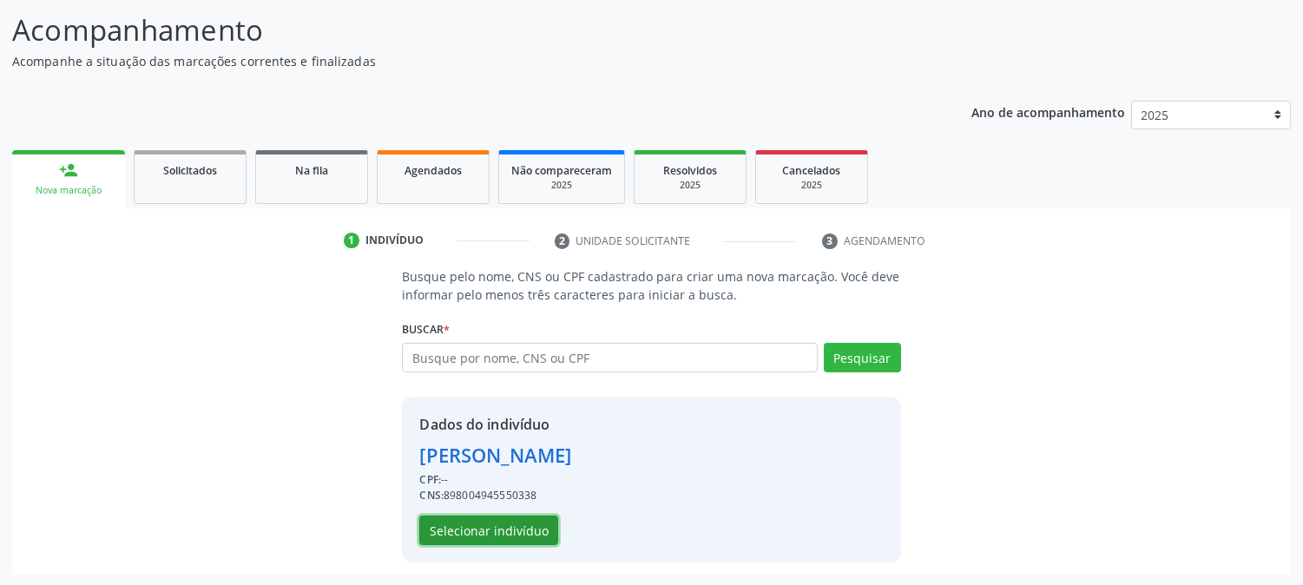
click at [482, 532] on button "Selecionar indivíduo" at bounding box center [488, 530] width 139 height 30
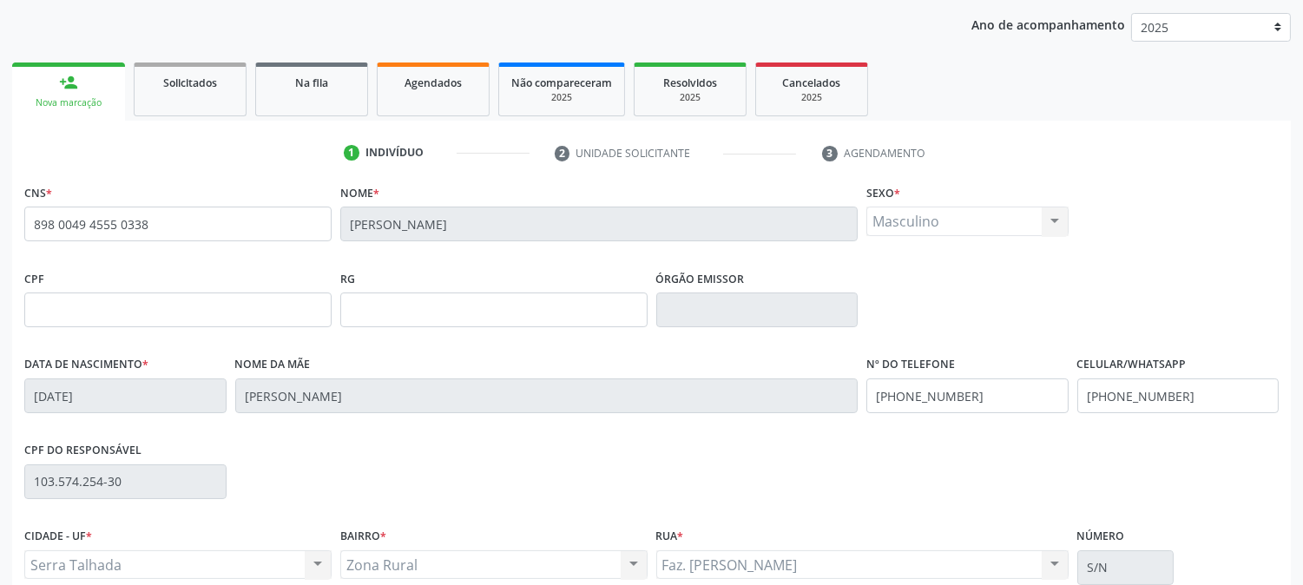
scroll to position [354, 0]
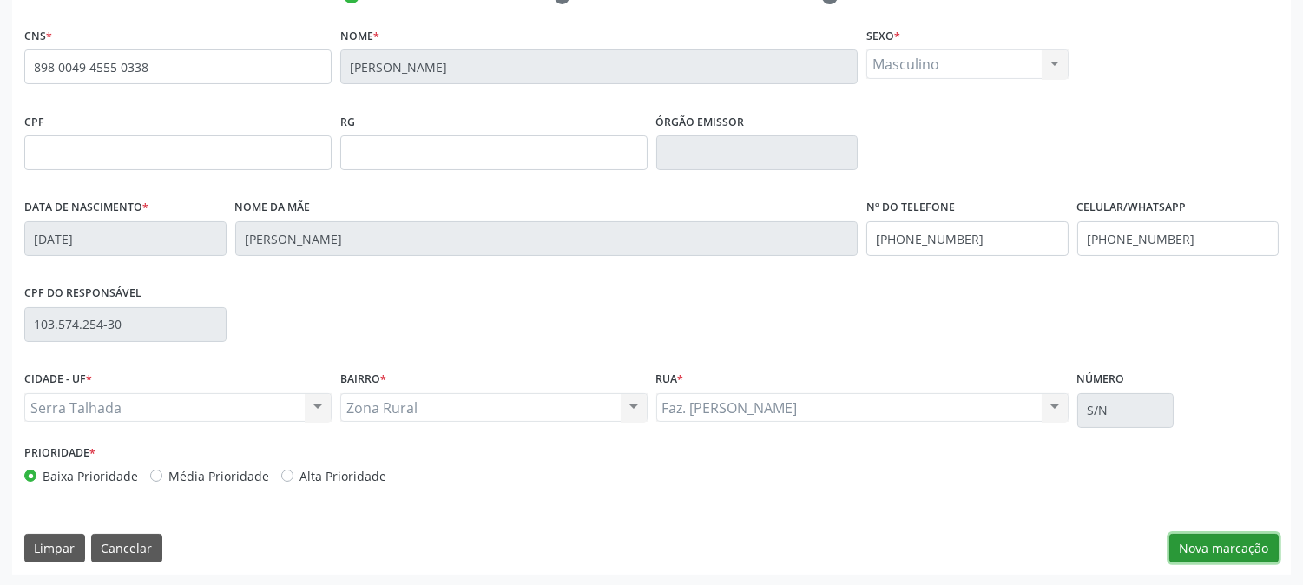
click at [1204, 538] on button "Nova marcação" at bounding box center [1223, 549] width 109 height 30
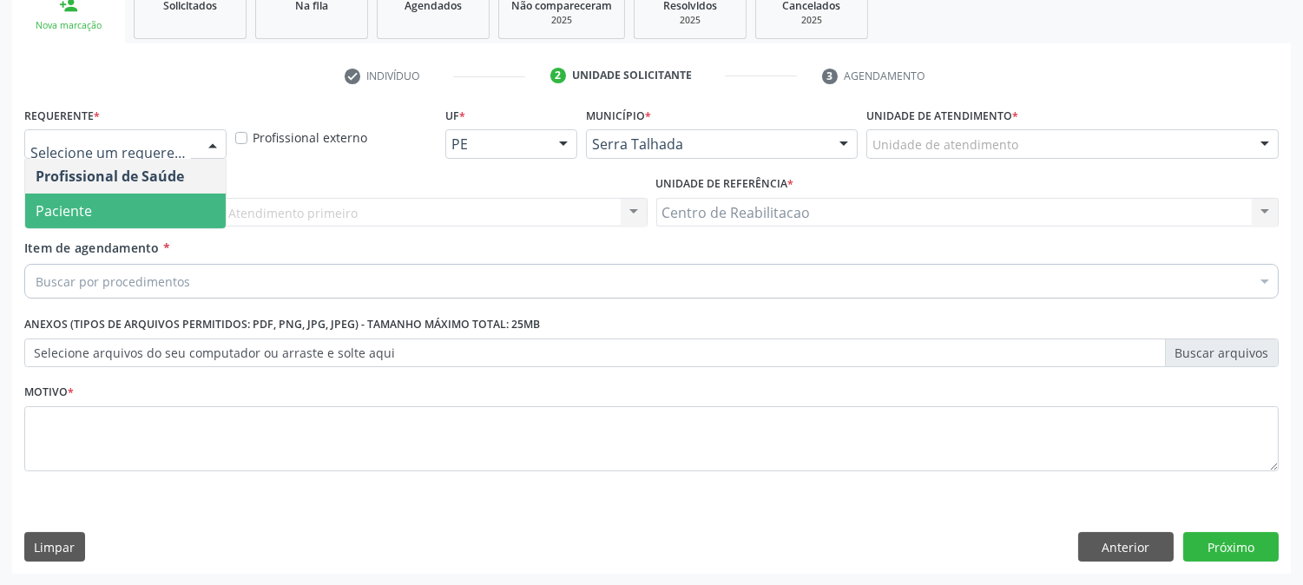
click at [130, 201] on span "Paciente" at bounding box center [125, 211] width 200 height 35
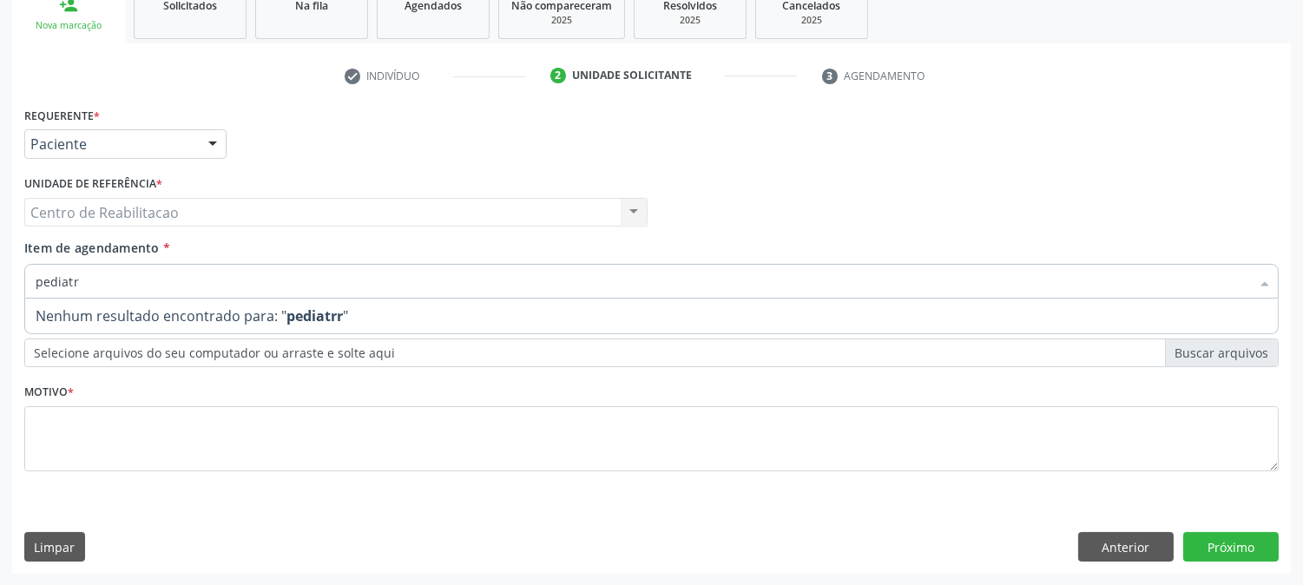
type input "pediatra"
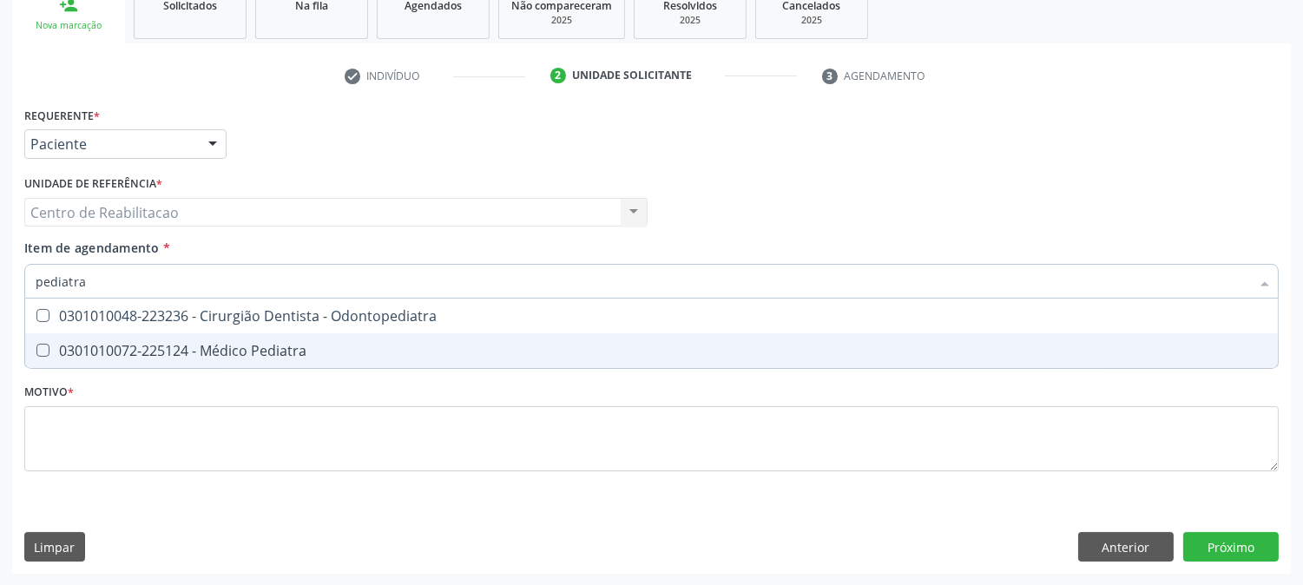
click at [264, 344] on div "0301010072-225124 - Médico Pediatra" at bounding box center [651, 351] width 1231 height 14
checkbox Pediatra "true"
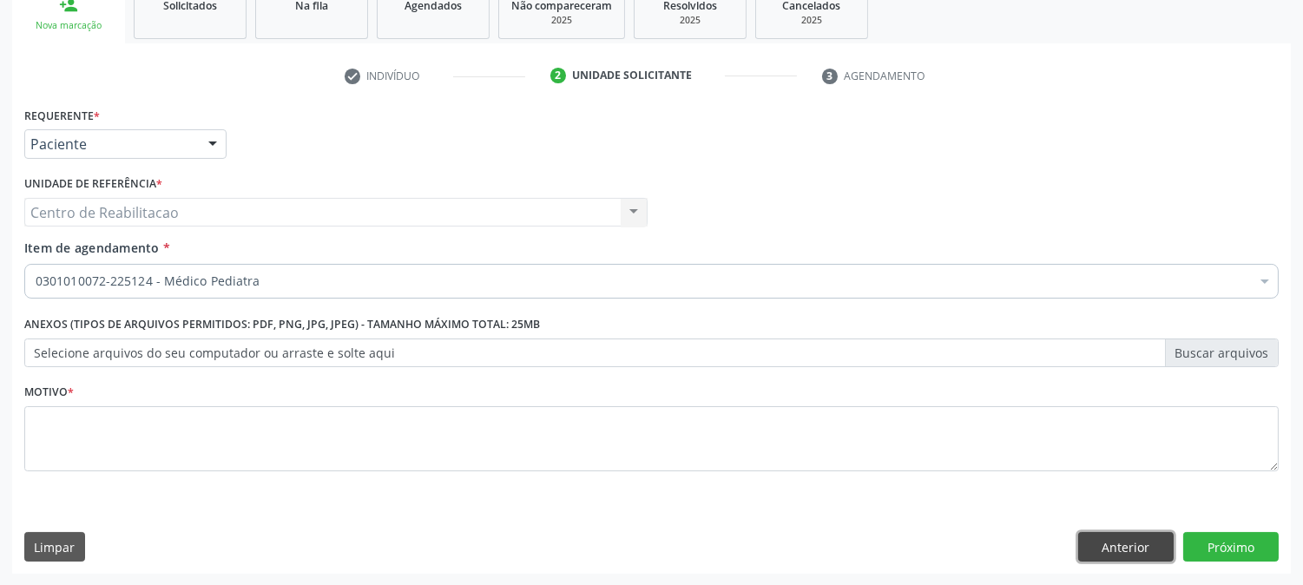
click button "Anterior" at bounding box center [1125, 547] width 95 height 30
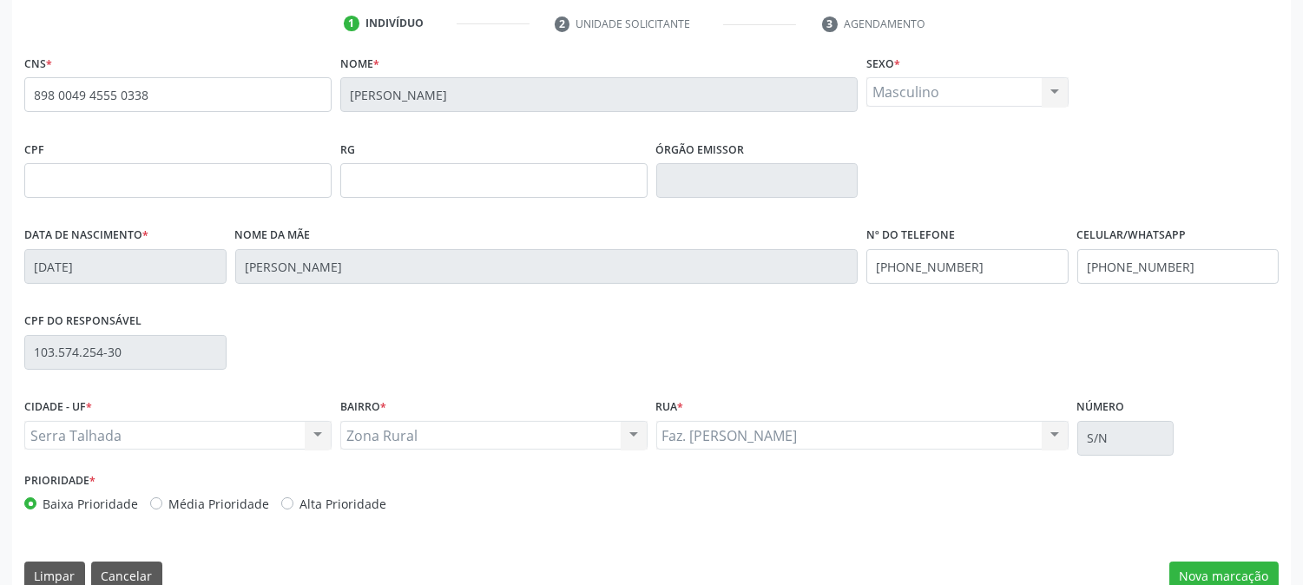
scroll to position [353, 0]
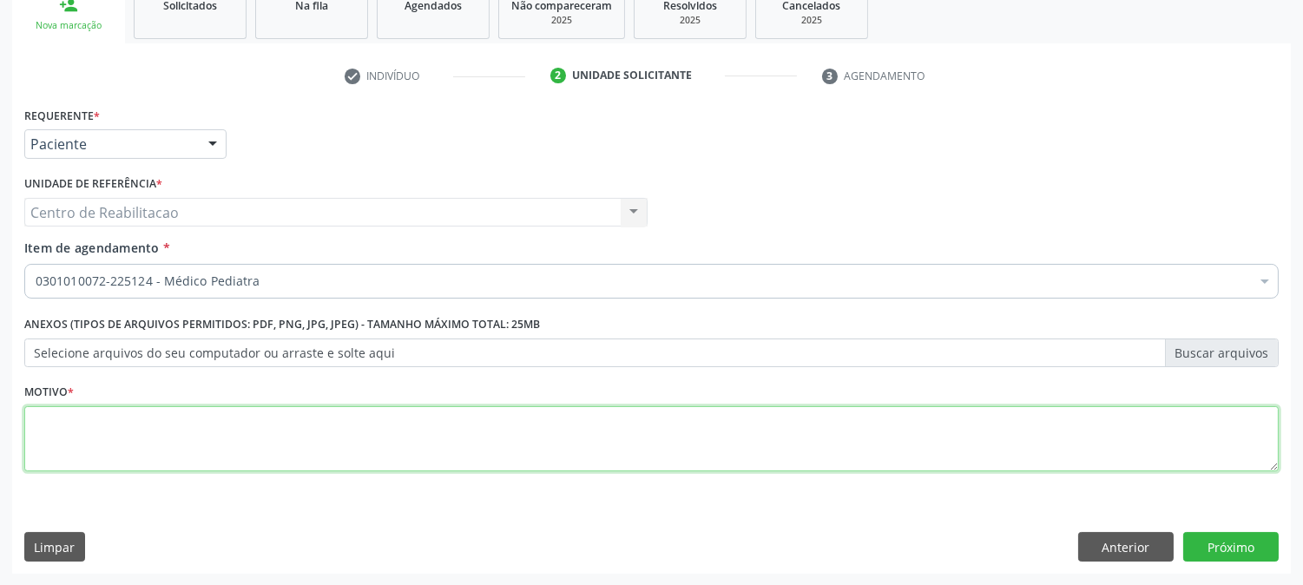
click at [167, 443] on textarea at bounding box center [651, 439] width 1254 height 66
type textarea "."
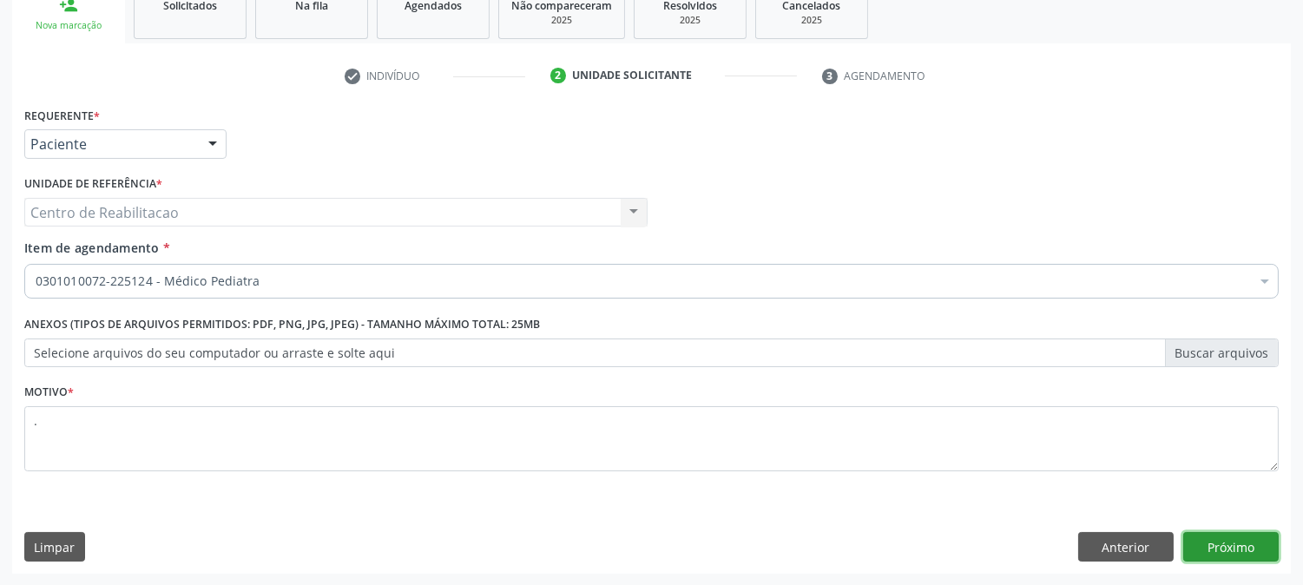
click at [1244, 549] on button "Próximo" at bounding box center [1230, 547] width 95 height 30
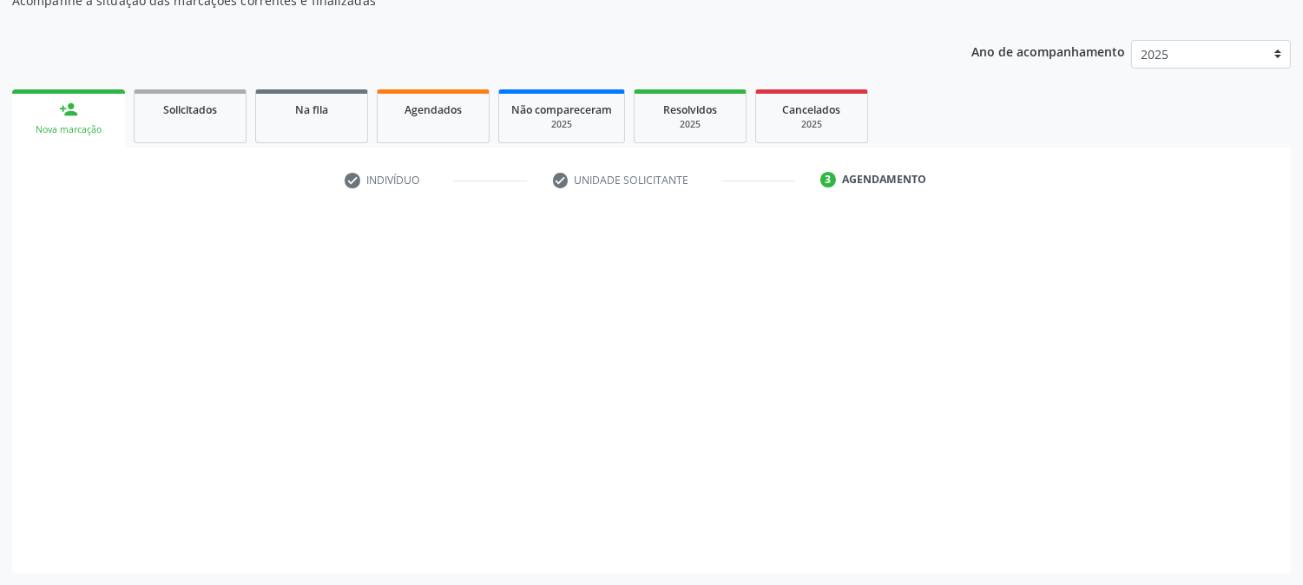
scroll to position [169, 0]
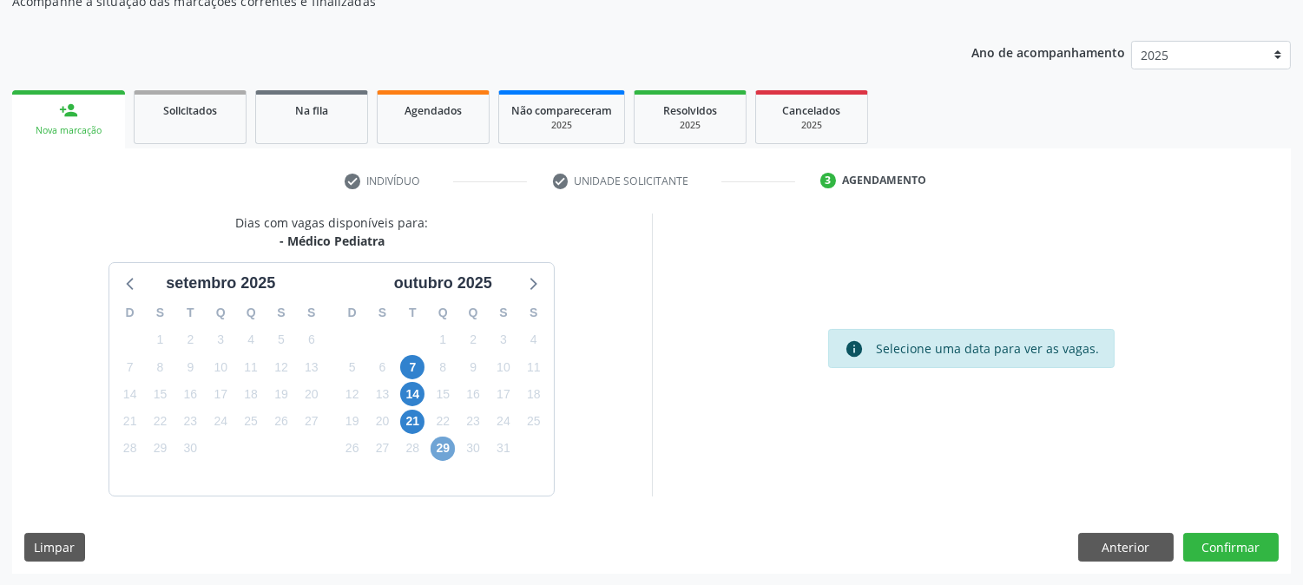
click at [446, 447] on span "29" at bounding box center [442, 448] width 24 height 24
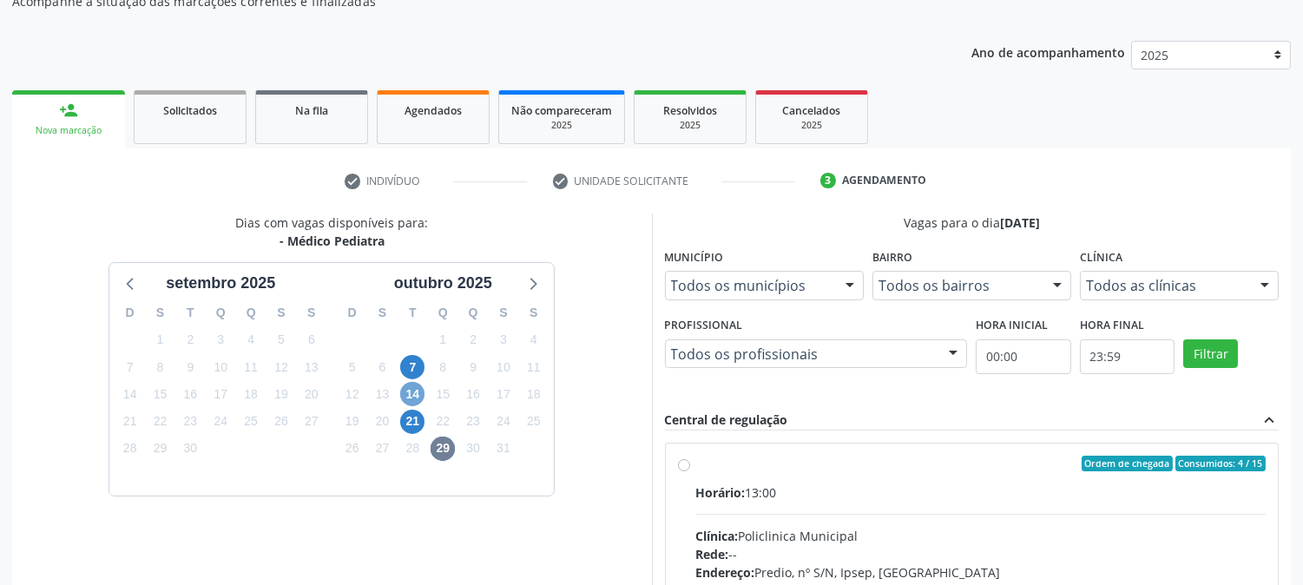
click at [410, 393] on span "14" at bounding box center [412, 394] width 24 height 24
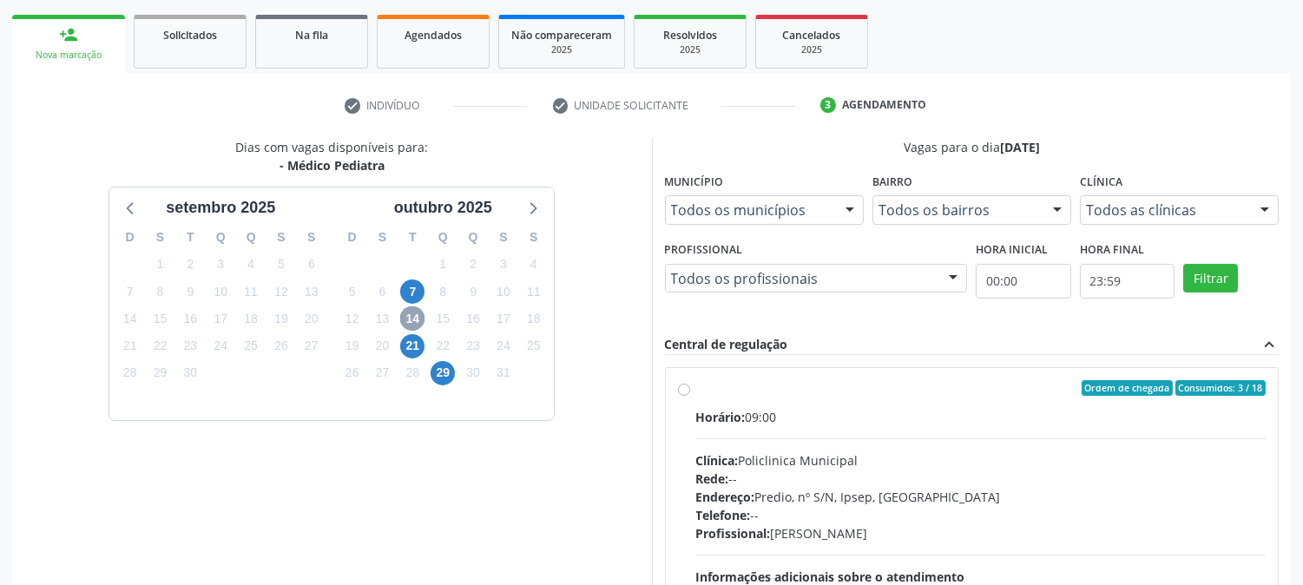
scroll to position [362, 0]
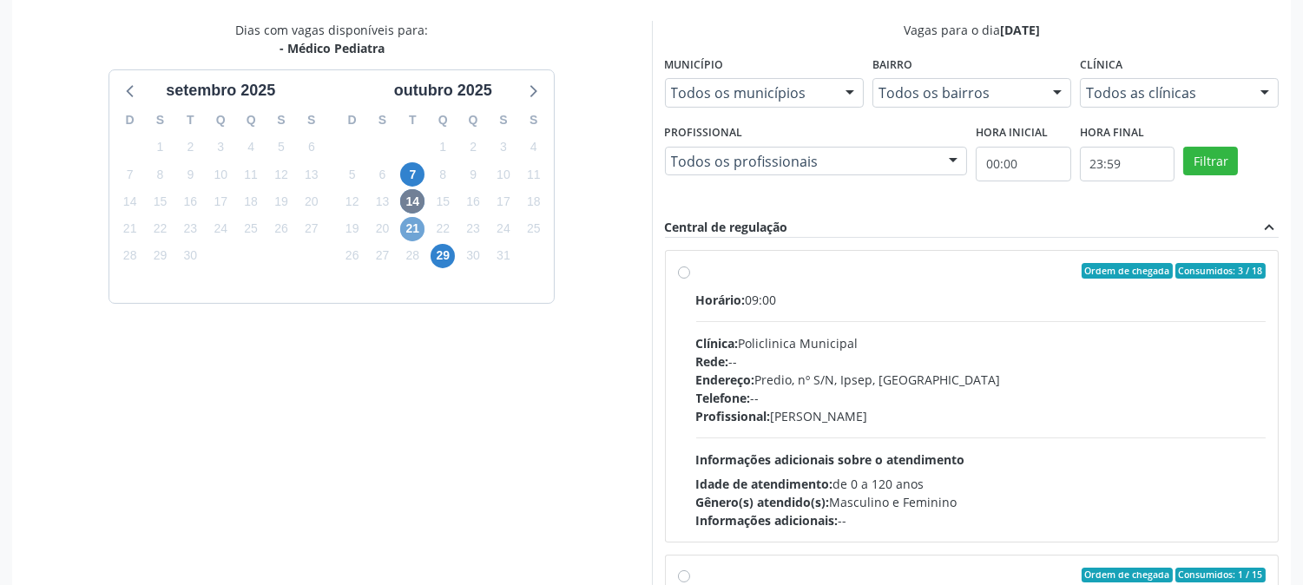
click at [408, 226] on span "21" at bounding box center [412, 229] width 24 height 24
click at [410, 171] on span "7" at bounding box center [412, 174] width 24 height 24
click at [448, 248] on span "29" at bounding box center [442, 256] width 24 height 24
click at [762, 279] on label "Ordem de chegada Consumidos: 4 / 15 Horário: 13:00 Clínica: Policlinica Municip…" at bounding box center [981, 396] width 570 height 266
click at [690, 279] on input "Ordem de chegada Consumidos: 4 / 15 Horário: 13:00 Clínica: Policlinica Municip…" at bounding box center [684, 271] width 12 height 16
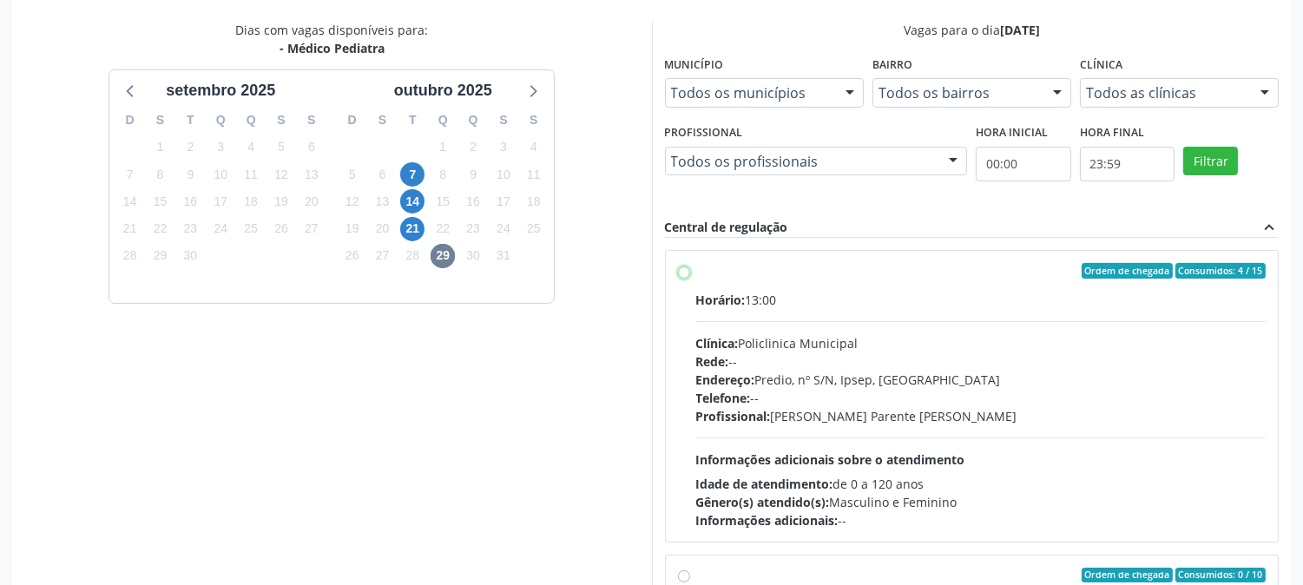
radio input "true"
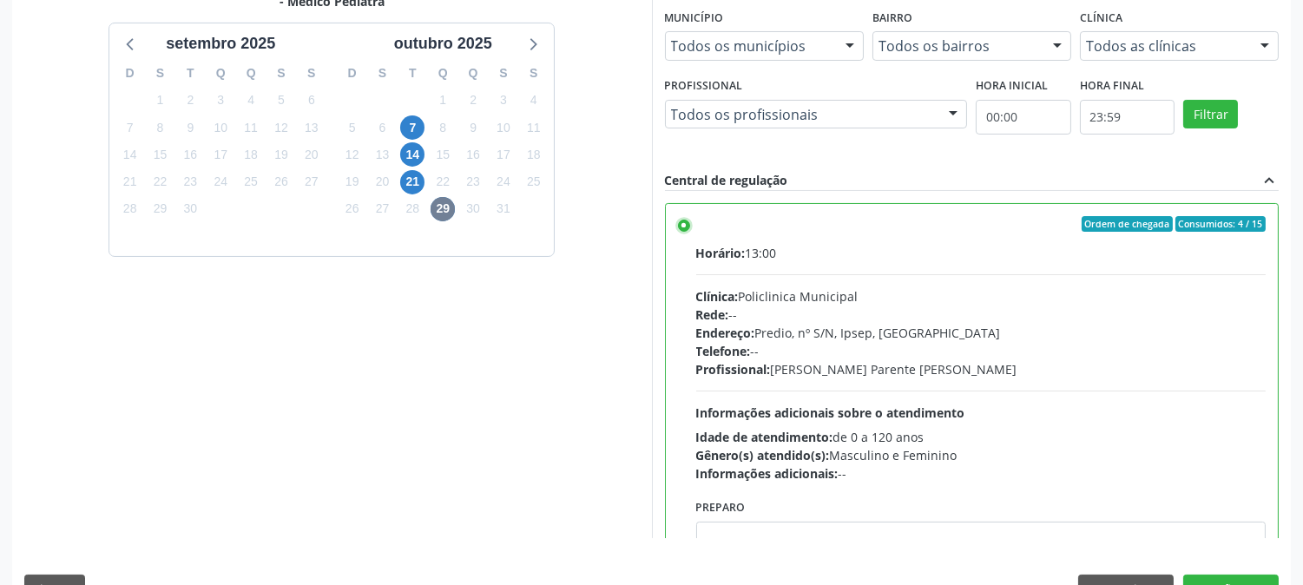
scroll to position [451, 0]
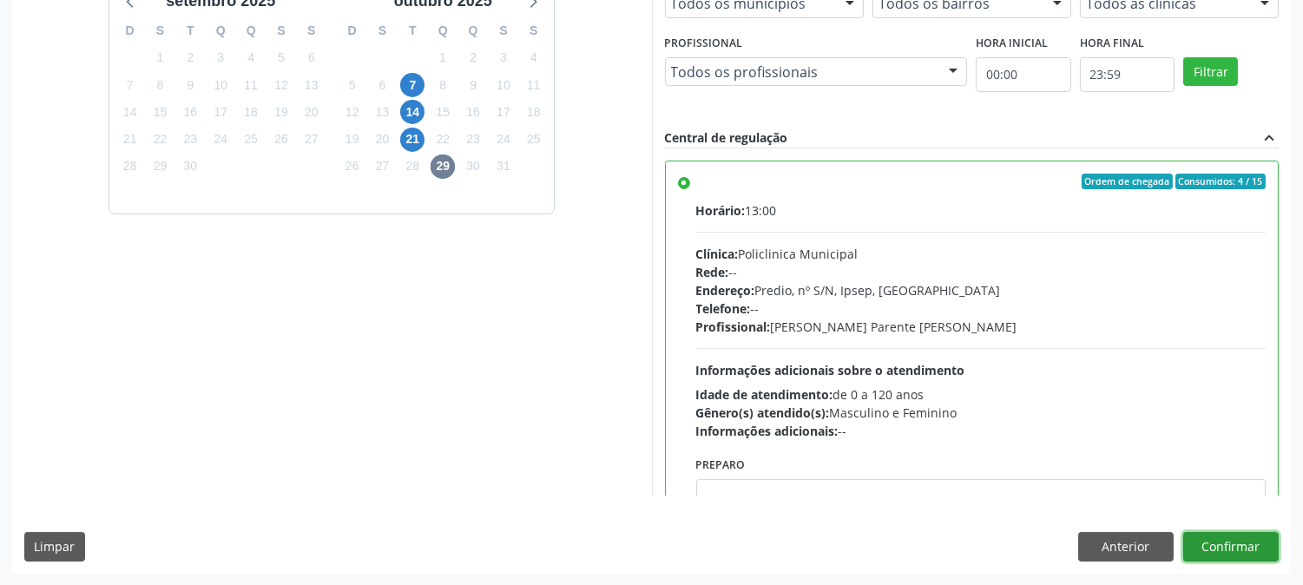
click at [1227, 535] on button "Confirmar" at bounding box center [1230, 547] width 95 height 30
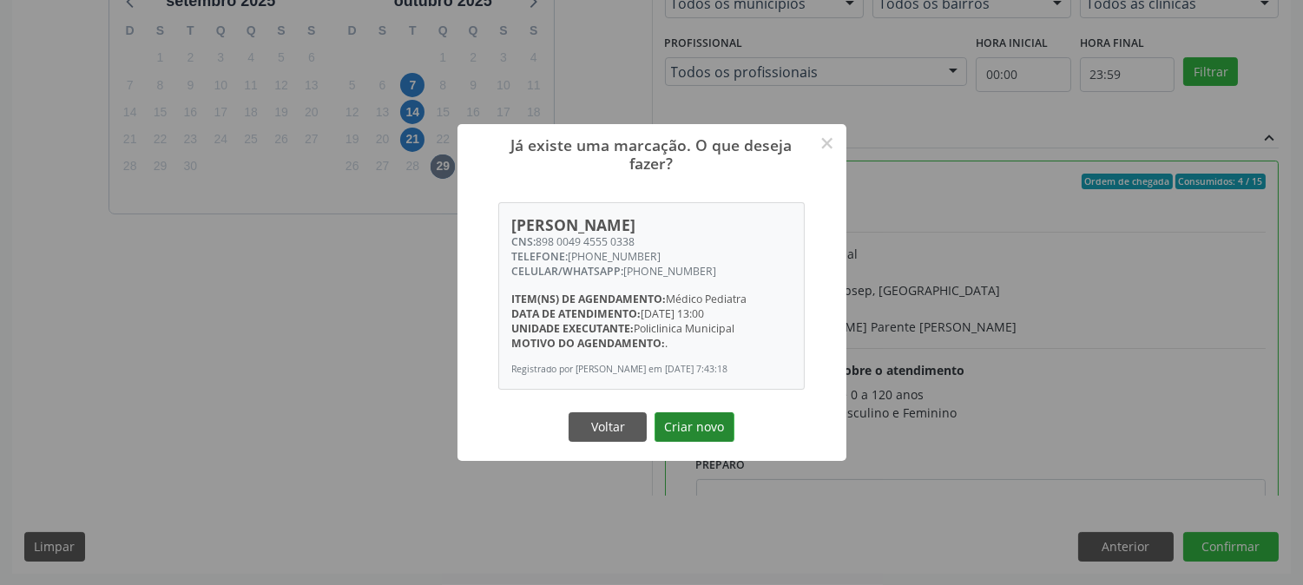
click at [689, 435] on button "Criar novo" at bounding box center [694, 427] width 80 height 30
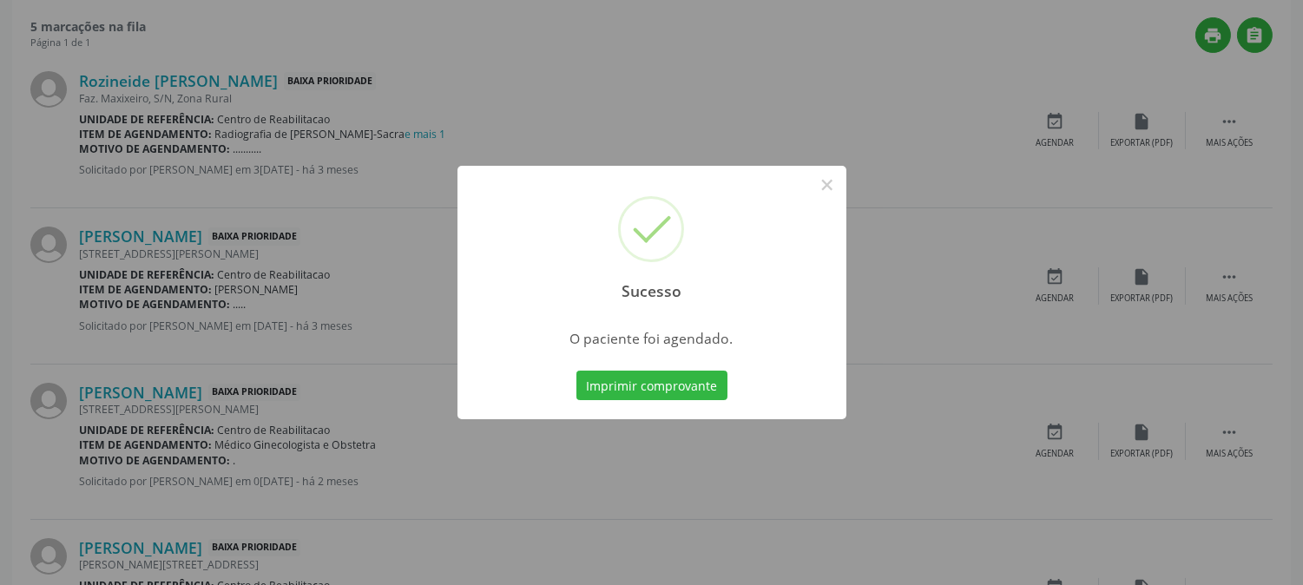
scroll to position [0, 0]
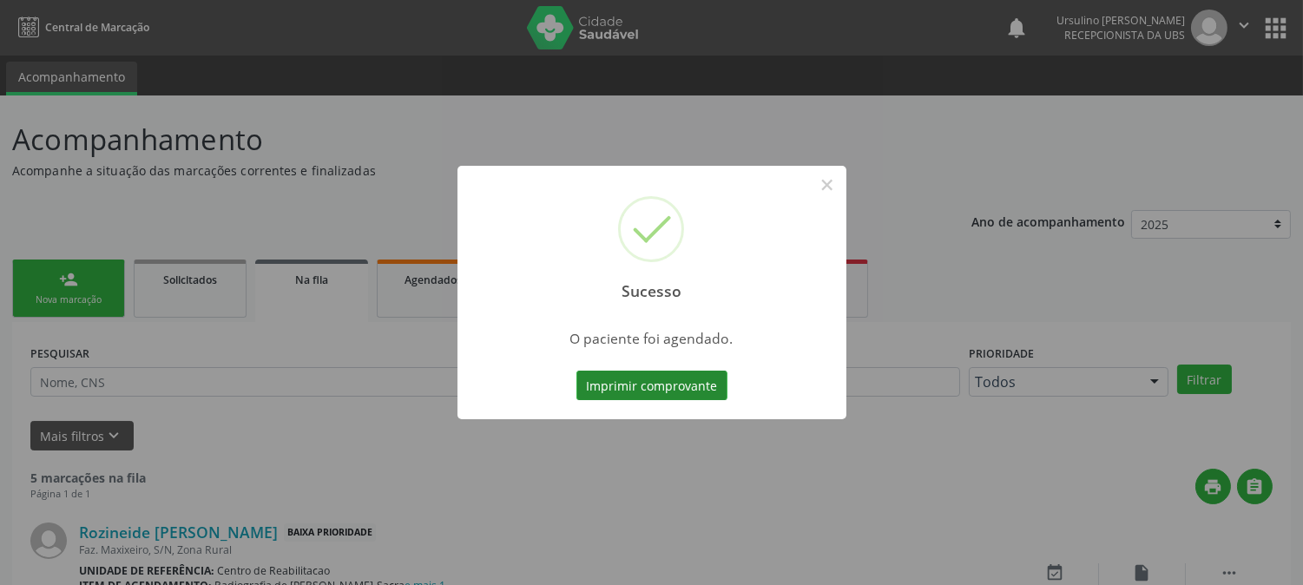
click at [673, 385] on button "Imprimir comprovante" at bounding box center [651, 386] width 151 height 30
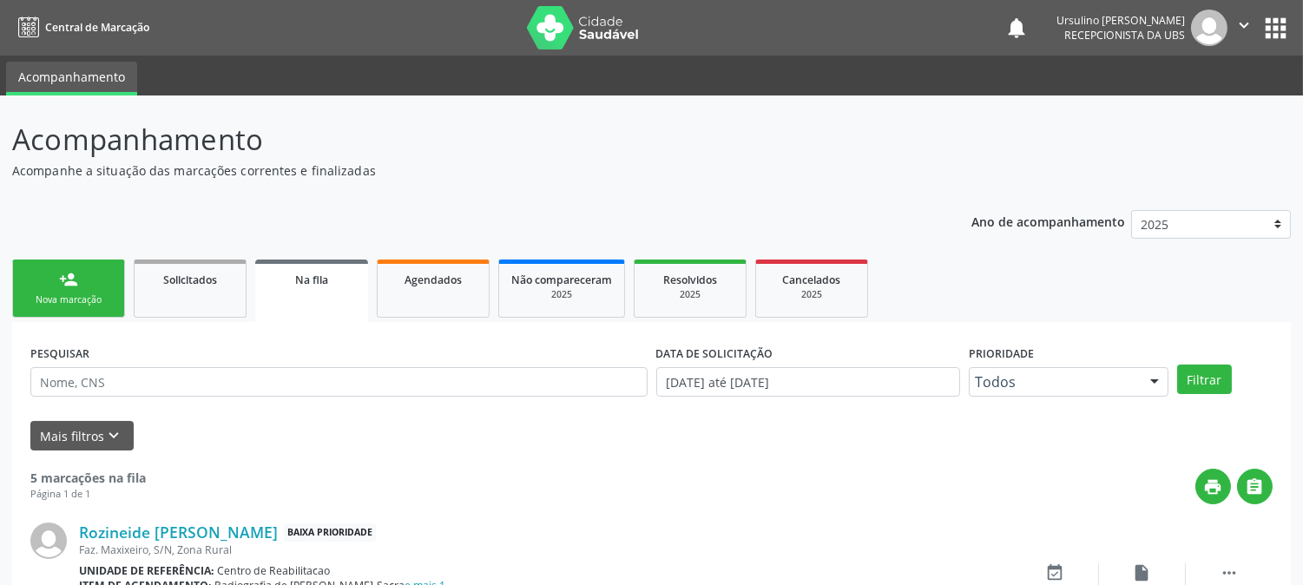
click at [74, 285] on link "person_add Nova marcação" at bounding box center [68, 288] width 113 height 58
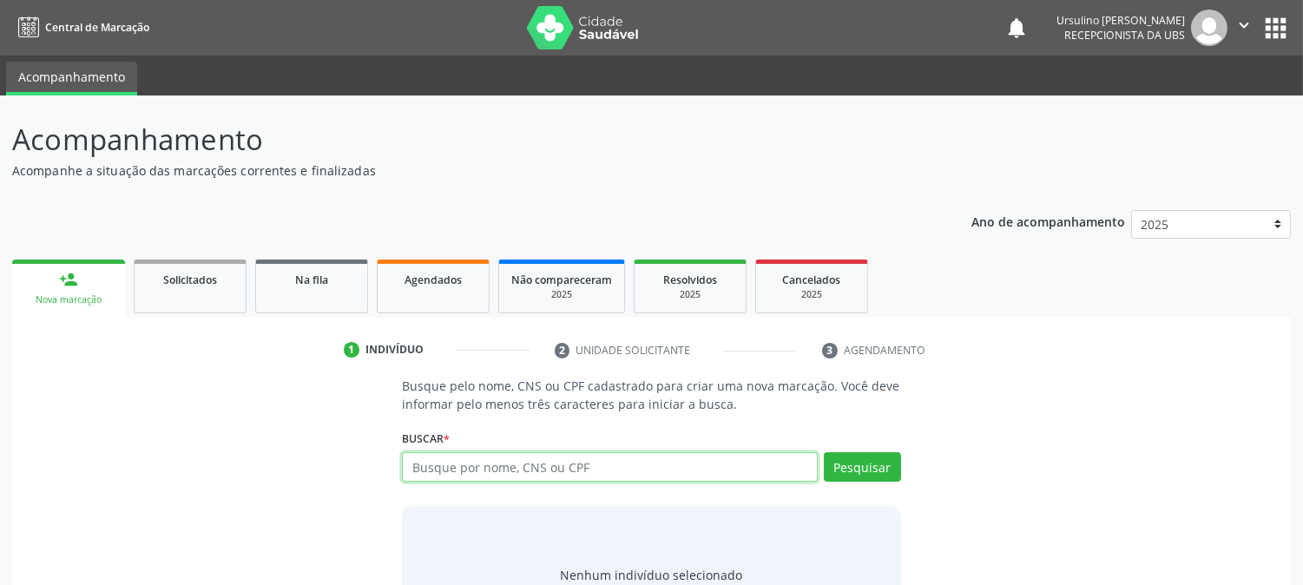
click at [503, 457] on input "text" at bounding box center [609, 467] width 415 height 30
type input "7009089"
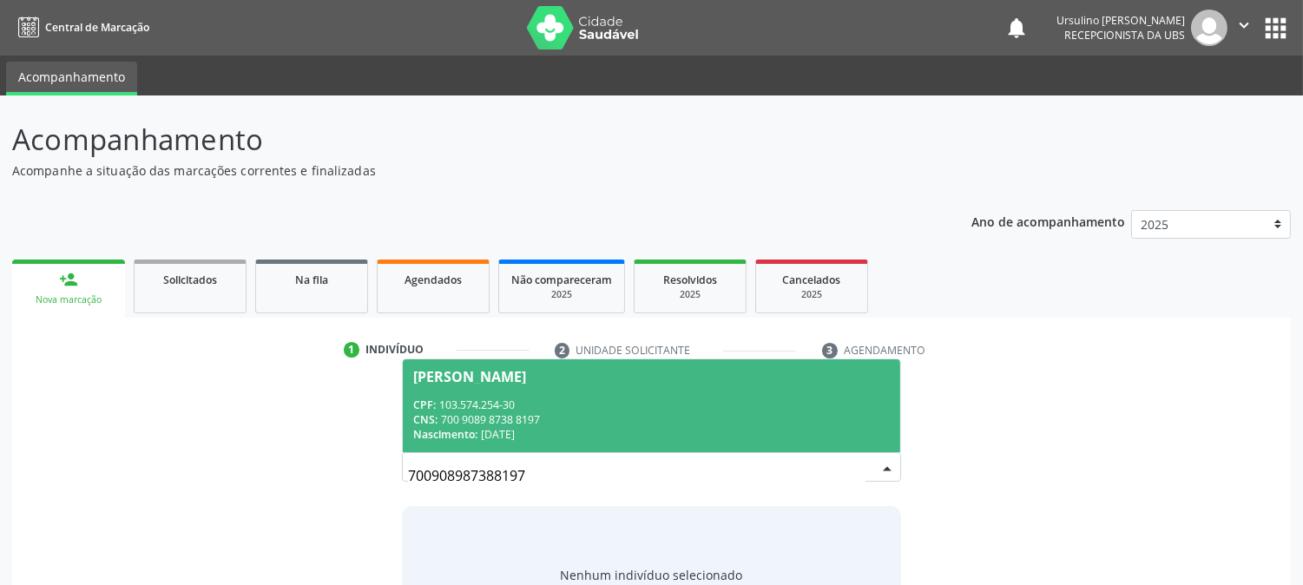
click at [556, 390] on span "Maria de Fatima Cordeiro de Lima CPF: 103.574.254-30 CNS: 700 9089 8738 8197 Na…" at bounding box center [651, 405] width 496 height 93
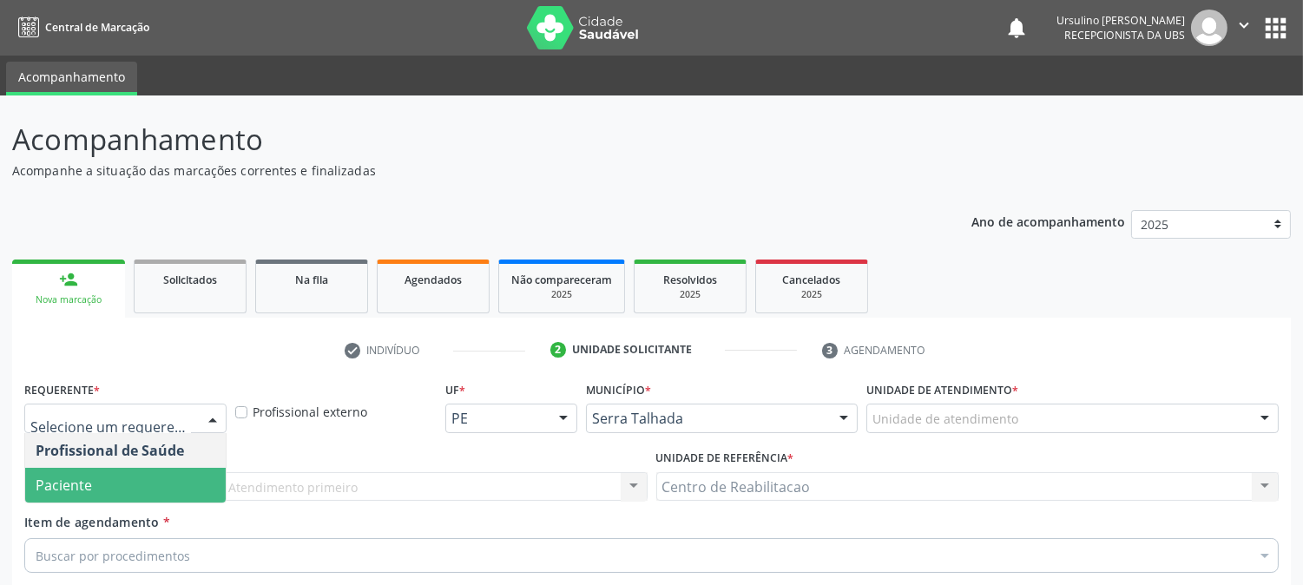
click at [107, 468] on span "Paciente" at bounding box center [125, 485] width 200 height 35
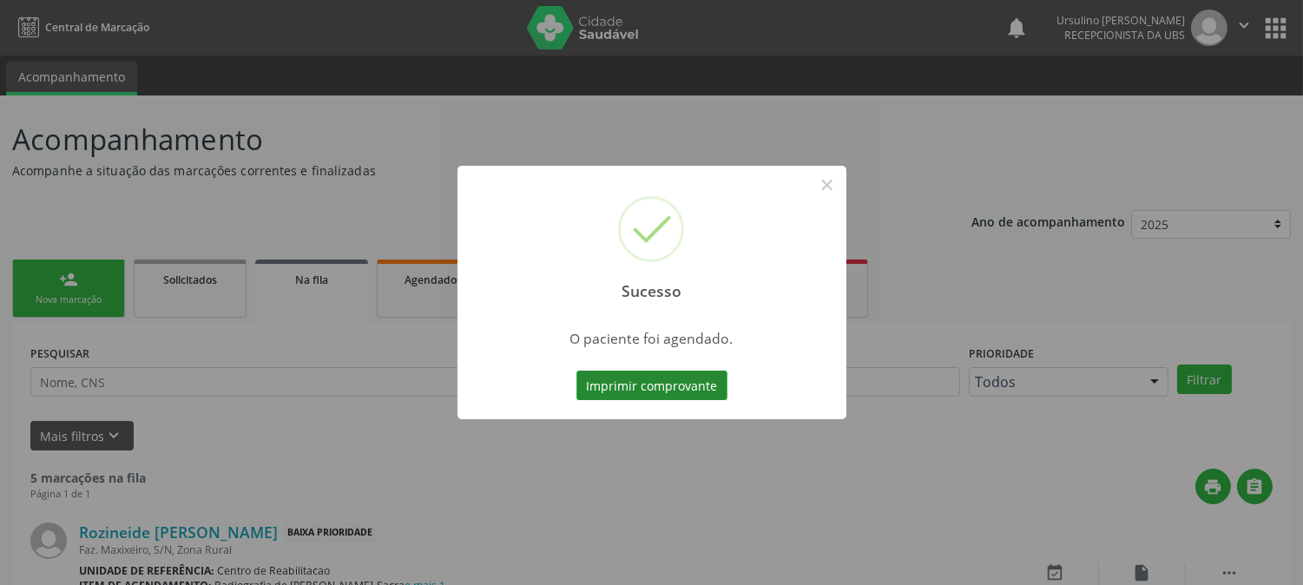
click at [646, 378] on button "Imprimir comprovante" at bounding box center [651, 386] width 151 height 30
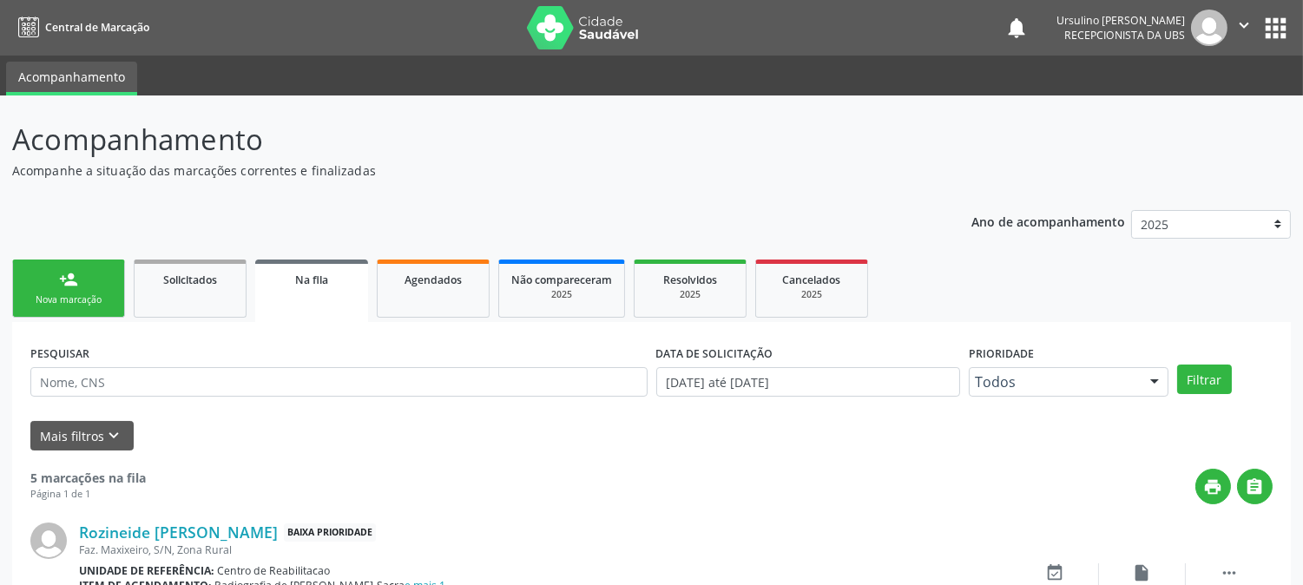
click at [68, 299] on div "Nova marcação" at bounding box center [68, 299] width 87 height 13
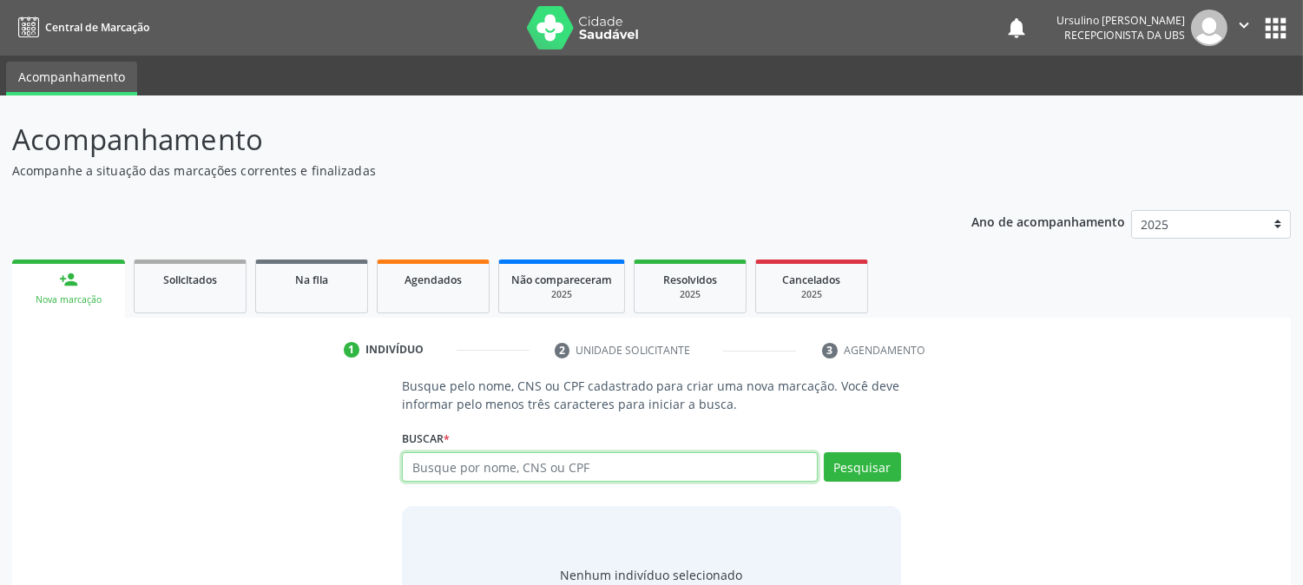
click at [575, 461] on input "text" at bounding box center [609, 467] width 415 height 30
type input "700000432033801"
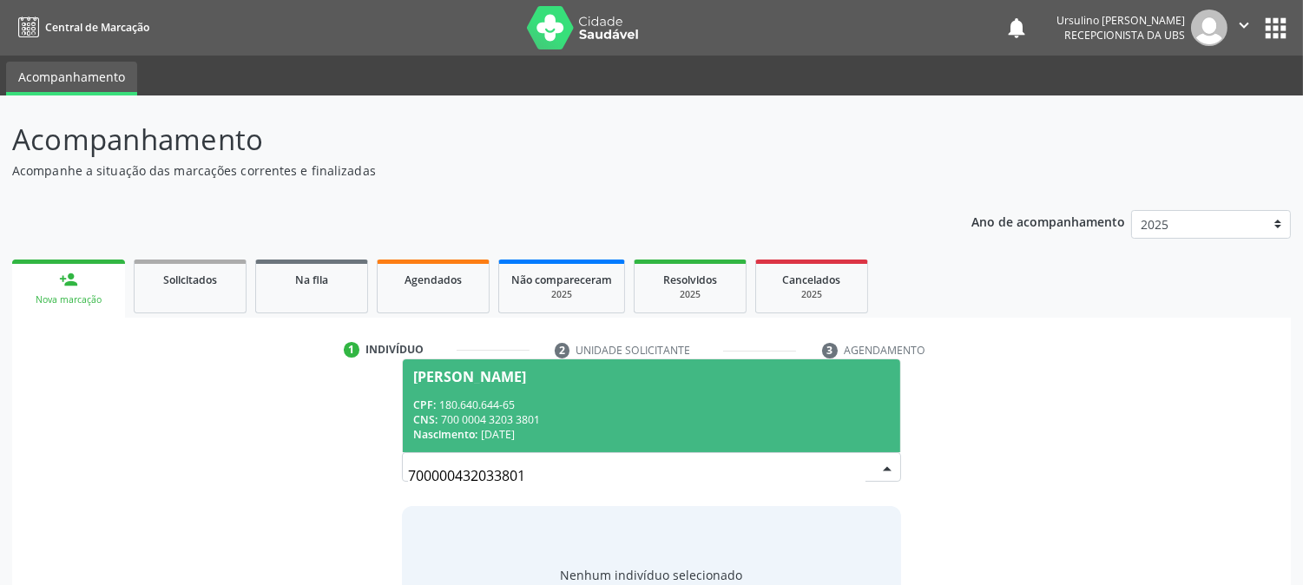
click at [686, 404] on div "CPF: 180.640.644-65" at bounding box center [651, 404] width 476 height 15
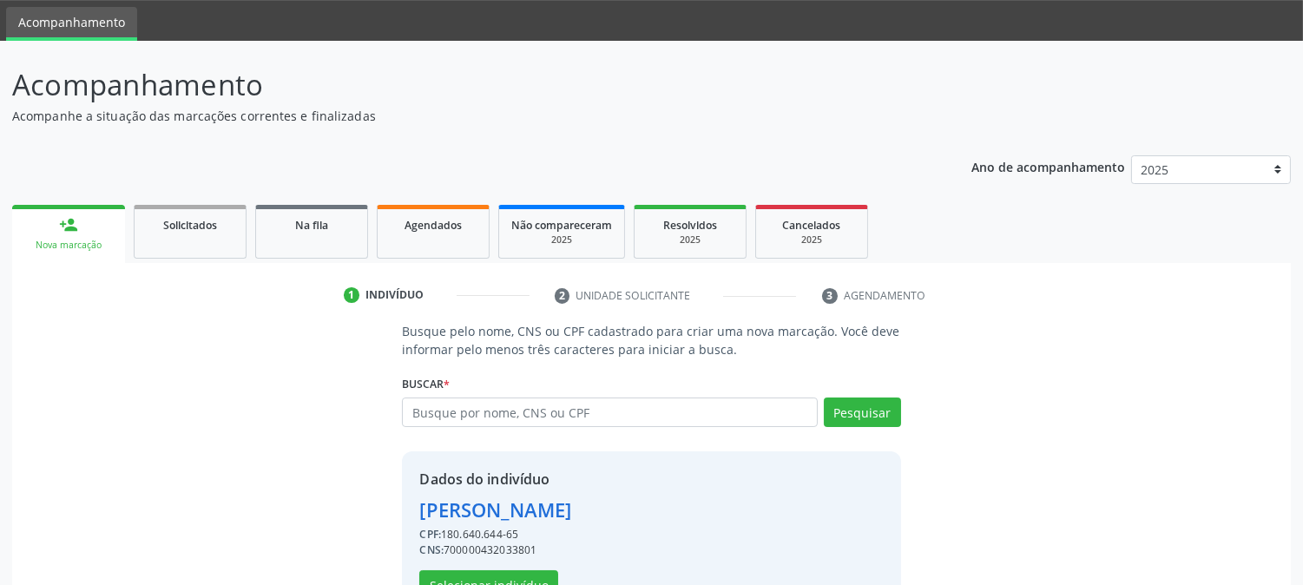
scroll to position [109, 0]
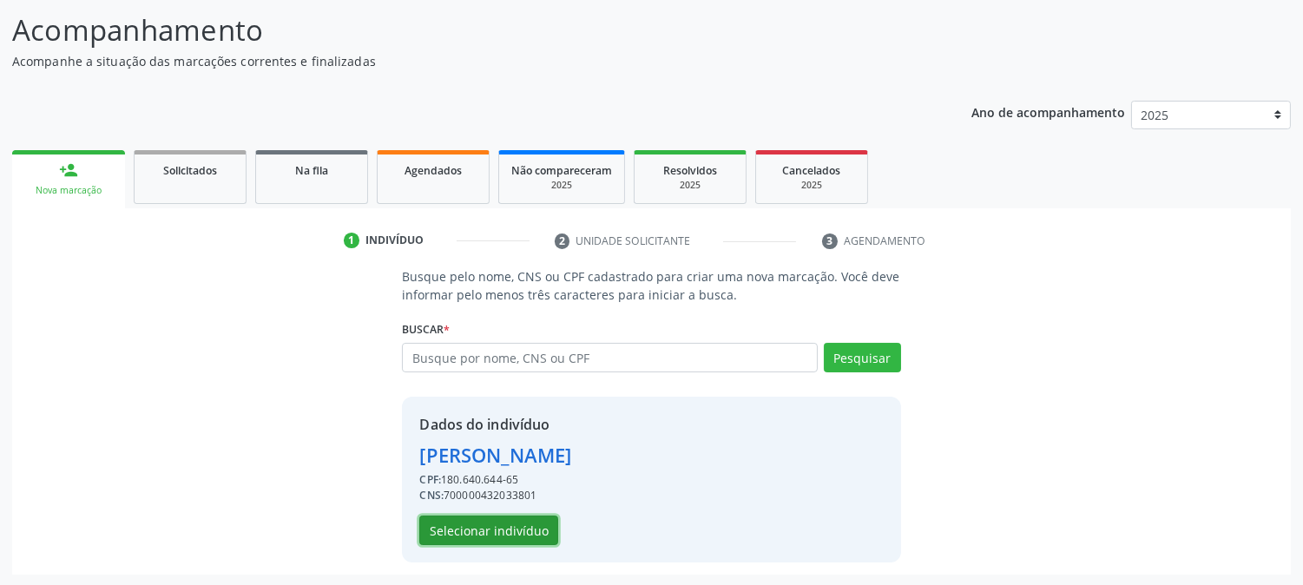
click at [509, 517] on button "Selecionar indivíduo" at bounding box center [488, 530] width 139 height 30
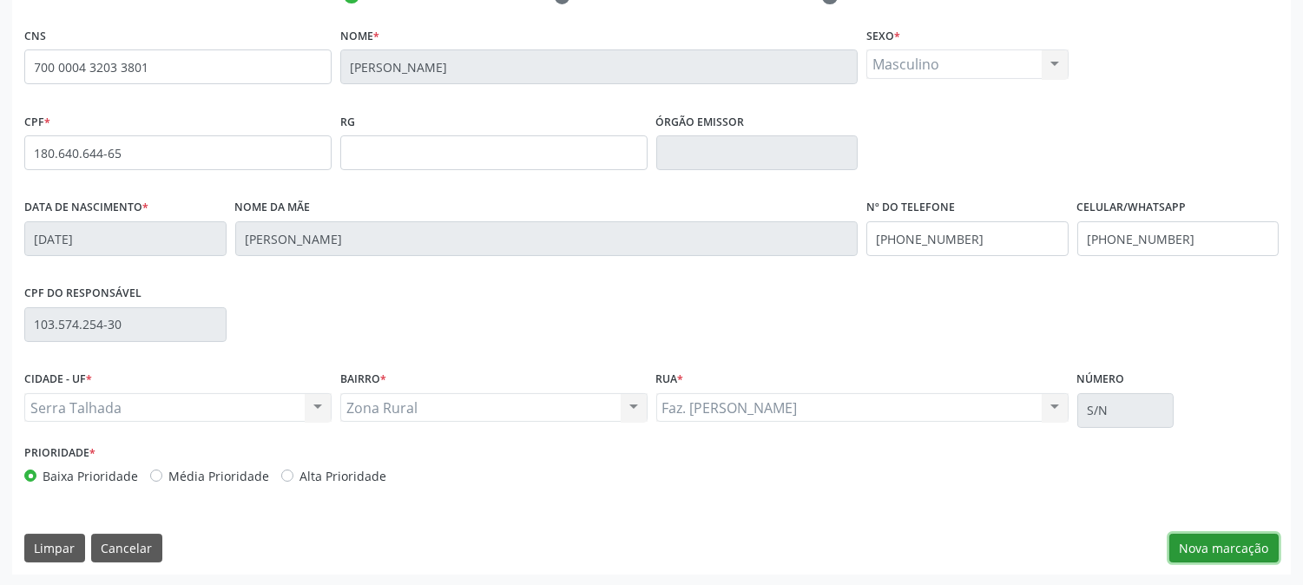
click at [1204, 535] on button "Nova marcação" at bounding box center [1223, 549] width 109 height 30
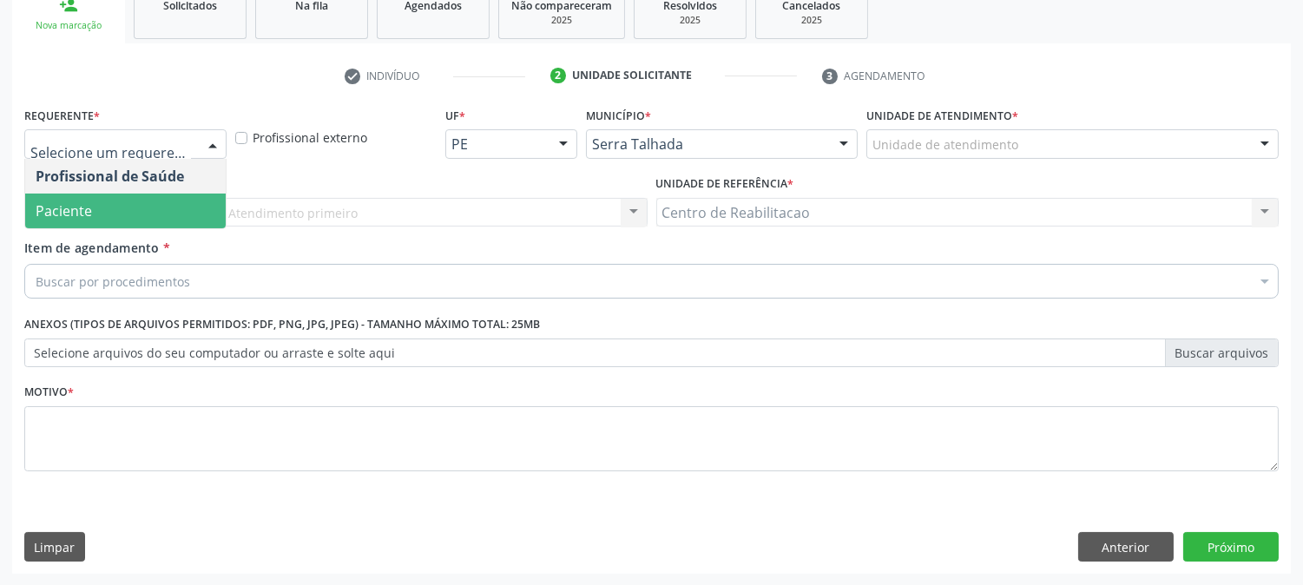
click at [122, 222] on span "Paciente" at bounding box center [125, 211] width 200 height 35
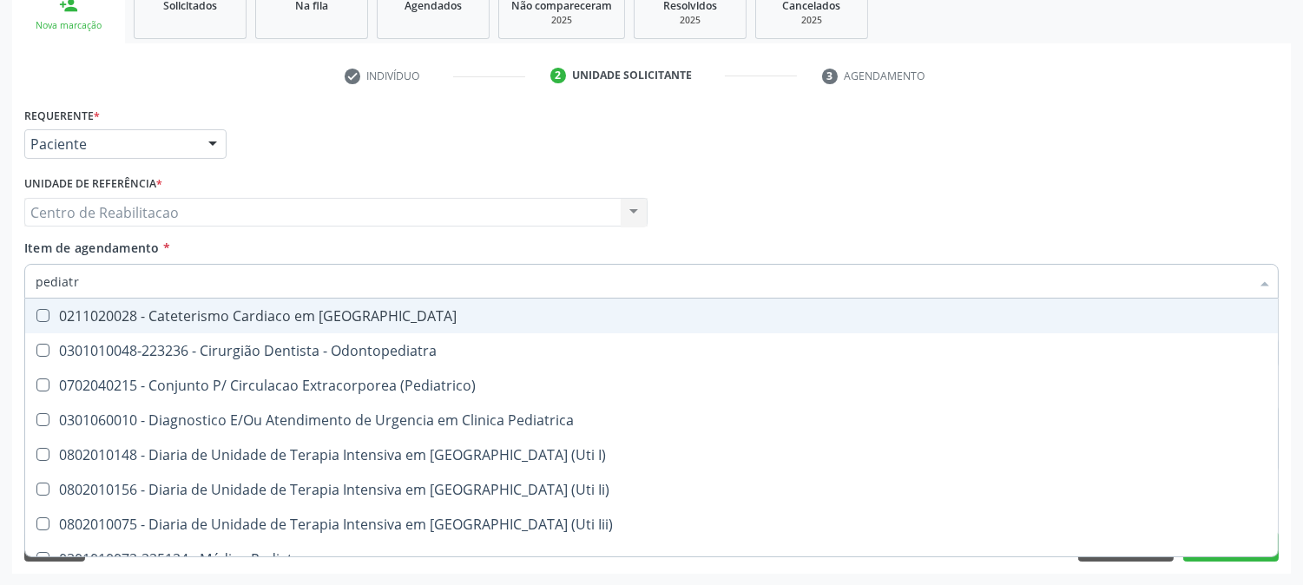
type input "pediatra"
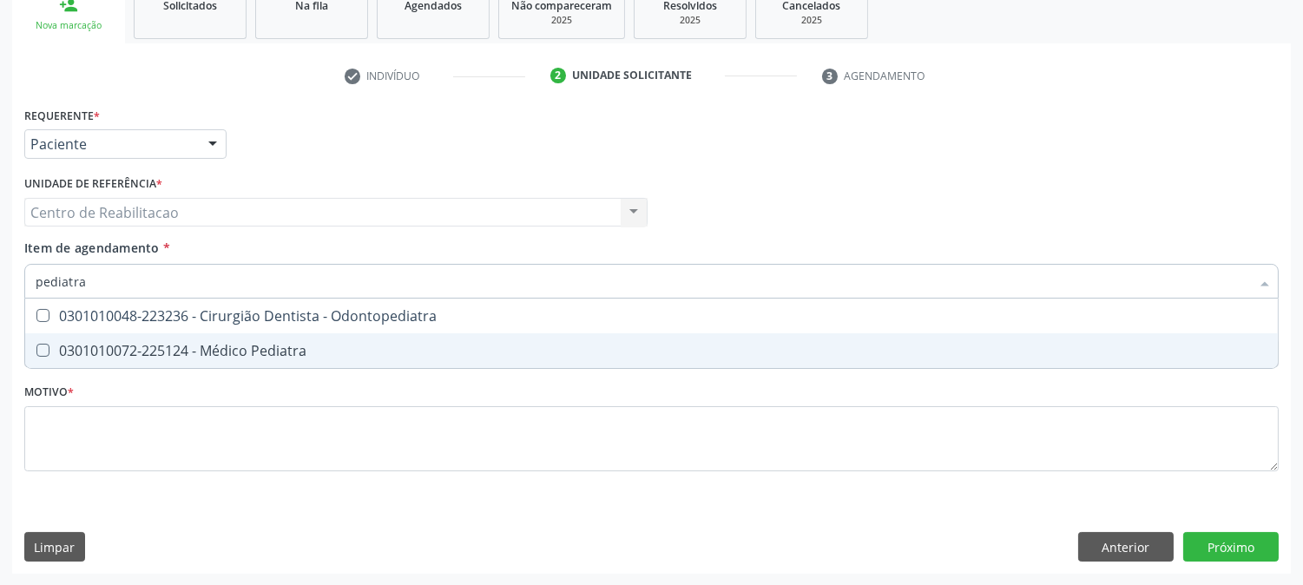
click at [293, 348] on div "0301010072-225124 - Médico Pediatra" at bounding box center [651, 351] width 1231 height 14
checkbox Pediatra "true"
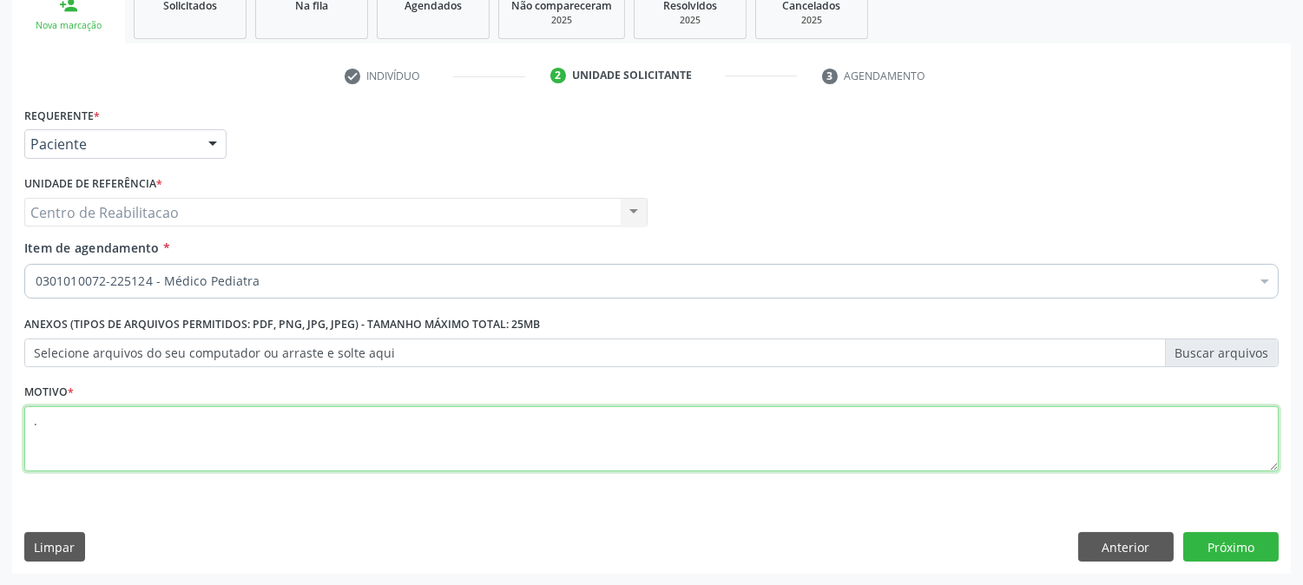
type textarea "."
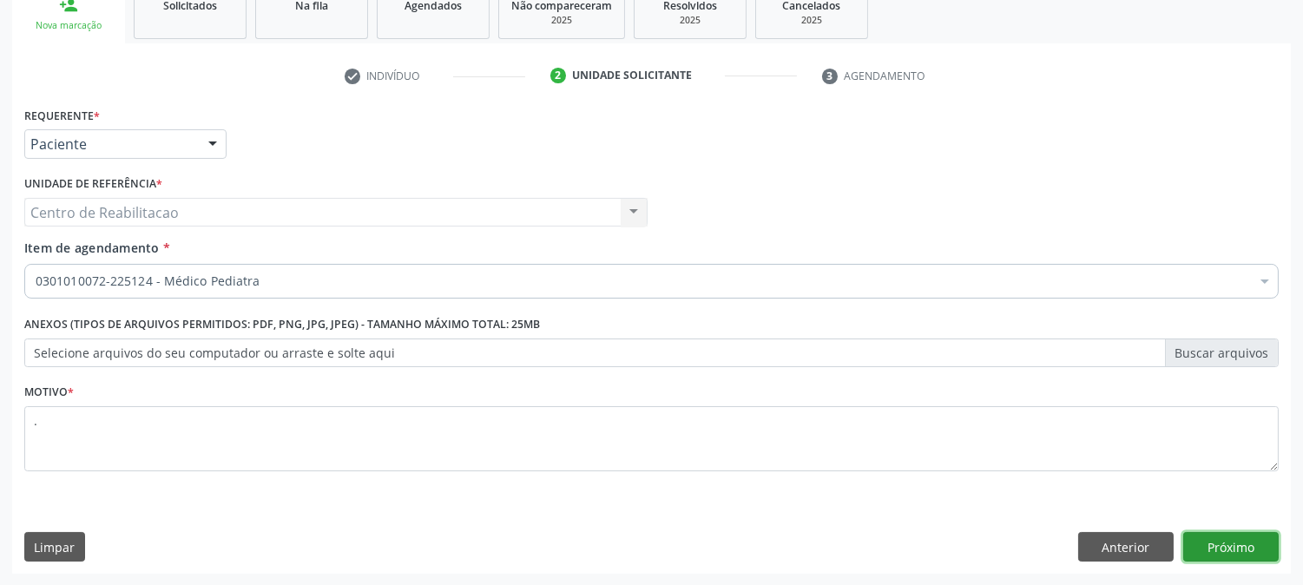
click button "Próximo" at bounding box center [1230, 547] width 95 height 30
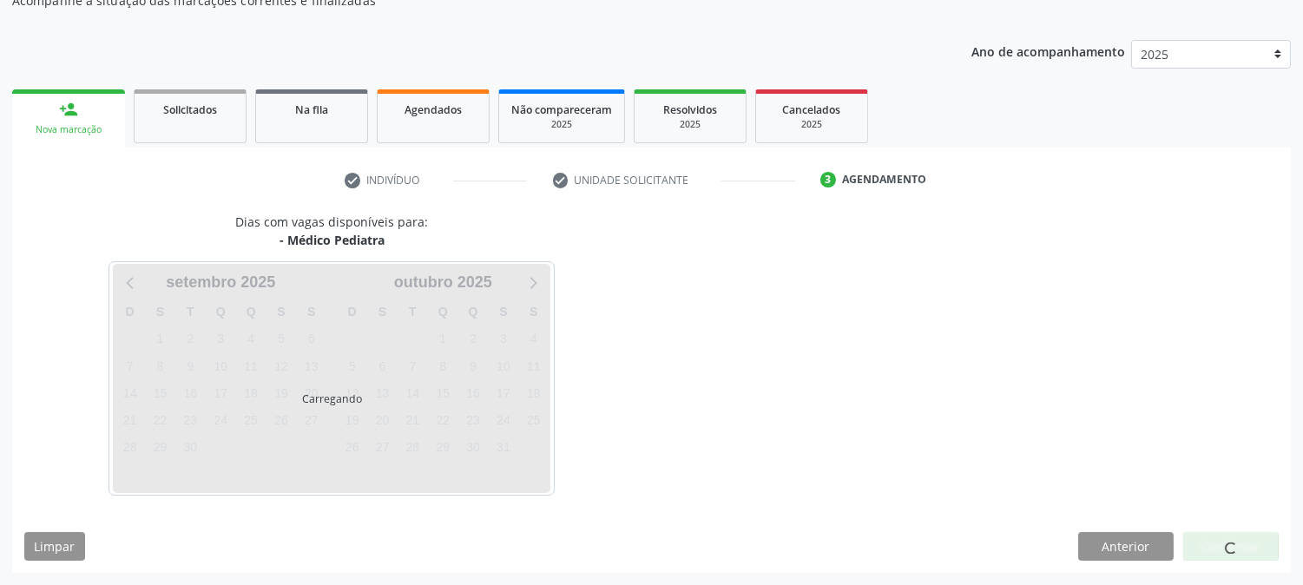
scroll to position [169, 0]
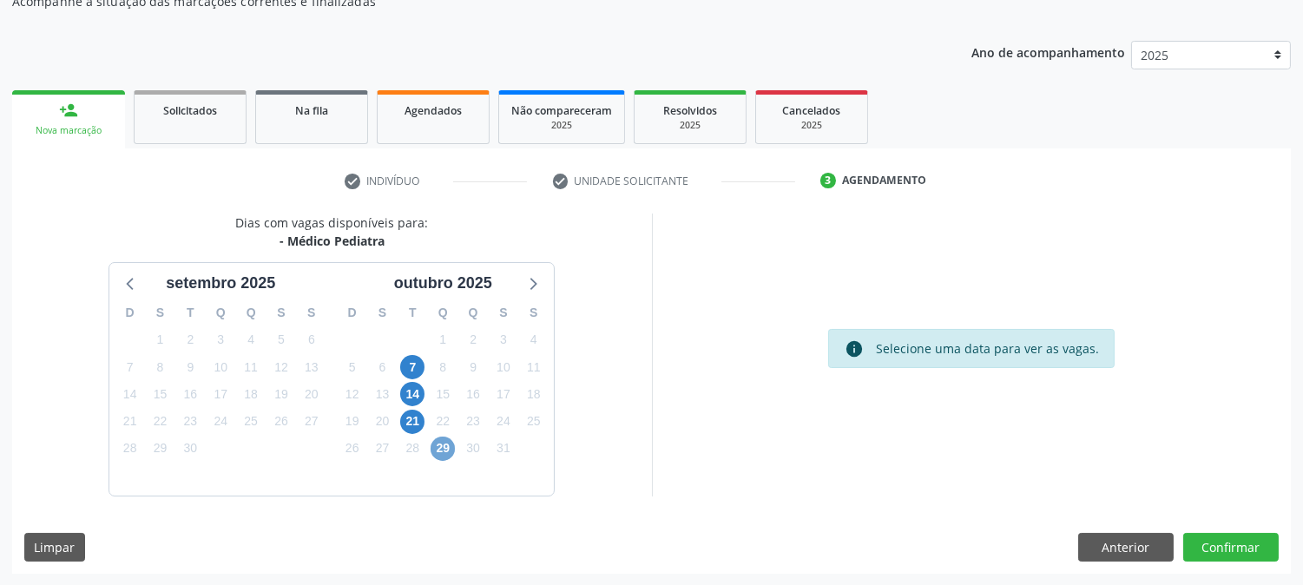
click at [440, 453] on span "29" at bounding box center [442, 448] width 24 height 24
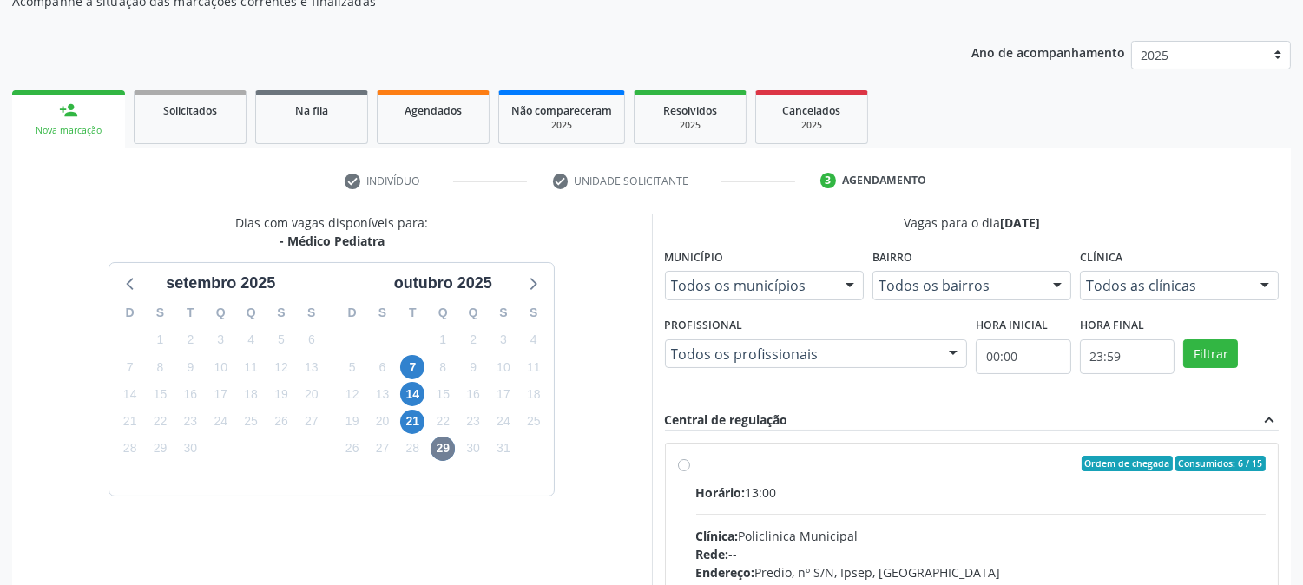
click at [776, 477] on label "Ordem de chegada Consumidos: 6 / 15 Horário: 13:00 Clínica: Policlinica Municip…" at bounding box center [981, 589] width 570 height 266
click at [690, 471] on input "Ordem de chegada Consumidos: 6 / 15 Horário: 13:00 Clínica: Policlinica Municip…" at bounding box center [684, 464] width 12 height 16
radio input "true"
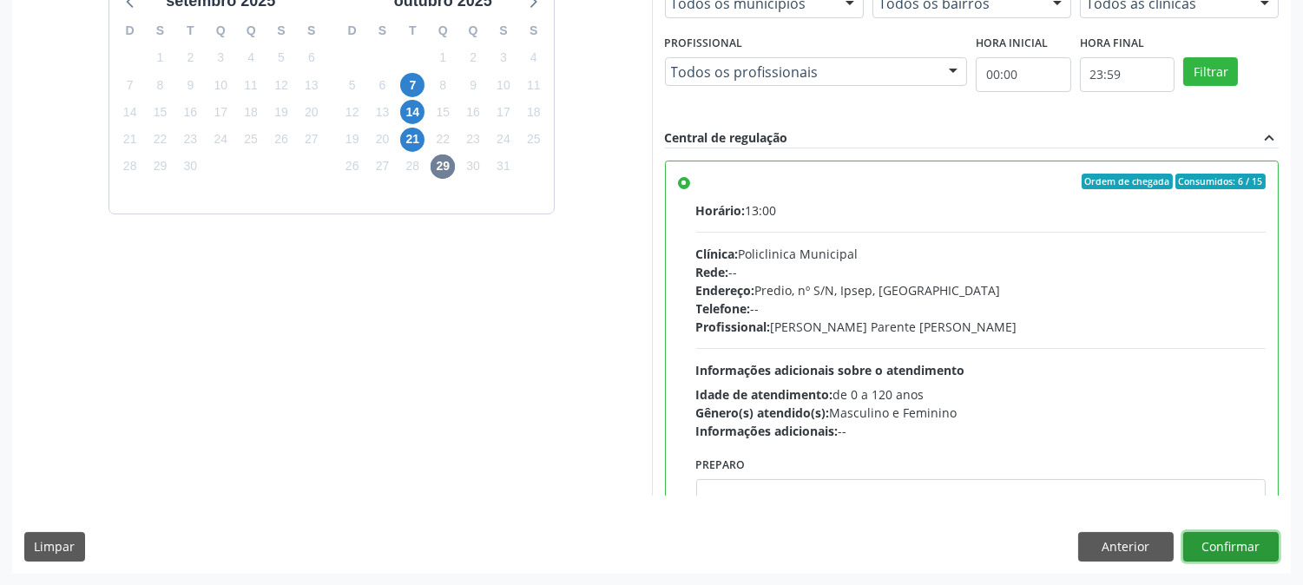
click at [1217, 542] on button "Confirmar" at bounding box center [1230, 547] width 95 height 30
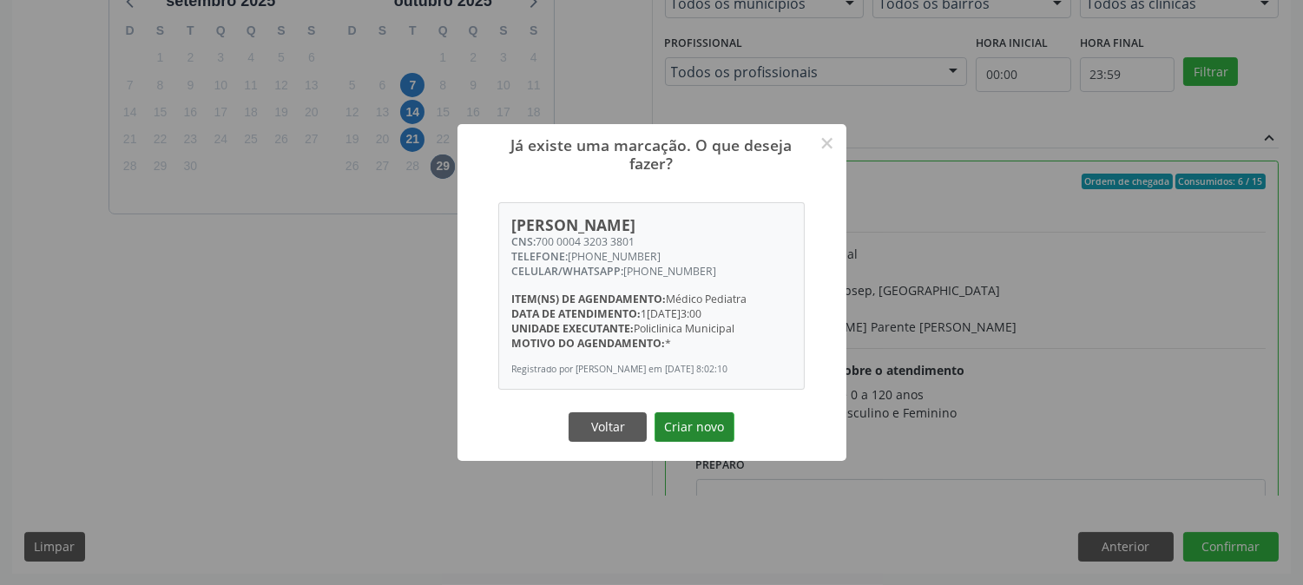
click at [703, 437] on button "Criar novo" at bounding box center [694, 427] width 80 height 30
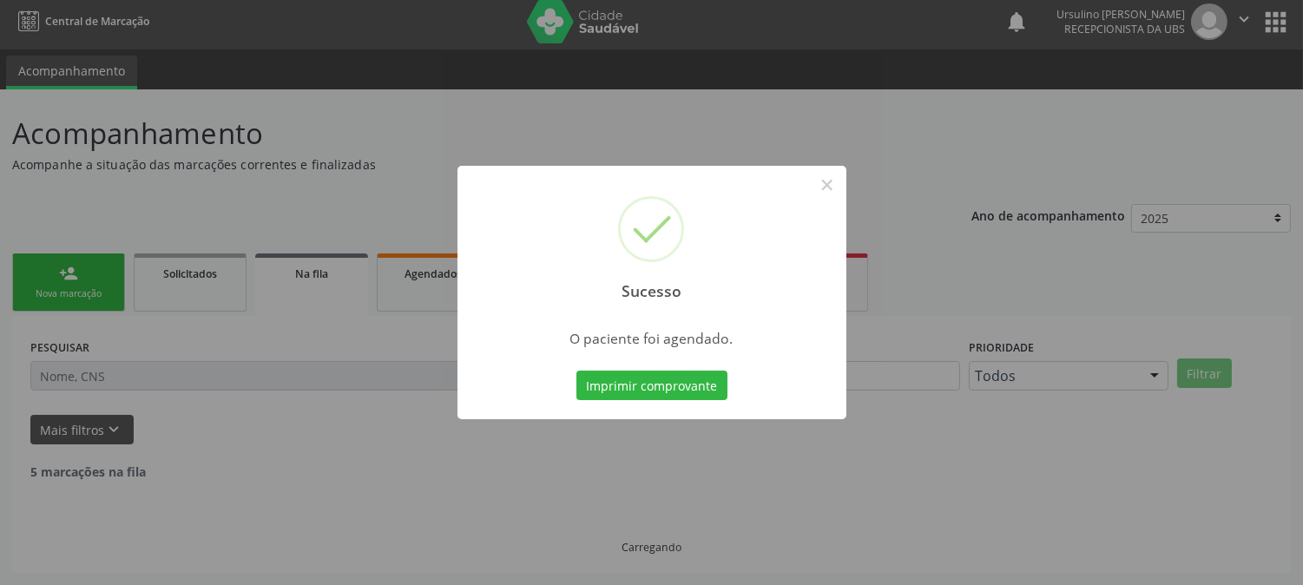
scroll to position [0, 0]
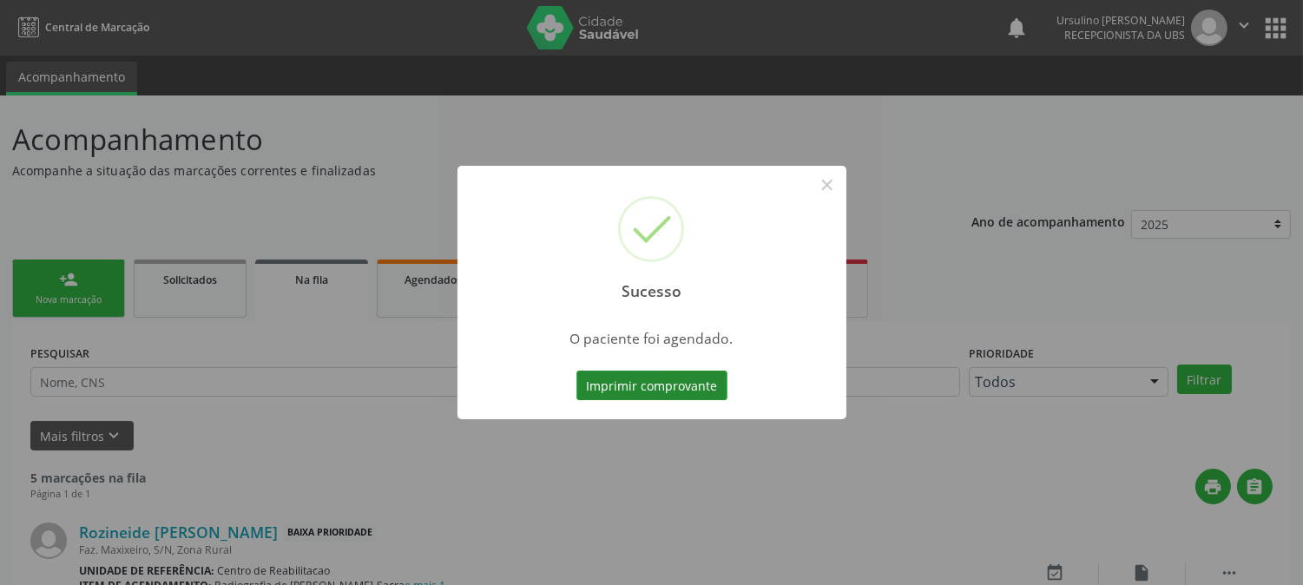
click at [692, 392] on button "Imprimir comprovante" at bounding box center [651, 386] width 151 height 30
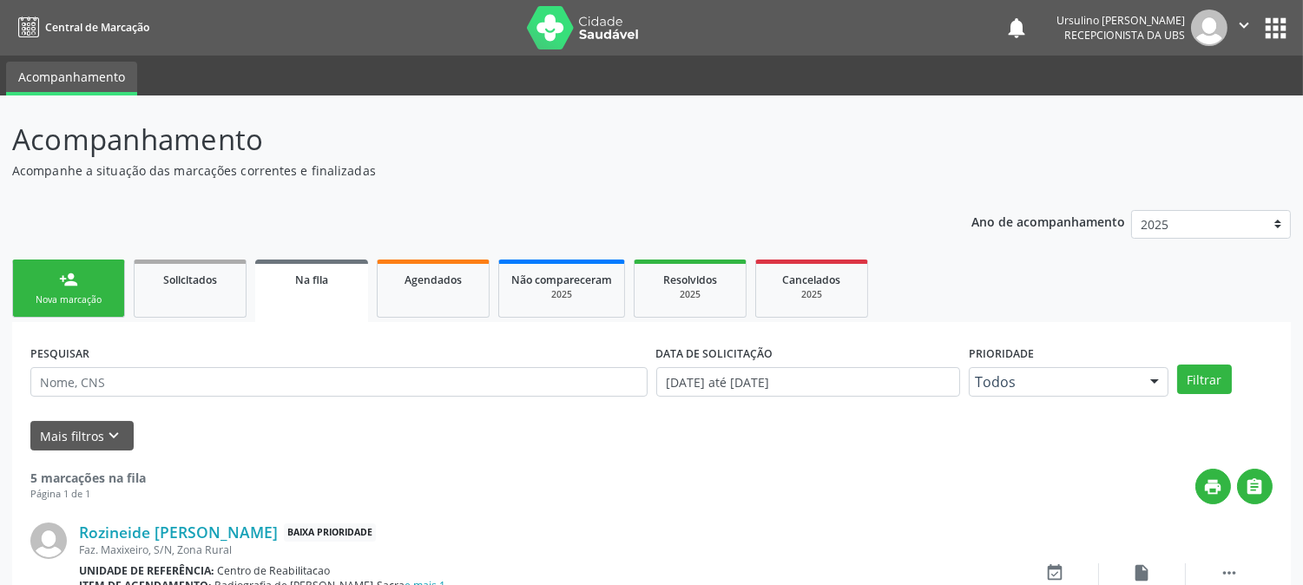
click at [121, 257] on ul "person_add Nova marcação Solicitados Na fila Agendados Não compareceram 2025 Re…" at bounding box center [651, 288] width 1278 height 67
click at [109, 272] on link "person_add Nova marcação" at bounding box center [68, 288] width 113 height 58
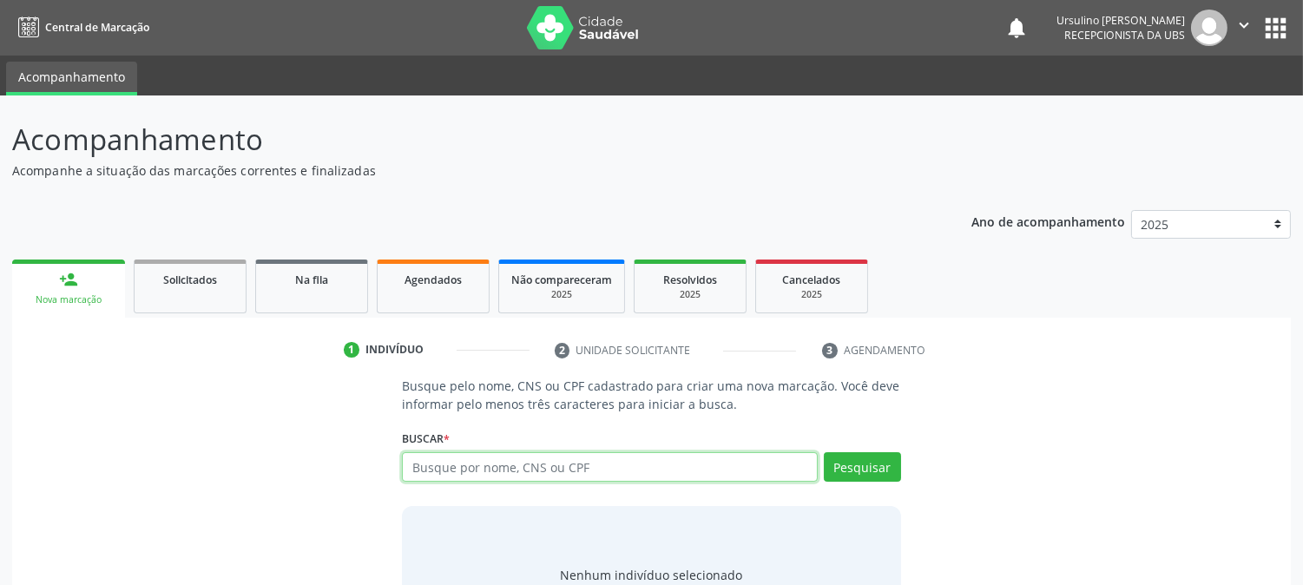
click at [596, 469] on input "text" at bounding box center [609, 467] width 415 height 30
paste input "700 0004 3203 3801"
type input "700 0004 3203 3801"
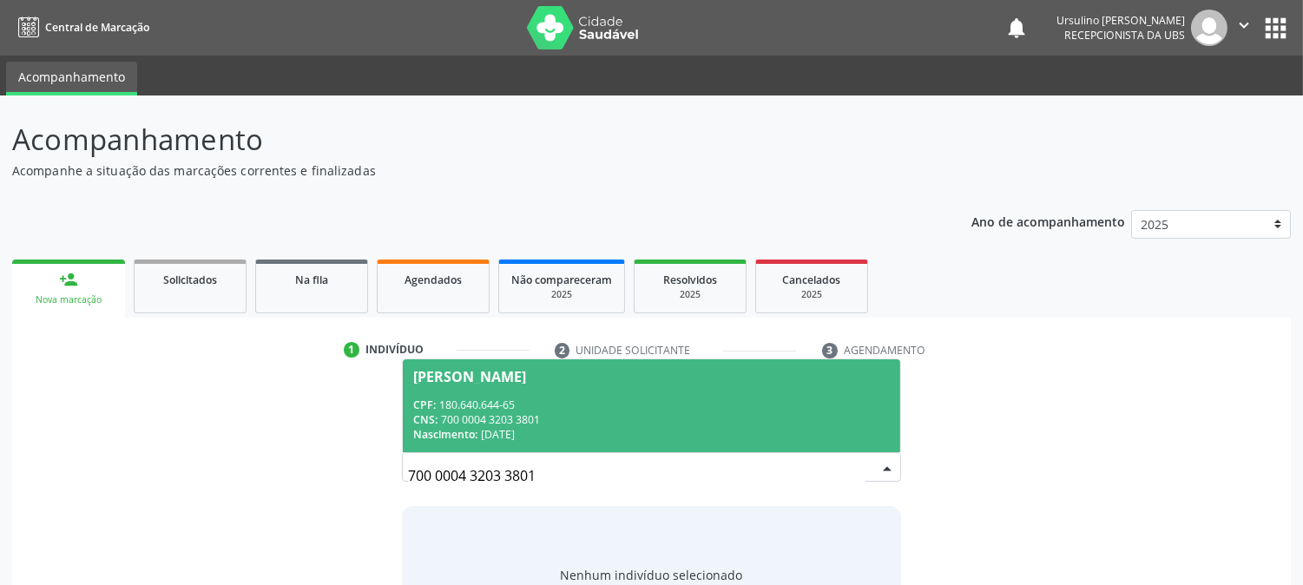
click at [620, 397] on div "CPF: 180.640.644-65" at bounding box center [651, 404] width 476 height 15
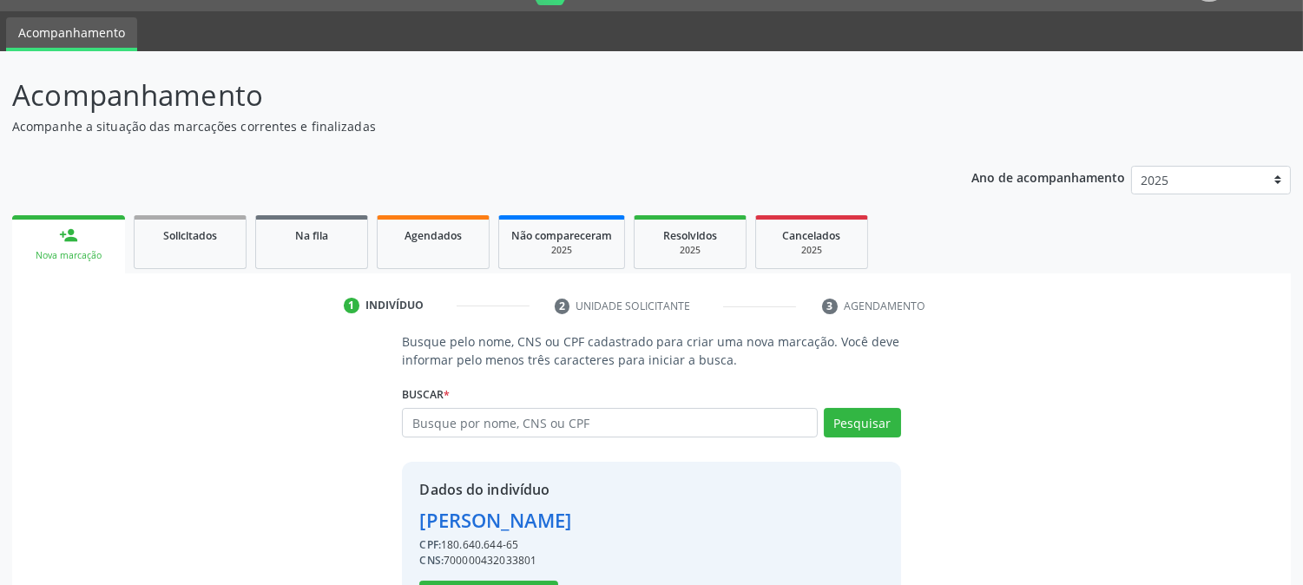
scroll to position [109, 0]
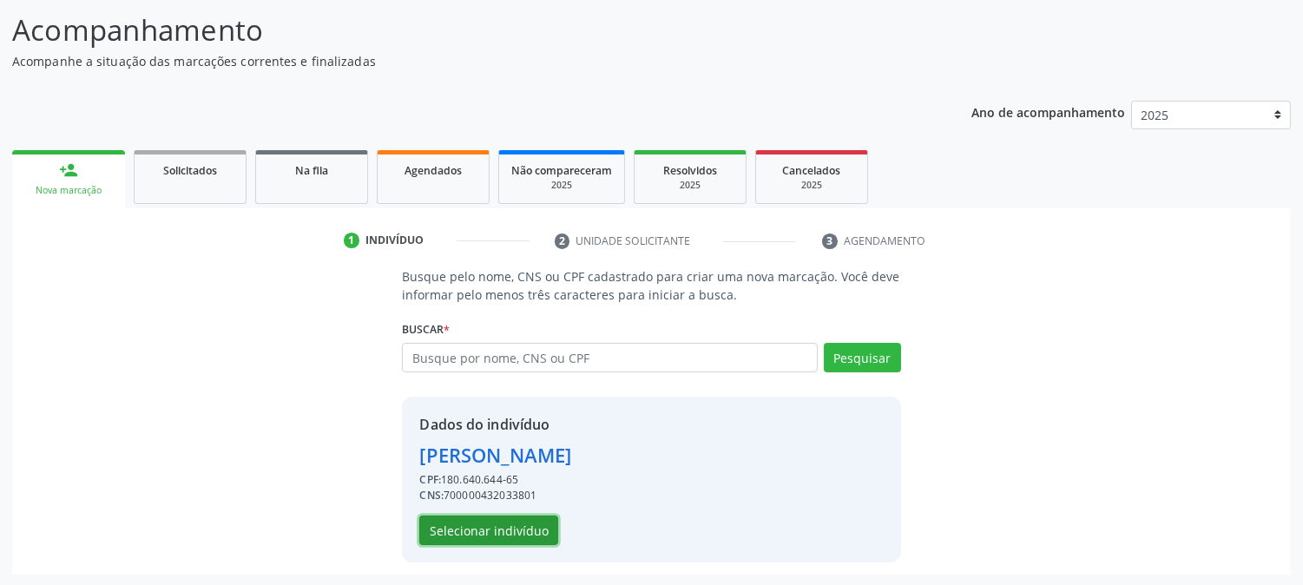
click at [536, 518] on button "Selecionar indivíduo" at bounding box center [488, 530] width 139 height 30
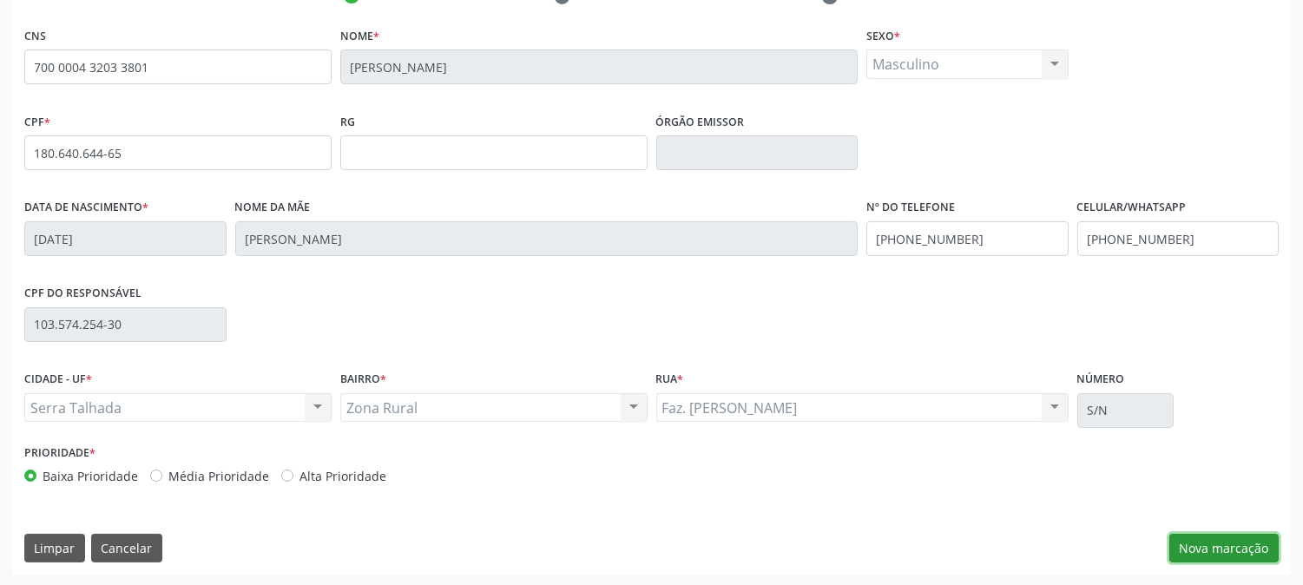
click at [1201, 552] on button "Nova marcação" at bounding box center [1223, 549] width 109 height 30
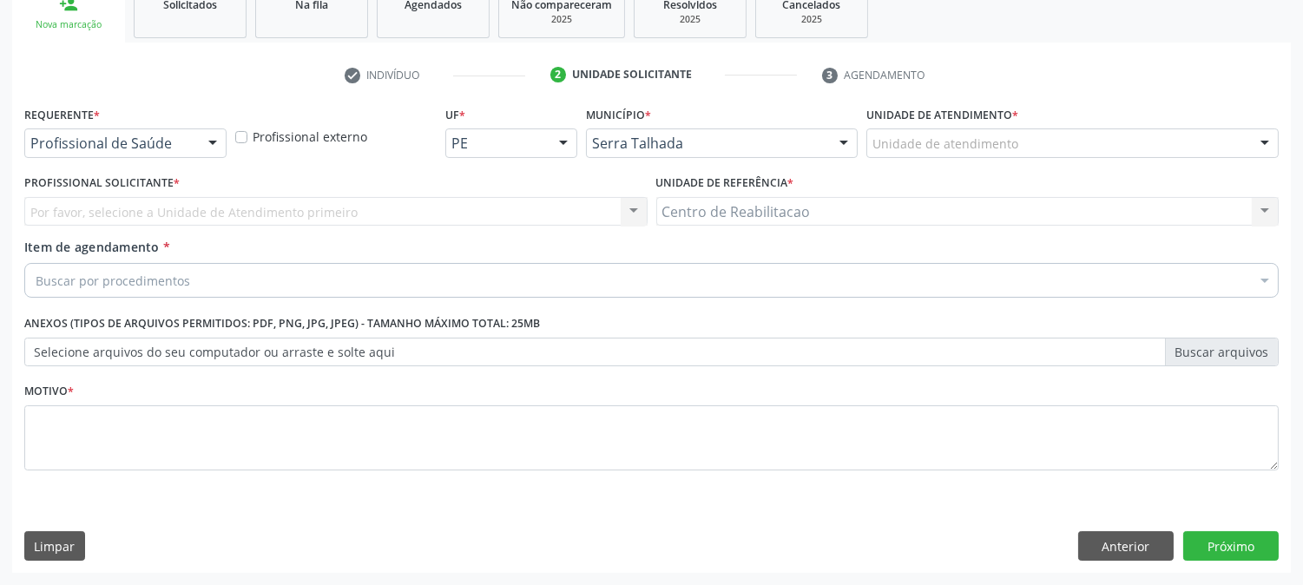
scroll to position [274, 0]
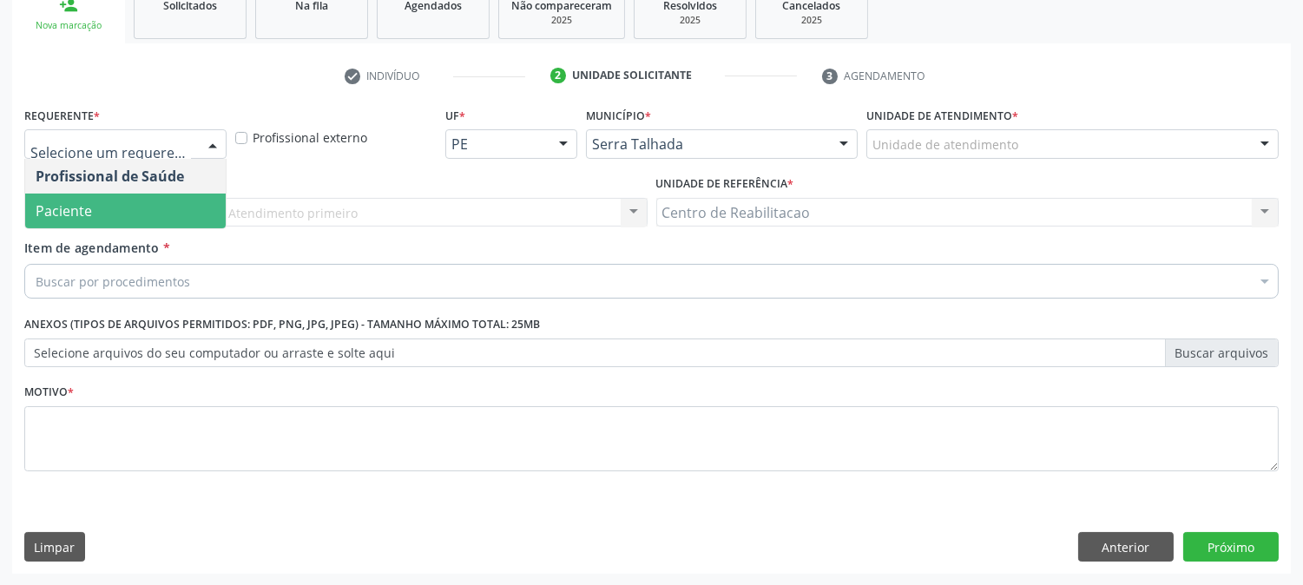
click at [137, 204] on span "Paciente" at bounding box center [125, 211] width 200 height 35
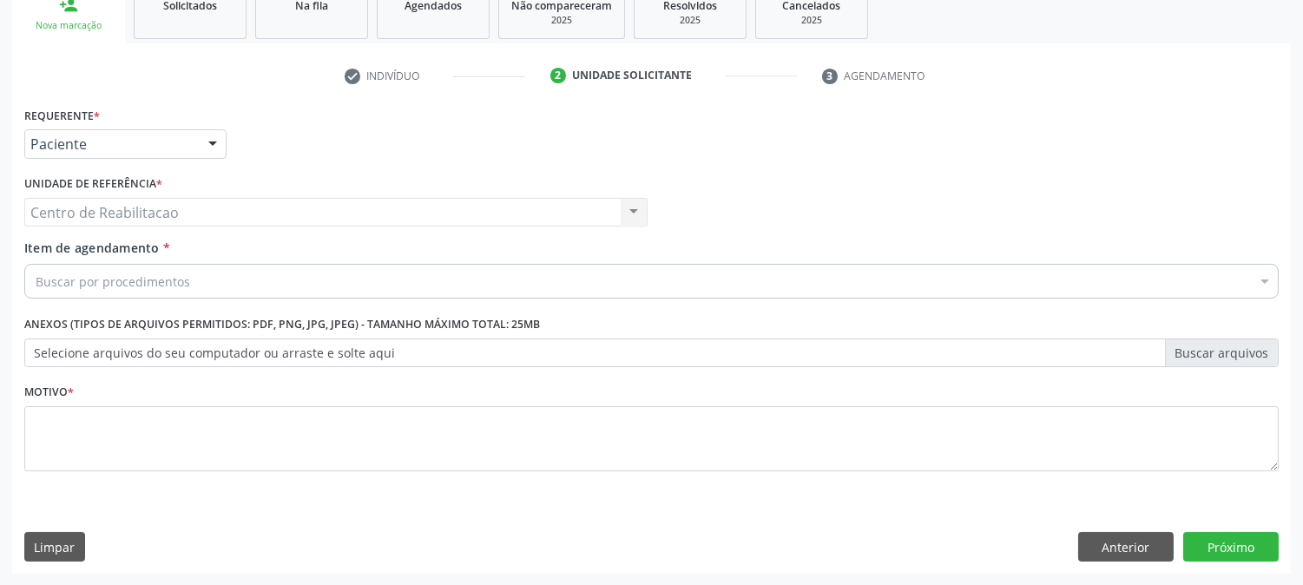
click at [221, 291] on div "Buscar por procedimentos" at bounding box center [651, 281] width 1254 height 35
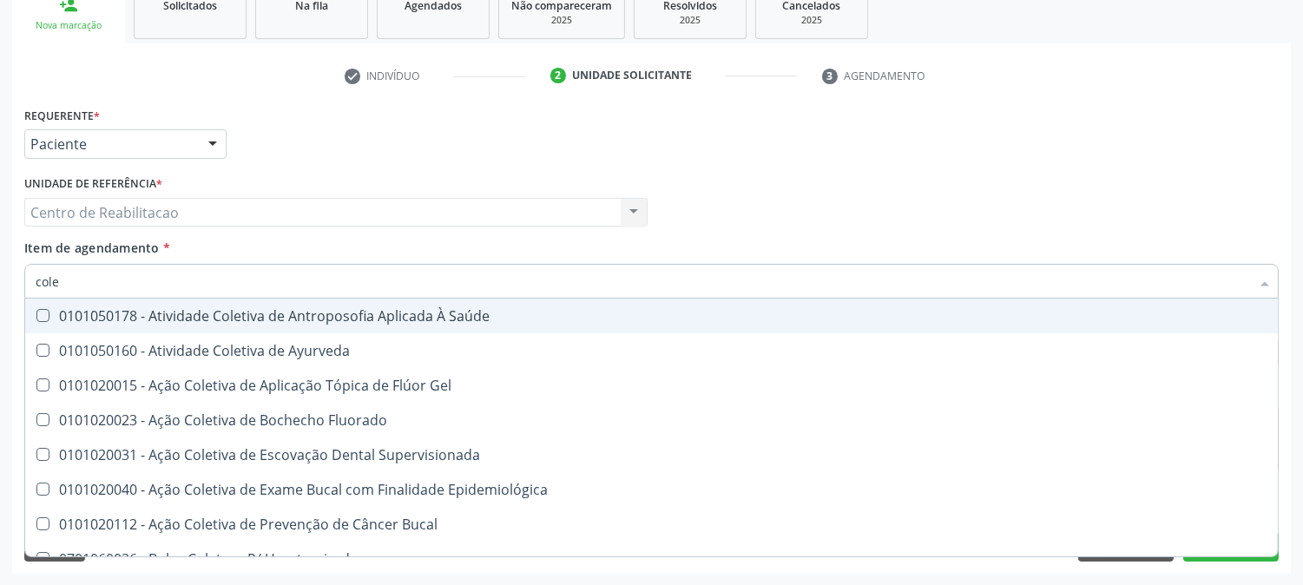
type input "coles"
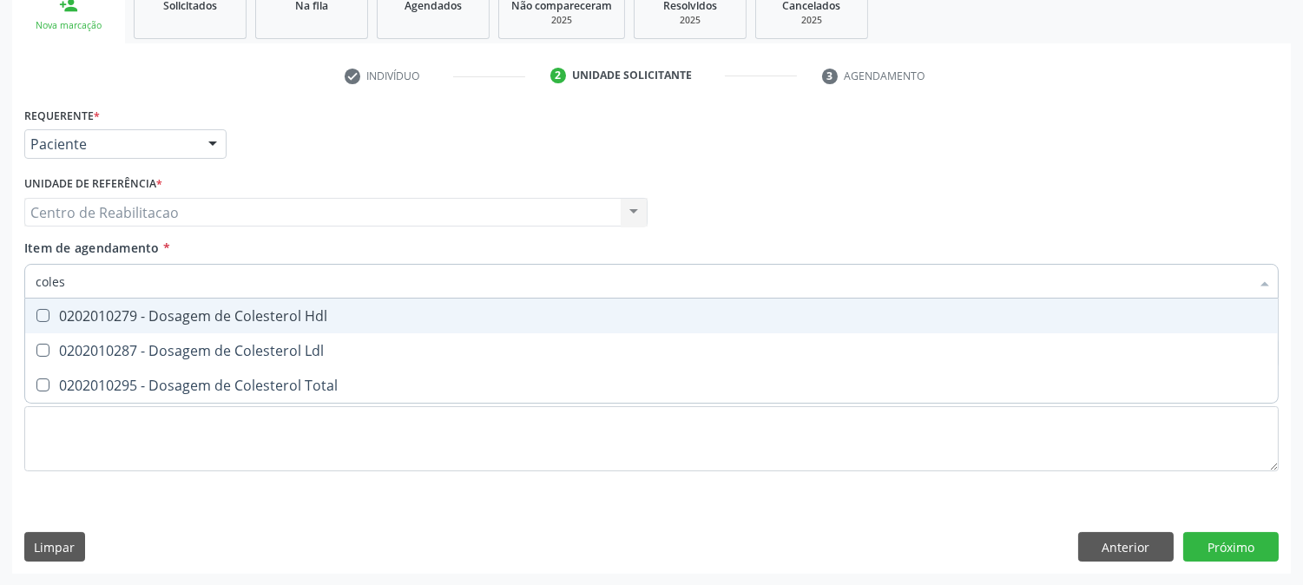
click at [230, 310] on div "0202010279 - Dosagem de Colesterol Hdl" at bounding box center [651, 316] width 1231 height 14
checkbox Hdl "true"
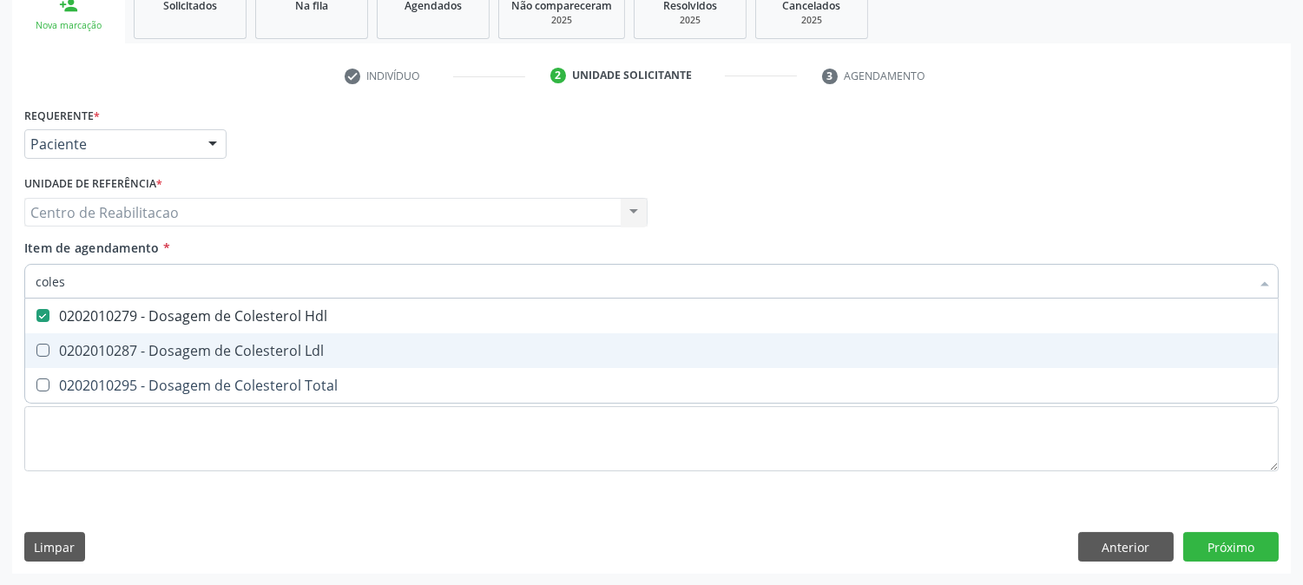
click at [222, 350] on div "0202010287 - Dosagem de Colesterol Ldl" at bounding box center [651, 351] width 1231 height 14
checkbox Ldl "true"
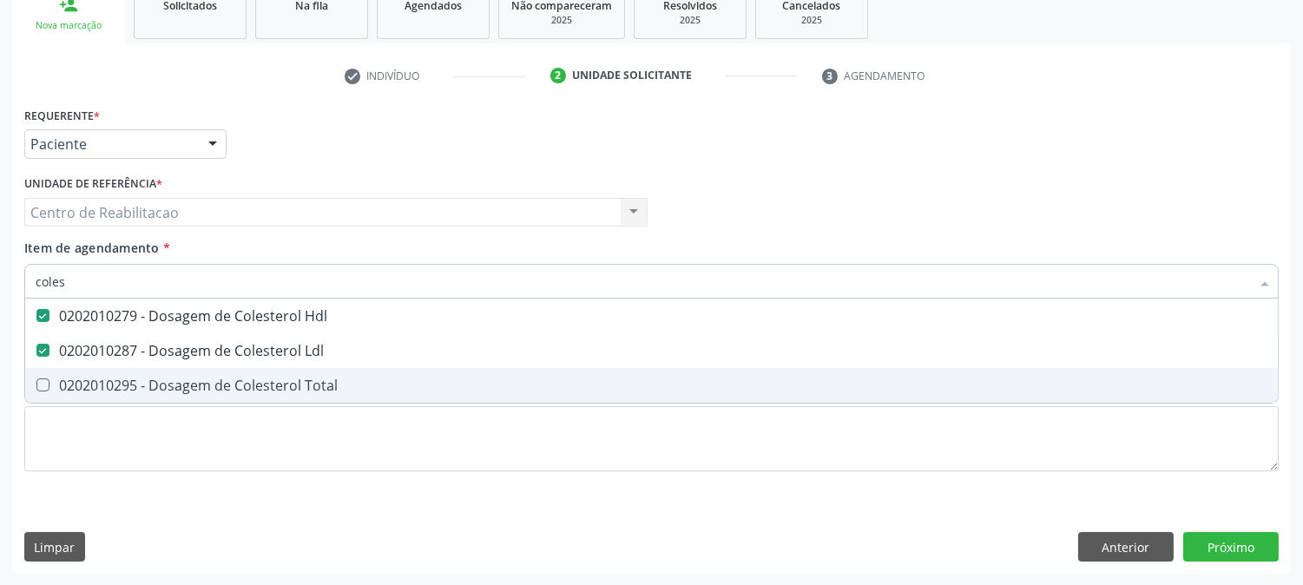
click at [219, 388] on div "0202010295 - Dosagem de Colesterol Total" at bounding box center [651, 385] width 1231 height 14
checkbox Total "true"
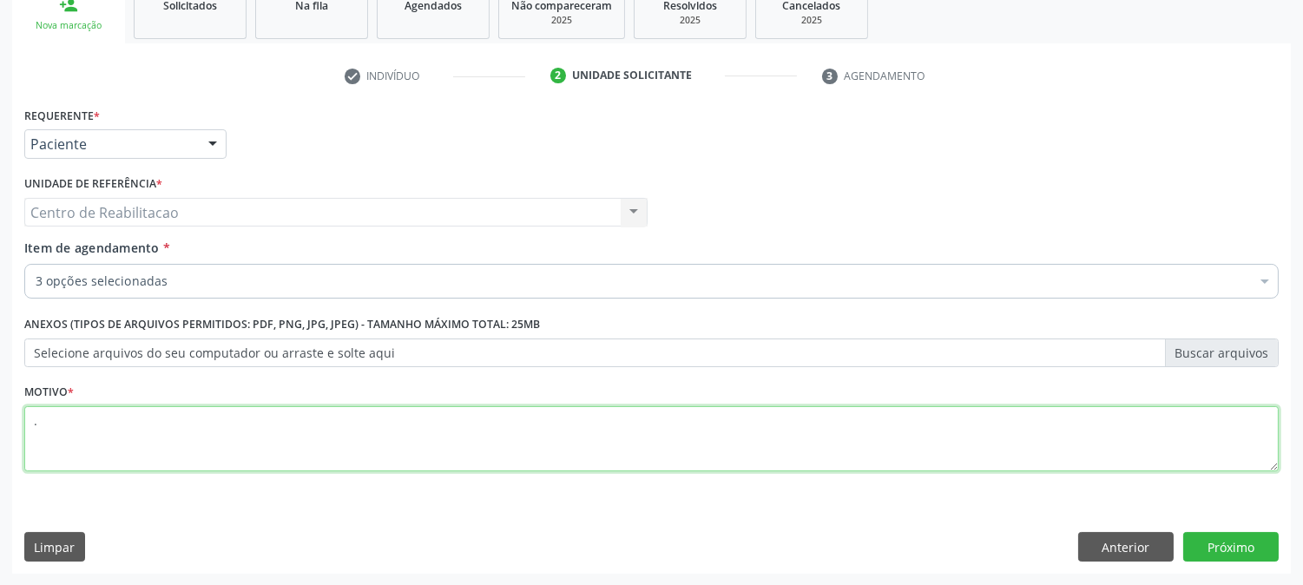
type textarea "."
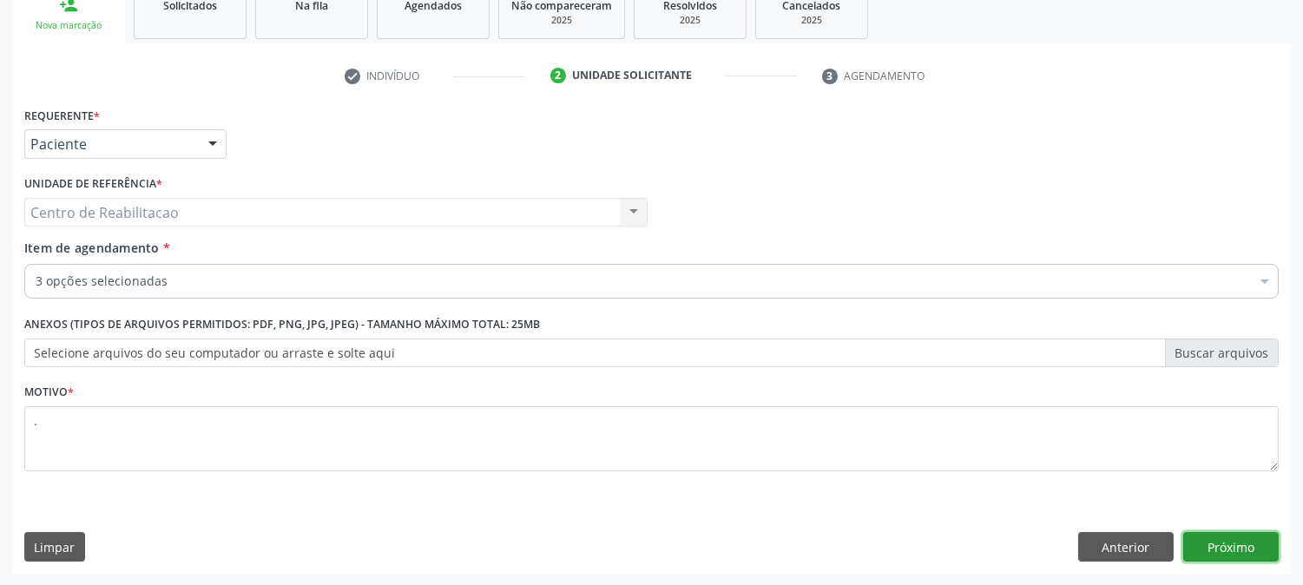
click button "Próximo" at bounding box center [1230, 547] width 95 height 30
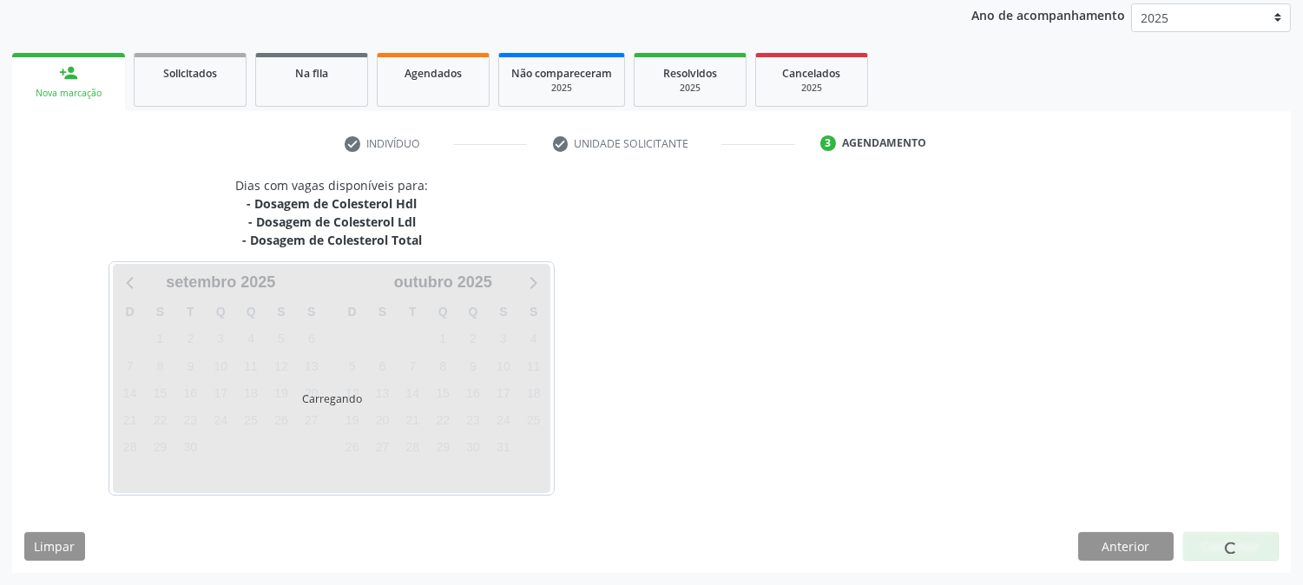
scroll to position [206, 0]
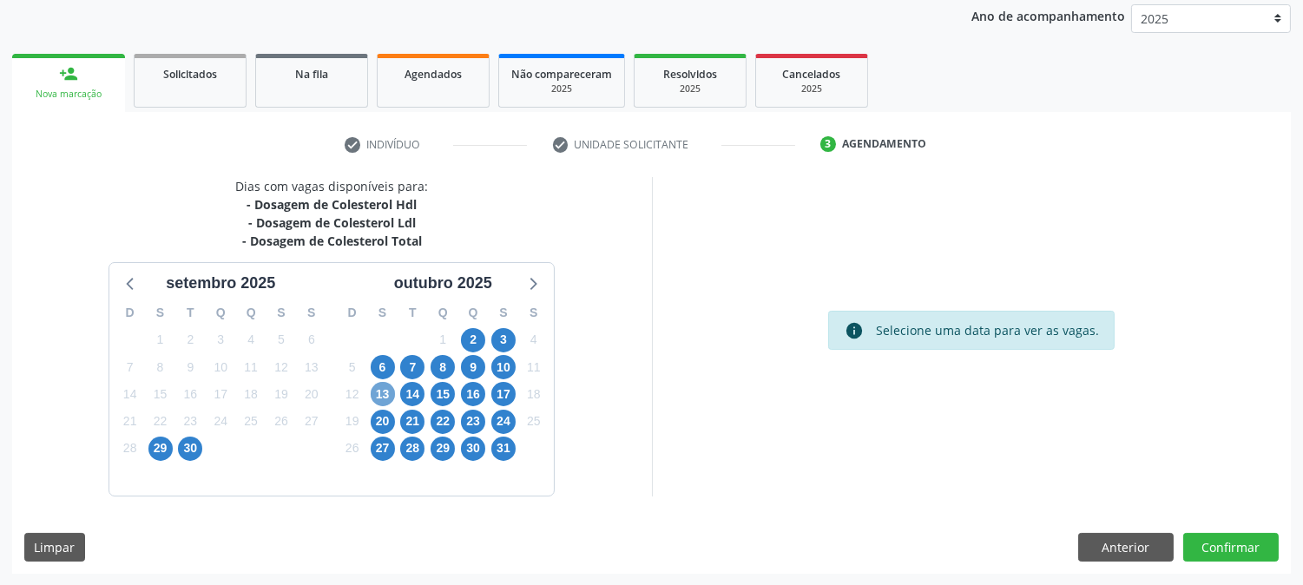
click at [385, 397] on span "13" at bounding box center [383, 394] width 24 height 24
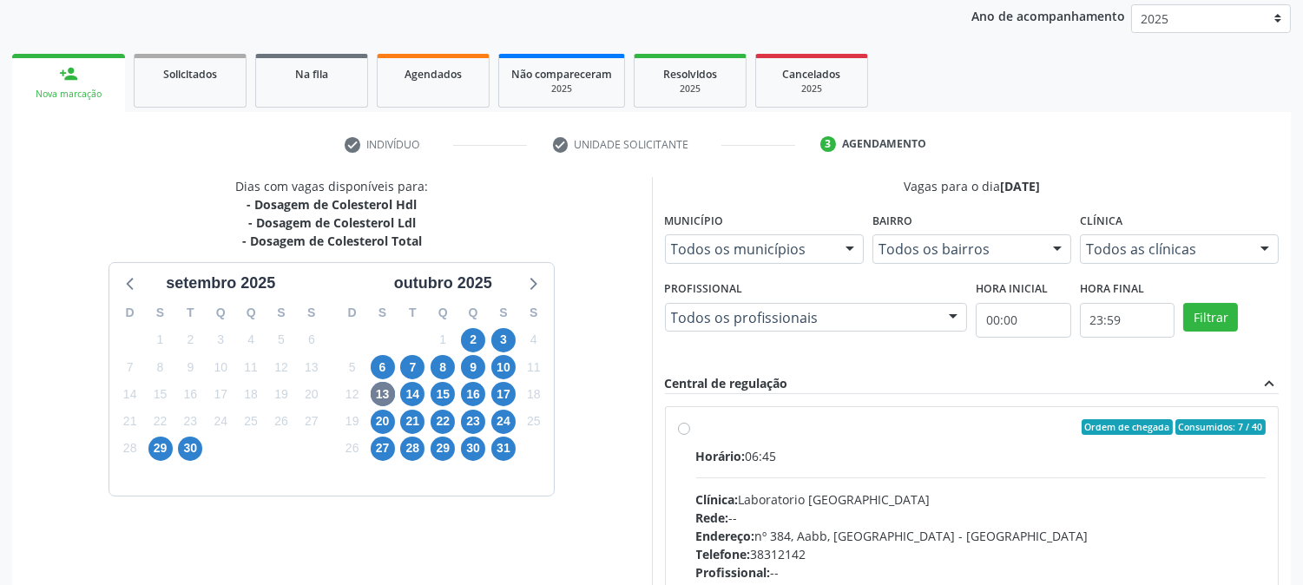
drag, startPoint x: 810, startPoint y: 447, endPoint x: 817, endPoint y: 436, distance: 12.5
click at [812, 447] on div "Horário: 06:45" at bounding box center [981, 456] width 570 height 18
click at [690, 435] on input "Ordem de chegada Consumidos: 7 / 40 Horário: 06:45 Clínica: Laboratorio Sao Fra…" at bounding box center [684, 427] width 12 height 16
radio input "true"
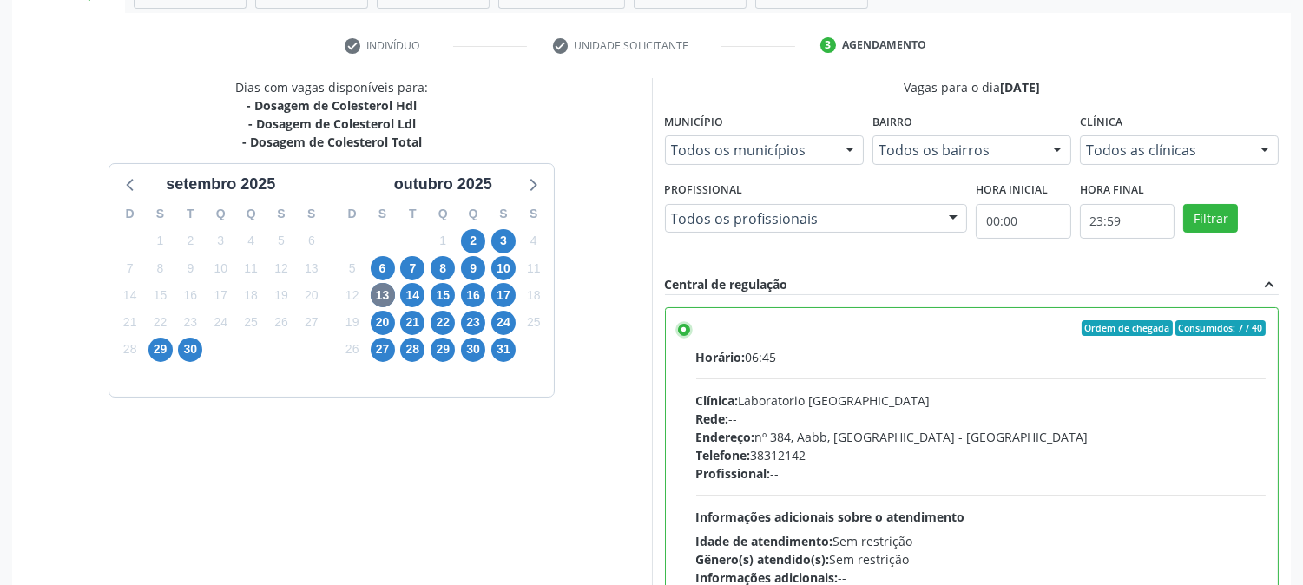
scroll to position [451, 0]
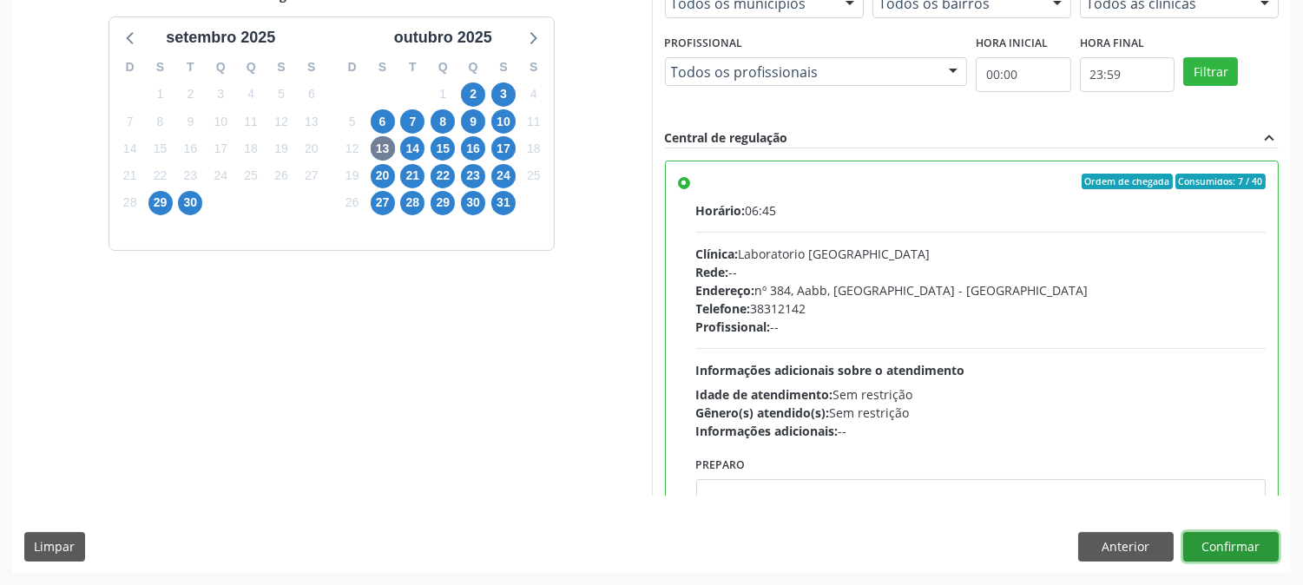
click at [1254, 549] on button "Confirmar" at bounding box center [1230, 547] width 95 height 30
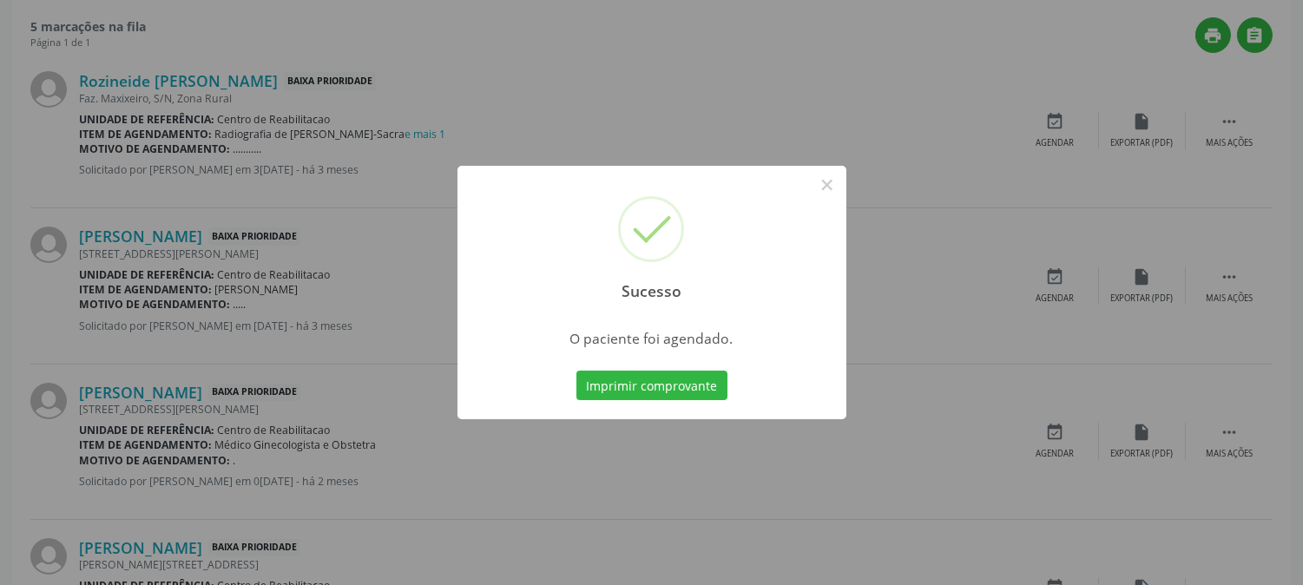
scroll to position [0, 0]
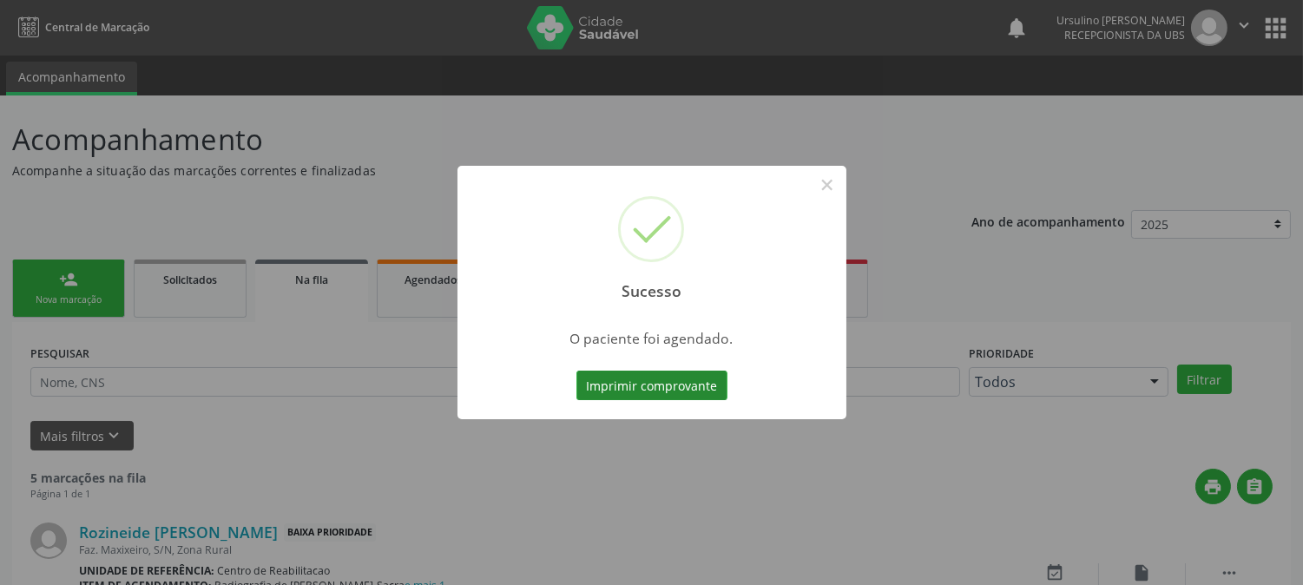
click at [688, 379] on button "Imprimir comprovante" at bounding box center [651, 386] width 151 height 30
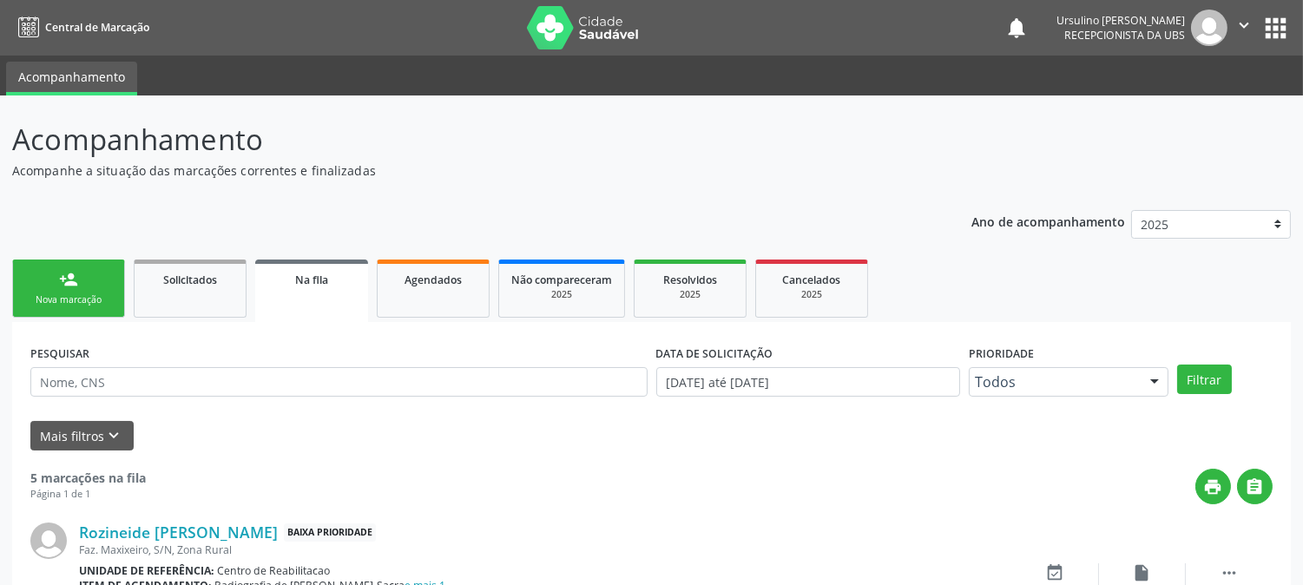
click at [69, 291] on link "person_add Nova marcação" at bounding box center [68, 288] width 113 height 58
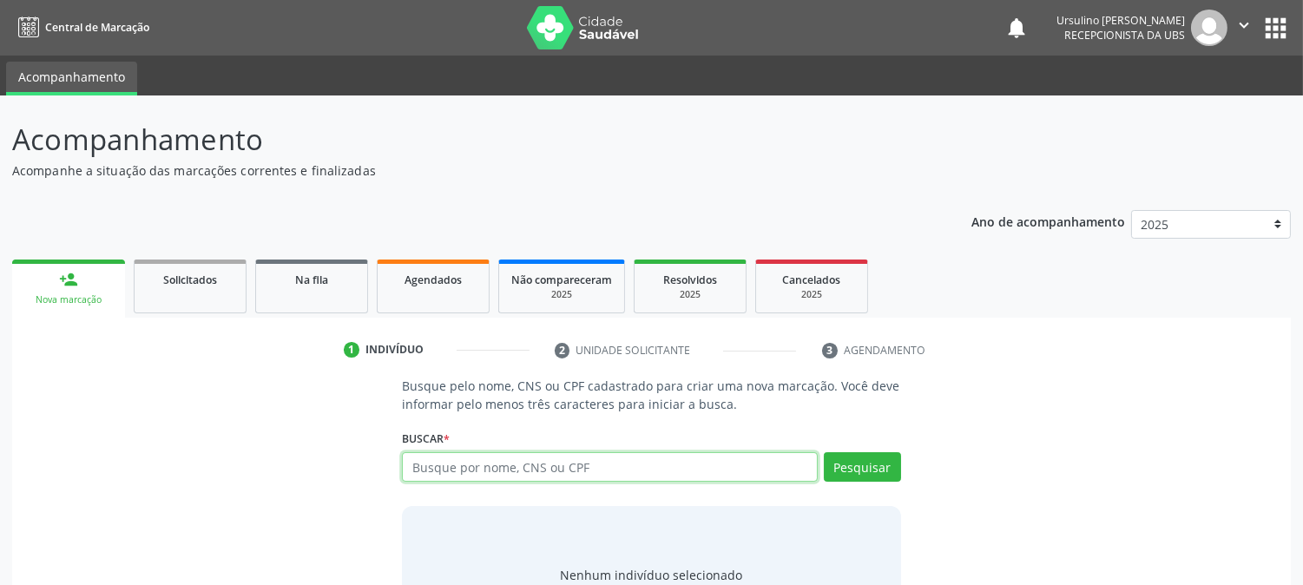
click at [516, 478] on input "text" at bounding box center [609, 467] width 415 height 30
type input "898004945550338"
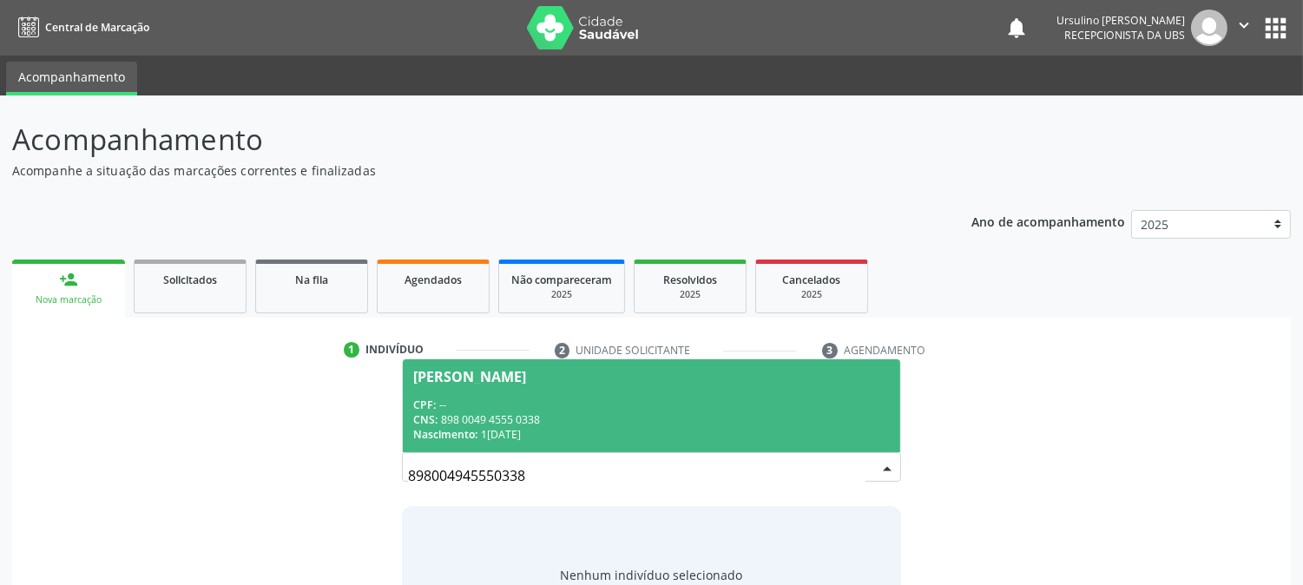
click at [620, 390] on span "Valdinezio Gabriel da Silva Lima CPF: -- CNS: 898 0049 4555 0338 Nascimento: 14…" at bounding box center [651, 405] width 496 height 93
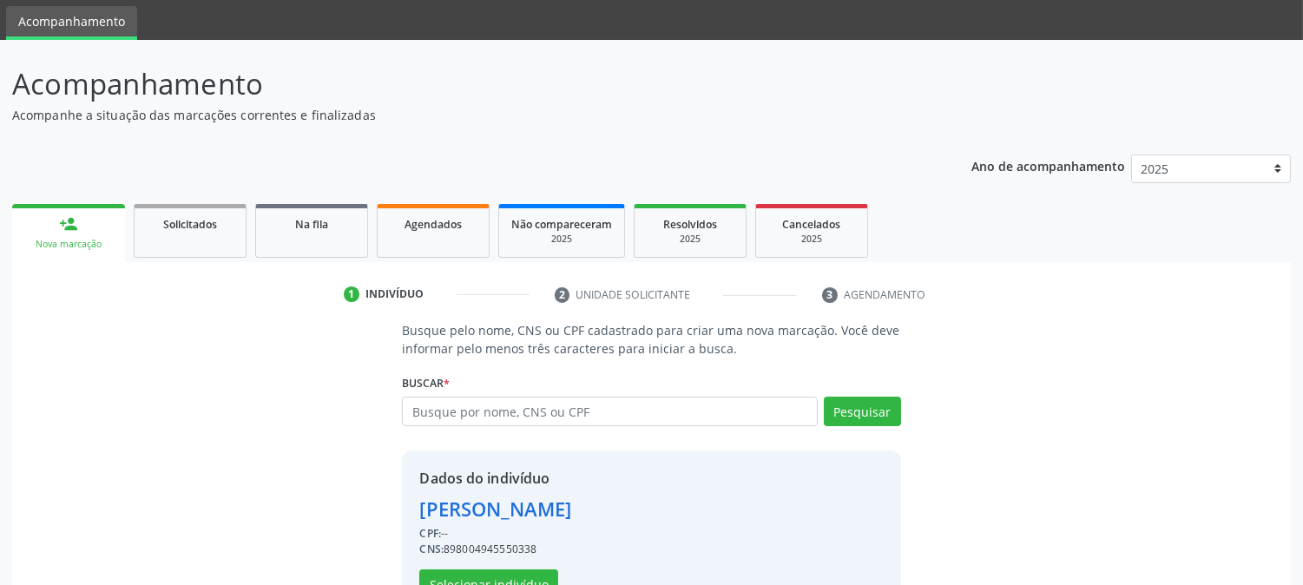
scroll to position [109, 0]
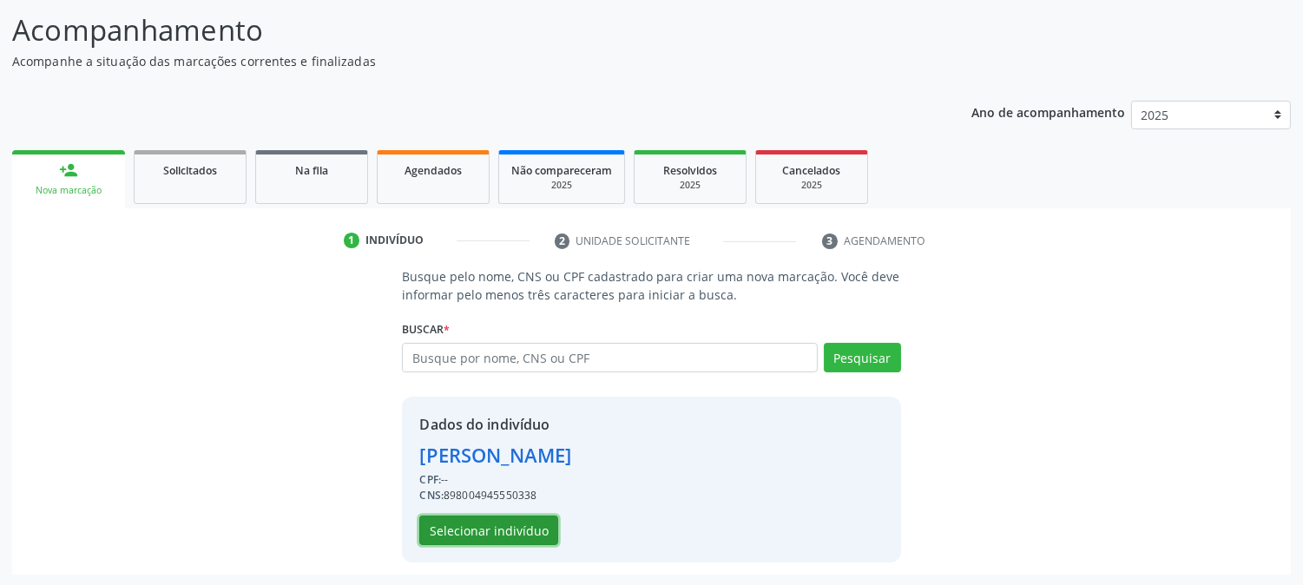
click at [476, 531] on button "Selecionar indivíduo" at bounding box center [488, 530] width 139 height 30
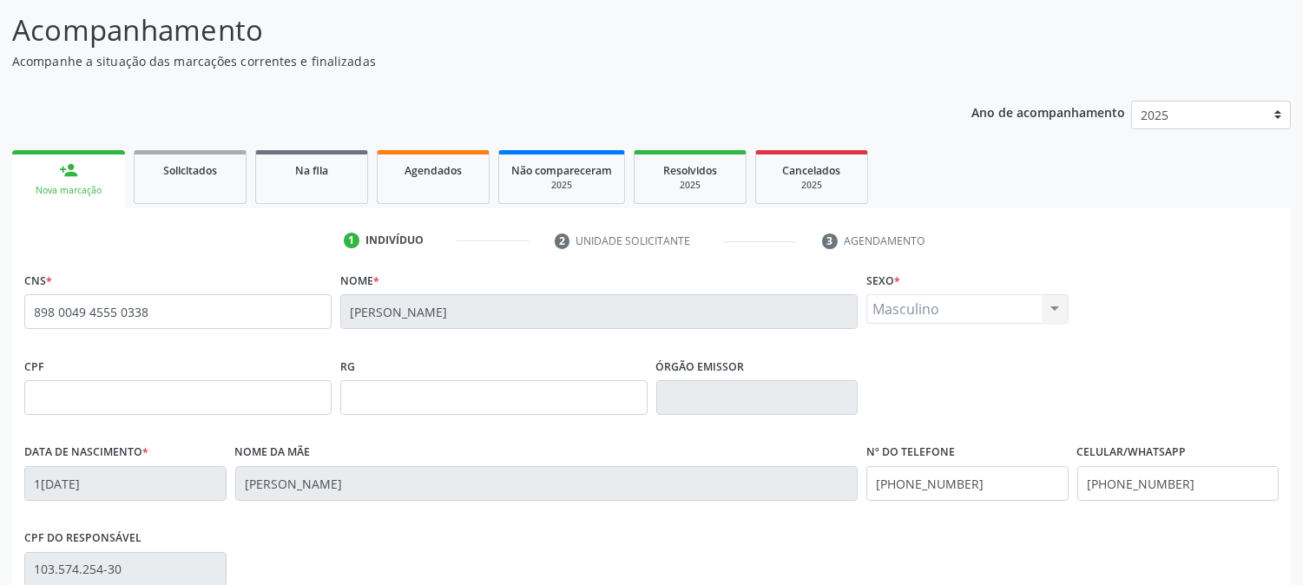
scroll to position [354, 0]
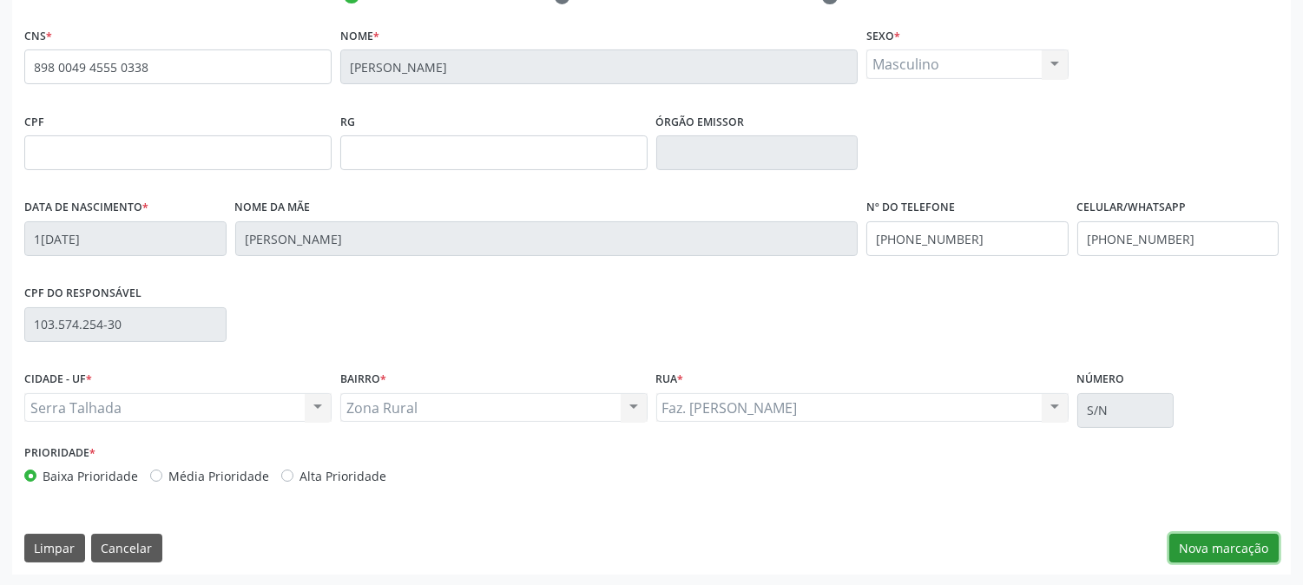
drag, startPoint x: 1229, startPoint y: 539, endPoint x: 1077, endPoint y: 488, distance: 160.3
click at [1229, 540] on button "Nova marcação" at bounding box center [1223, 549] width 109 height 30
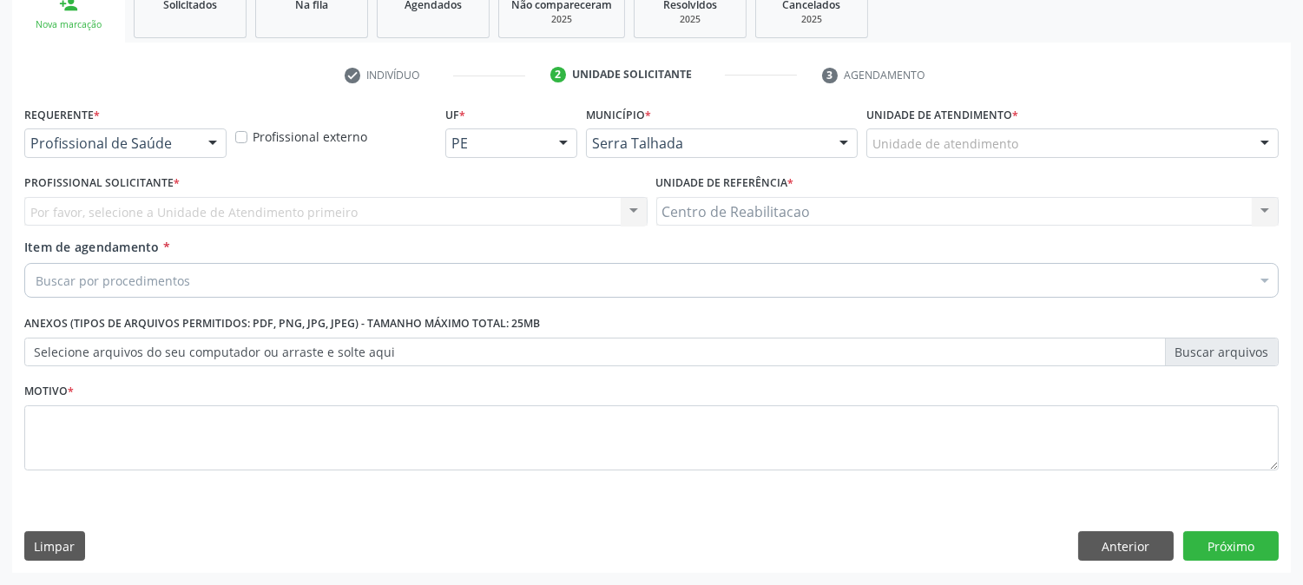
scroll to position [274, 0]
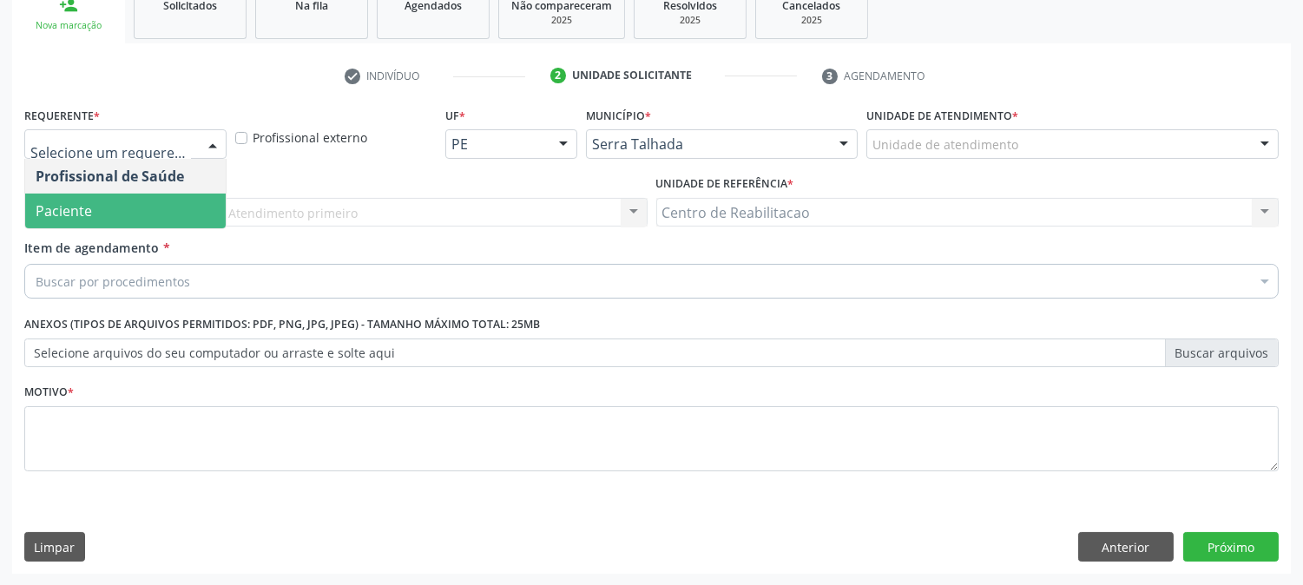
click at [104, 206] on span "Paciente" at bounding box center [125, 211] width 200 height 35
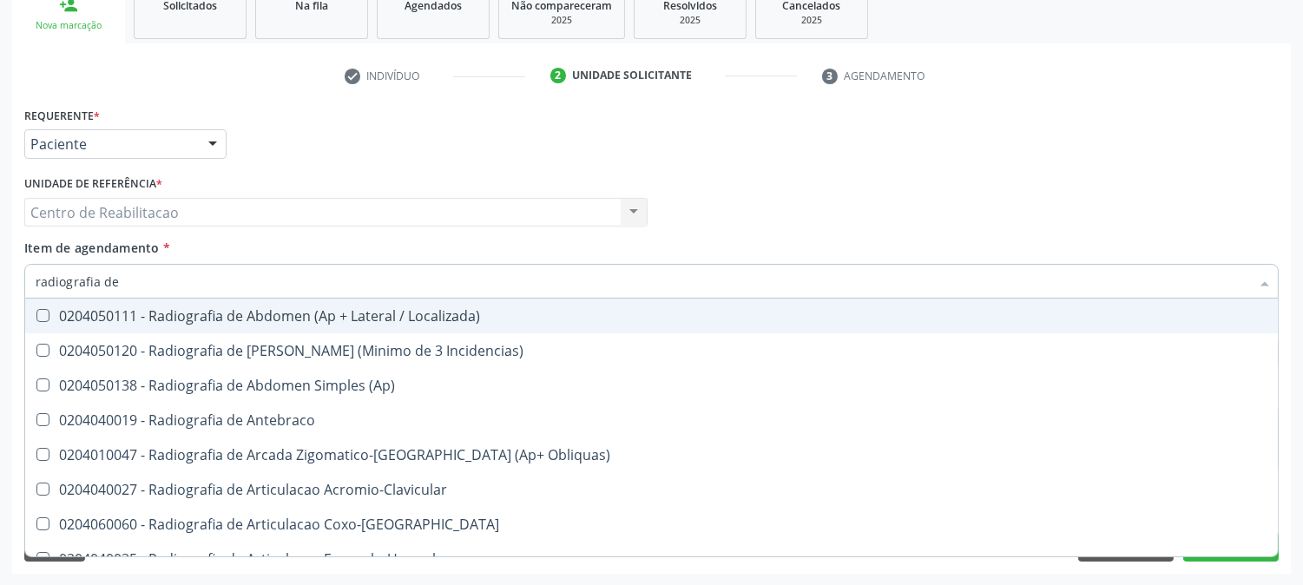
type input "radiografia de c"
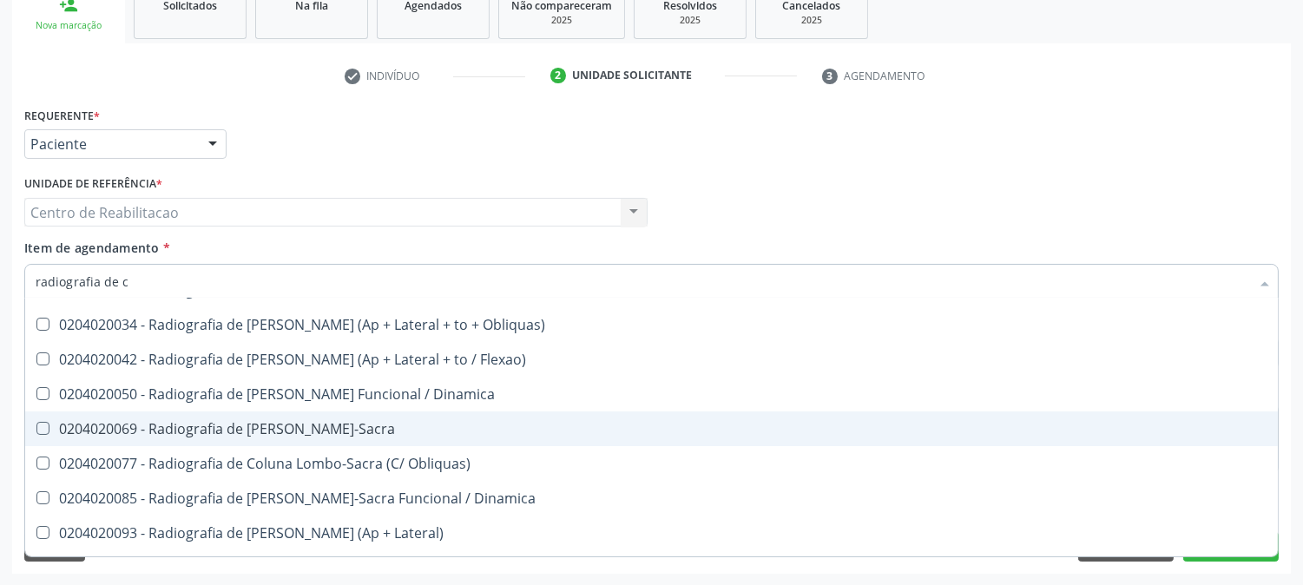
scroll to position [96, 0]
click at [368, 423] on div "0204020069 - Radiografia de Coluna Lombo-Sacra" at bounding box center [651, 428] width 1231 height 14
checkbox Lombo-Sacra "true"
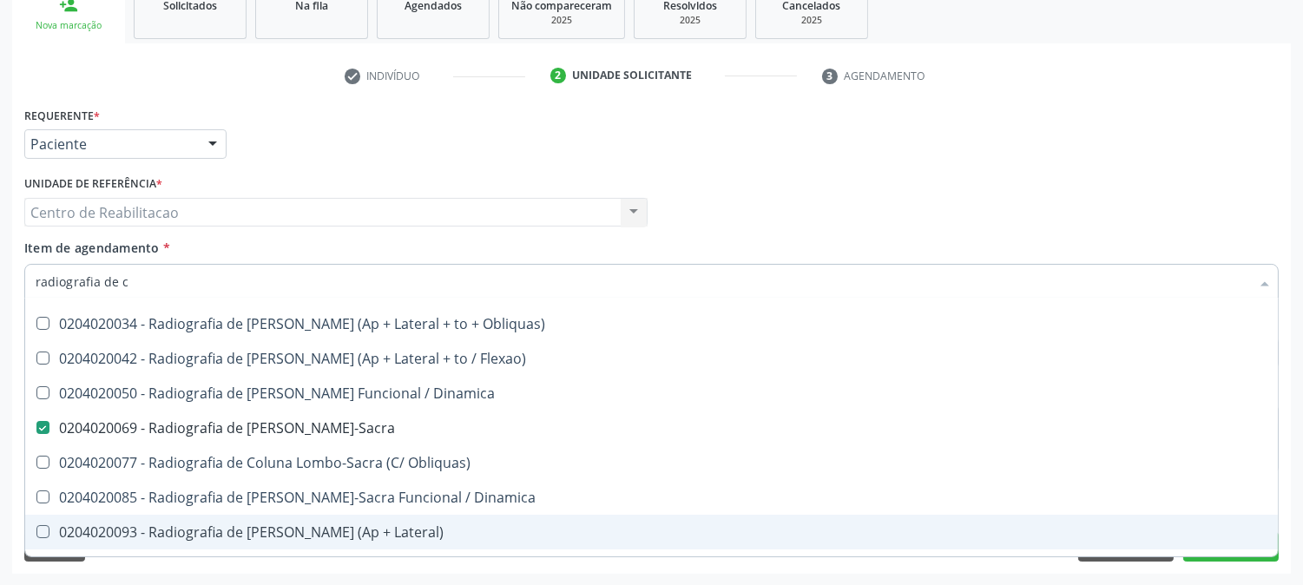
click at [368, 531] on div "0204020093 - Radiografia de Coluna Toracica (Ap + Lateral)" at bounding box center [651, 532] width 1231 height 14
checkbox Lateral\) "true"
type textarea "."
checkbox Hirtz\) "true"
checkbox Clavicula "true"
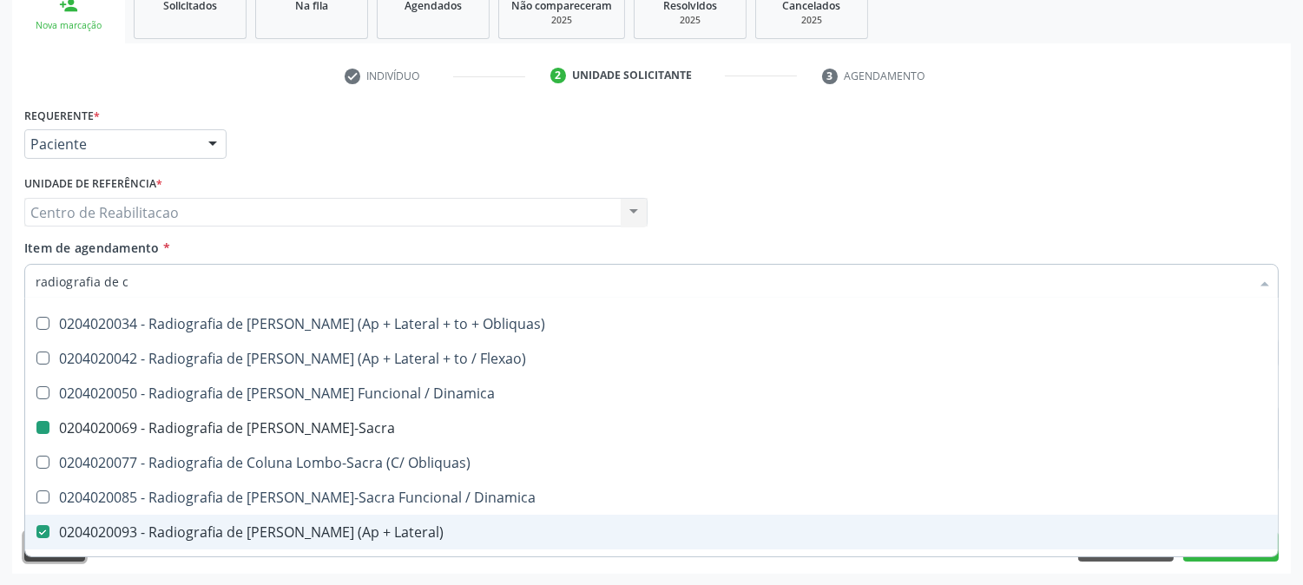
checkbox Lombo-Sacra "false"
checkbox Lateral\) "false"
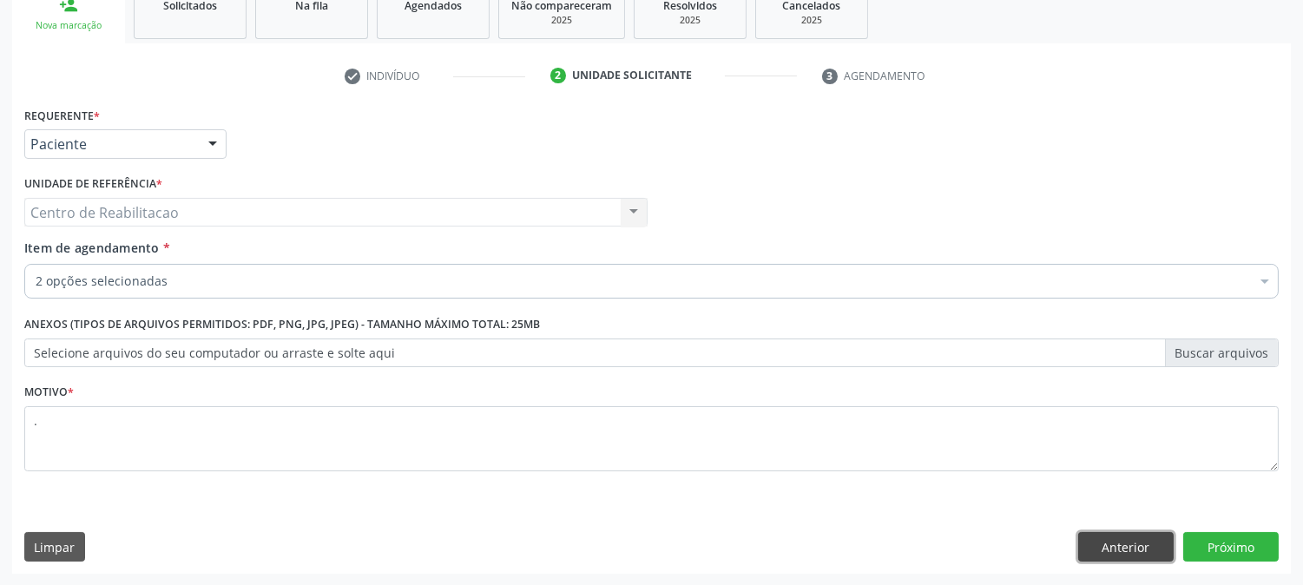
scroll to position [0, 0]
click button "Próximo" at bounding box center [1230, 547] width 95 height 30
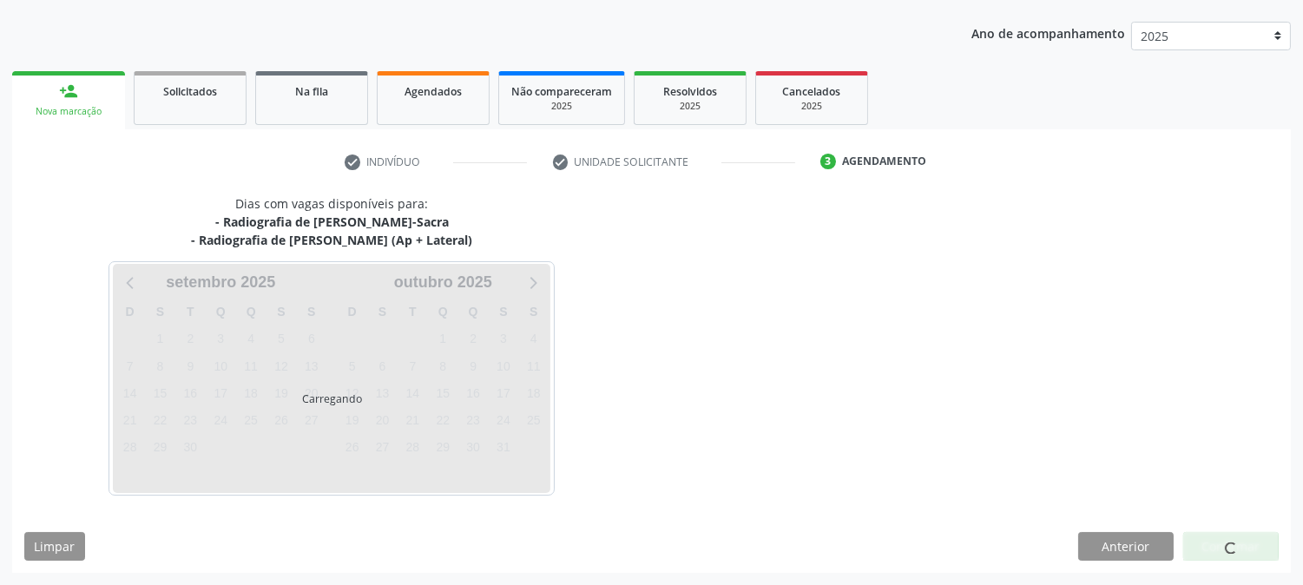
scroll to position [187, 0]
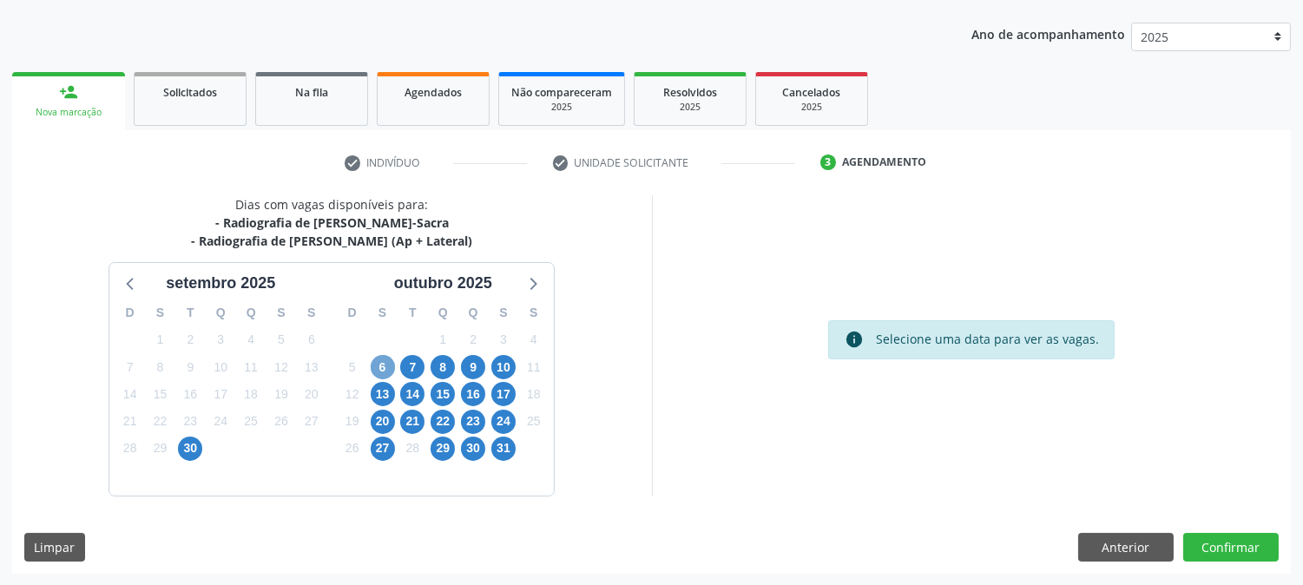
click at [378, 367] on span "6" at bounding box center [383, 367] width 24 height 24
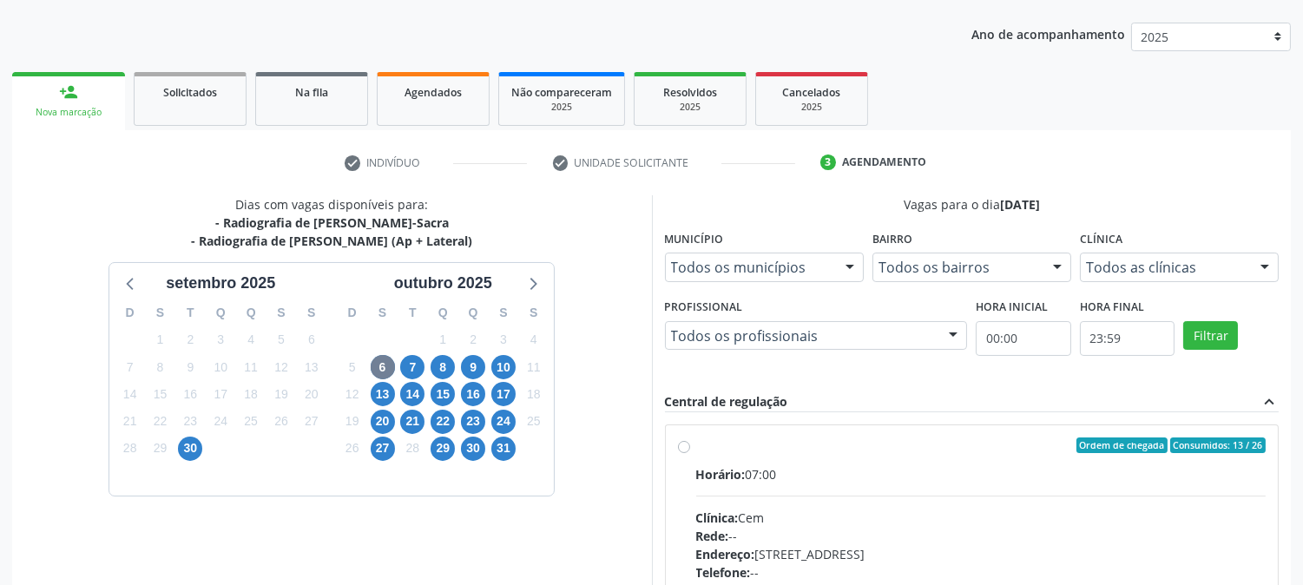
click at [770, 465] on div "Horário: 07:00" at bounding box center [981, 474] width 570 height 18
click at [690, 453] on input "Ordem de chegada Consumidos: 13 / 26 Horário: 07:00 Clínica: Cem Rede: -- Ender…" at bounding box center [684, 445] width 12 height 16
radio input "true"
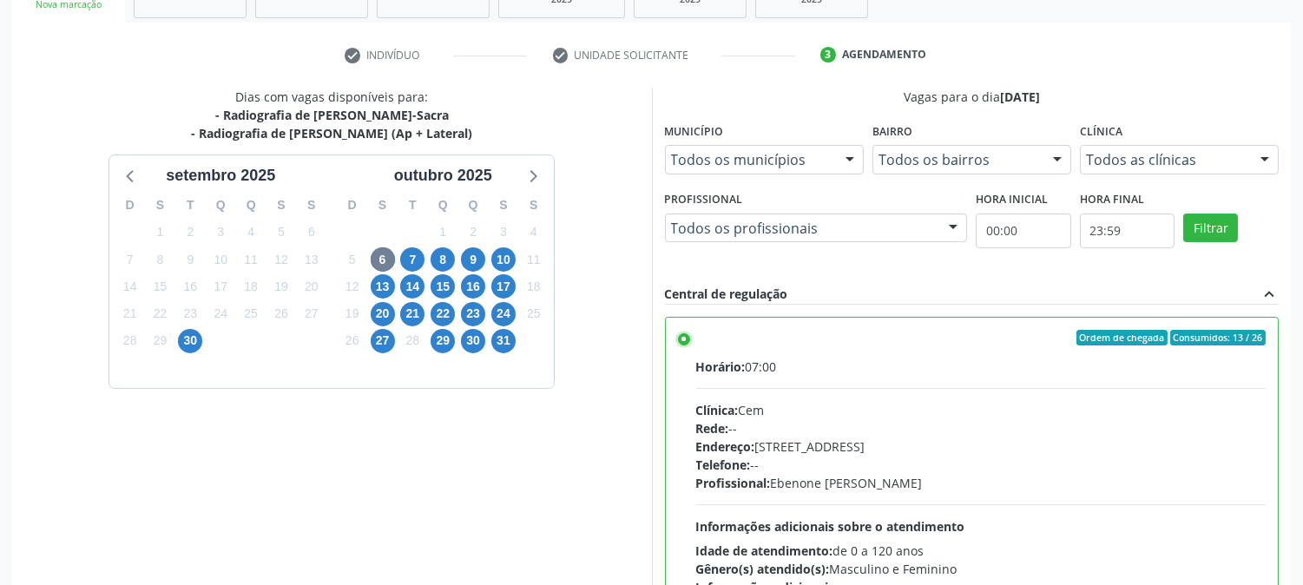
scroll to position [451, 0]
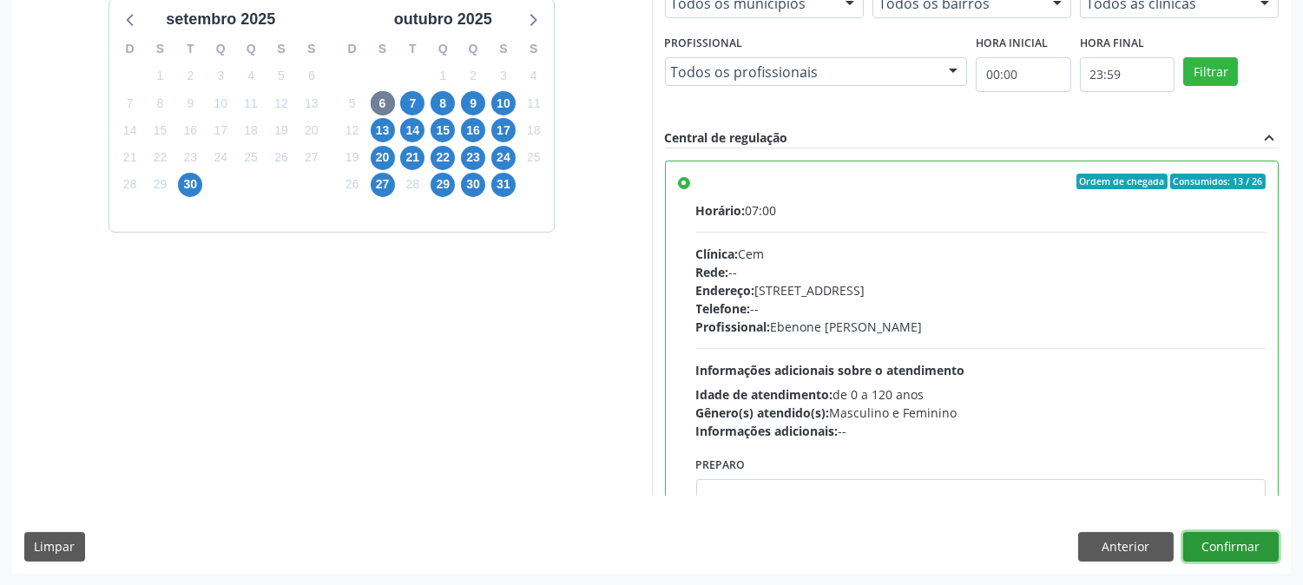
click at [1243, 535] on button "Confirmar" at bounding box center [1230, 547] width 95 height 30
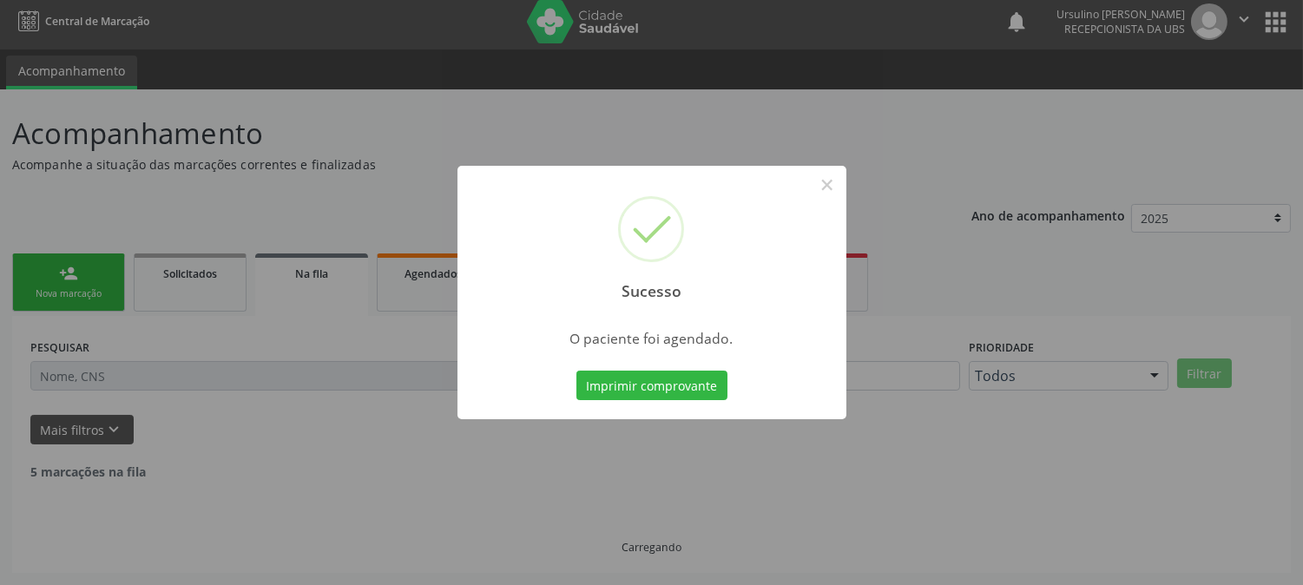
scroll to position [0, 0]
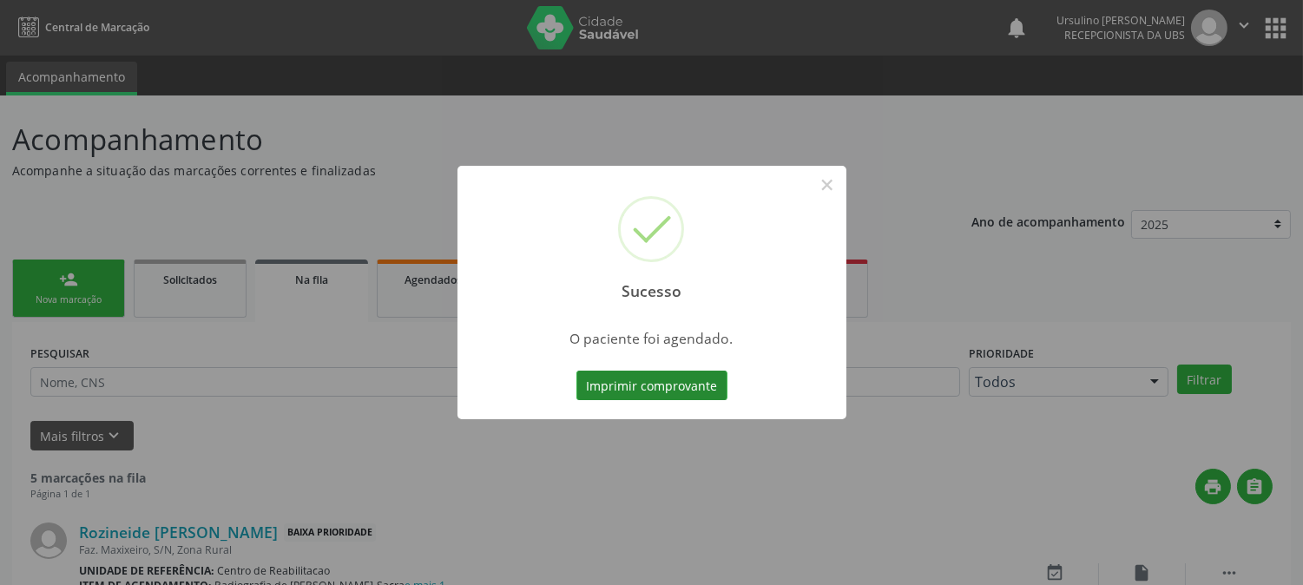
click at [698, 379] on button "Imprimir comprovante" at bounding box center [651, 386] width 151 height 30
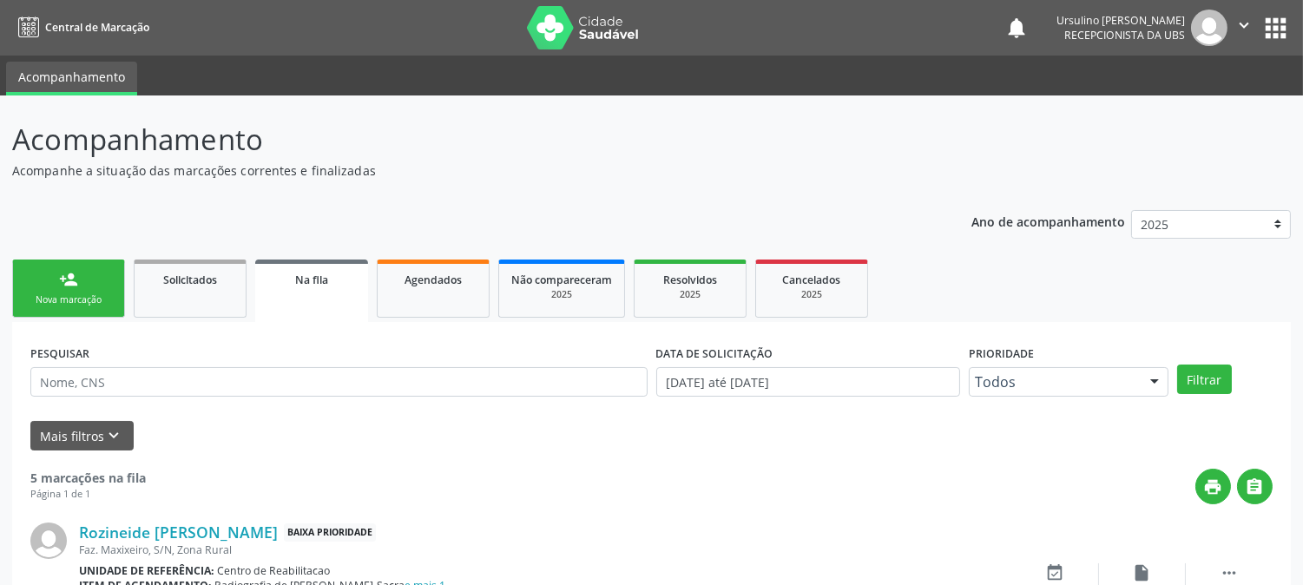
click at [87, 289] on link "person_add Nova marcação" at bounding box center [68, 288] width 113 height 58
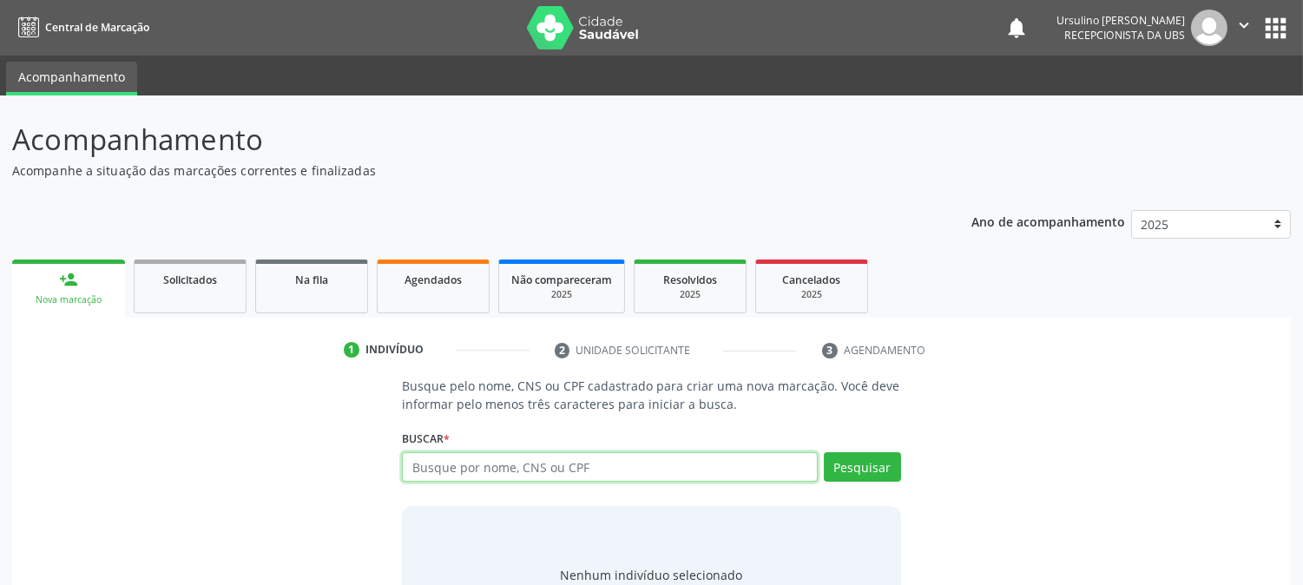
click at [499, 469] on input "text" at bounding box center [609, 467] width 415 height 30
type input "700908987388197"
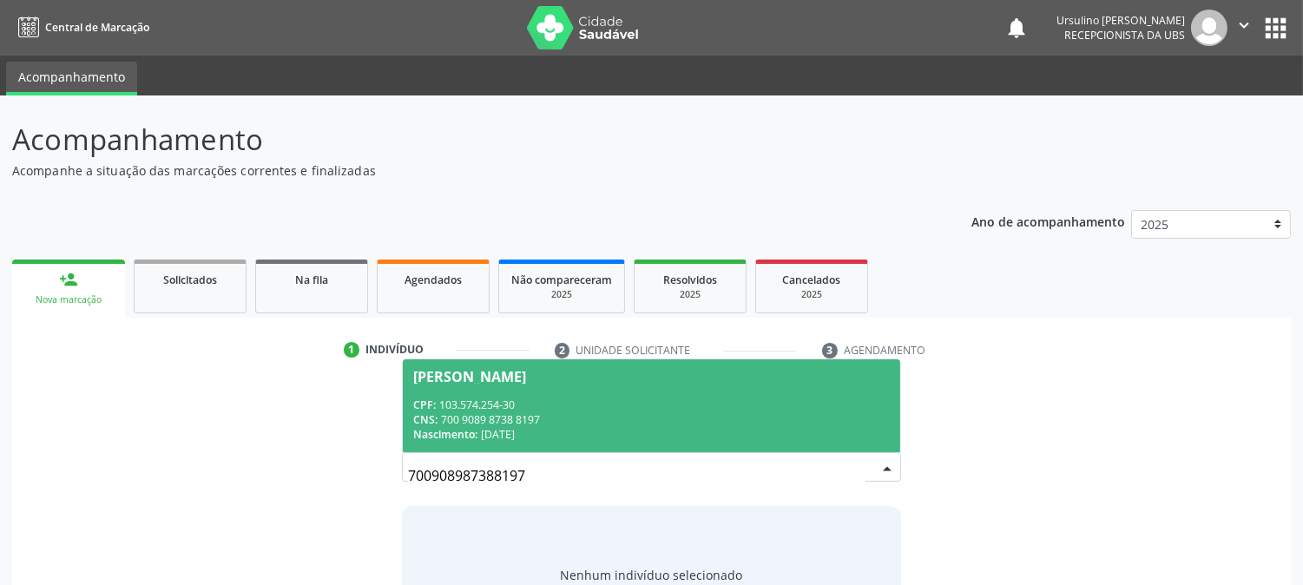
click at [554, 404] on div "CPF: 103.574.254-30" at bounding box center [651, 404] width 476 height 15
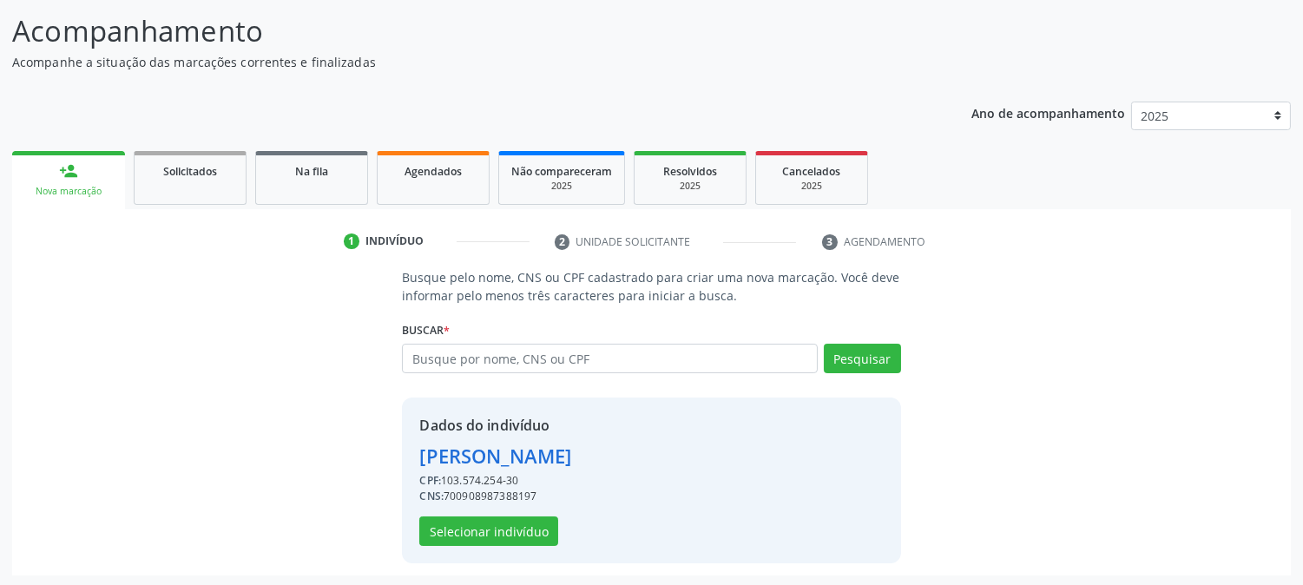
scroll to position [109, 0]
click at [515, 534] on button "Selecionar indivíduo" at bounding box center [488, 530] width 139 height 30
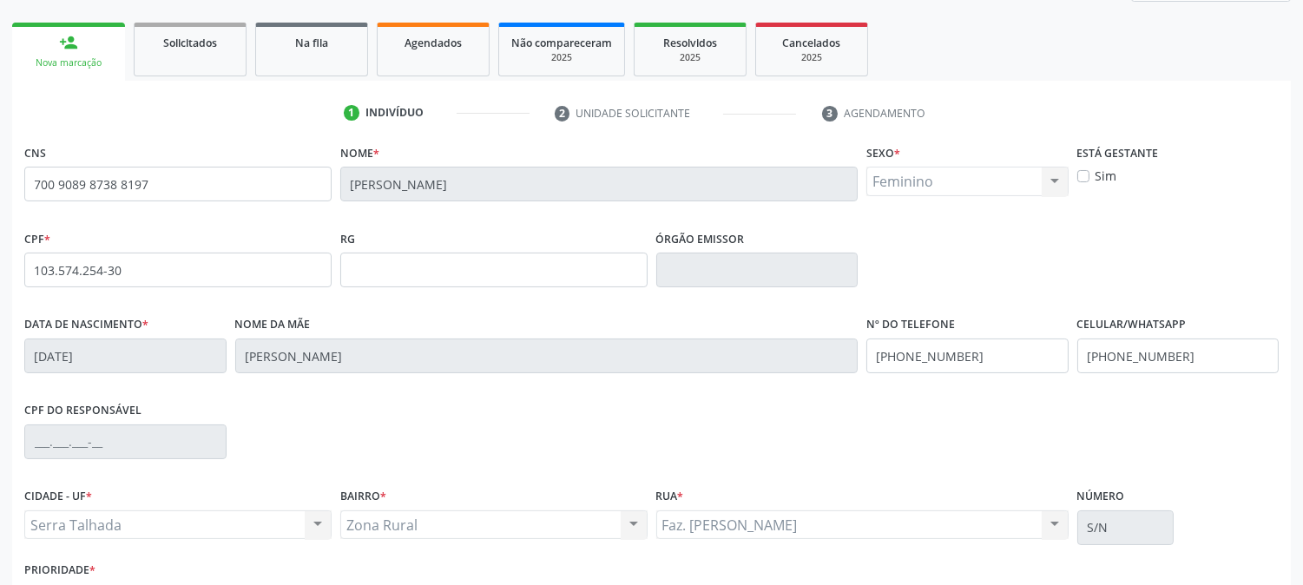
scroll to position [354, 0]
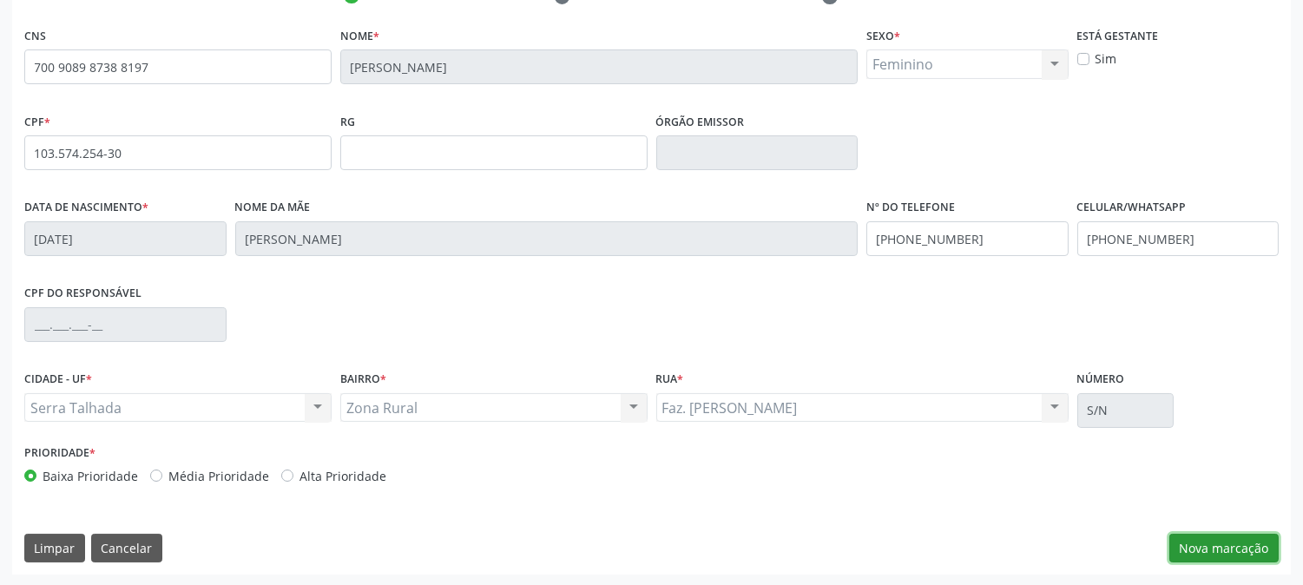
drag, startPoint x: 1200, startPoint y: 542, endPoint x: 1191, endPoint y: 539, distance: 9.3
click at [1201, 542] on button "Nova marcação" at bounding box center [1223, 549] width 109 height 30
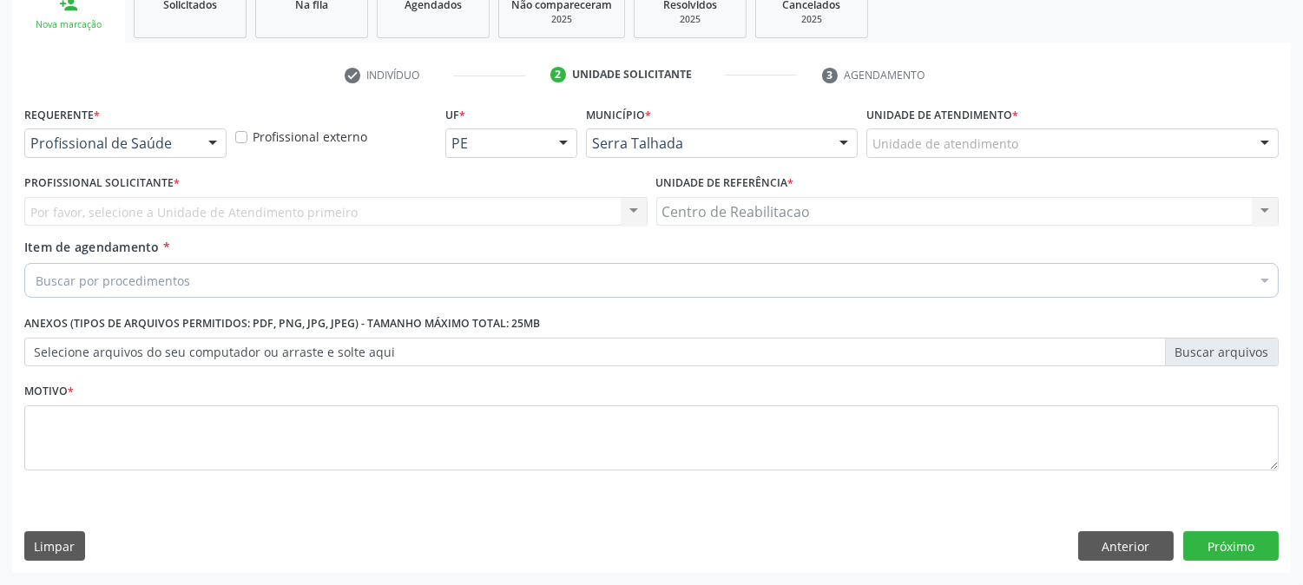
scroll to position [274, 0]
drag, startPoint x: 154, startPoint y: 158, endPoint x: 154, endPoint y: 146, distance: 12.1
click at [154, 154] on div "Requerente * Profissional de Saúde Profissional de Saúde Paciente Nenhum result…" at bounding box center [125, 136] width 211 height 68
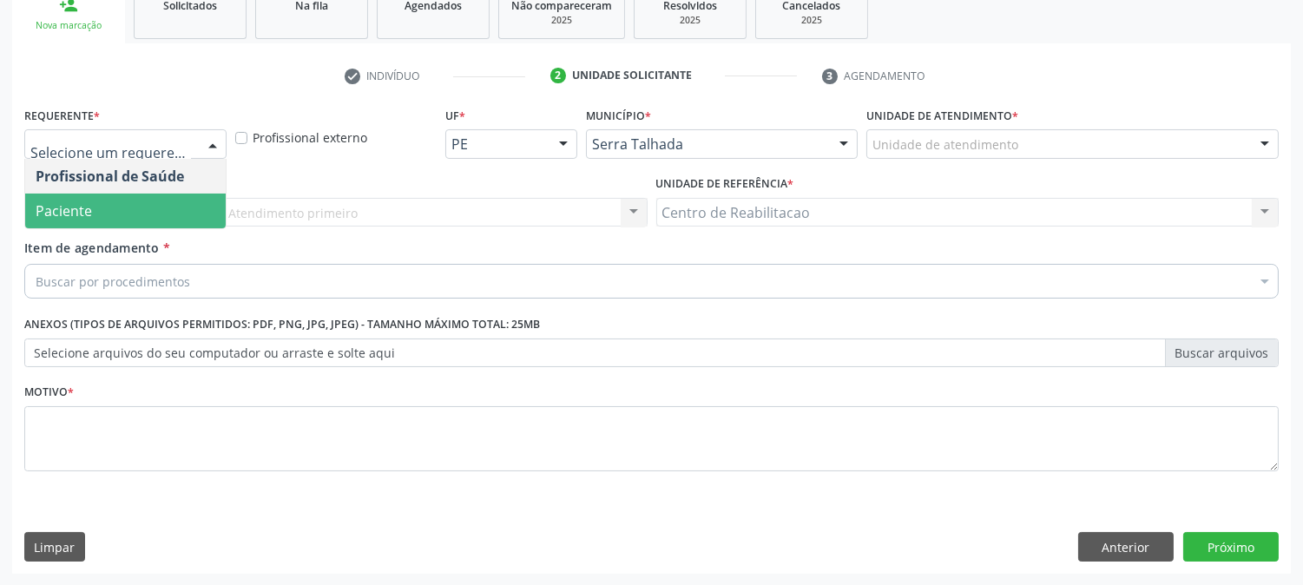
click at [161, 208] on span "Paciente" at bounding box center [125, 211] width 200 height 35
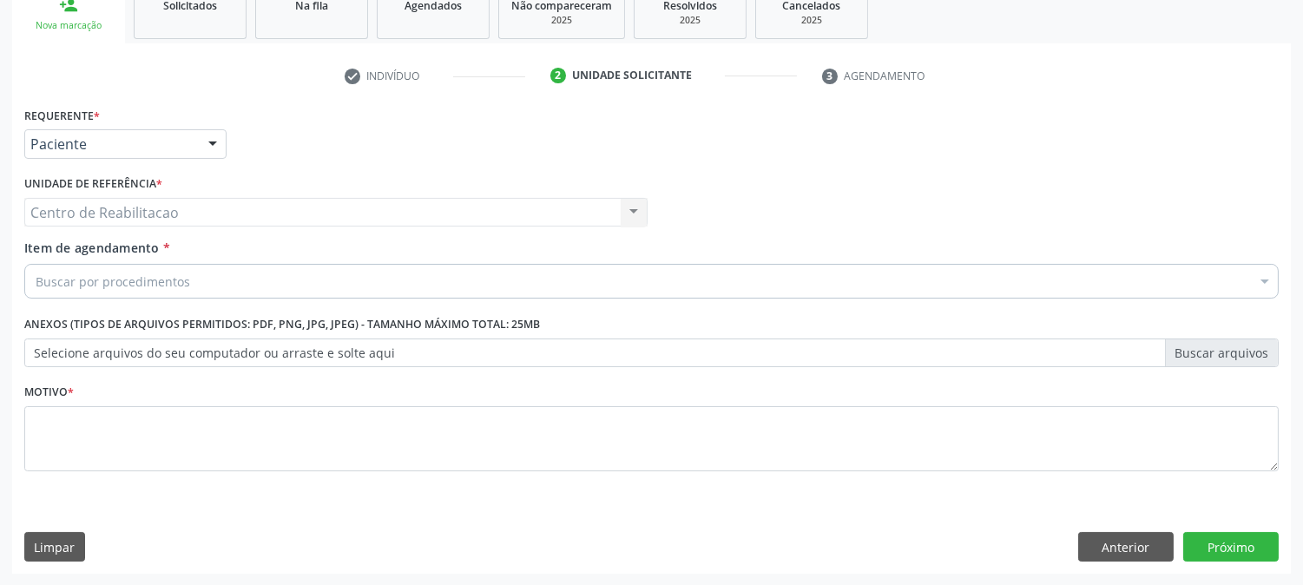
click at [194, 282] on div "Buscar por procedimentos" at bounding box center [651, 281] width 1254 height 35
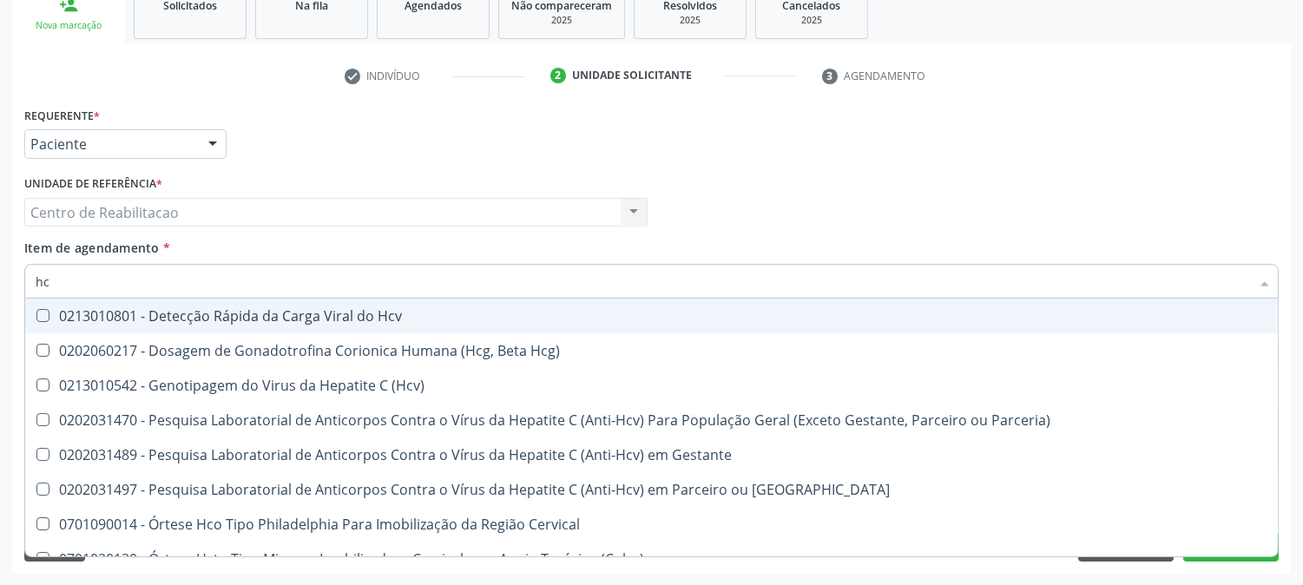
type input "hcg"
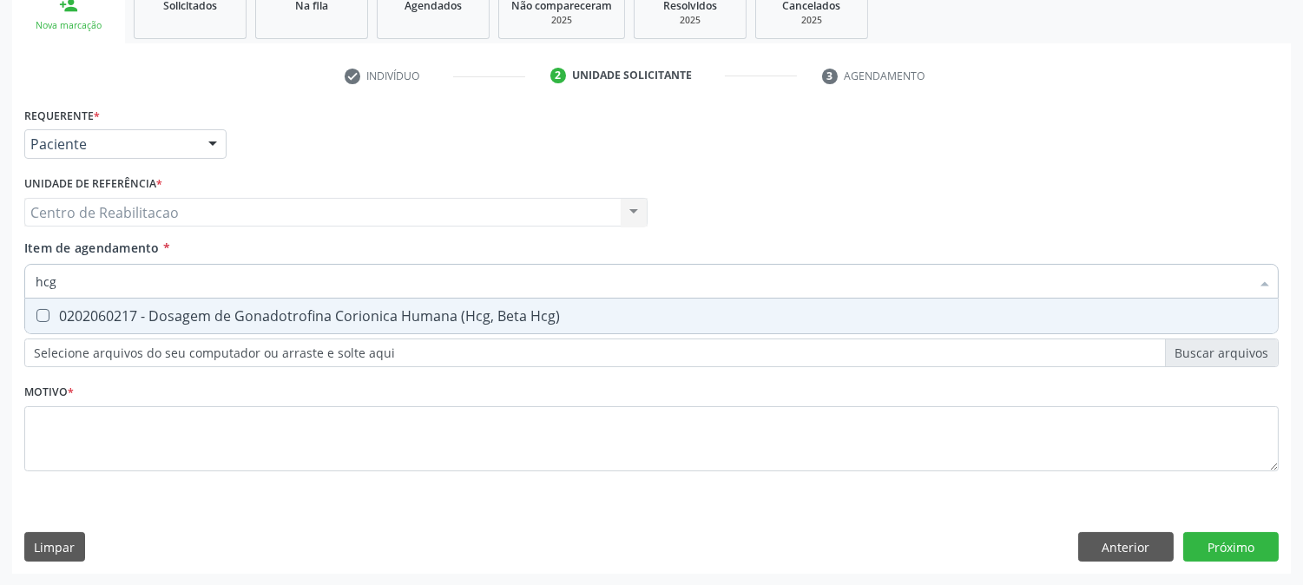
click at [197, 318] on div "0202060217 - Dosagem de Gonadotrofina Corionica Humana (Hcg, Beta Hcg)" at bounding box center [651, 316] width 1231 height 14
checkbox Hcg\) "true"
type input "urina"
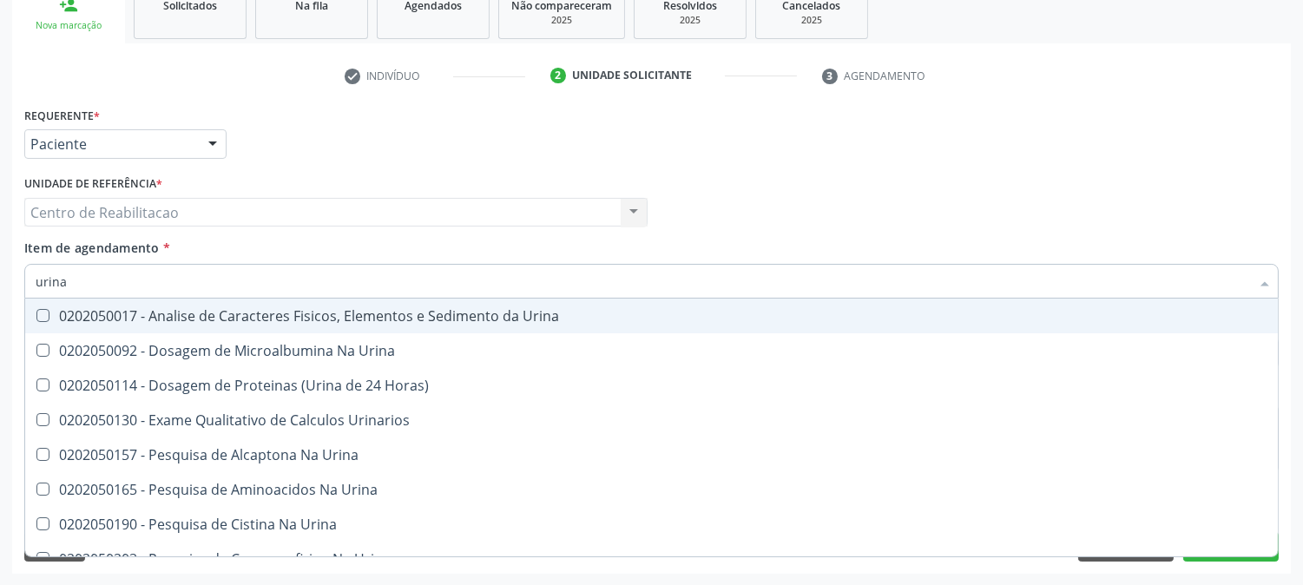
click at [197, 318] on div "0202050017 - Analise de Caracteres Fisicos, Elementos e Sedimento da Urina" at bounding box center [651, 316] width 1231 height 14
checkbox Urina "true"
type input "cult"
checkbox Urina "false"
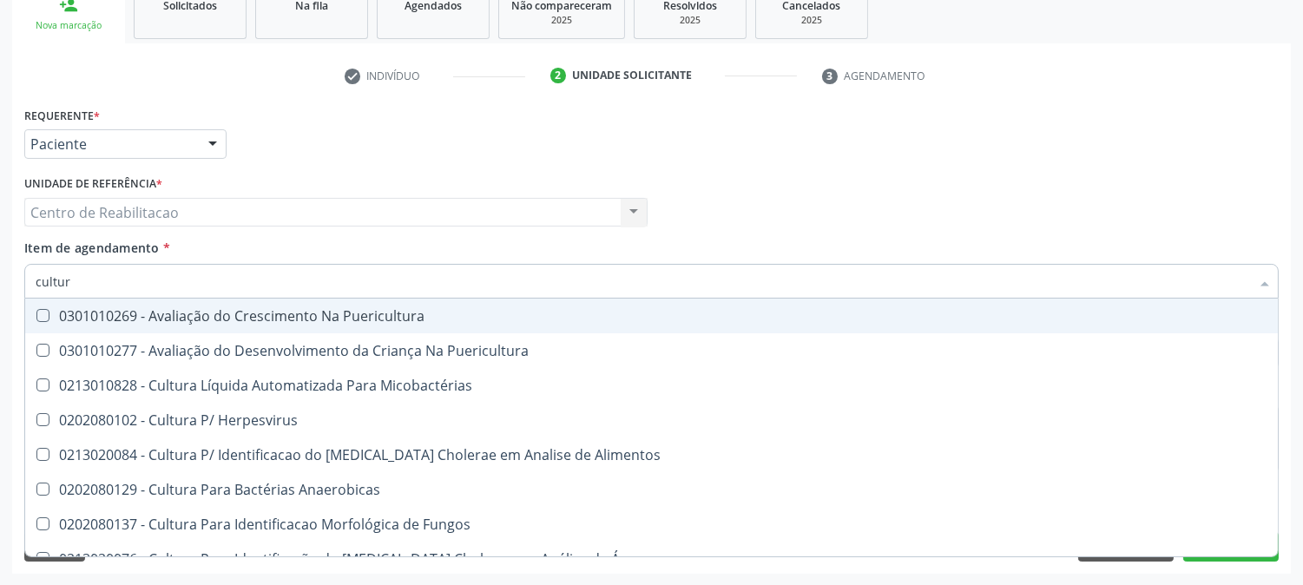
type input "cultura"
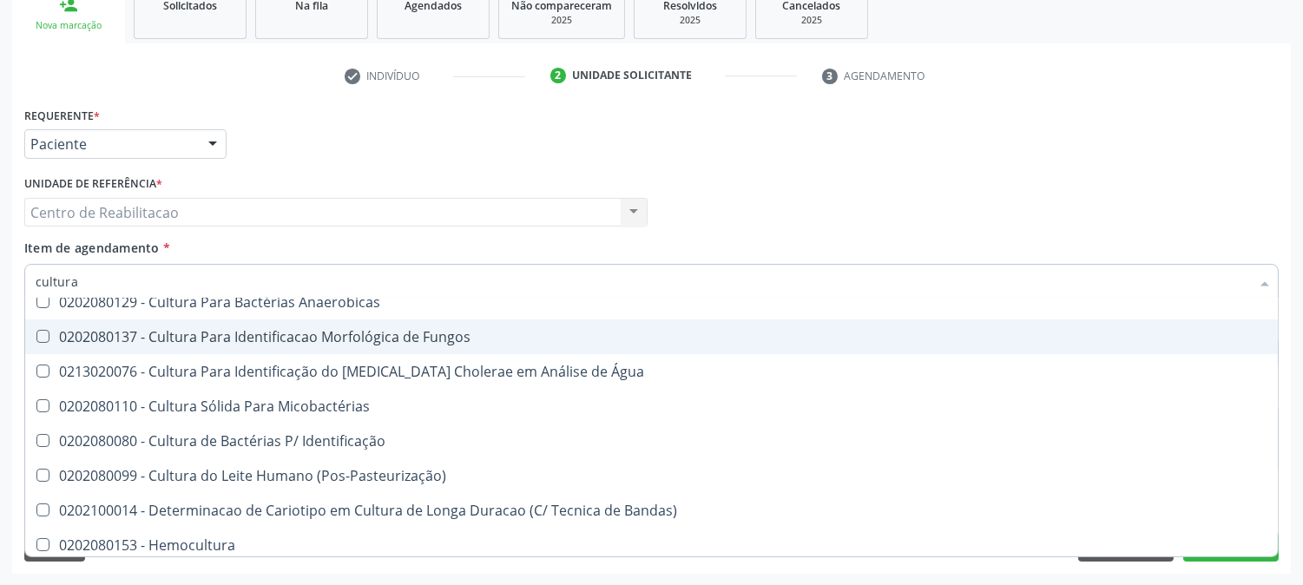
scroll to position [194, 0]
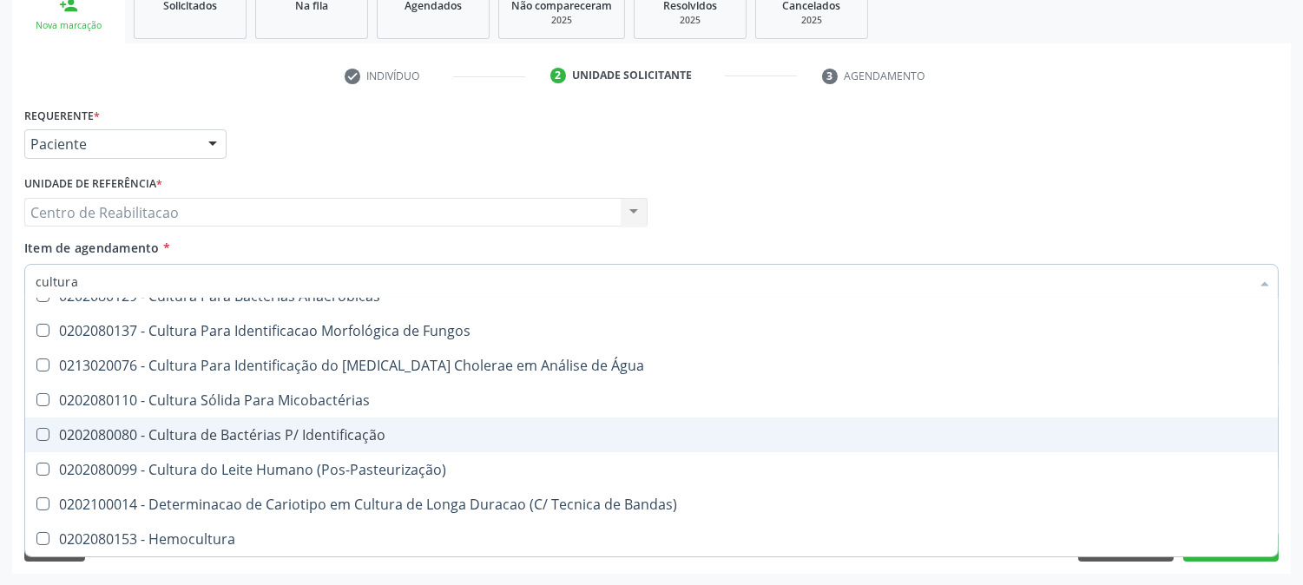
click at [368, 434] on div "0202080080 - Cultura de Bactérias P/ Identificação" at bounding box center [651, 435] width 1231 height 14
checkbox Identificação "true"
type input "127"
checkbox Identificação "false"
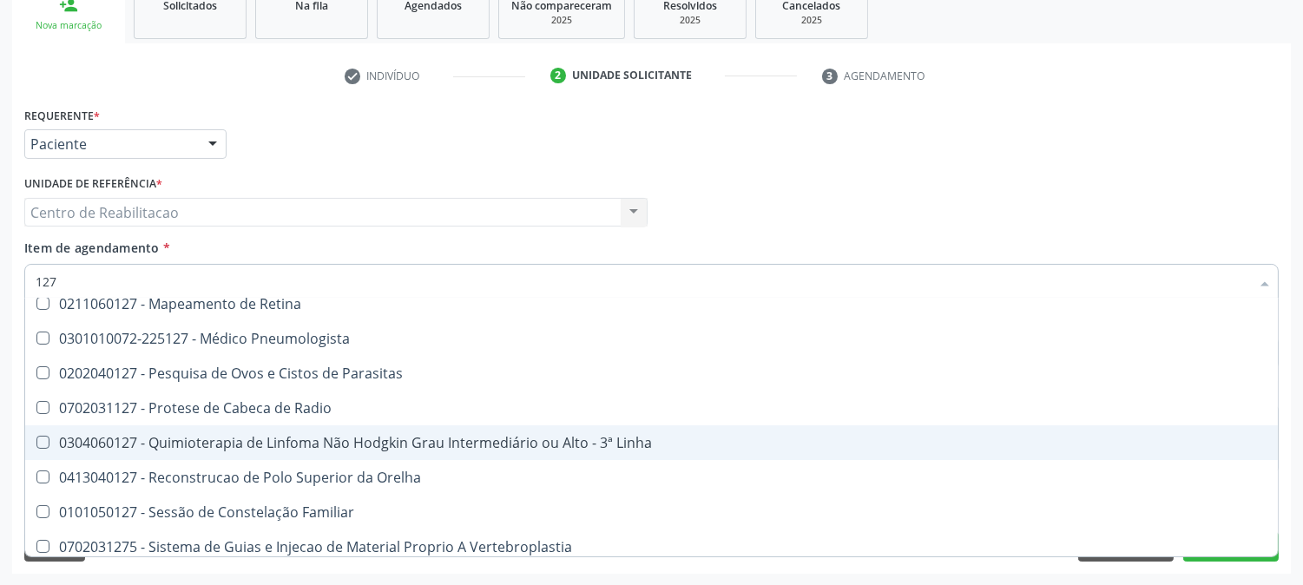
scroll to position [313, 0]
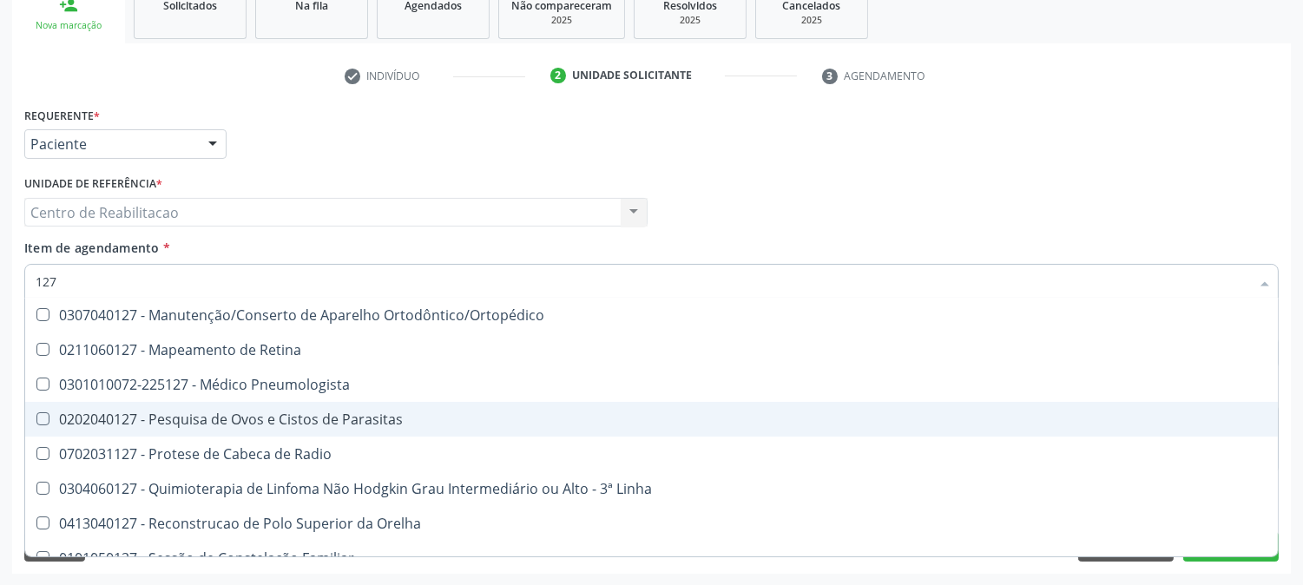
click at [323, 414] on div "0202040127 - Pesquisa de Ovos e Cistos de Parasitas" at bounding box center [651, 419] width 1231 height 14
checkbox Parasitas "true"
type input "prot"
checkbox Parasitas "false"
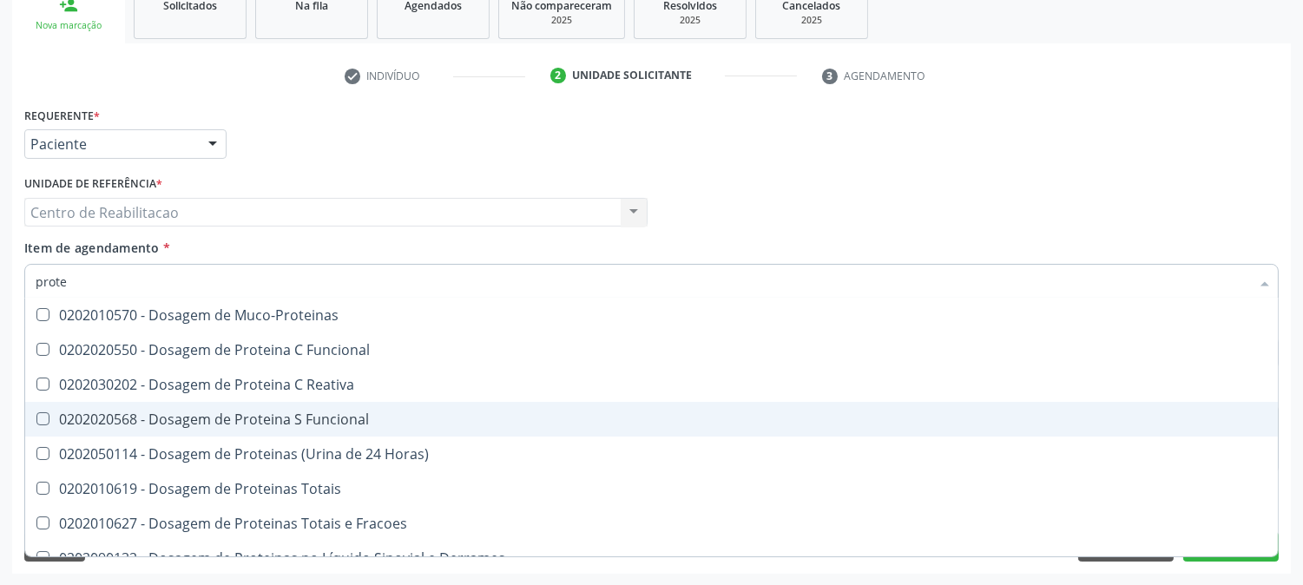
type input "prot"
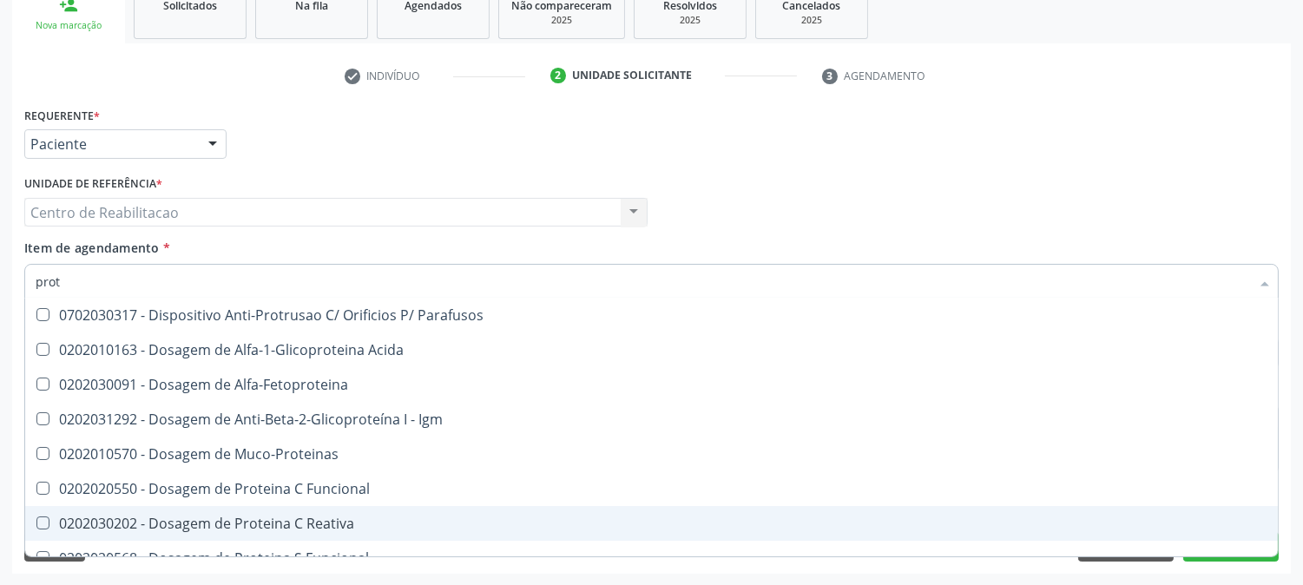
click at [361, 516] on div "0202030202 - Dosagem de Proteina C Reativa" at bounding box center [651, 523] width 1231 height 14
checkbox Reativa "true"
checkbox Ativado "true"
checkbox Protrombínico "true"
checkbox Placa "true"
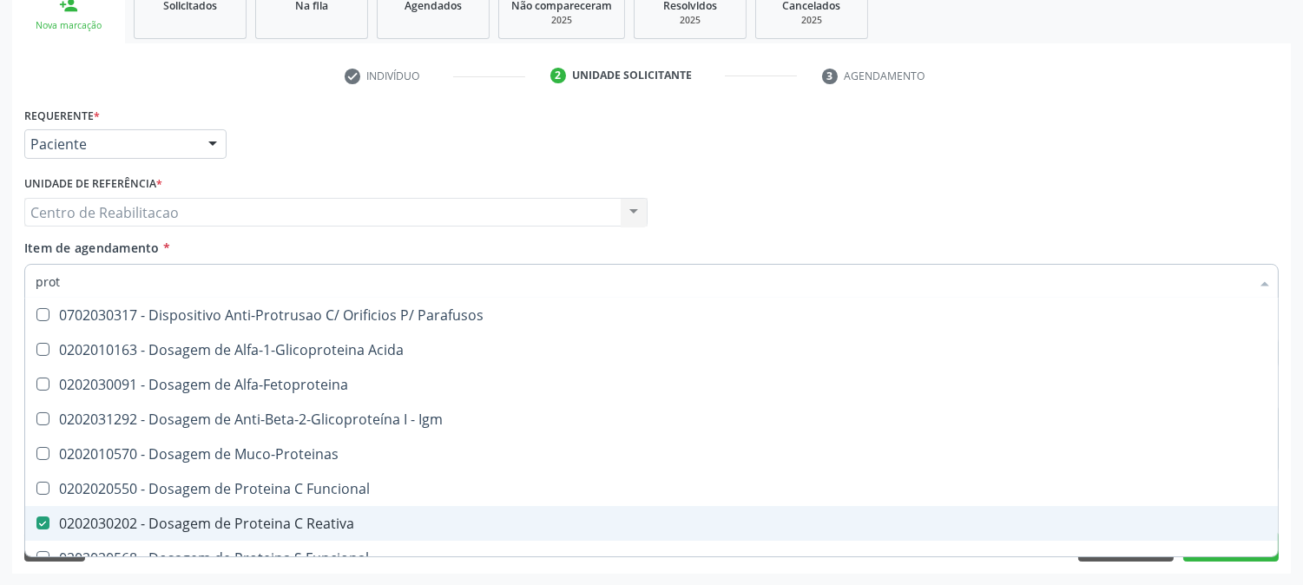
checkbox Comprimido\) "true"
checkbox Protesista "true"
checkbox Reativa "false"
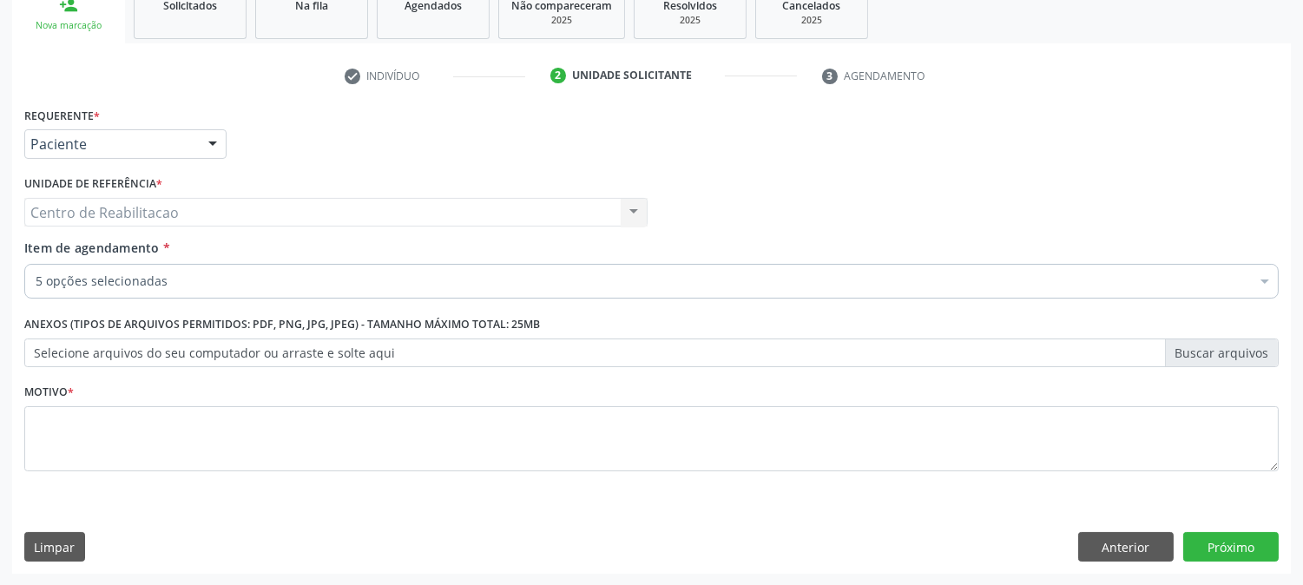
scroll to position [0, 0]
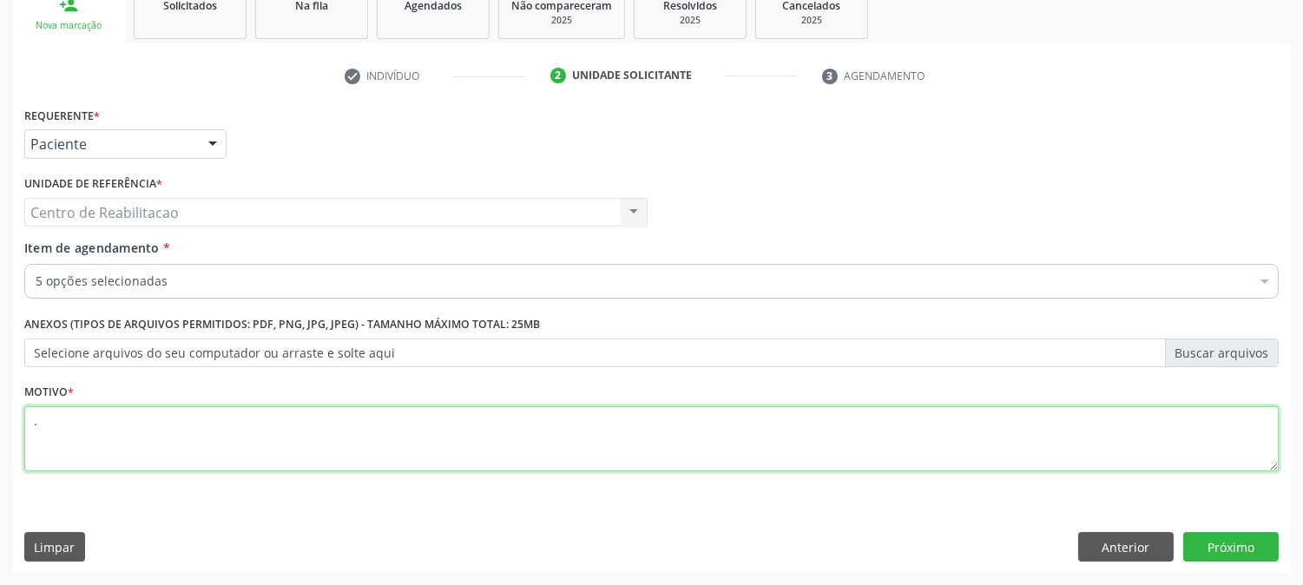
type textarea "."
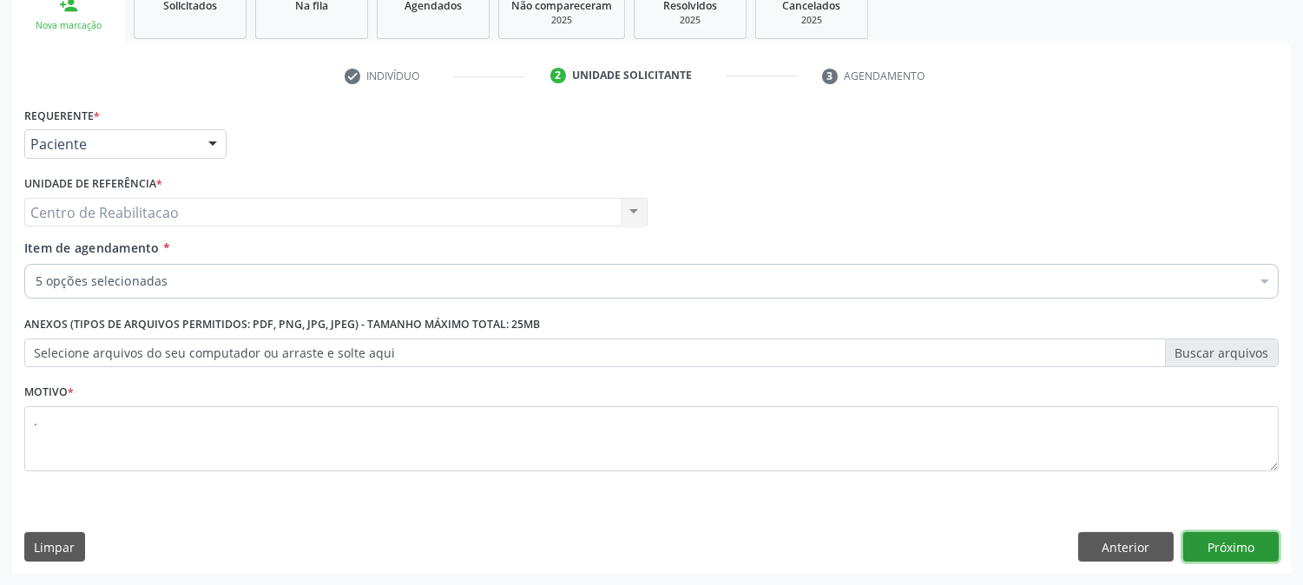
click button "Próximo" at bounding box center [1230, 547] width 95 height 30
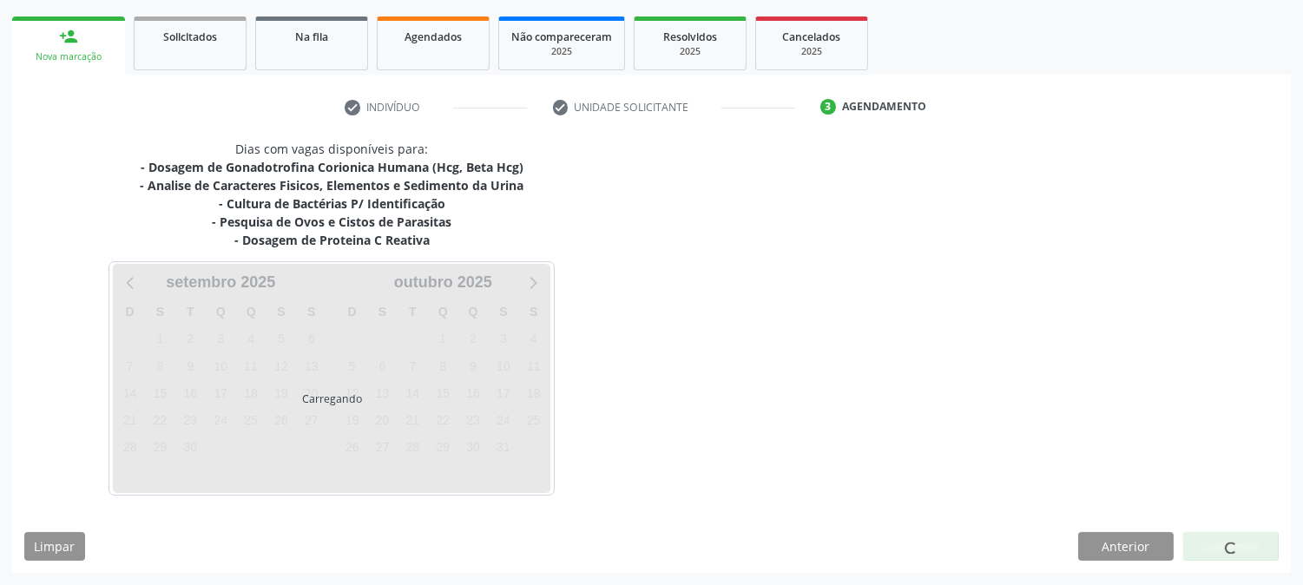
scroll to position [241, 0]
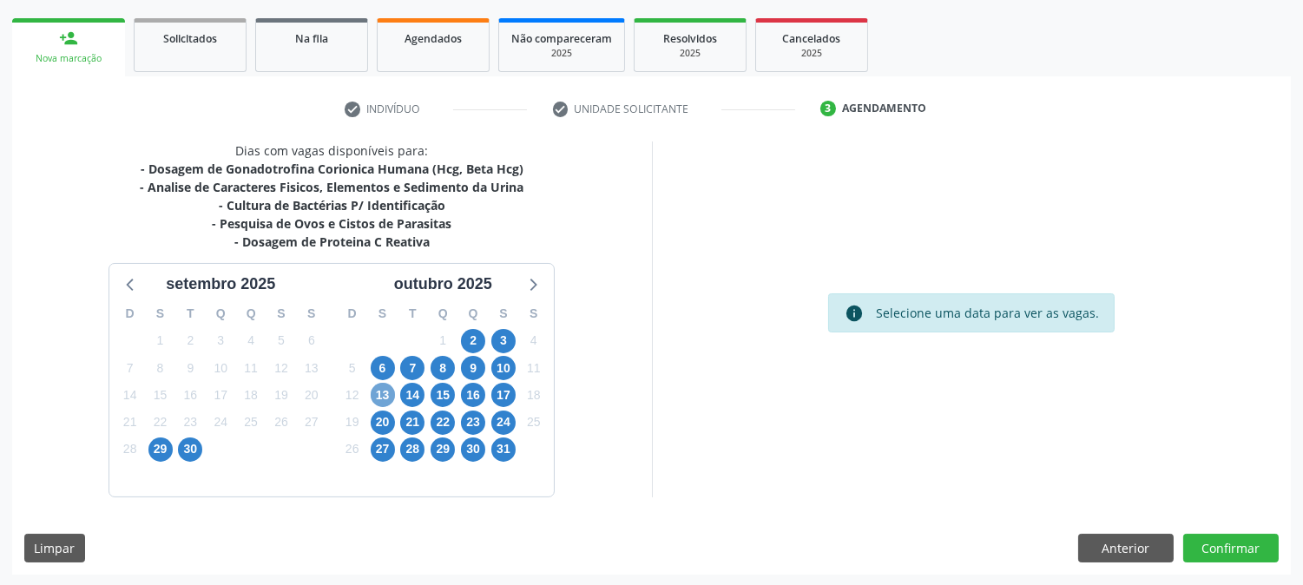
click at [384, 394] on span "13" at bounding box center [383, 395] width 24 height 24
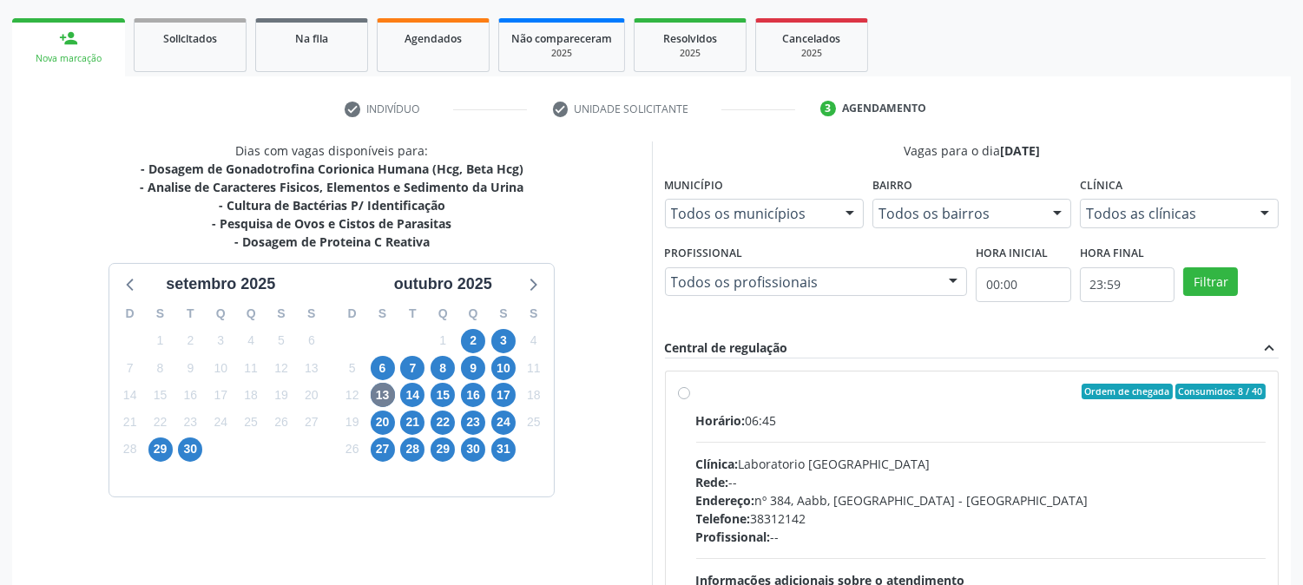
click at [813, 414] on div "Horário: 06:45" at bounding box center [981, 420] width 570 height 18
click at [690, 399] on input "Ordem de chegada Consumidos: 8 / 40 Horário: 06:45 Clínica: Laboratorio Sao Fra…" at bounding box center [684, 392] width 12 height 16
radio input "true"
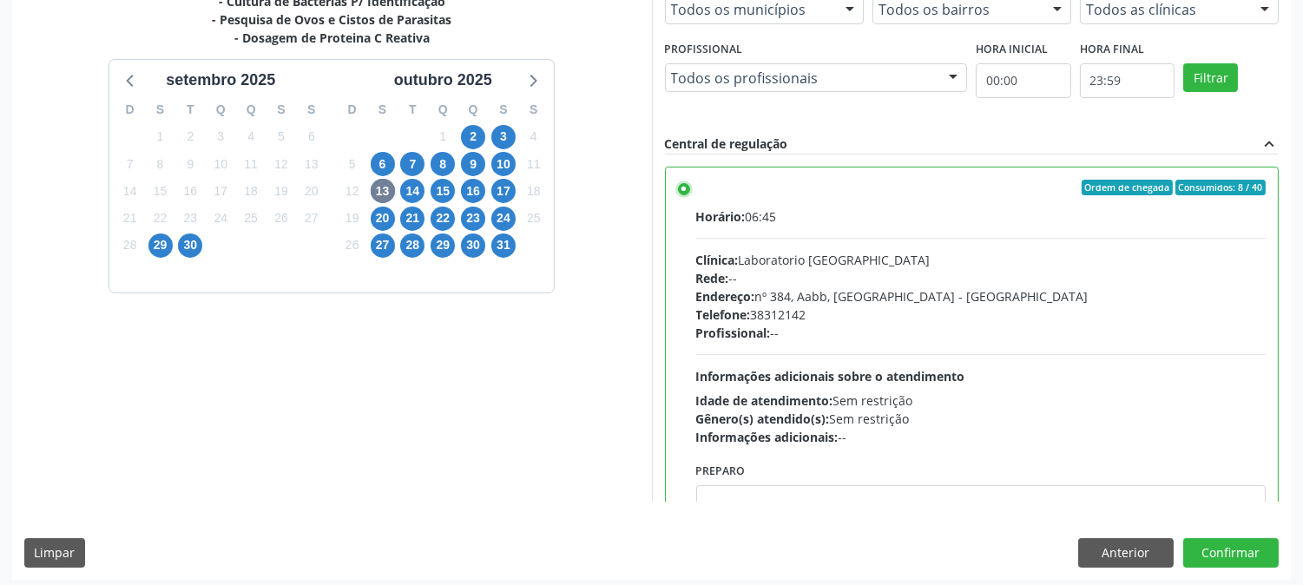
scroll to position [451, 0]
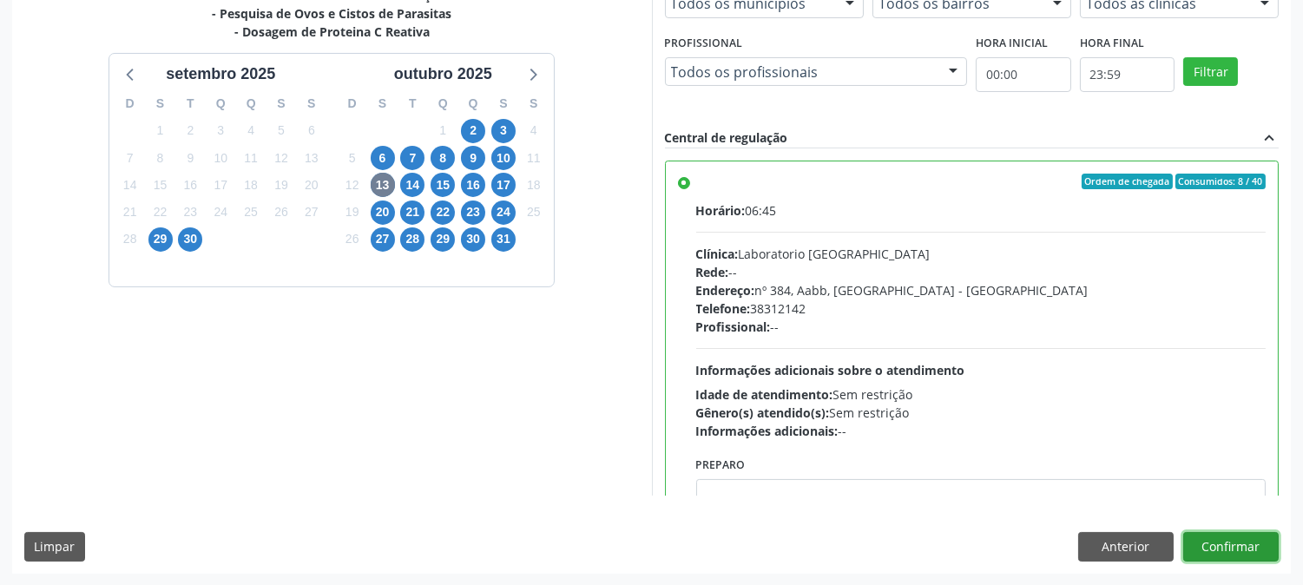
click at [1219, 541] on button "Confirmar" at bounding box center [1230, 547] width 95 height 30
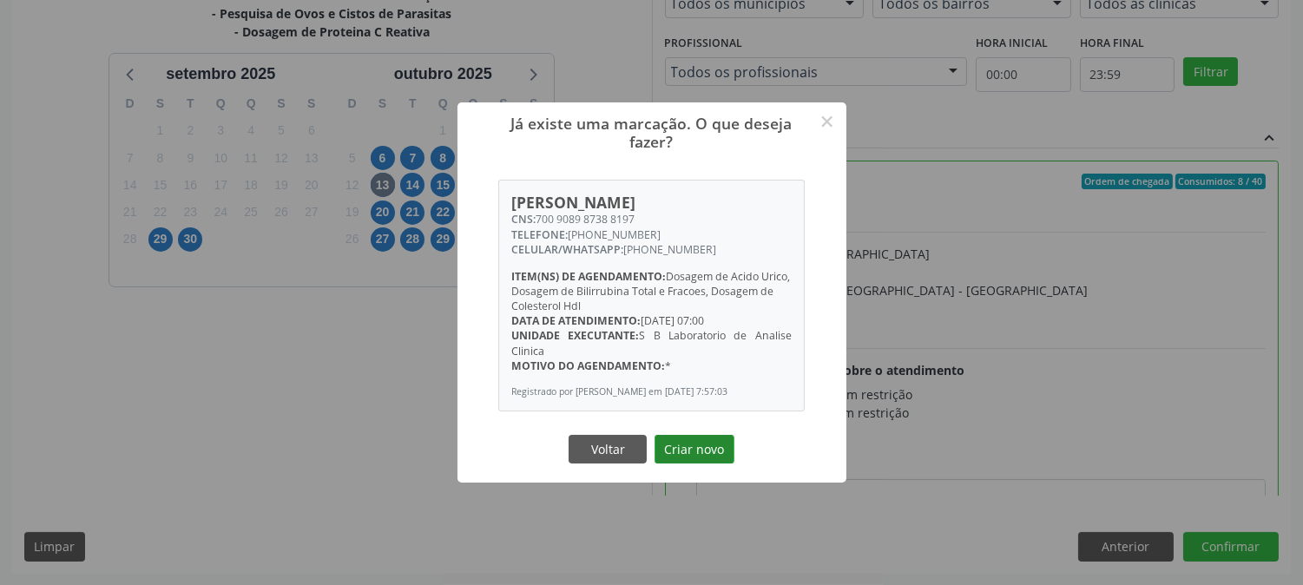
click at [697, 446] on button "Criar novo" at bounding box center [694, 450] width 80 height 30
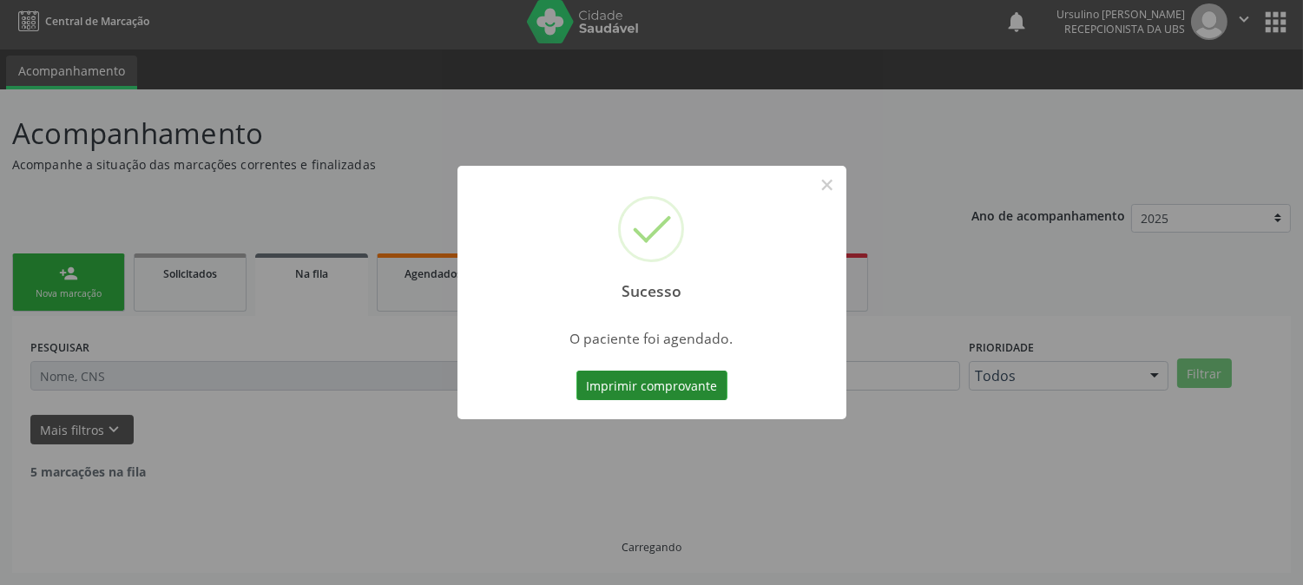
scroll to position [0, 0]
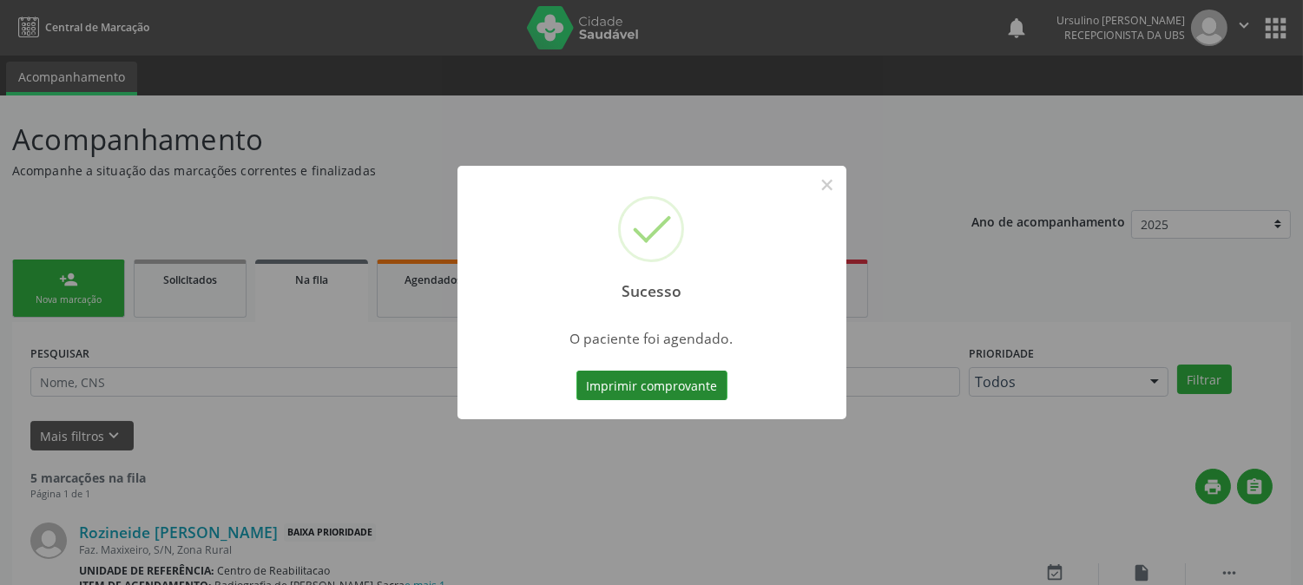
click at [622, 378] on button "Imprimir comprovante" at bounding box center [651, 386] width 151 height 30
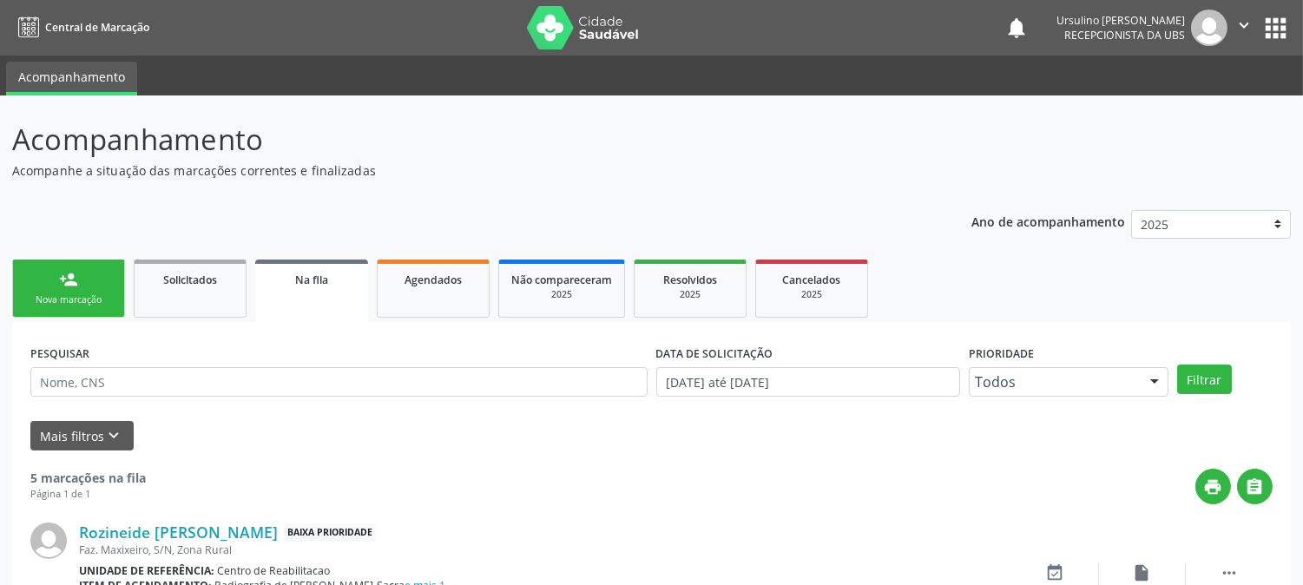
click at [90, 279] on link "person_add Nova marcação" at bounding box center [68, 288] width 113 height 58
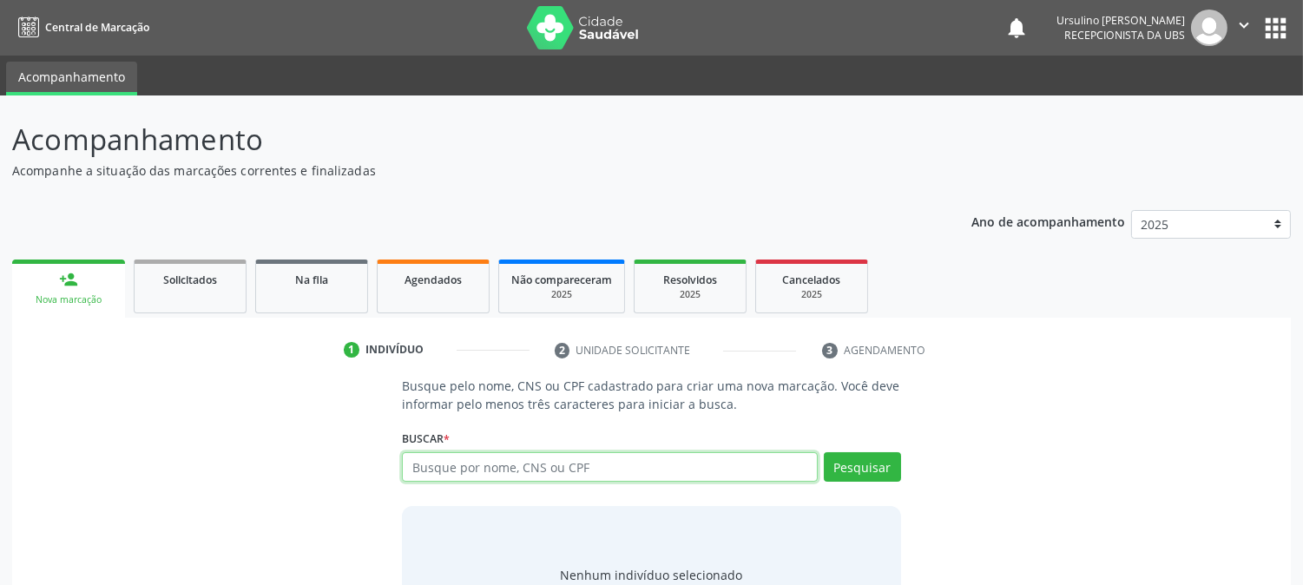
click at [620, 469] on input "text" at bounding box center [609, 467] width 415 height 30
paste input "700 9089 8738 8197"
type input "700 9089 8738 8197"
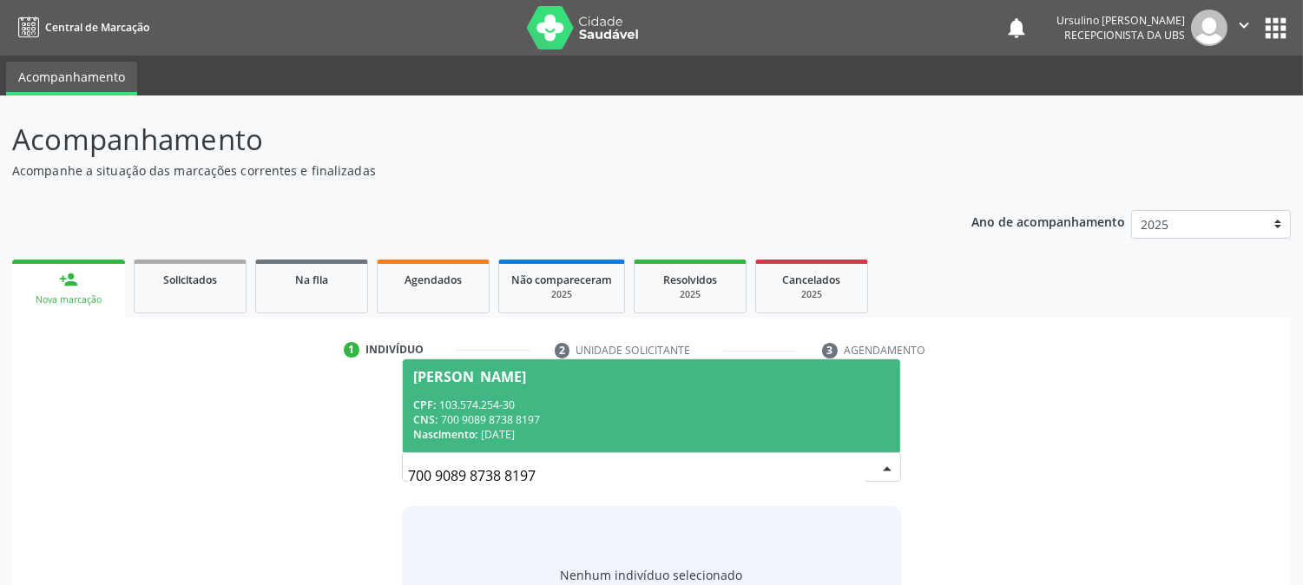
click at [526, 377] on div "[PERSON_NAME]" at bounding box center [469, 377] width 113 height 14
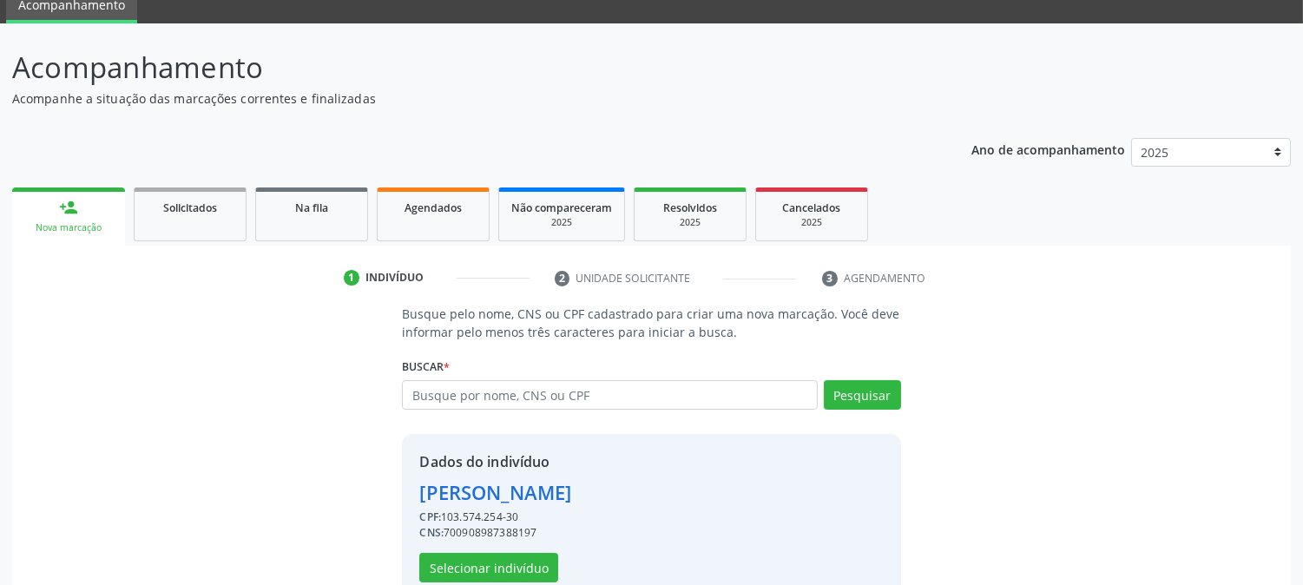
scroll to position [109, 0]
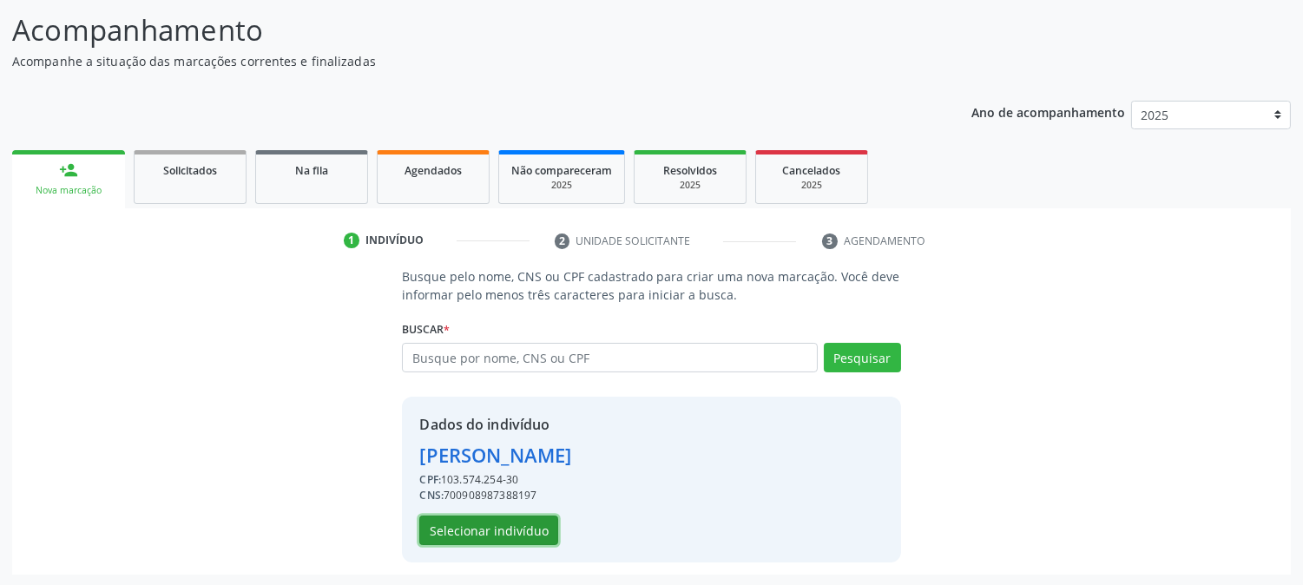
click at [528, 531] on button "Selecionar indivíduo" at bounding box center [488, 530] width 139 height 30
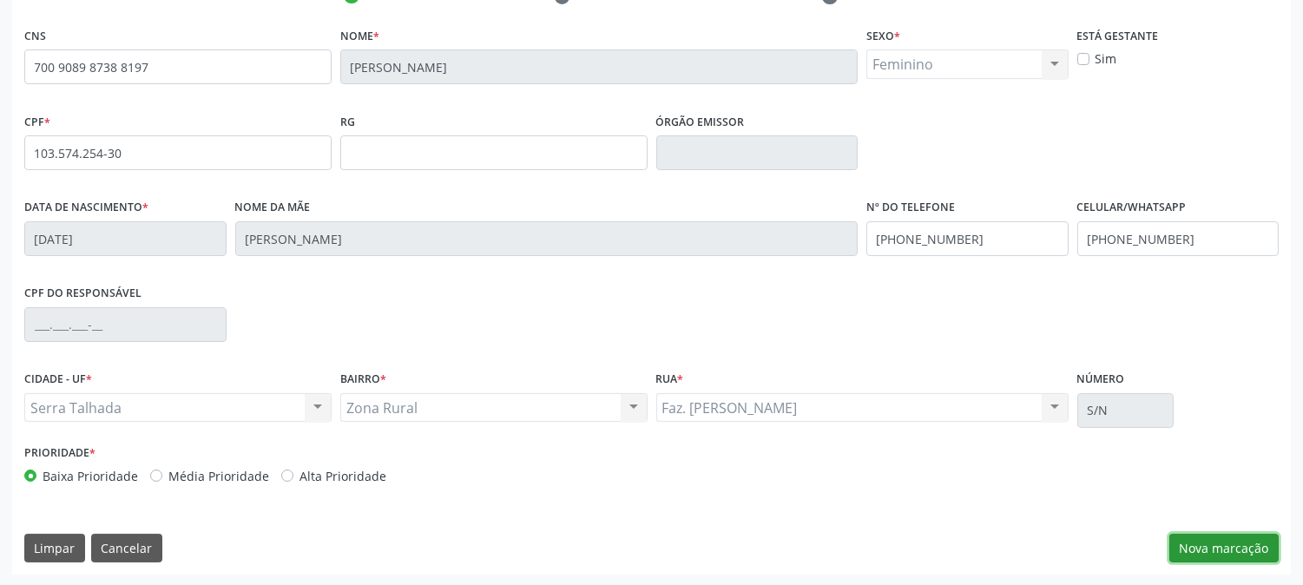
click at [1256, 547] on button "Nova marcação" at bounding box center [1223, 549] width 109 height 30
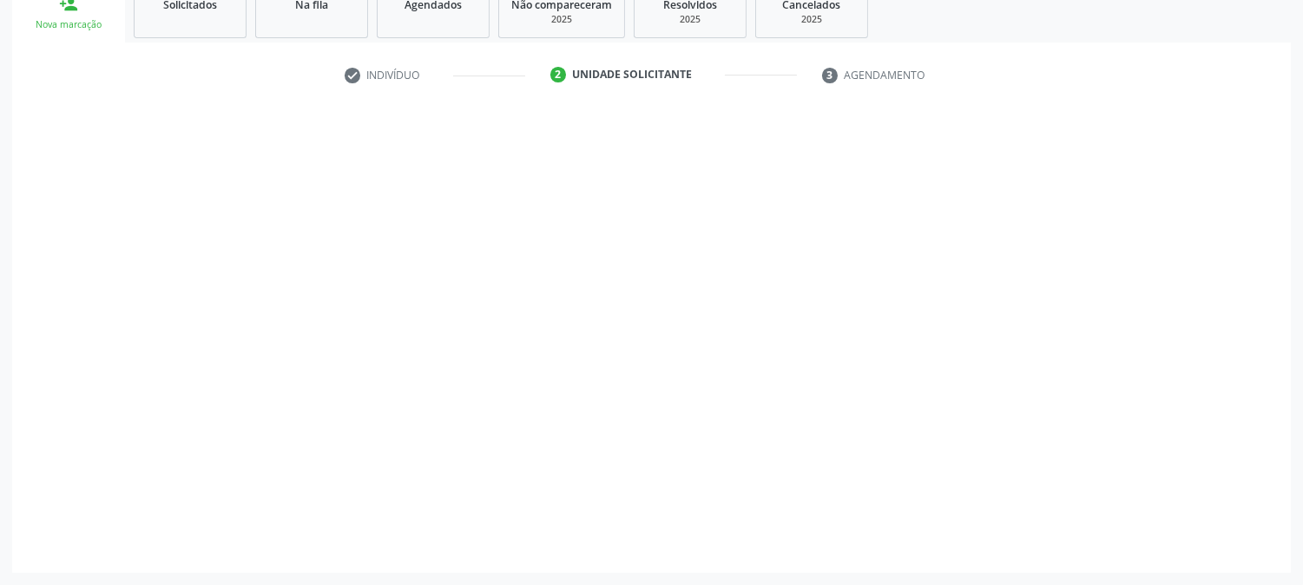
scroll to position [274, 0]
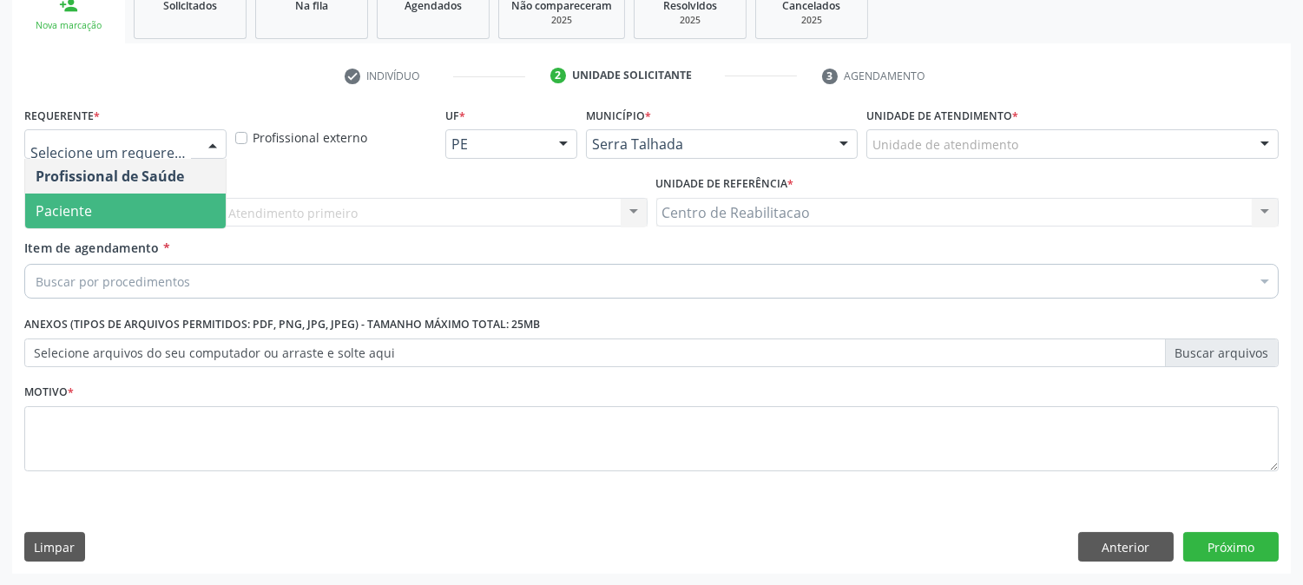
click at [123, 223] on span "Paciente" at bounding box center [125, 211] width 200 height 35
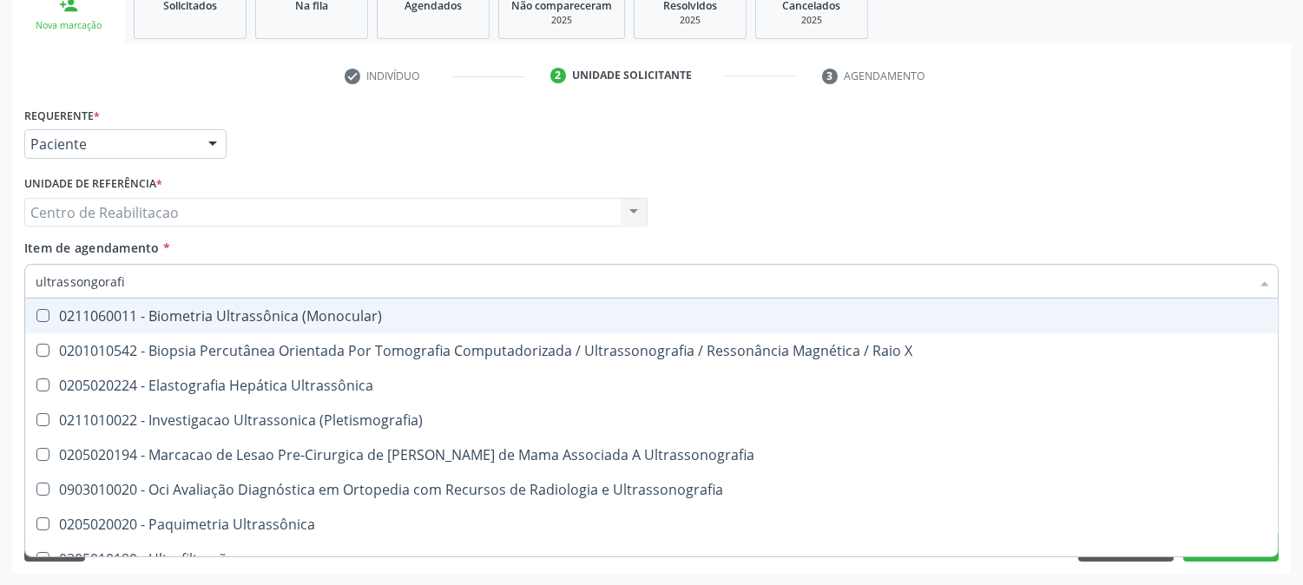
type input "ultrassongorafia"
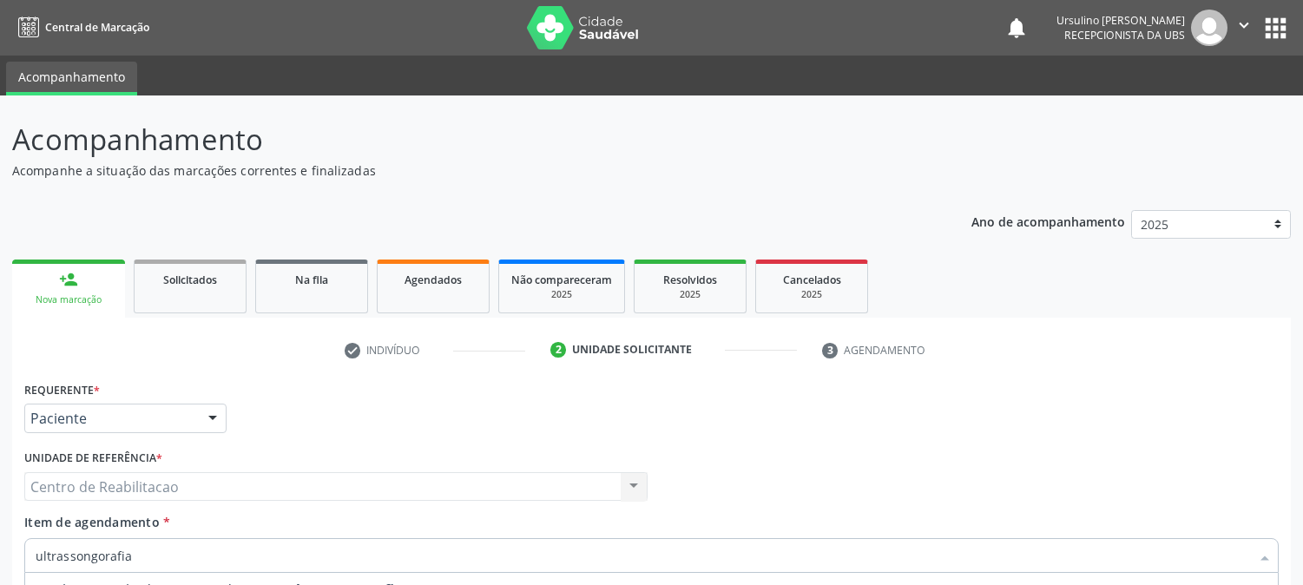
scroll to position [274, 0]
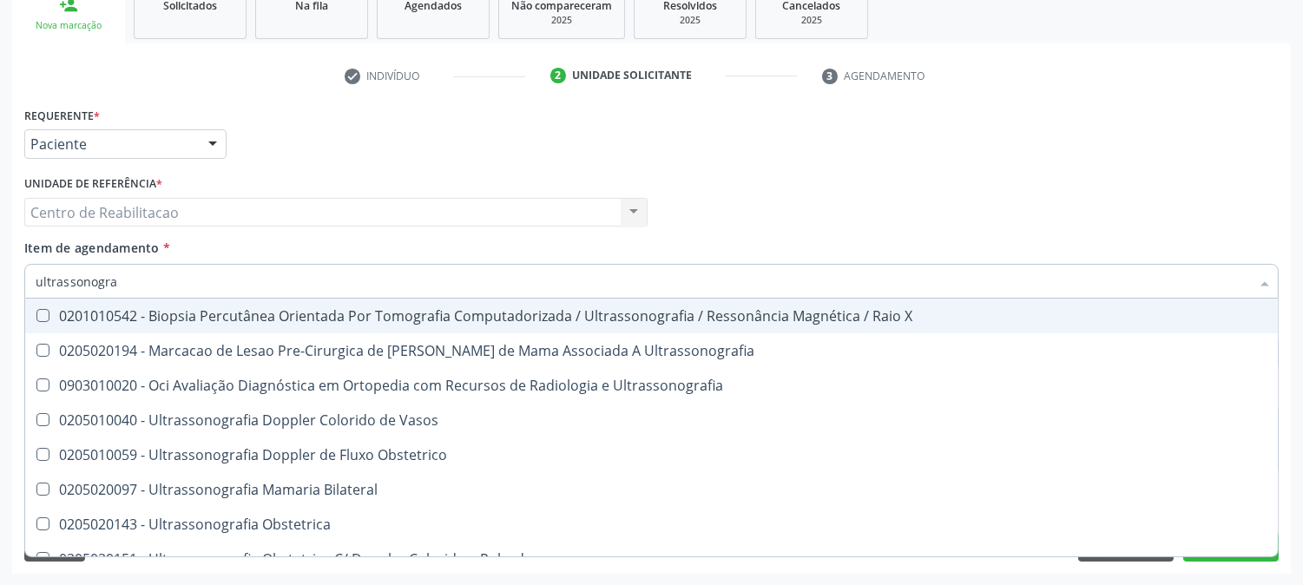
type input "ultrassonograf"
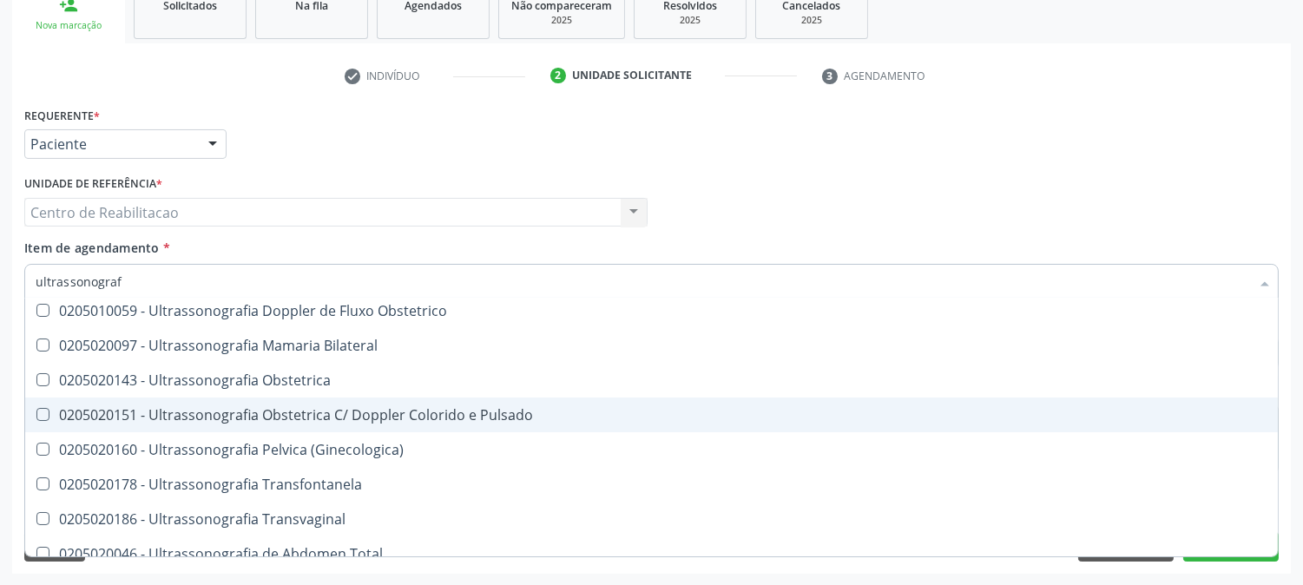
scroll to position [193, 0]
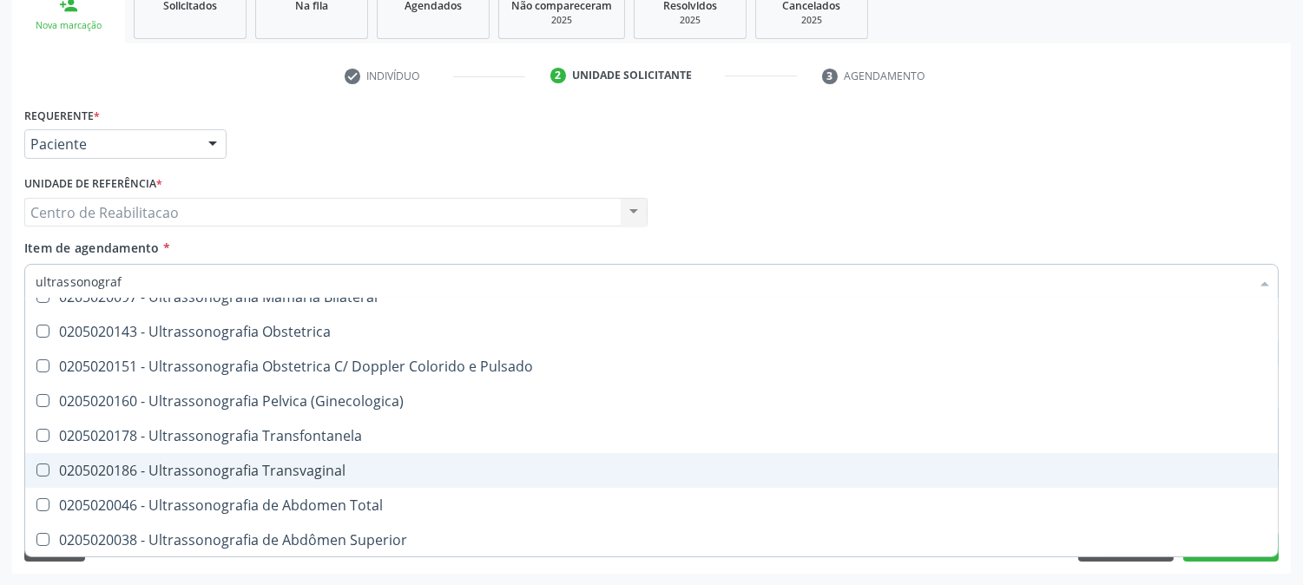
click at [371, 466] on div "0205020186 - Ultrassonografia Transvaginal" at bounding box center [651, 470] width 1231 height 14
checkbox Transvaginal "true"
checkbox Ultrassonografia "true"
checkbox Transvaginal "false"
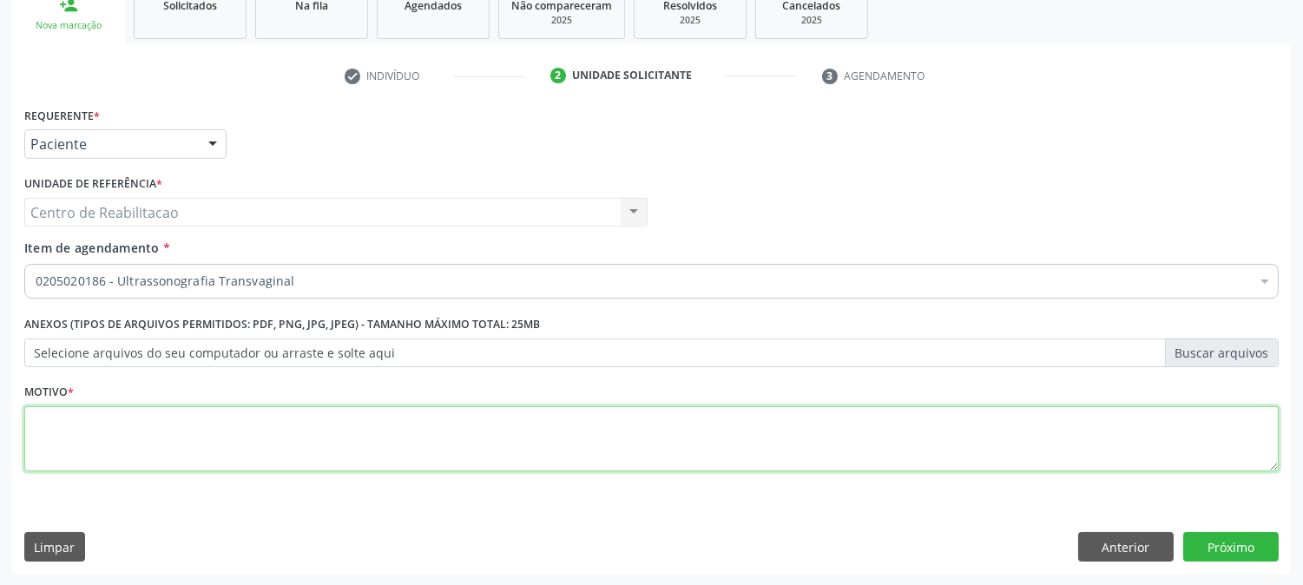
scroll to position [0, 0]
type textarea "."
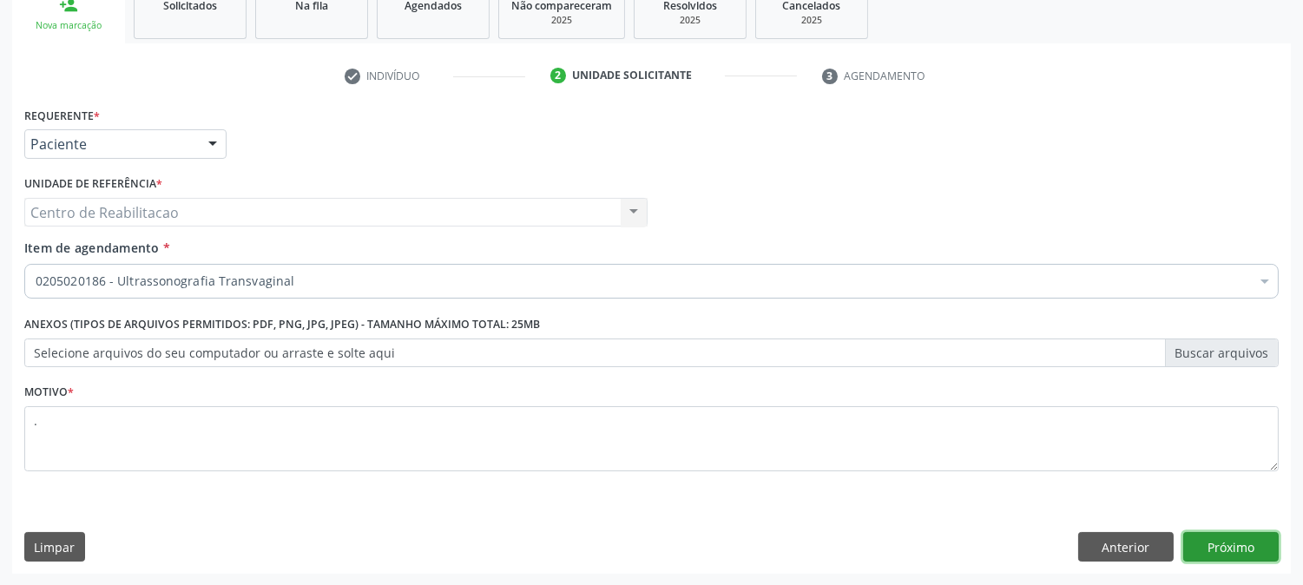
click button "Próximo" at bounding box center [1230, 547] width 95 height 30
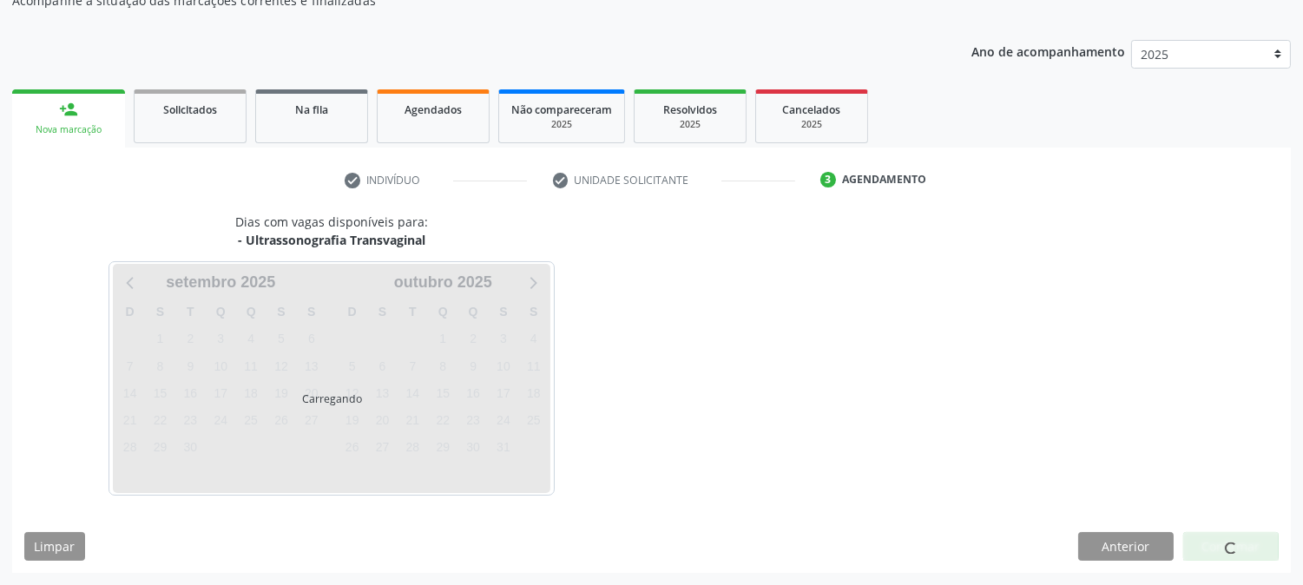
scroll to position [169, 0]
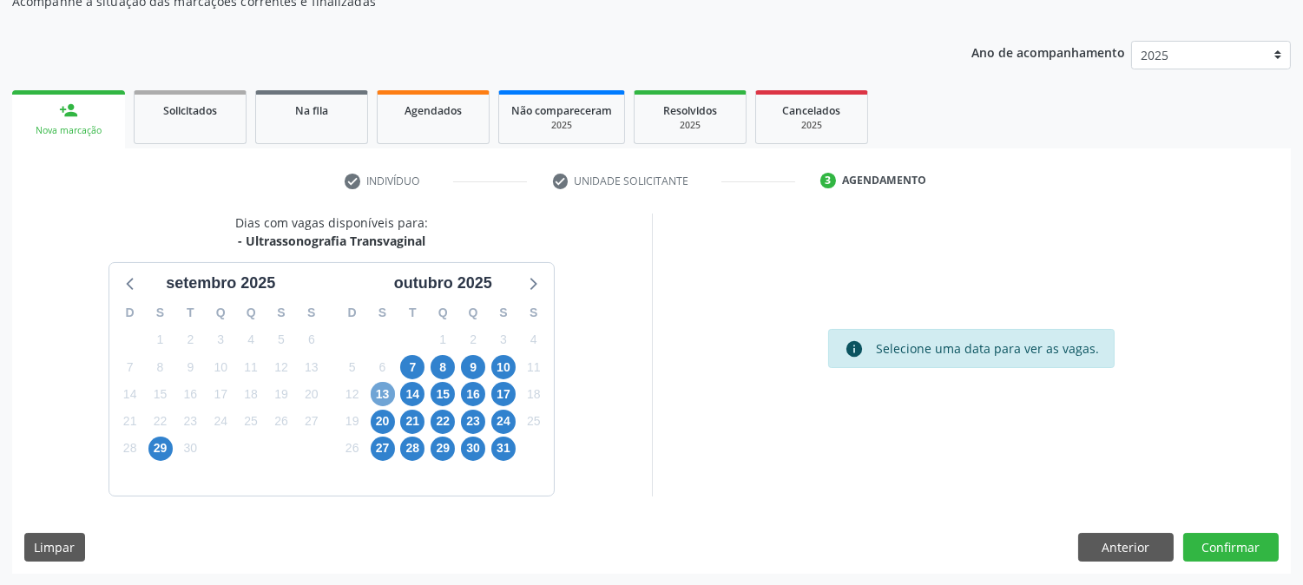
click at [384, 393] on span "13" at bounding box center [383, 394] width 24 height 24
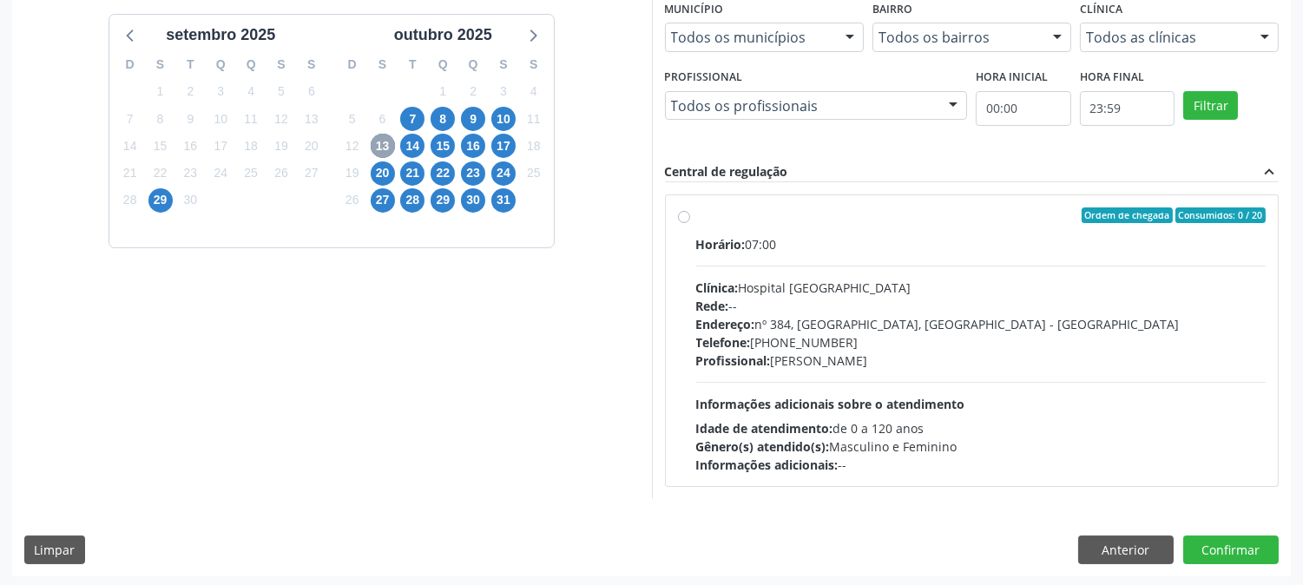
scroll to position [420, 0]
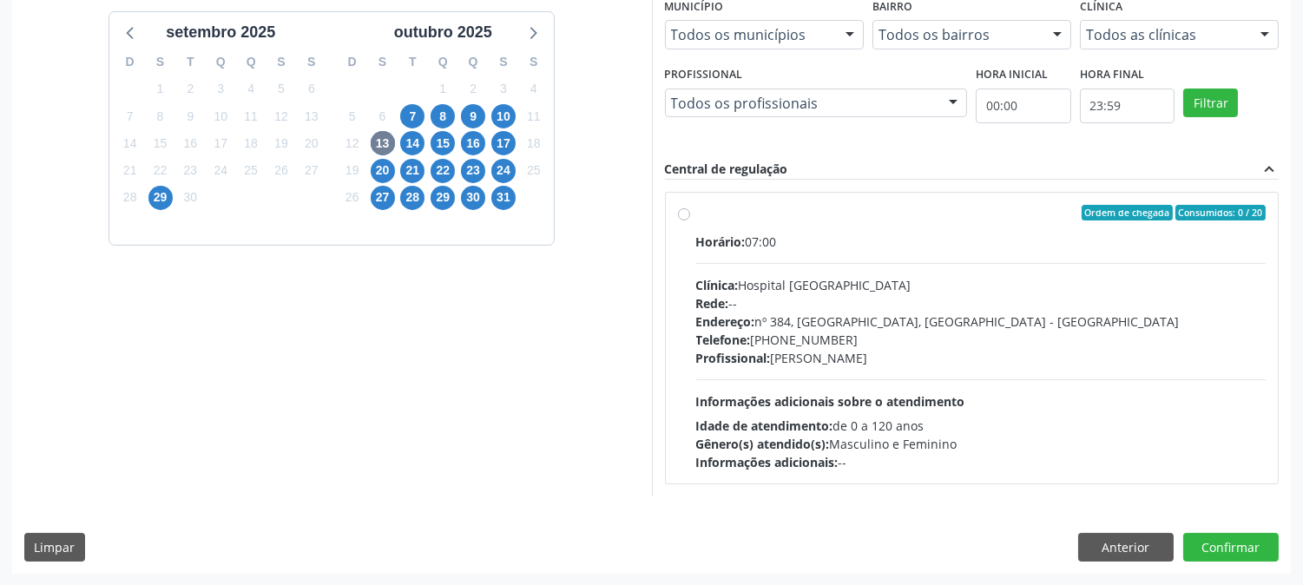
click at [826, 213] on div "Ordem de chegada Consumidos: 0 / 20" at bounding box center [981, 213] width 570 height 16
click at [690, 213] on input "Ordem de chegada Consumidos: 0 / 20 Horário: 07:00 Clínica: Hospital [GEOGRAPHI…" at bounding box center [684, 213] width 12 height 16
radio input "true"
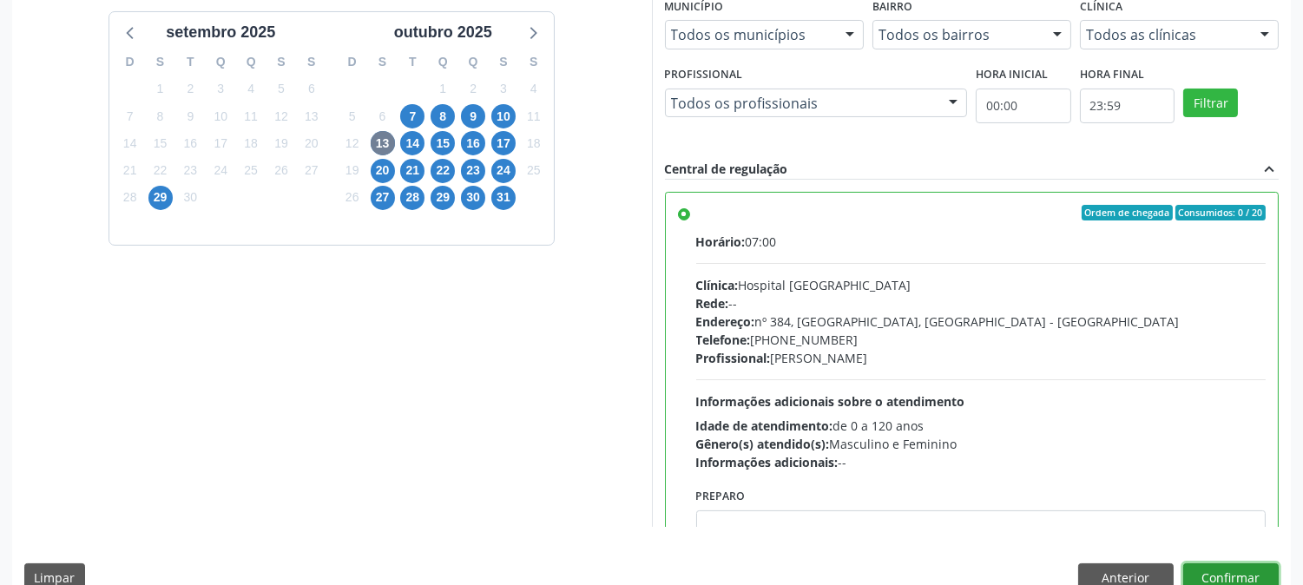
click at [1228, 567] on button "Confirmar" at bounding box center [1230, 578] width 95 height 30
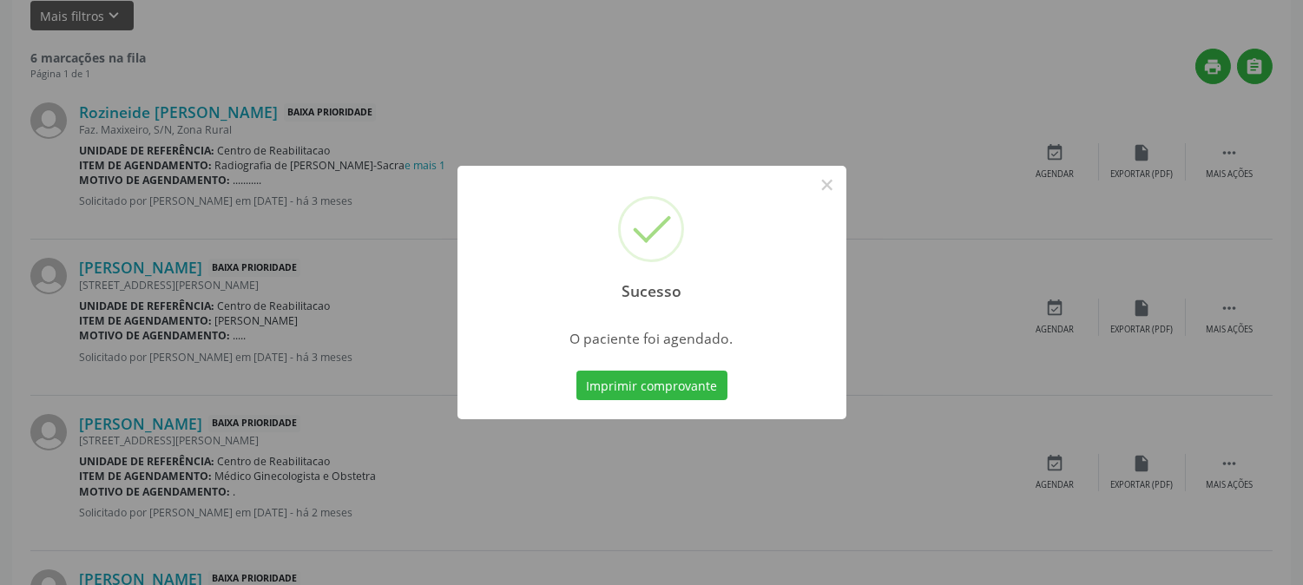
scroll to position [0, 0]
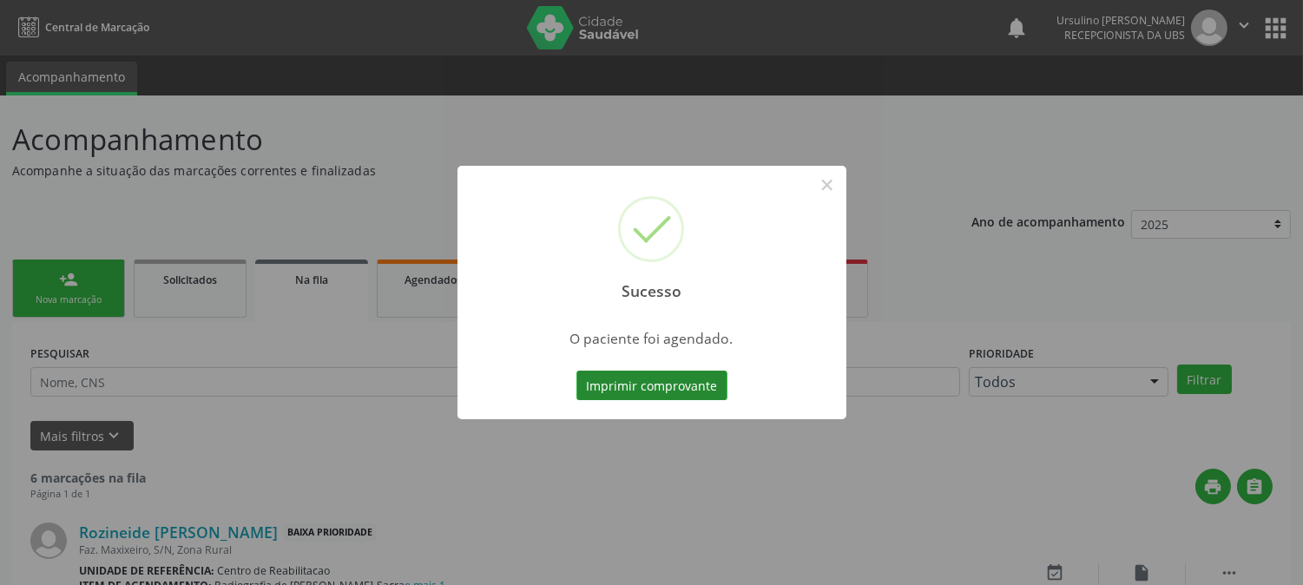
click at [649, 378] on button "Imprimir comprovante" at bounding box center [651, 386] width 151 height 30
